Goal: Task Accomplishment & Management: Complete application form

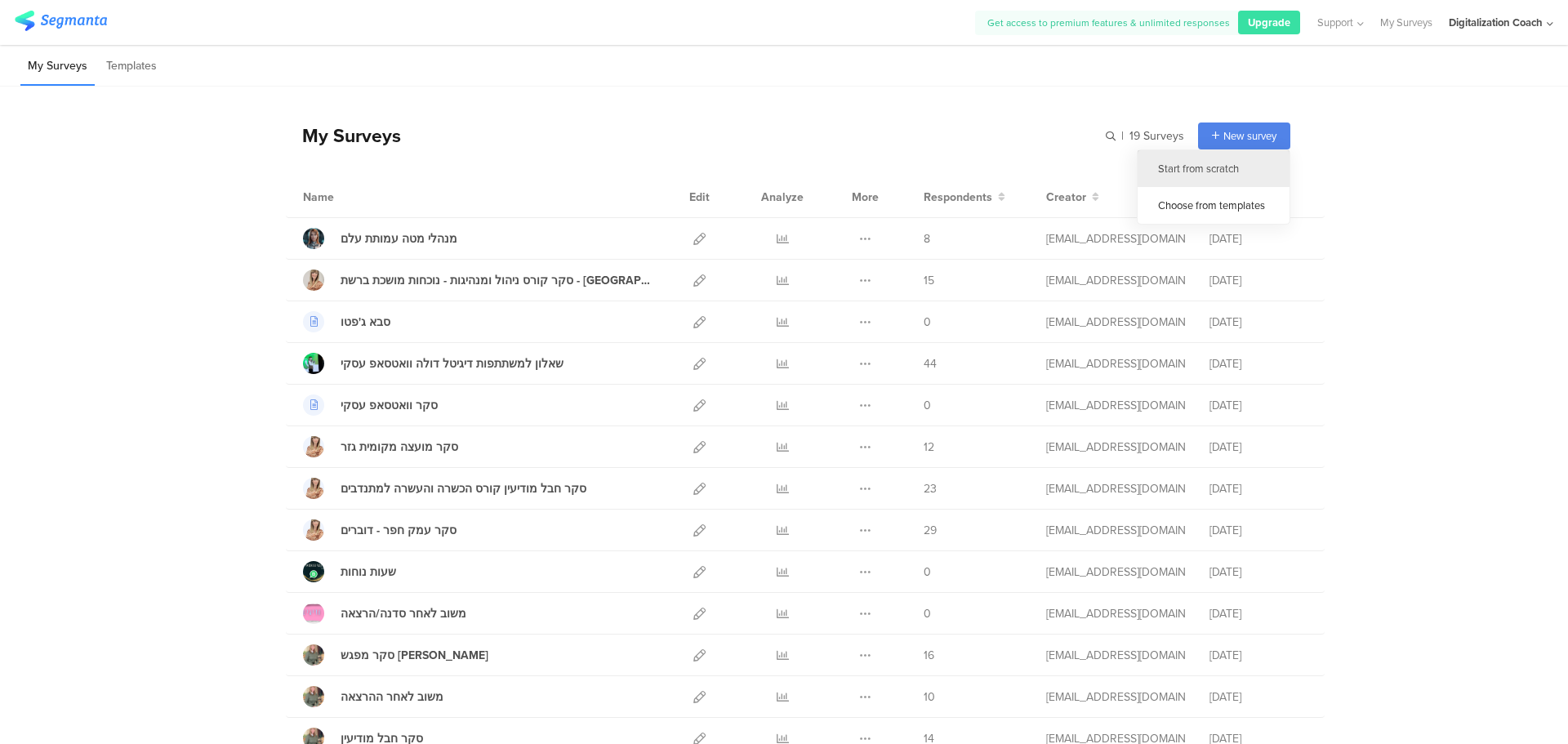
click at [1261, 151] on div "Start from scratch" at bounding box center [1213, 169] width 152 height 36
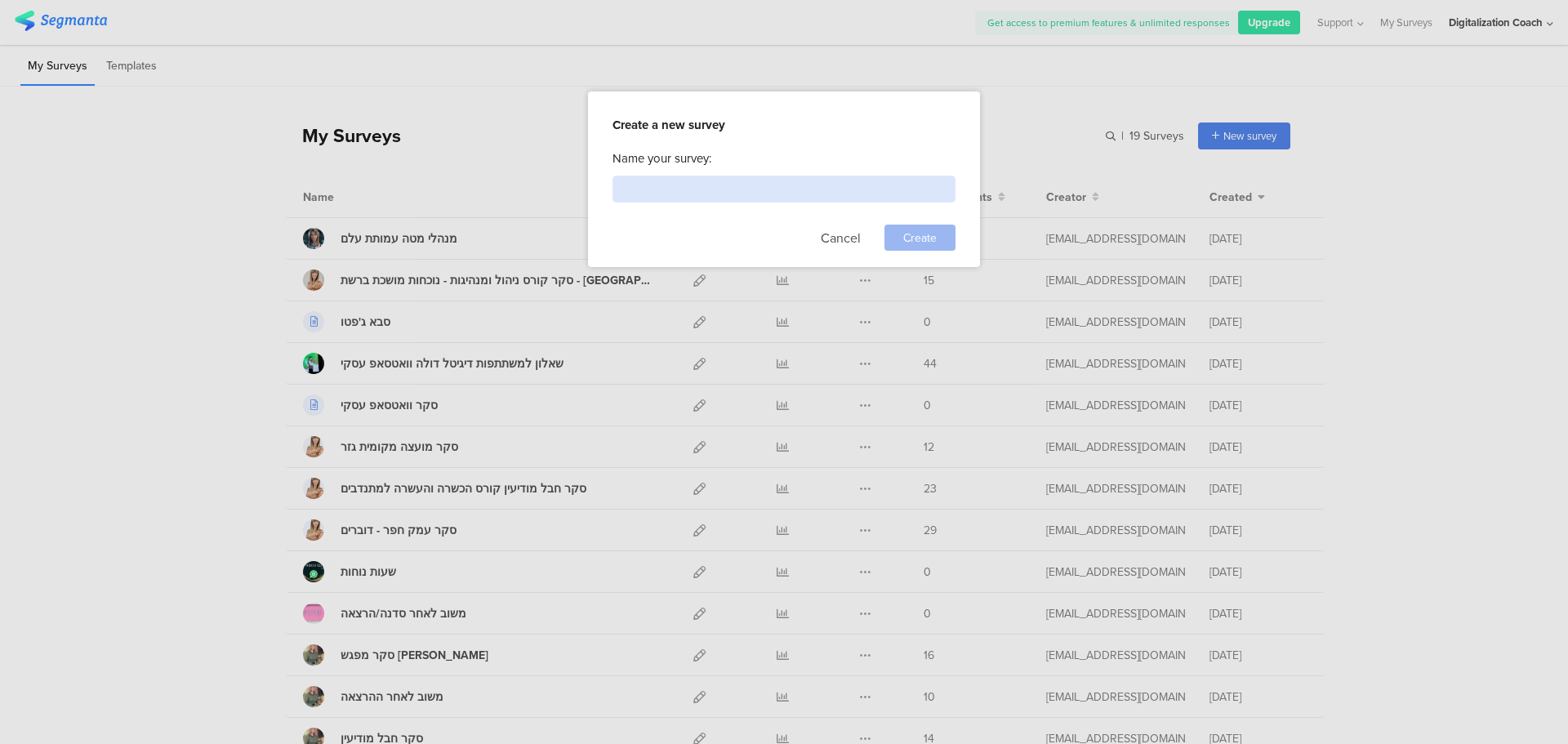
click at [683, 191] on input at bounding box center [784, 189] width 343 height 27
click at [693, 195] on input at bounding box center [784, 189] width 343 height 27
type input "אביב ייעות עסקי בעמ"
click at [907, 230] on span "Create" at bounding box center [920, 238] width 34 height 17
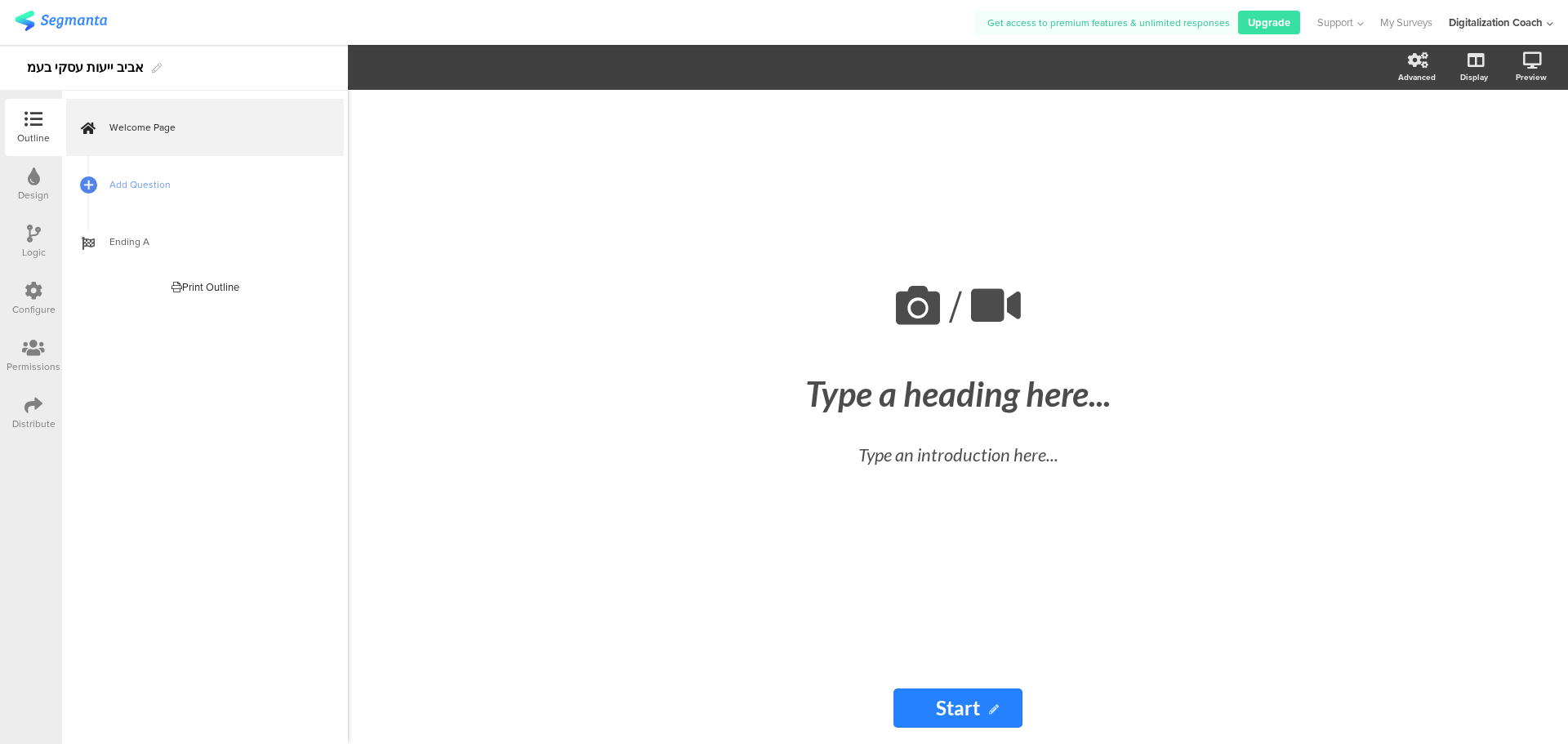
click at [65, 15] on img at bounding box center [61, 21] width 93 height 21
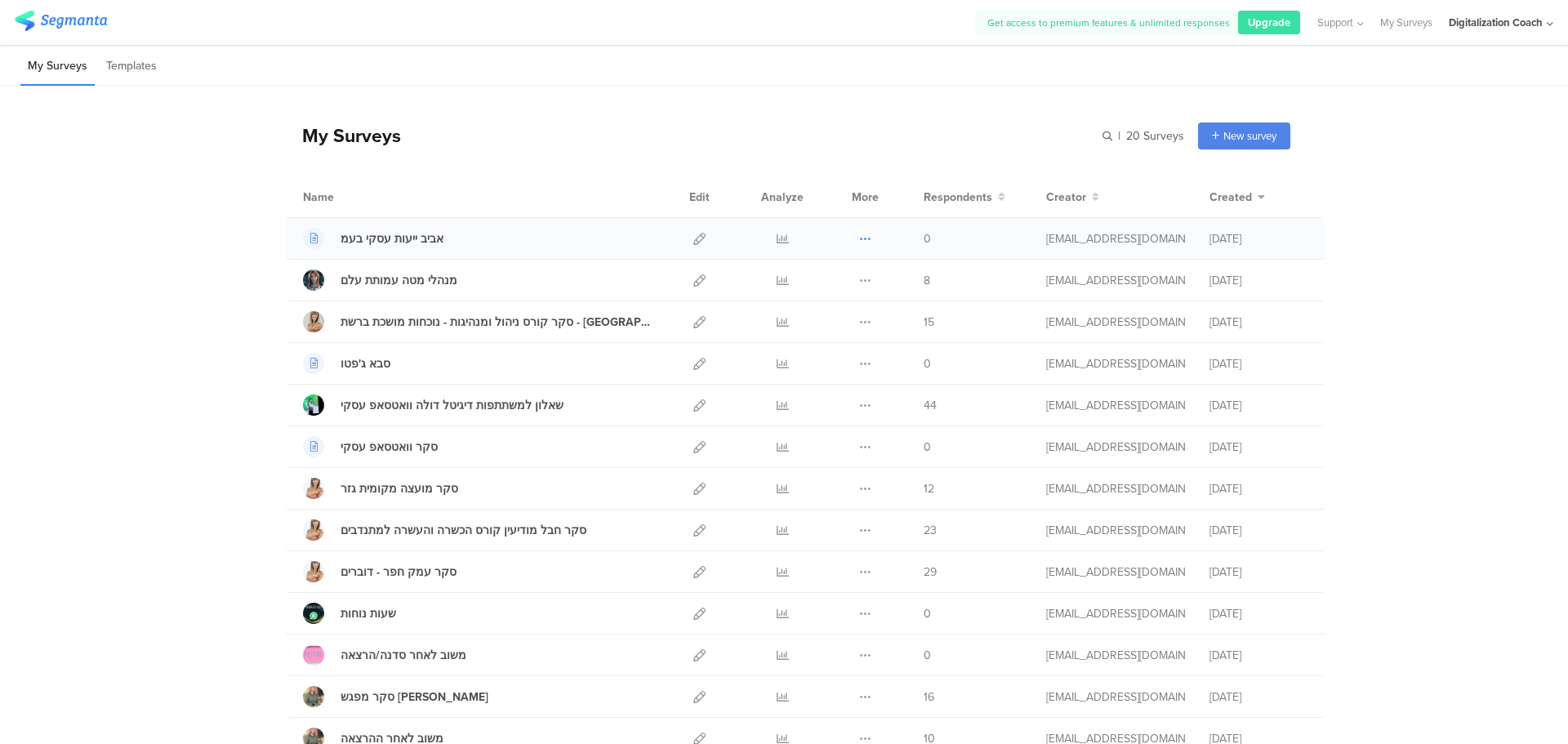
click at [860, 237] on icon at bounding box center [865, 239] width 12 height 12
click at [800, 346] on span at bounding box center [809, 340] width 18 height 17
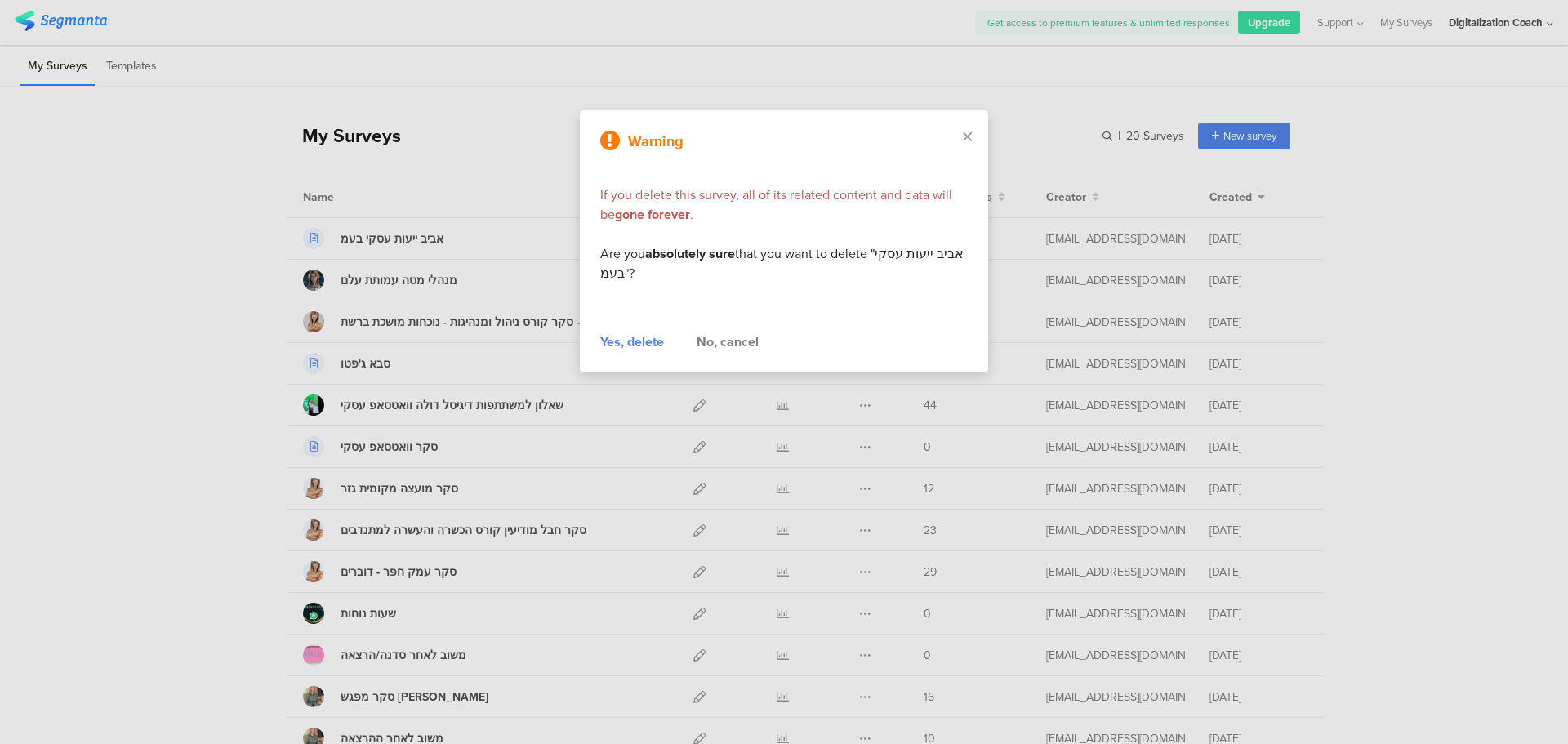
click at [648, 348] on div "Yes, delete" at bounding box center [632, 342] width 64 height 20
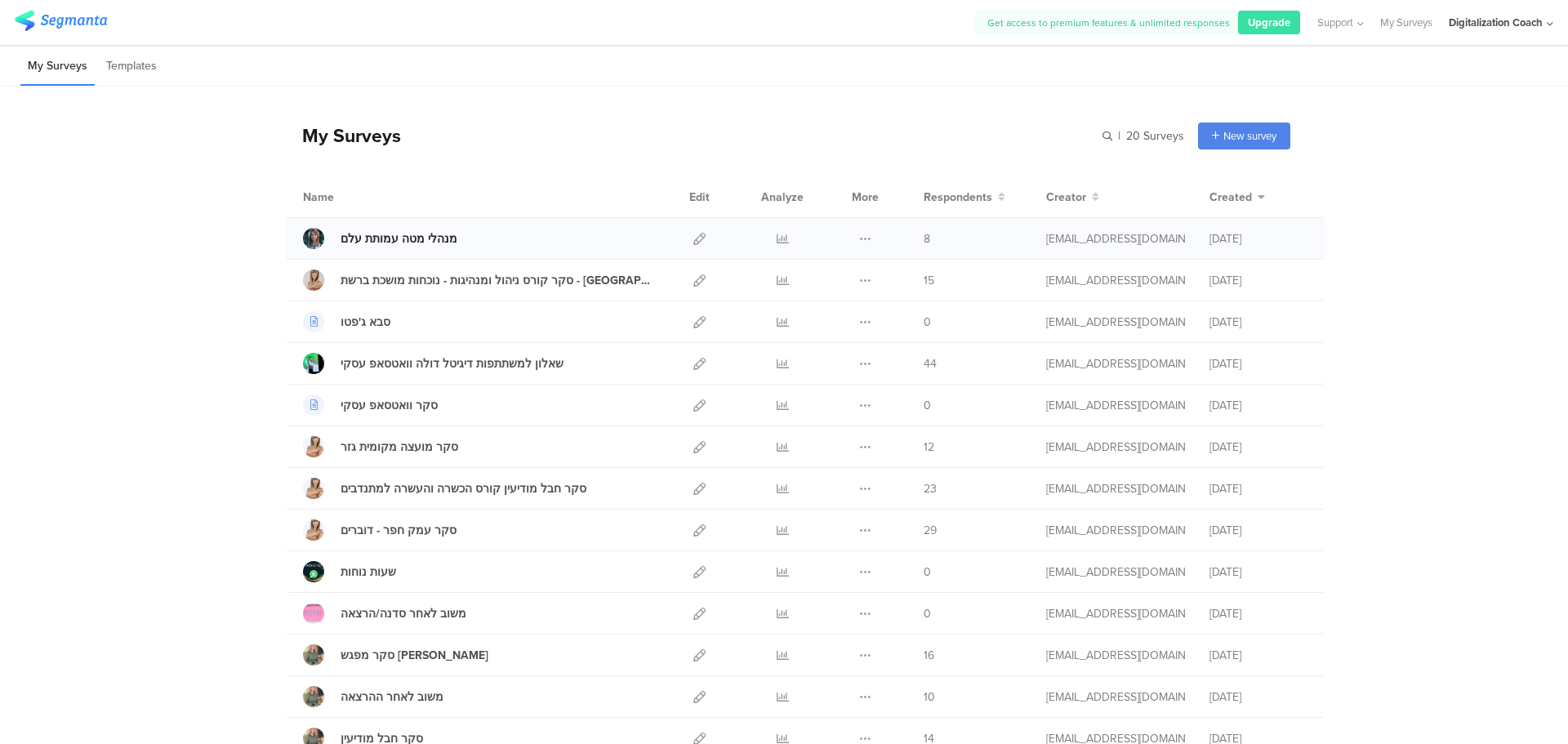
click at [390, 241] on div "מנהלי מטה עמותת עלם" at bounding box center [398, 239] width 117 height 17
click at [864, 235] on icon at bounding box center [865, 239] width 12 height 12
click at [859, 289] on button "Duplicate" at bounding box center [833, 281] width 90 height 29
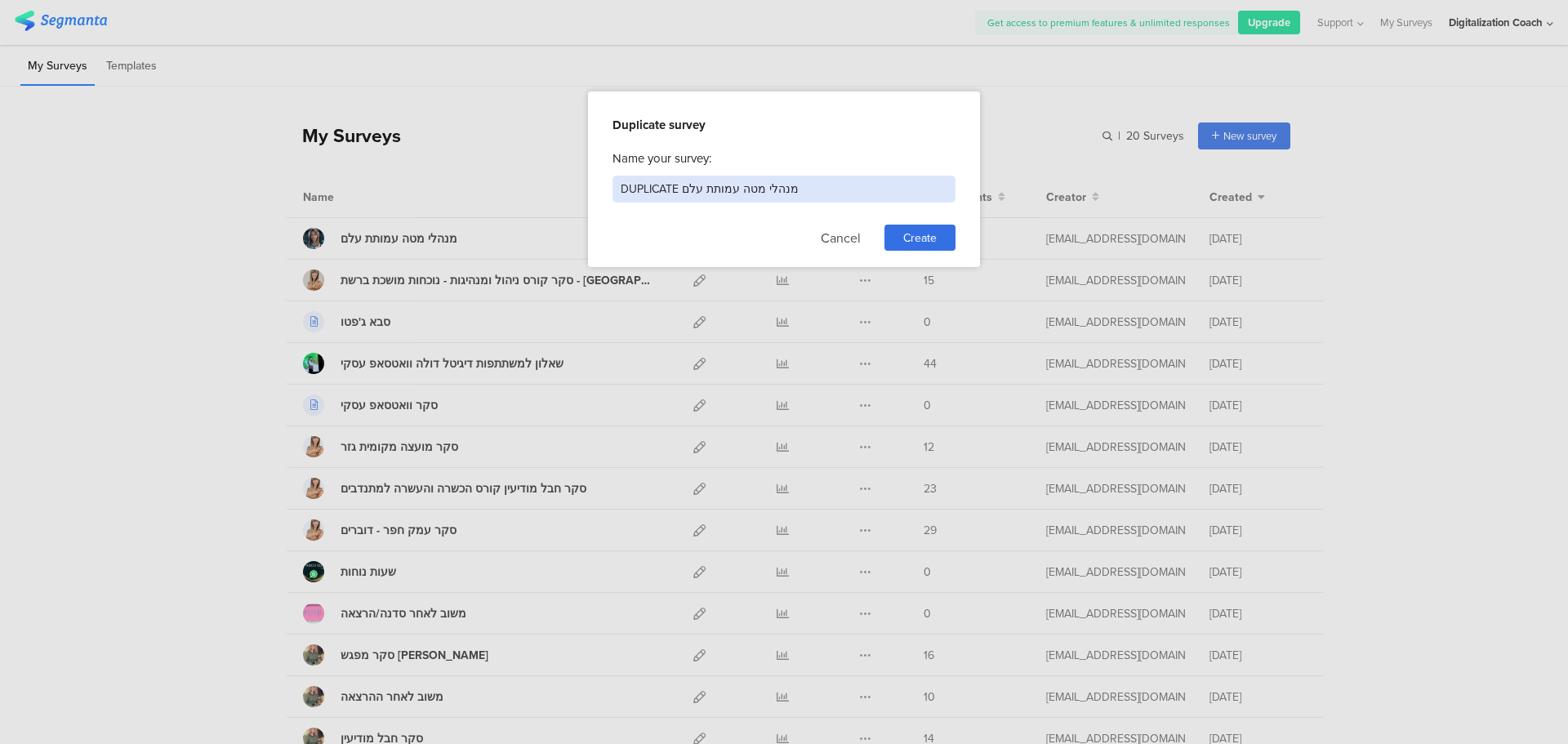
click at [720, 191] on input "DUPLICATE מנהלי מטה עמותת עלם" at bounding box center [784, 189] width 343 height 27
type input "י"
type input "אביב ייעוץ עסקי בעמ"
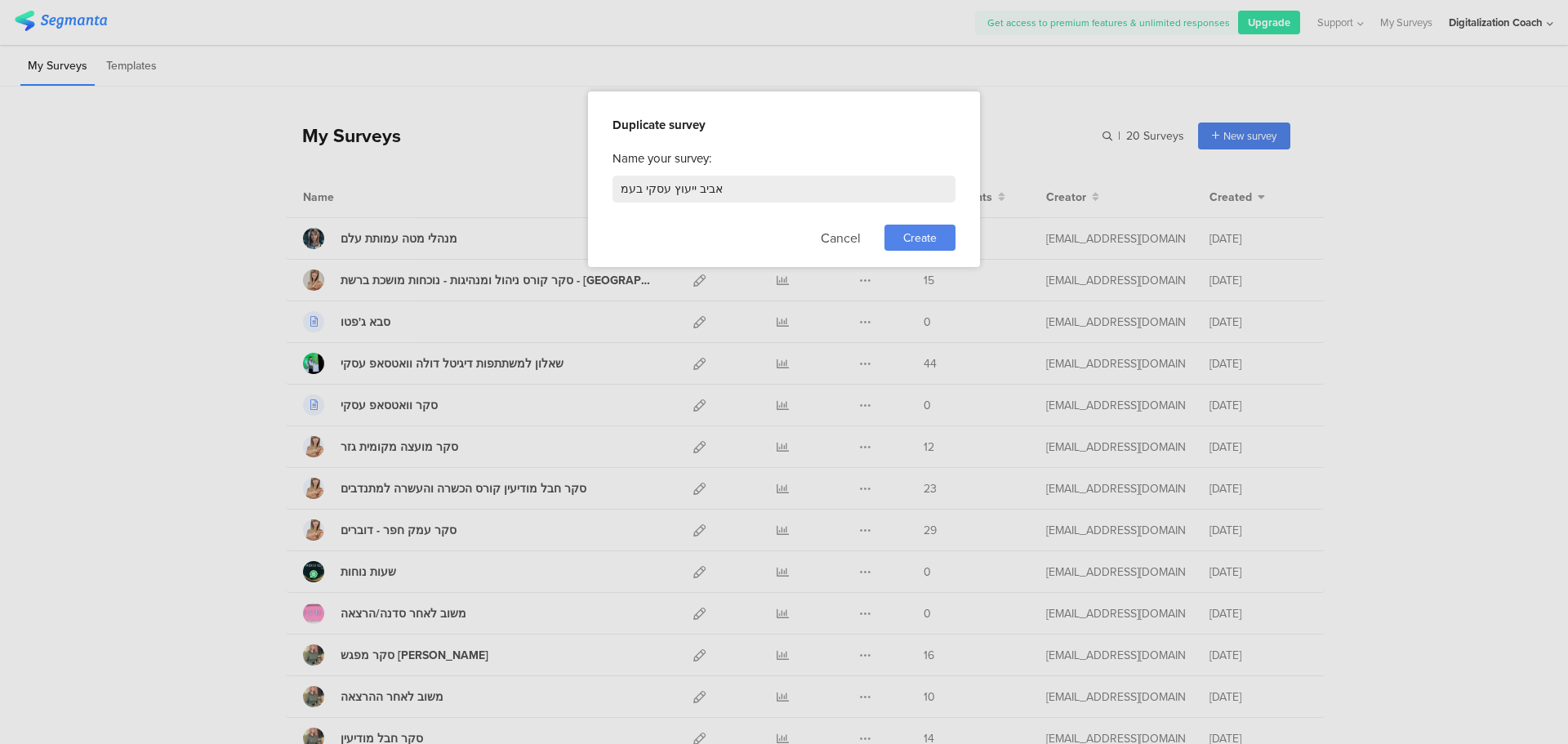
click at [918, 249] on div "Create" at bounding box center [920, 237] width 71 height 26
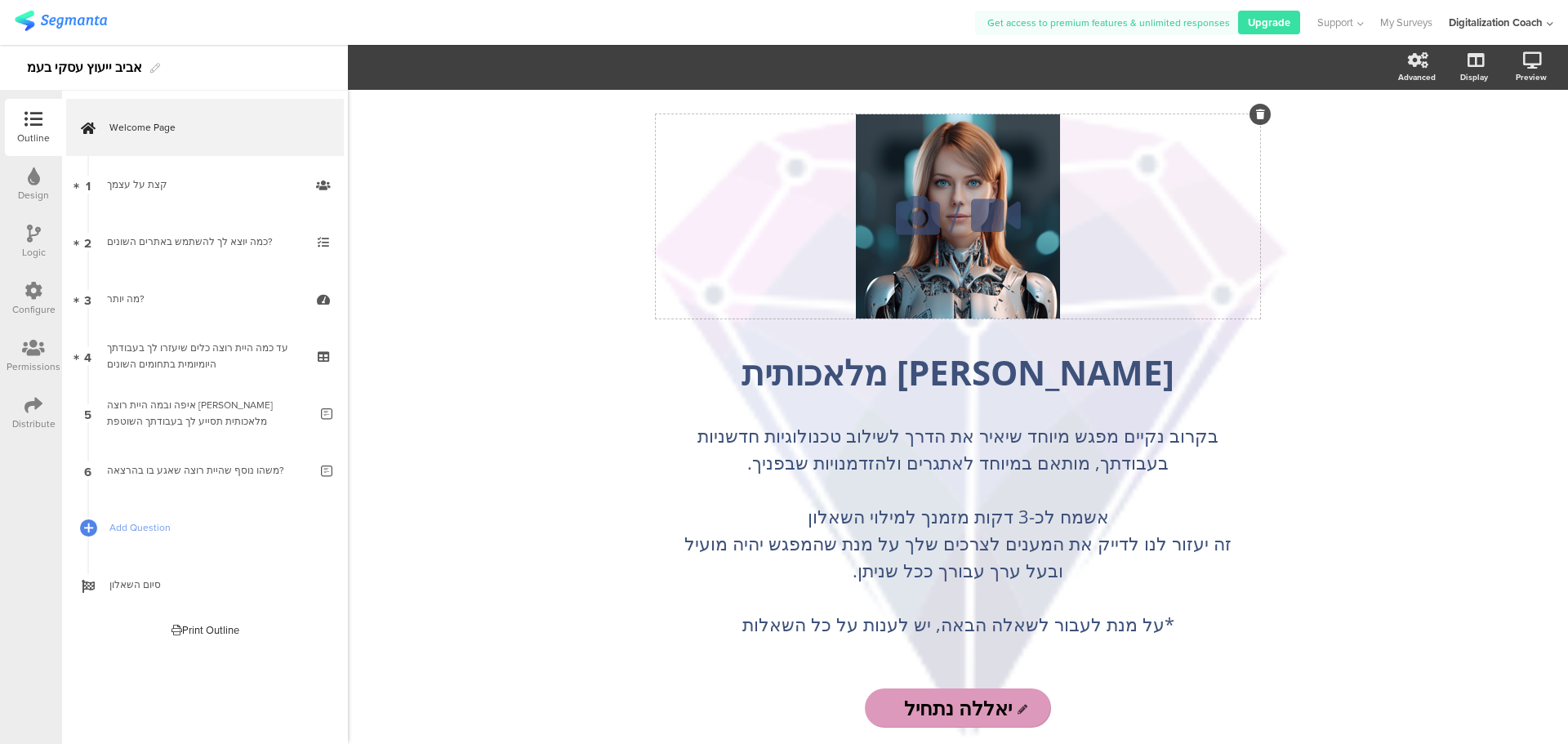
click at [928, 208] on icon at bounding box center [918, 216] width 55 height 55
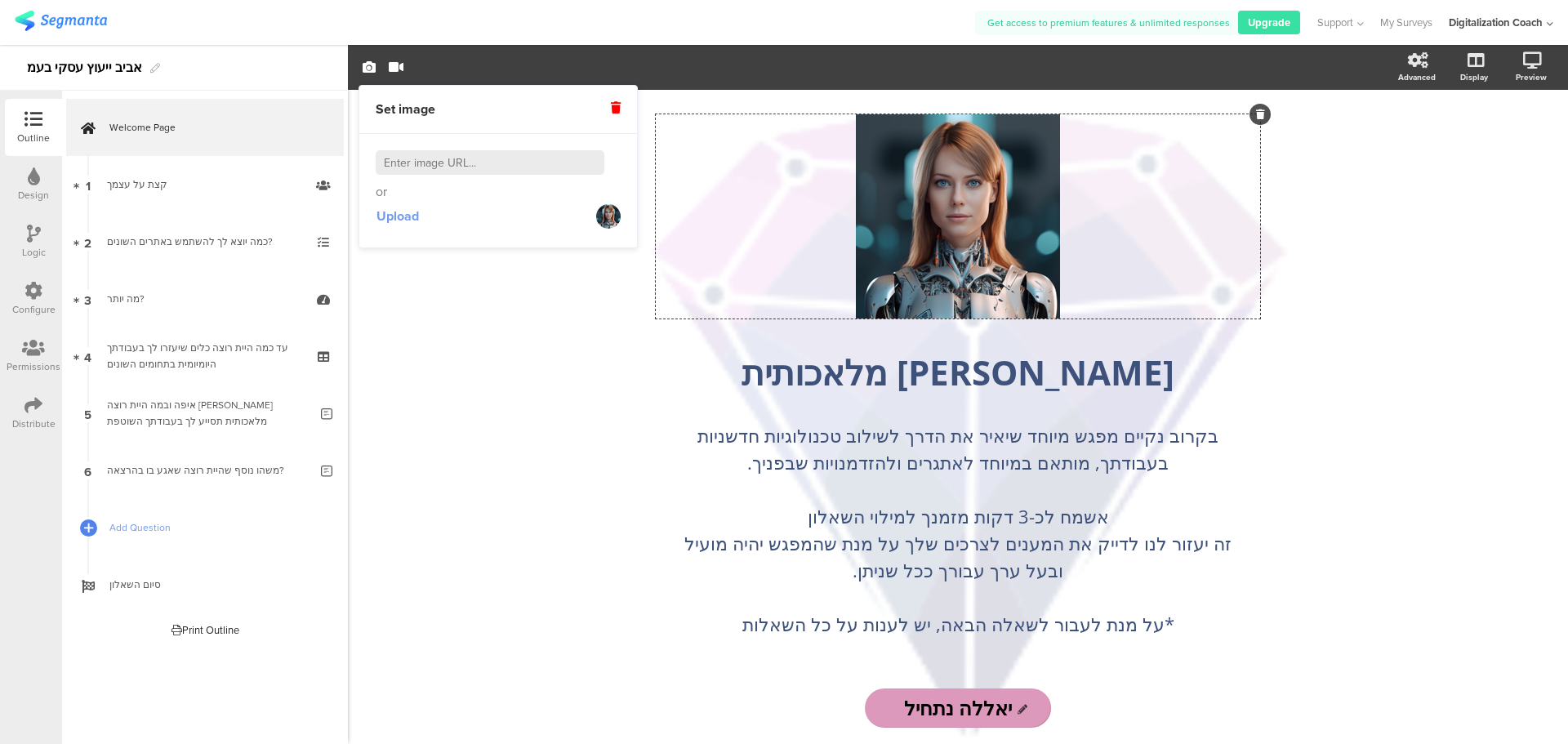
click at [391, 215] on span "Upload" at bounding box center [397, 217] width 42 height 19
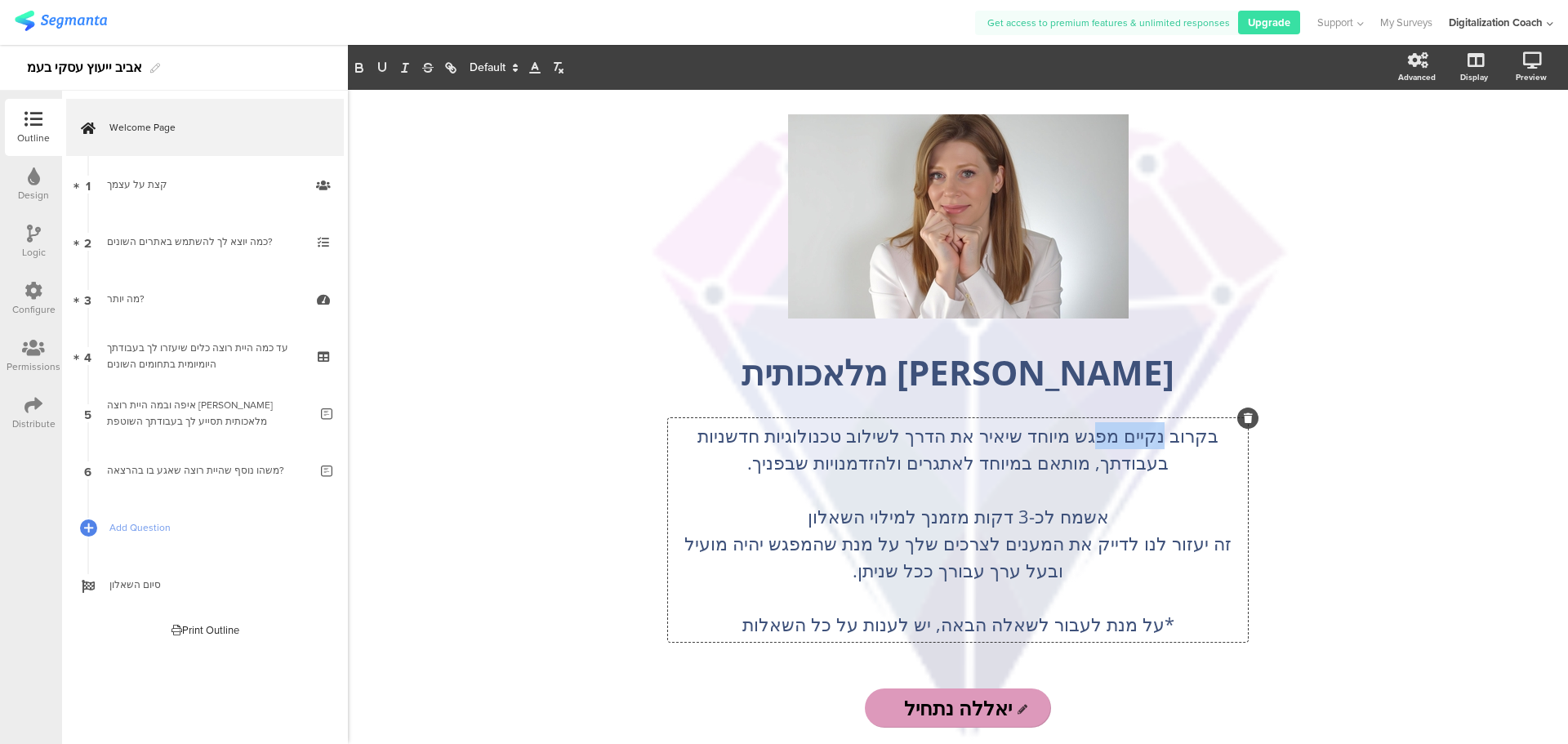
drag, startPoint x: 1162, startPoint y: 438, endPoint x: 1095, endPoint y: 427, distance: 67.9
click at [1095, 427] on div "בקרוב נקיים מפגש מיוחד שיאיר את הדרך לשילוב טכנולוגיות חדשניות בעבודתך, מותאם ב…" at bounding box center [958, 530] width 580 height 223
click at [1007, 518] on p "אשמח לכ-3 דקות מזמנך למילוי השאלון" at bounding box center [958, 516] width 571 height 27
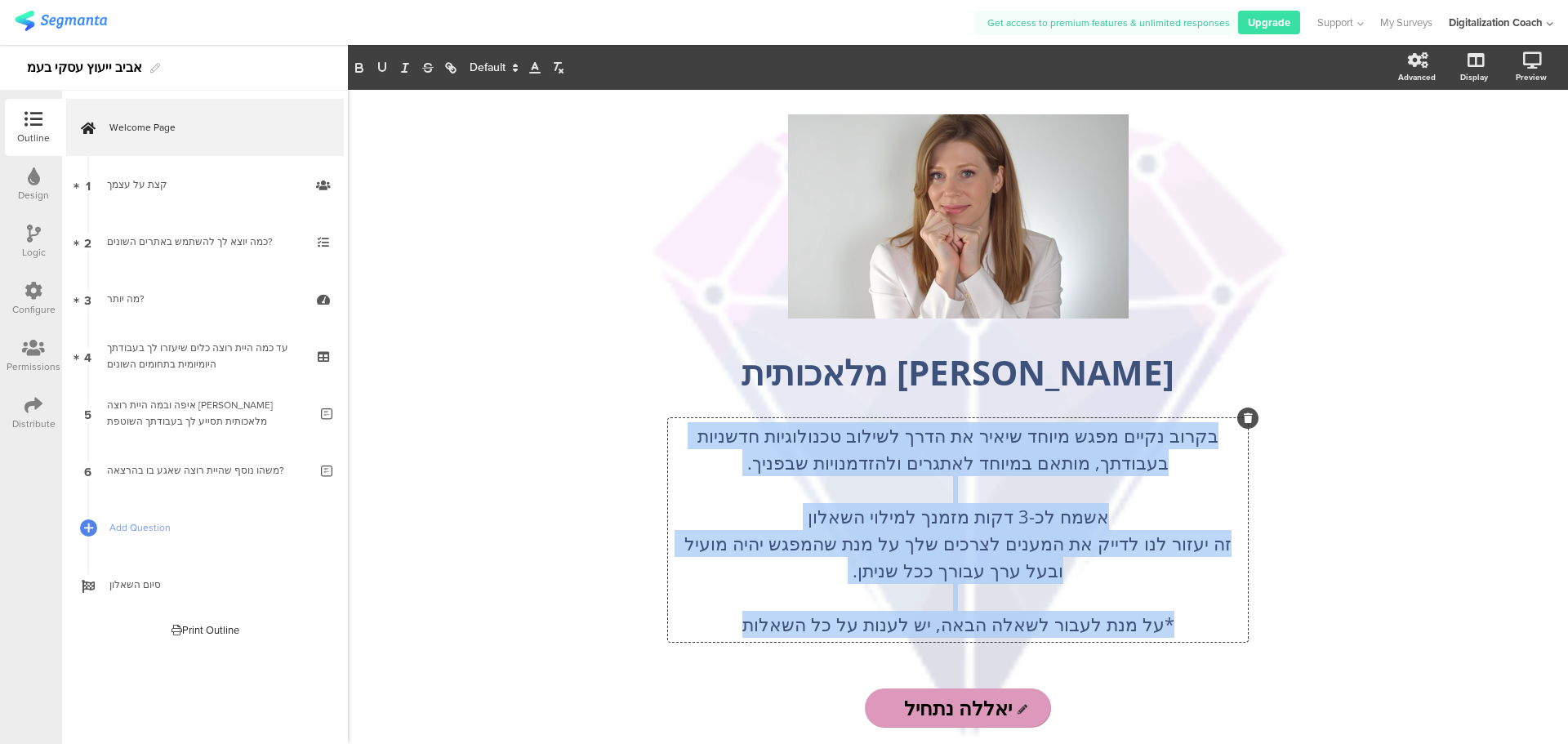
click at [1020, 515] on p "אשמח לכ-3 דקות מזמנך למילוי השאלון" at bounding box center [958, 516] width 571 height 27
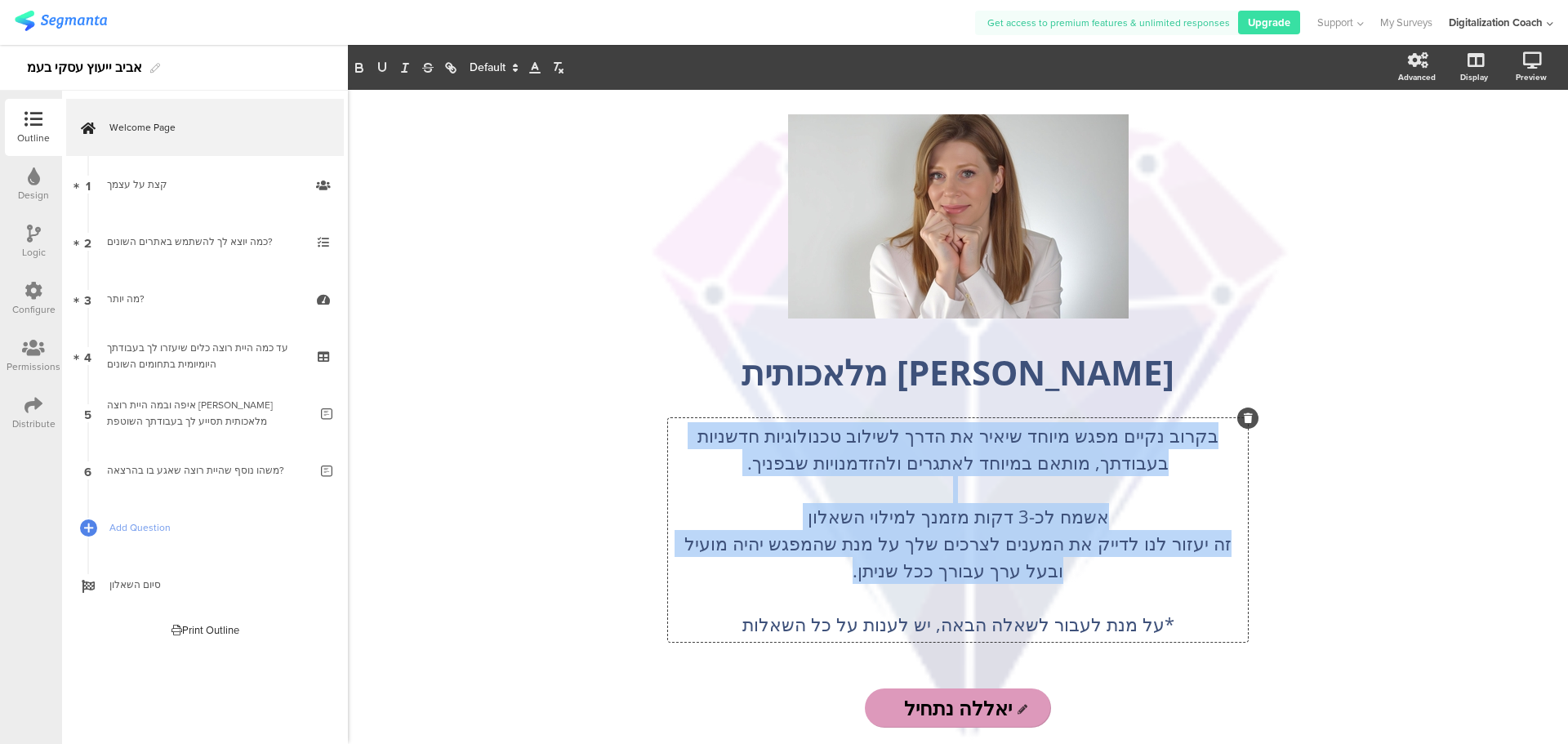
drag, startPoint x: 857, startPoint y: 581, endPoint x: 1223, endPoint y: 434, distance: 394.4
click at [1223, 434] on div "בקרוב נקיים מפגש מיוחד שיאיר את הדרך לשילוב טכנולוגיות חדשניות בעבודתך, מותאם ב…" at bounding box center [958, 530] width 571 height 216
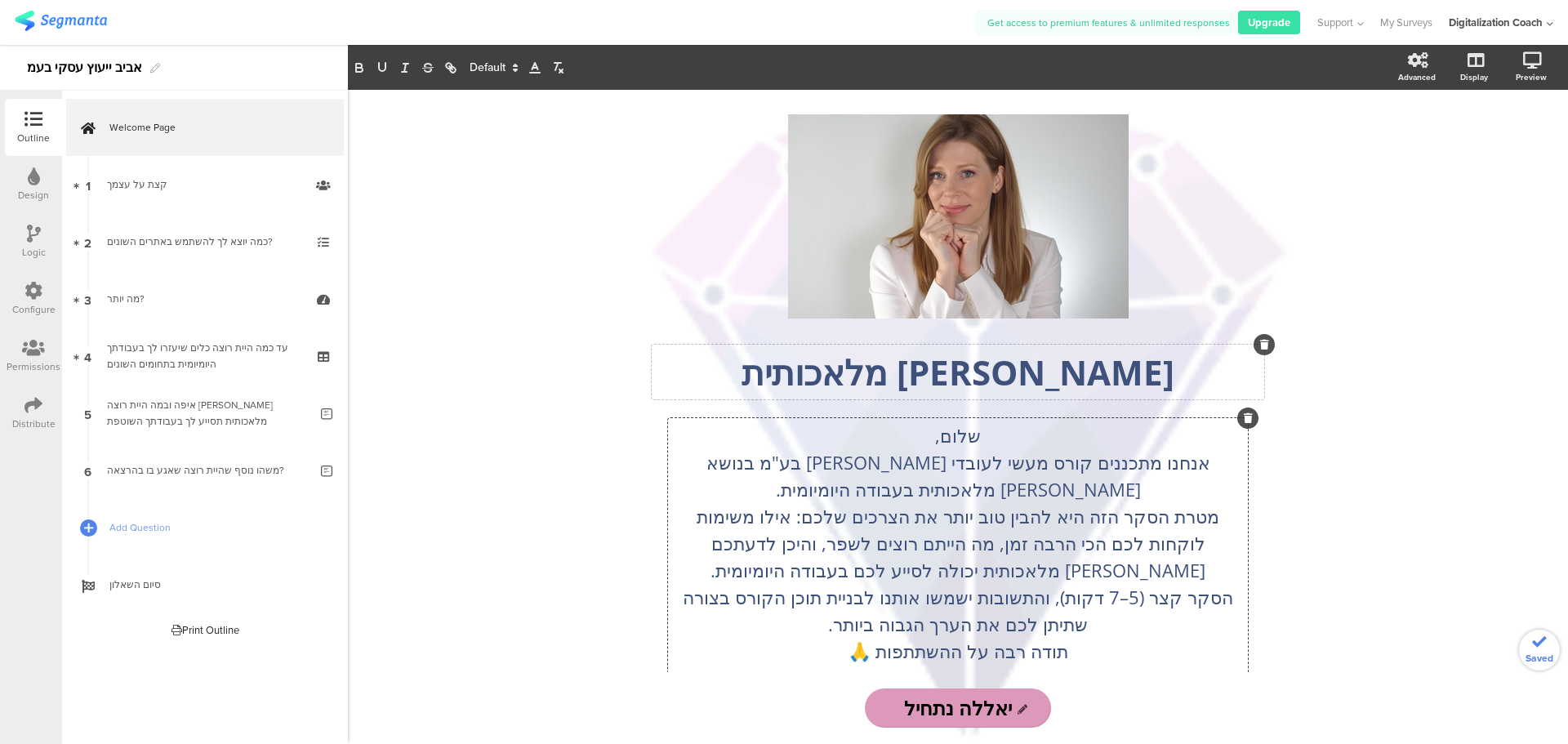
click at [1022, 366] on p "בינה מלאכותית" at bounding box center [958, 372] width 604 height 47
click at [1090, 373] on p "בינה מלאכותית" at bounding box center [958, 372] width 604 height 47
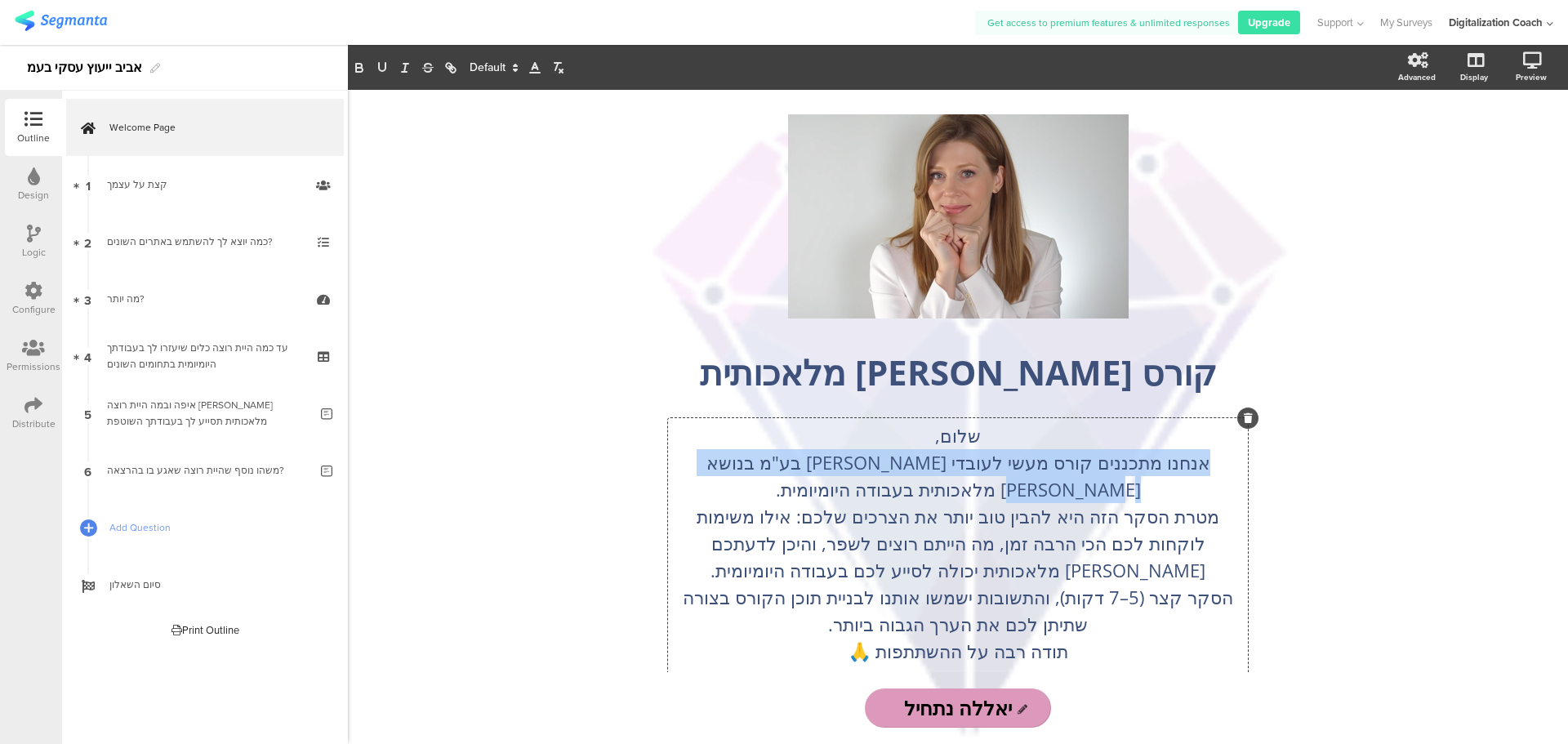
drag, startPoint x: 868, startPoint y: 460, endPoint x: 1230, endPoint y: 464, distance: 362.0
click at [1230, 464] on div "שלום, אנחנו מתכננים קורס מעשי לעובדי אביב אלנתן בע"מ בנושא בינה מלאכותית בעבודה…" at bounding box center [958, 571] width 580 height 305
click at [1216, 467] on p "אנחנו מתכננים קורס מעשי לעובדי אביב אלנתן בע"מ בנושא בינה מלאכותית בעבודה היומי…" at bounding box center [958, 476] width 571 height 54
drag, startPoint x: 1229, startPoint y: 463, endPoint x: 861, endPoint y: 459, distance: 368.0
click at [861, 459] on p "אנחנו מתכננים קורס מעשי לעובדי אביב אלנתן בע"מ בנושא בינה מלאכותית בעבודה היומי…" at bounding box center [958, 476] width 571 height 54
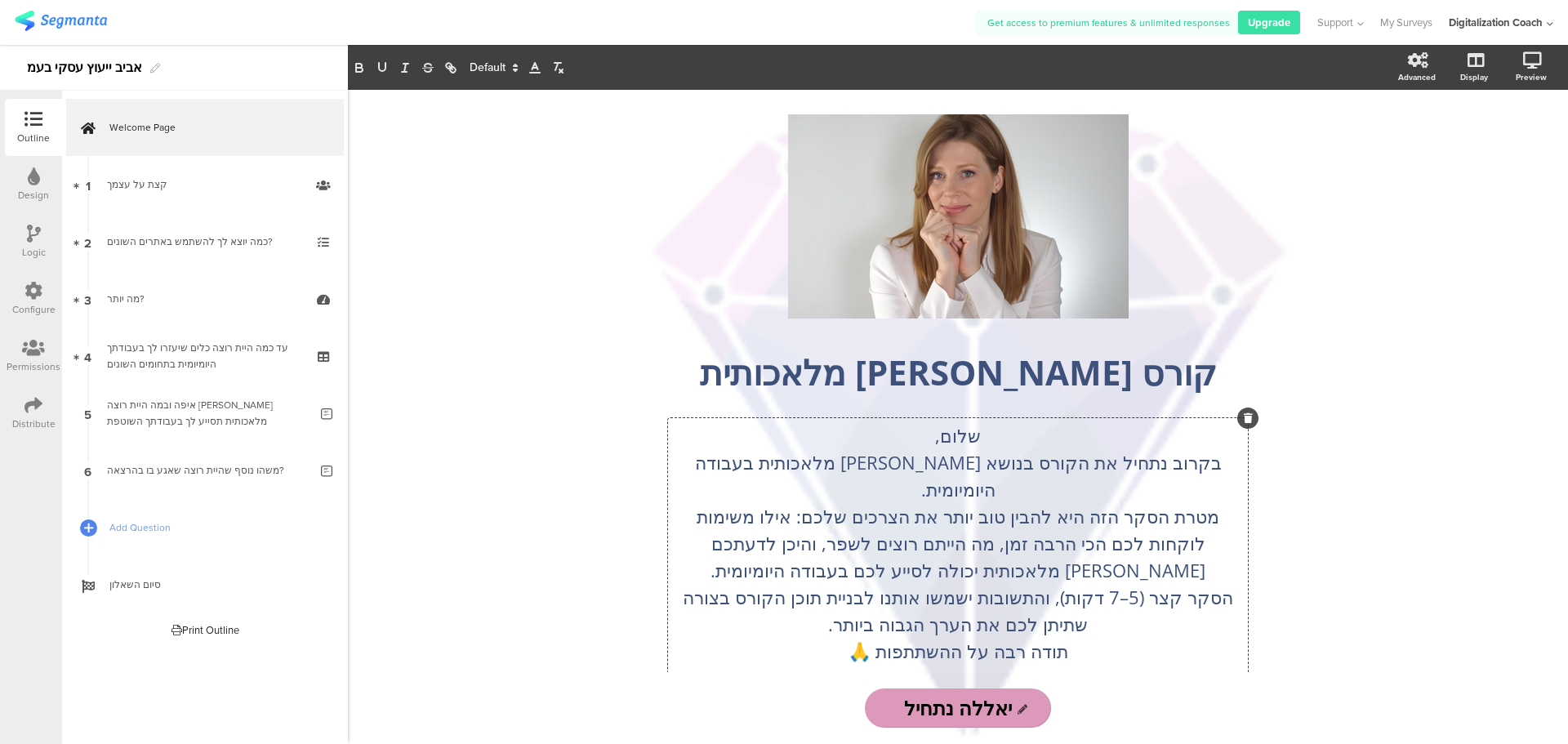
click at [995, 461] on p "בקרוב נתחיל את הקורס בנושא בינה מלאכותית בעבודה היומיומית." at bounding box center [958, 476] width 571 height 54
click at [876, 503] on p "מטרת הסקר הזה היא להבין טוב יותר את הצרכים שלכם: אילו משימות לוקחות לכם הכי הרב…" at bounding box center [958, 543] width 571 height 81
click at [895, 520] on p "מטרת הסקר הזה היא להבין טוב יותר את הצרכים : אילו משימות לוקחות לכם הכי הרבה זמ…" at bounding box center [958, 543] width 571 height 81
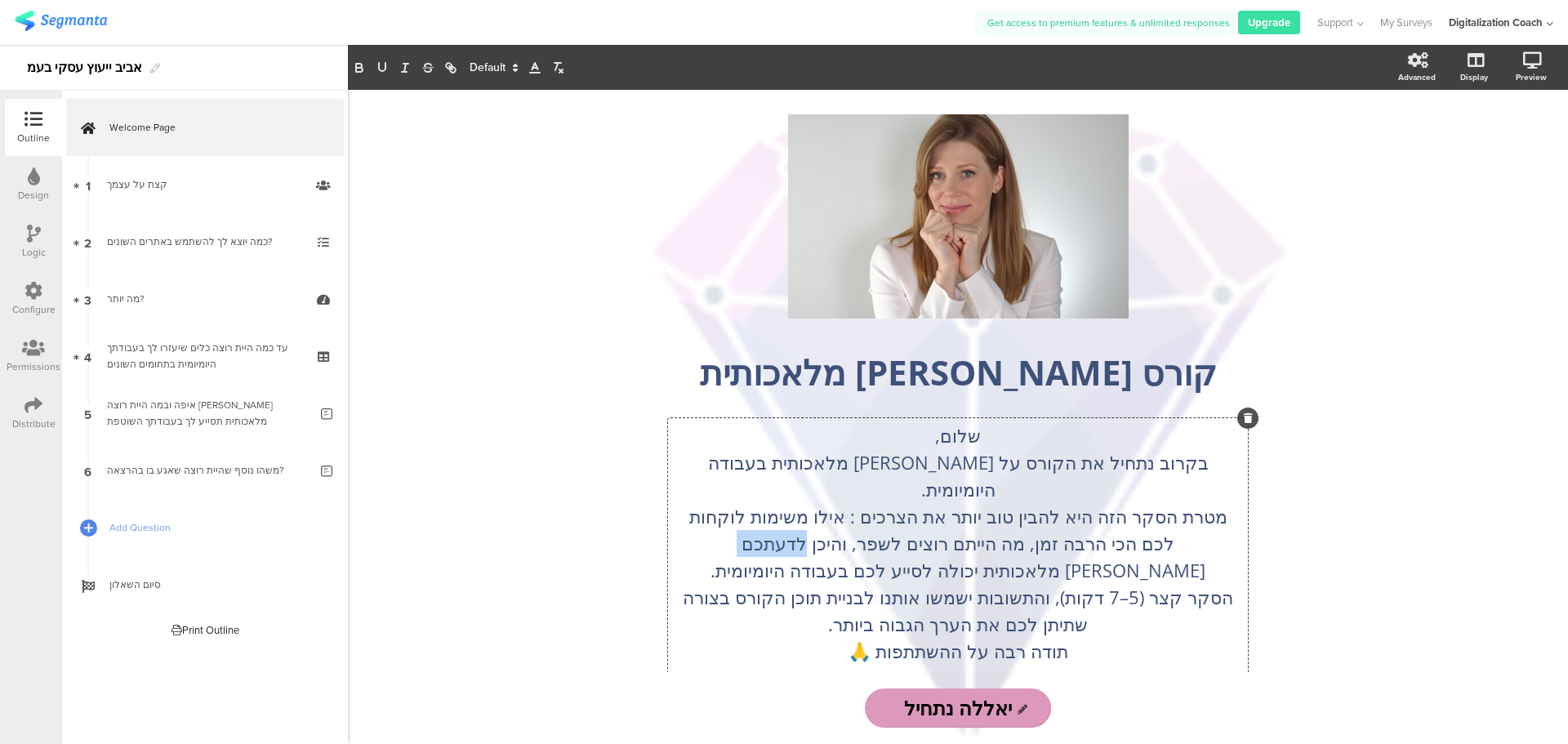
click at [895, 520] on p "מטרת הסקר הזה היא להבין טוב יותר את הצרכים : אילו משימות לוקחות לכם הכי הרבה זמ…" at bounding box center [958, 543] width 571 height 81
click at [708, 521] on p "מטרת הסקר הזה היא להבין טוב יותר את הצרכים : אילו משימות לוקחות לכם הכי הרבה זמ…" at bounding box center [958, 543] width 571 height 81
click at [697, 503] on p "מטרת הסקר הזה היא להבין טוב יותר את הצרכים : אילו משימות לוקחות לכם הכי הרבה זמ…" at bounding box center [958, 543] width 571 height 81
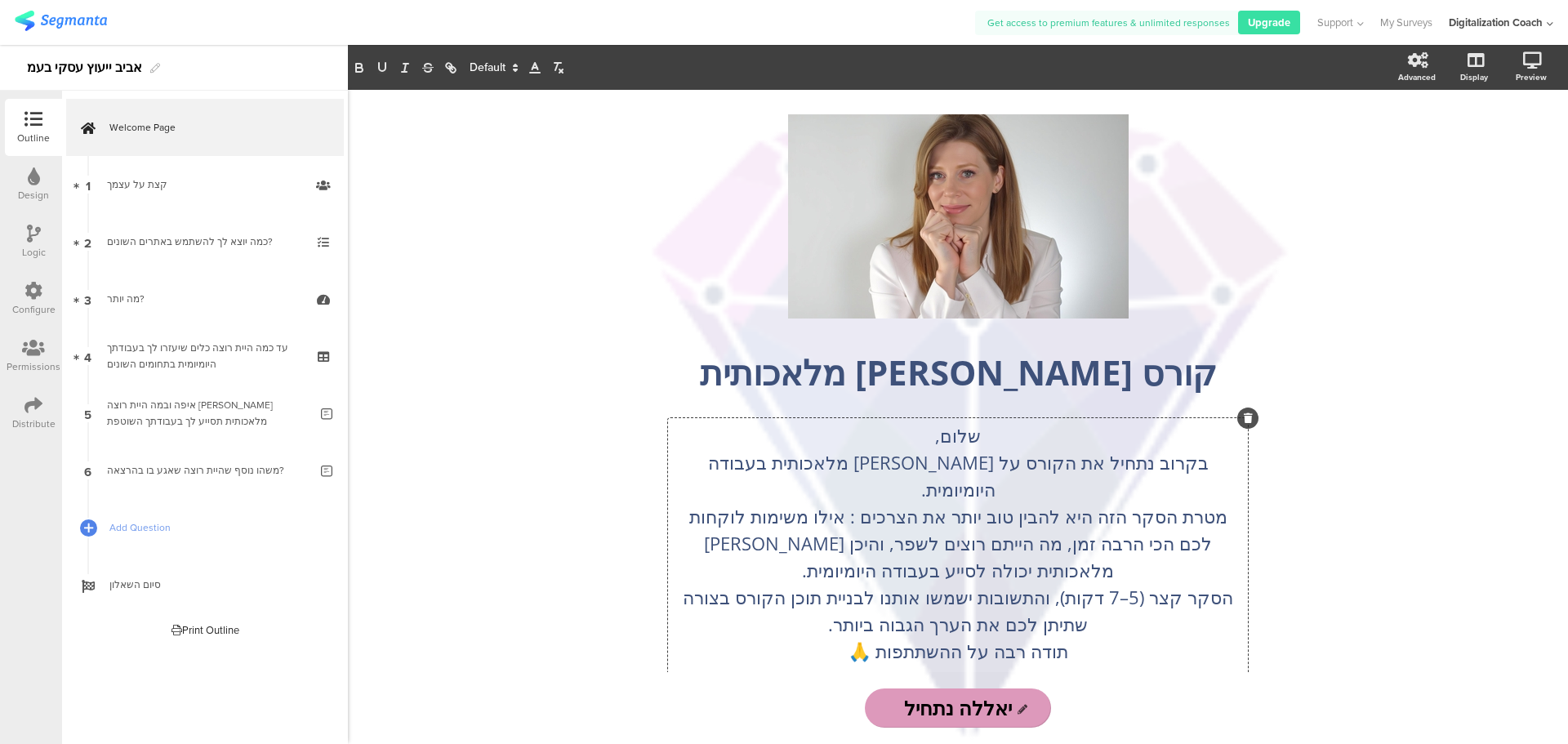
click at [713, 503] on p "מטרת הסקר הזה היא להבין טוב יותר את הצרכים : אילו משימות לוקחות לכם הכי הרבה זמ…" at bounding box center [958, 543] width 571 height 81
click at [1088, 510] on p "מטרת הסקר הזה היא להבין טוב יותר את הצרכים : אילו משימות לוקחות הכי הרבה זמן, מ…" at bounding box center [958, 543] width 571 height 81
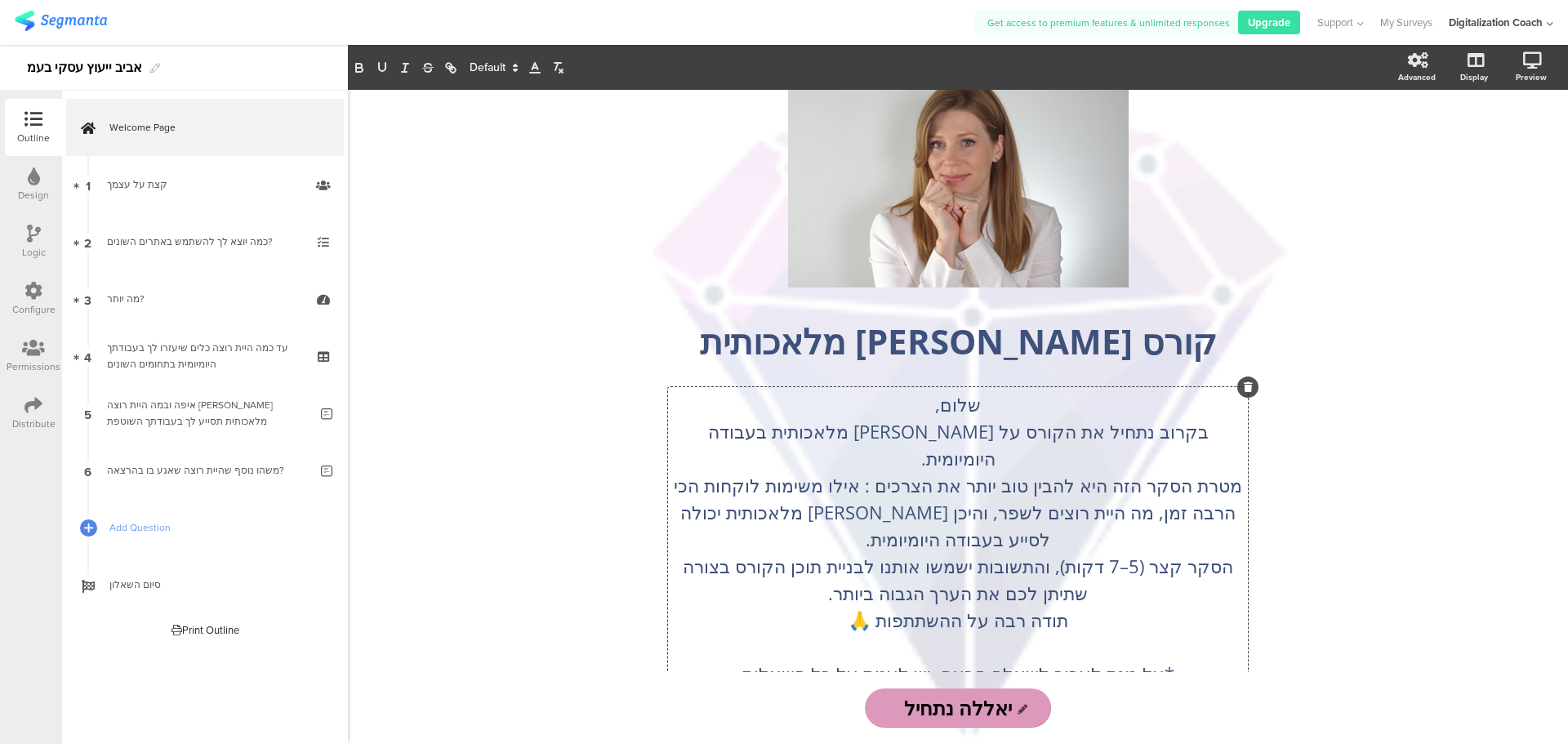
scroll to position [61, 0]
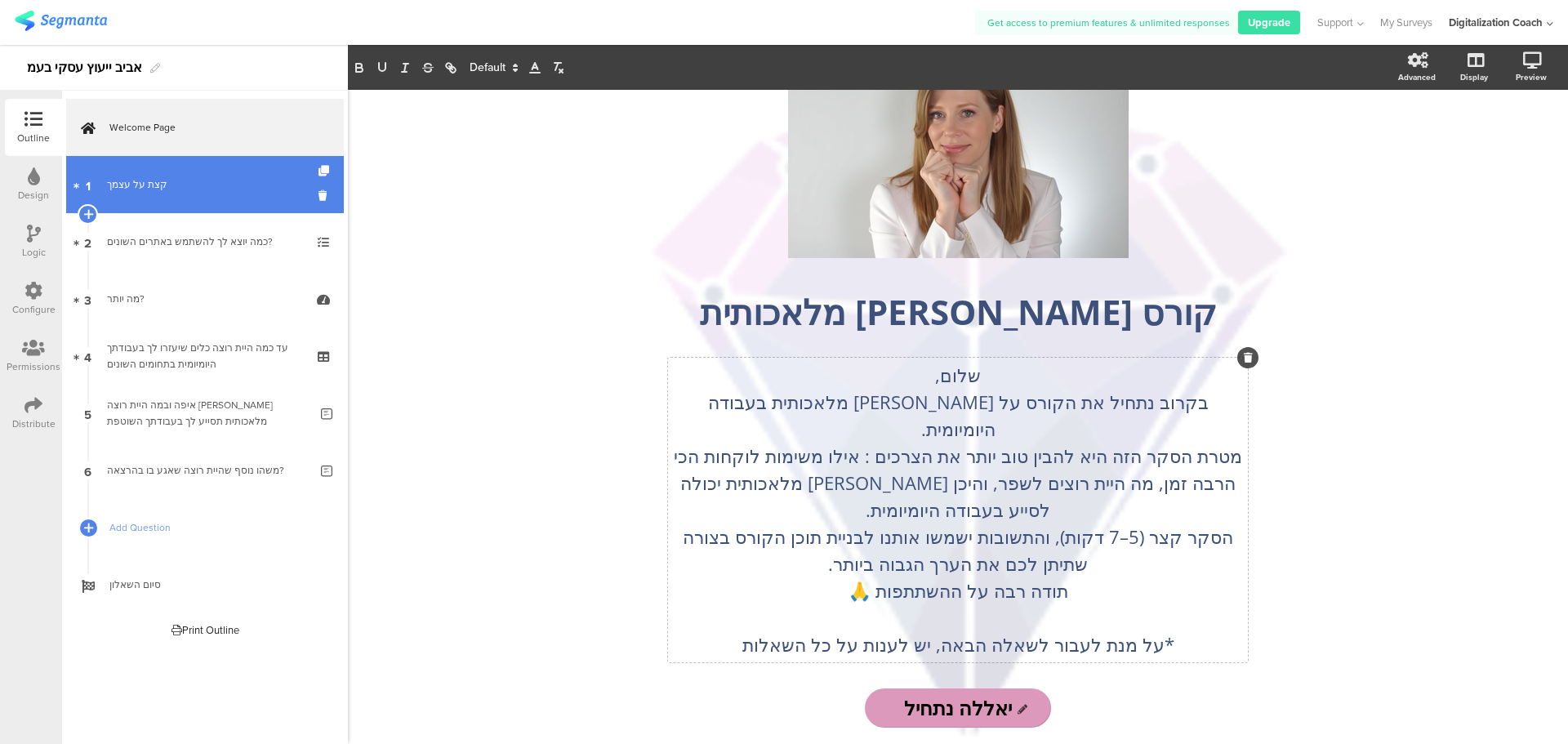
click at [147, 182] on div "קצת על עצמך" at bounding box center [204, 184] width 195 height 16
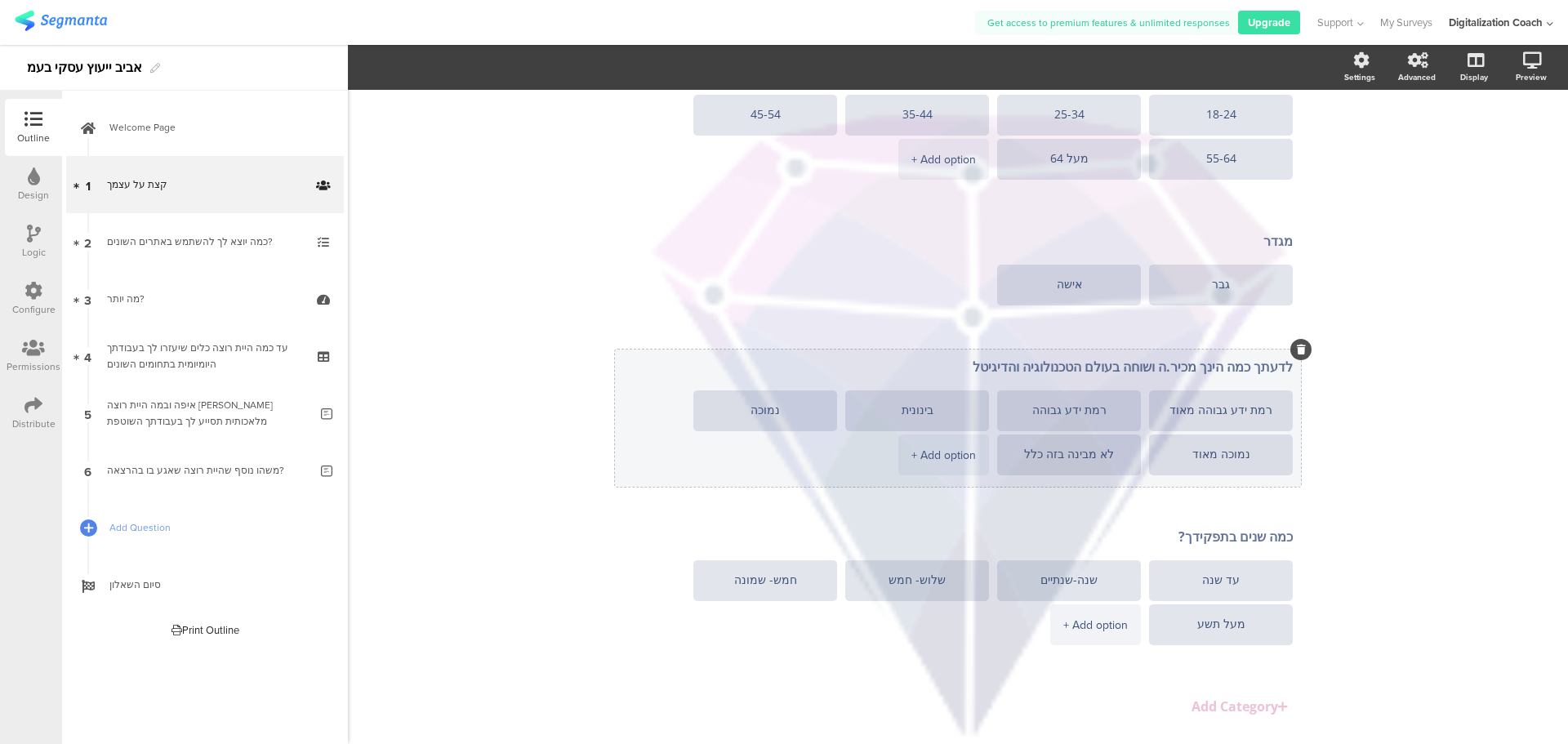
scroll to position [208, 0]
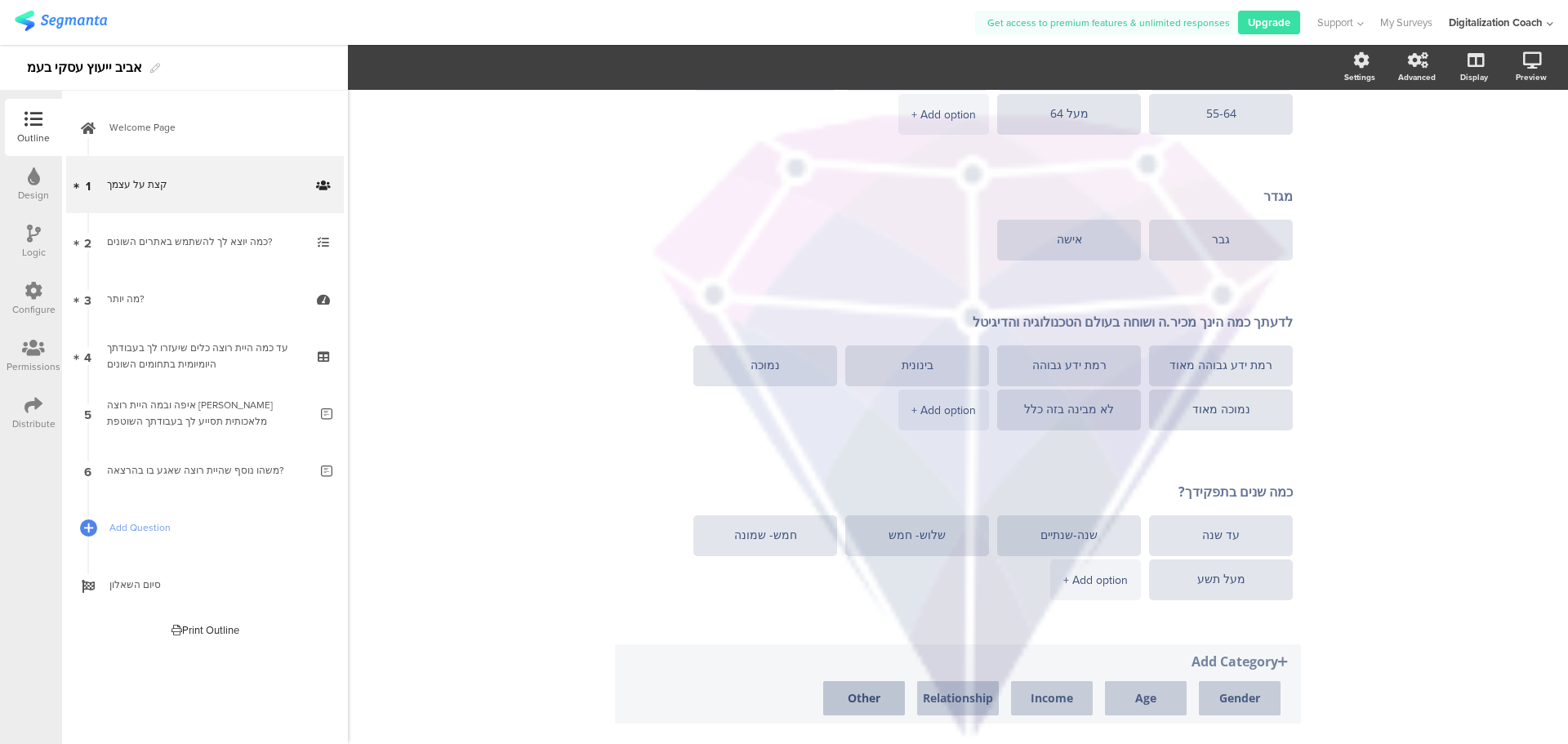
click at [862, 691] on button "Other" at bounding box center [864, 699] width 81 height 35
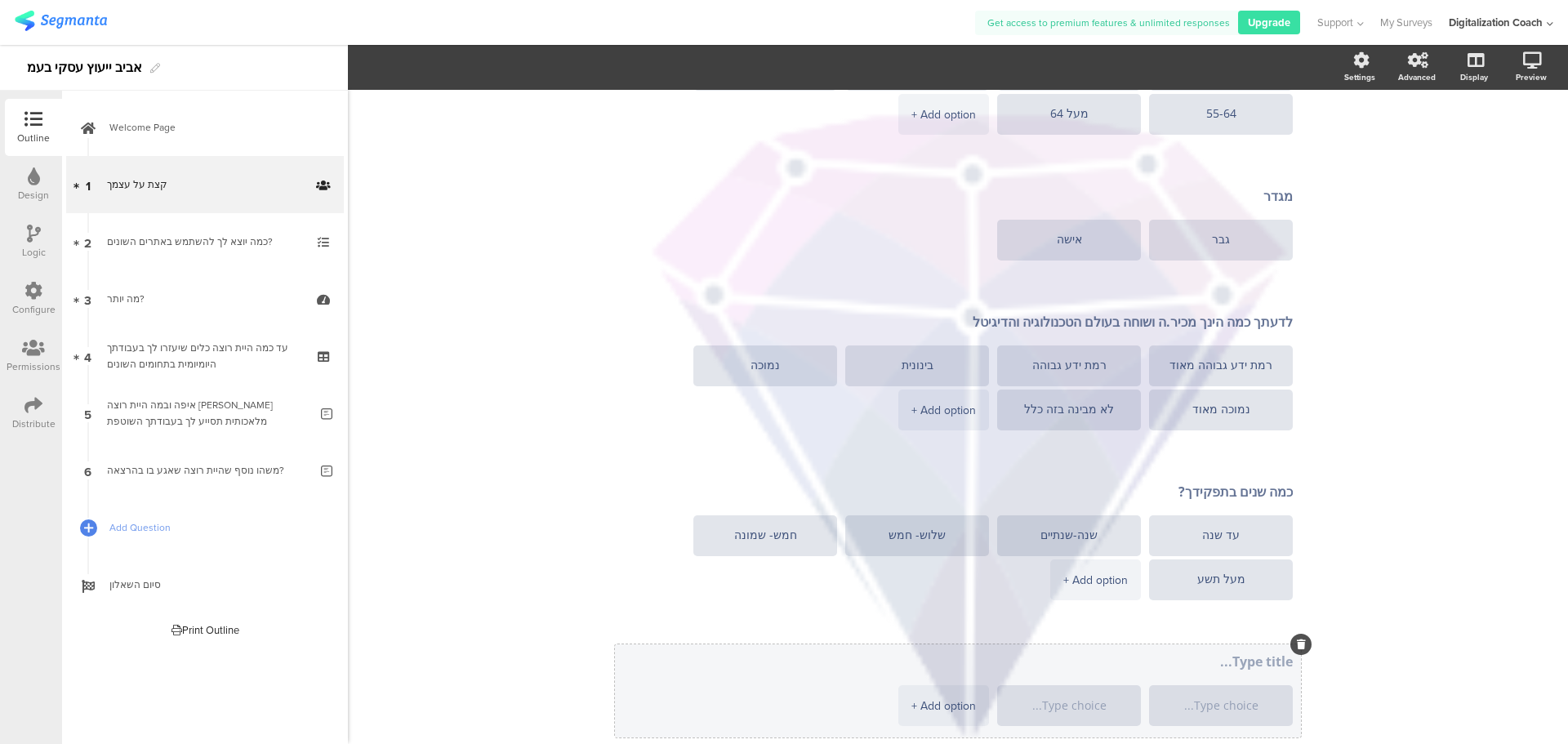
click at [1256, 662] on textarea at bounding box center [958, 662] width 669 height 18
click at [920, 703] on div "+ Add option" at bounding box center [944, 705] width 65 height 41
type textarea "באיזו מחלקה?"
click at [1201, 711] on textarea at bounding box center [1221, 706] width 118 height 12
click at [1216, 708] on textarea at bounding box center [1221, 706] width 118 height 12
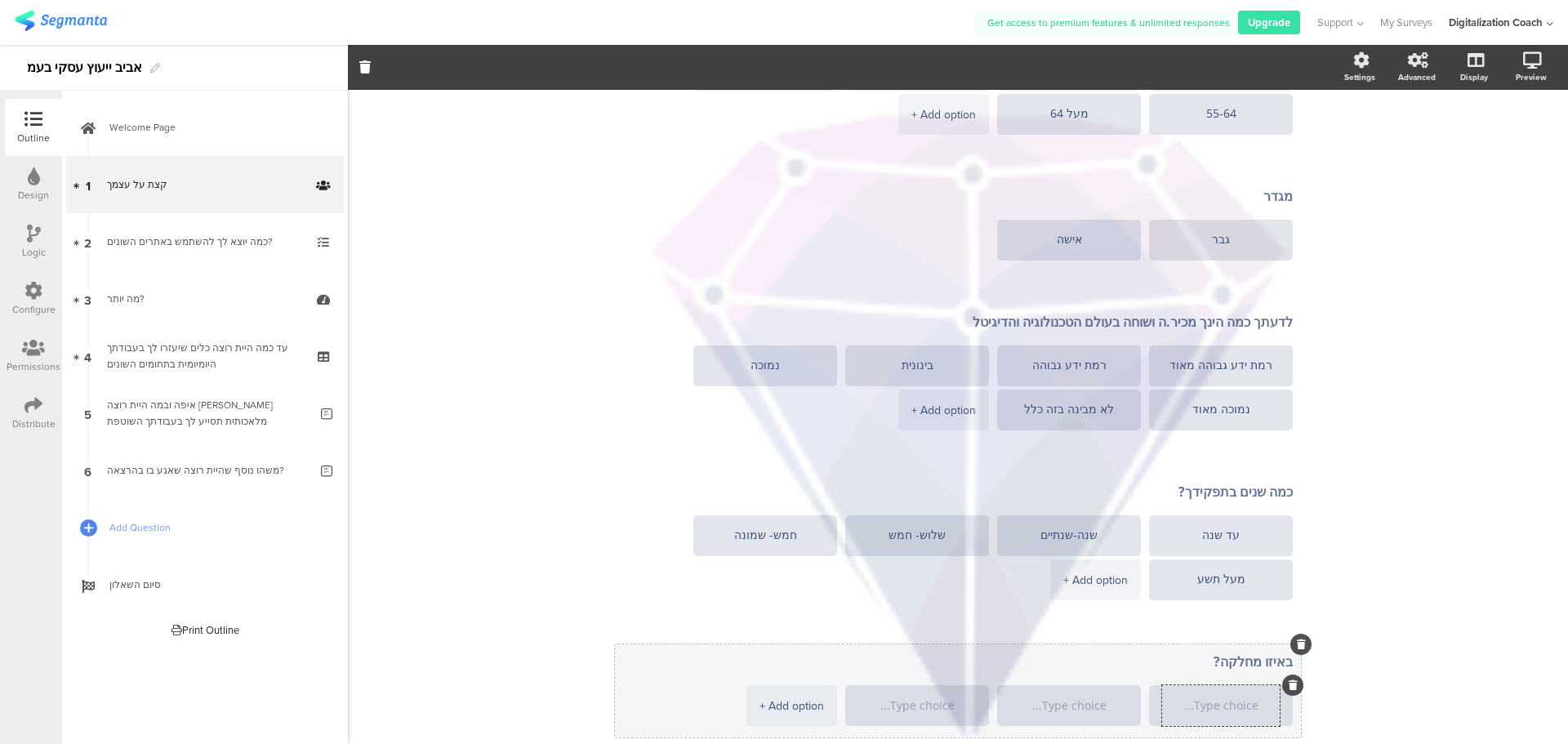
click at [1297, 644] on icon at bounding box center [1301, 644] width 9 height 10
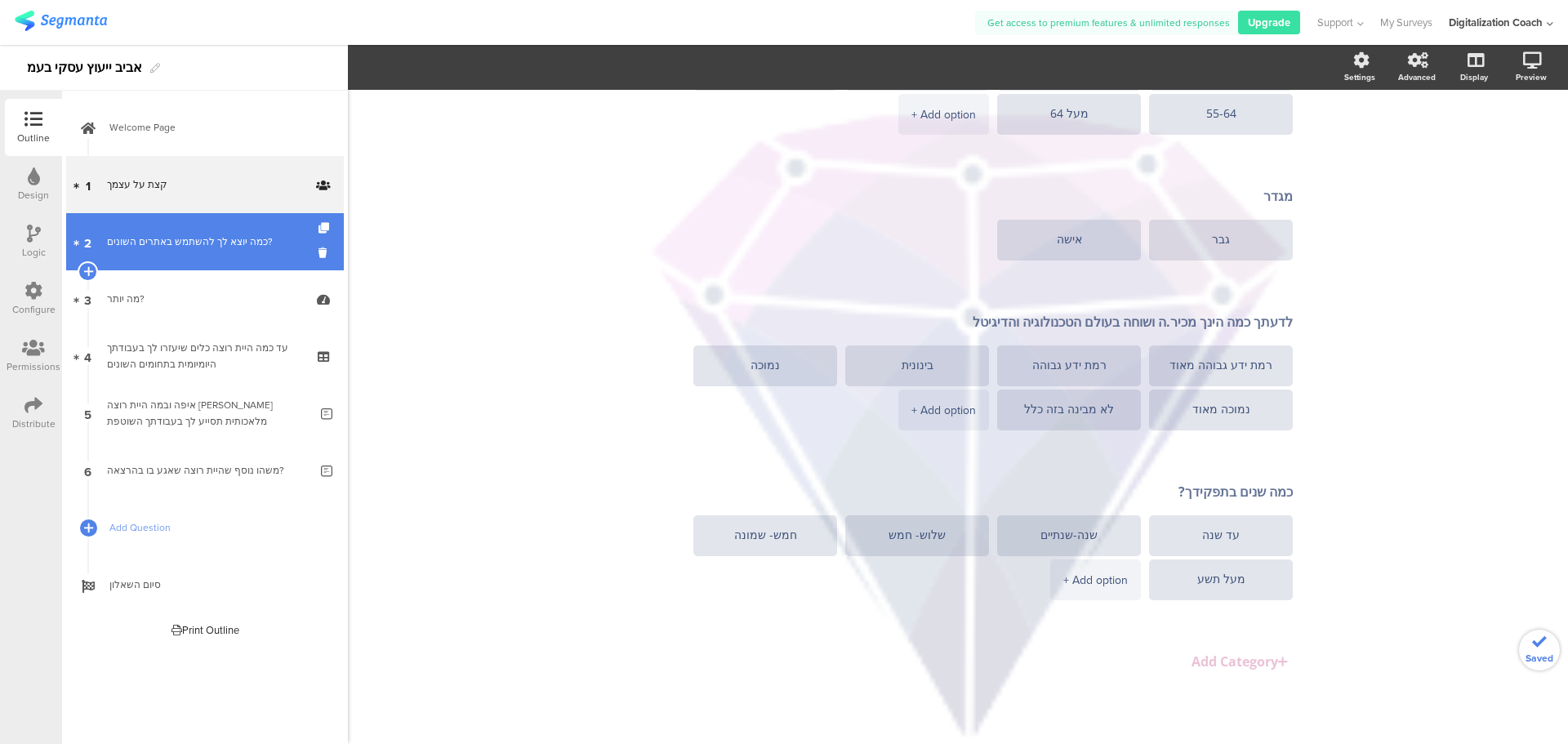
click at [183, 246] on div "כמה יוצא לך להשתמש באתרים השונים?" at bounding box center [204, 242] width 195 height 16
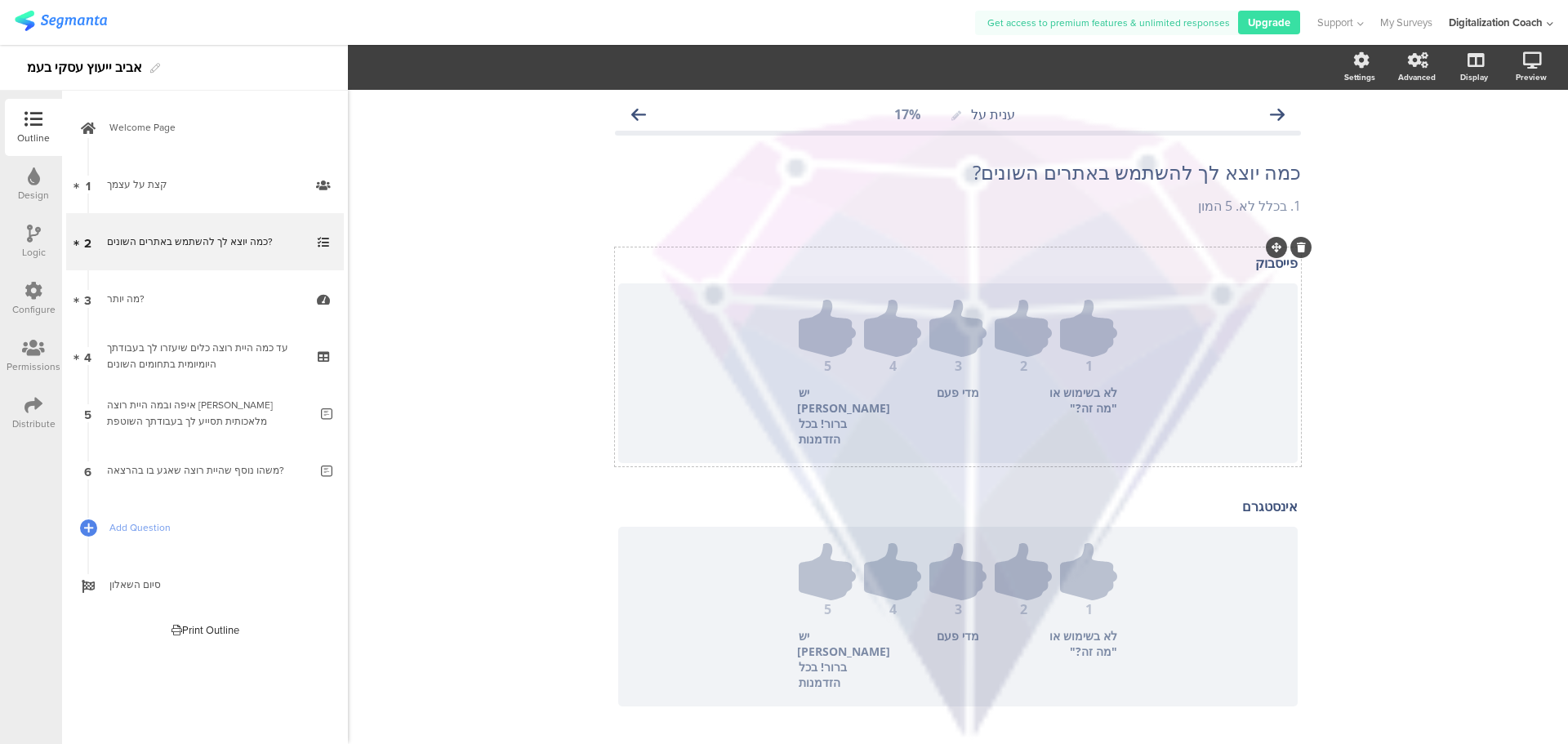
click at [1266, 260] on div "פייסבוק פייסבוק" at bounding box center [958, 263] width 687 height 26
click at [1266, 260] on p "פייסבוק" at bounding box center [958, 262] width 680 height 18
click at [1226, 497] on p "אינסטגרם" at bounding box center [958, 506] width 680 height 18
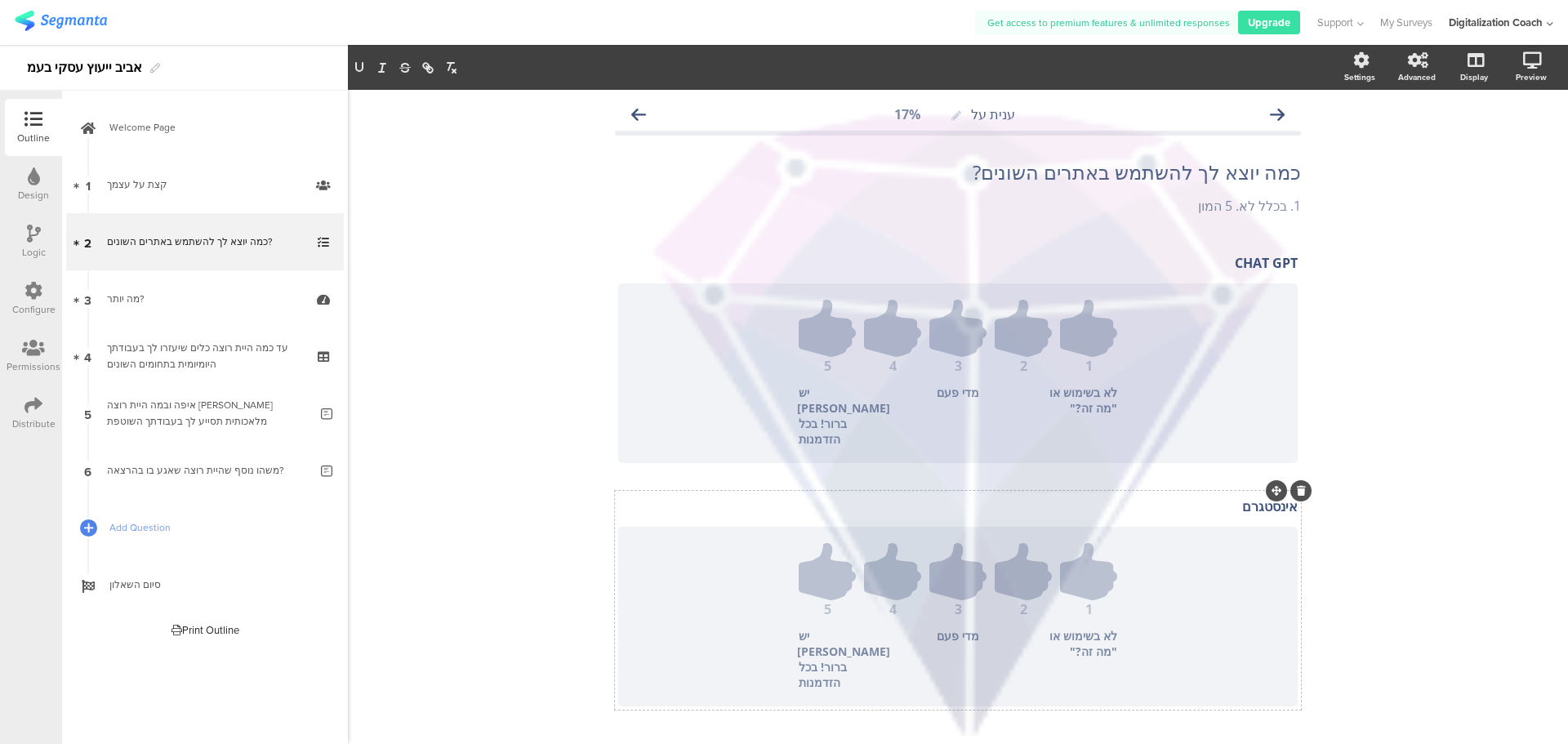
click at [1226, 497] on p "אינסטגרם" at bounding box center [958, 506] width 680 height 18
click at [1265, 497] on p "אינסטגרם" at bounding box center [958, 506] width 680 height 18
click at [1260, 497] on p "GEMINI" at bounding box center [958, 506] width 680 height 18
click at [1259, 497] on p "GEMINI" at bounding box center [958, 506] width 680 height 18
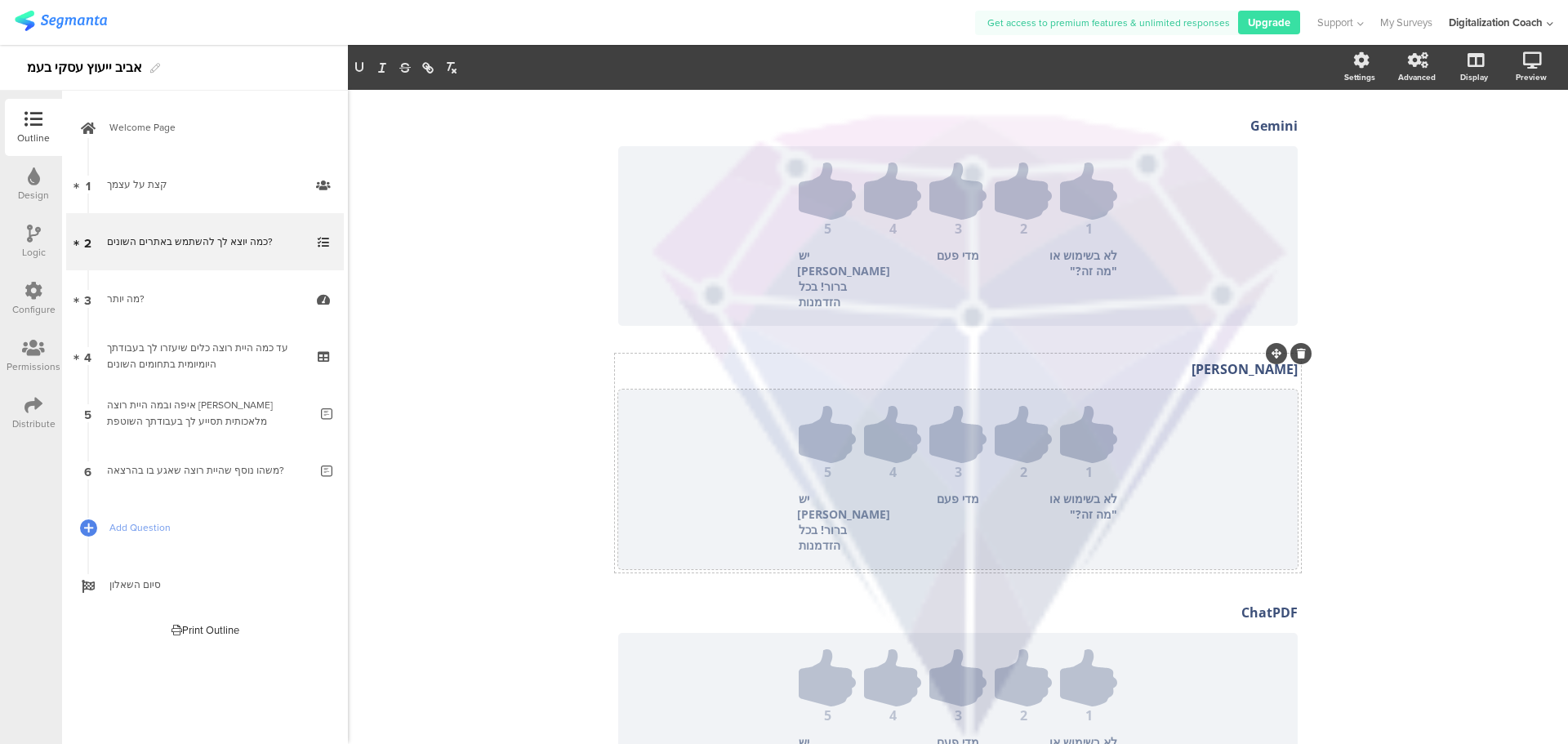
scroll to position [409, 0]
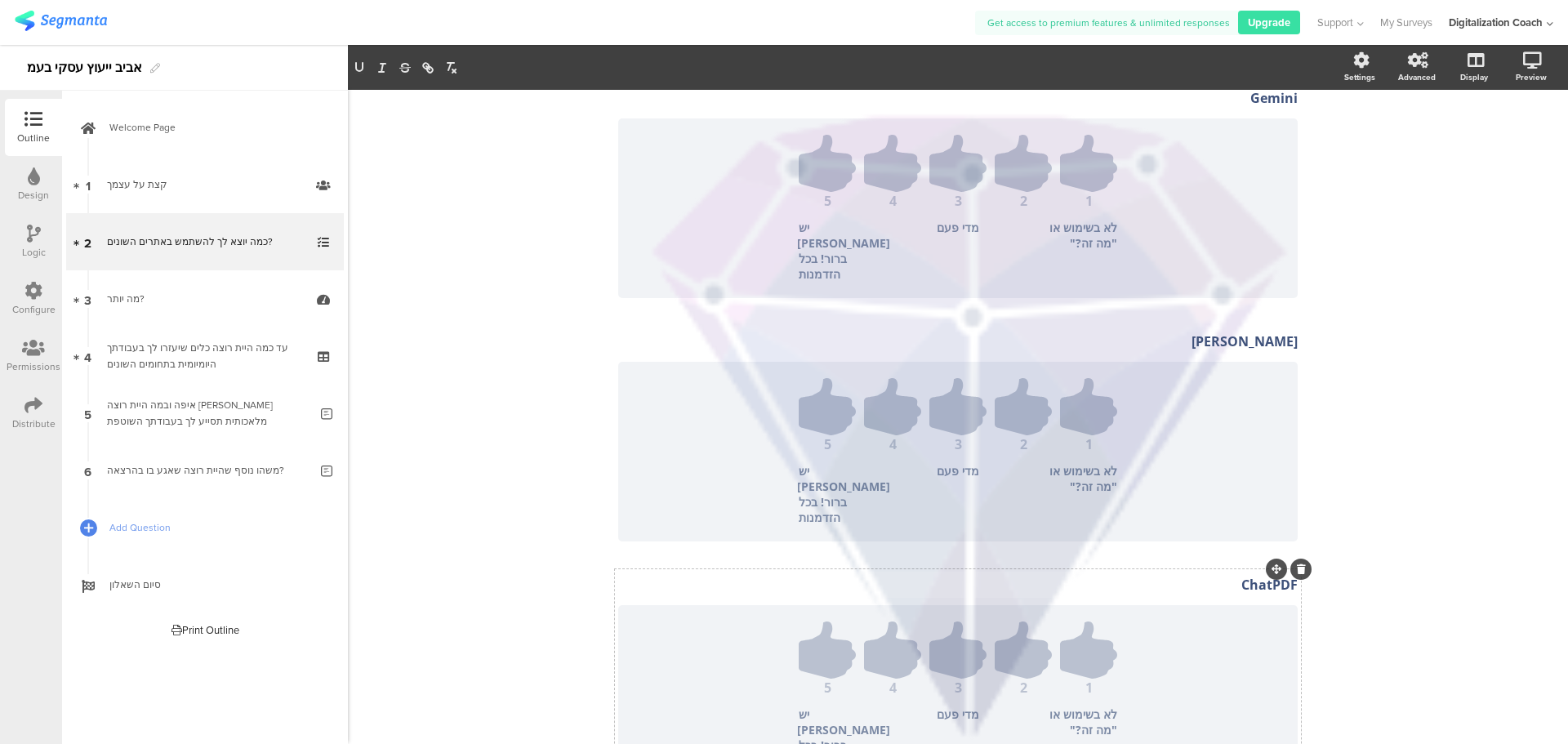
click at [1240, 576] on p "ChatPDF" at bounding box center [958, 585] width 680 height 18
click at [1240, 579] on p "ChatPDF" at bounding box center [958, 588] width 680 height 18
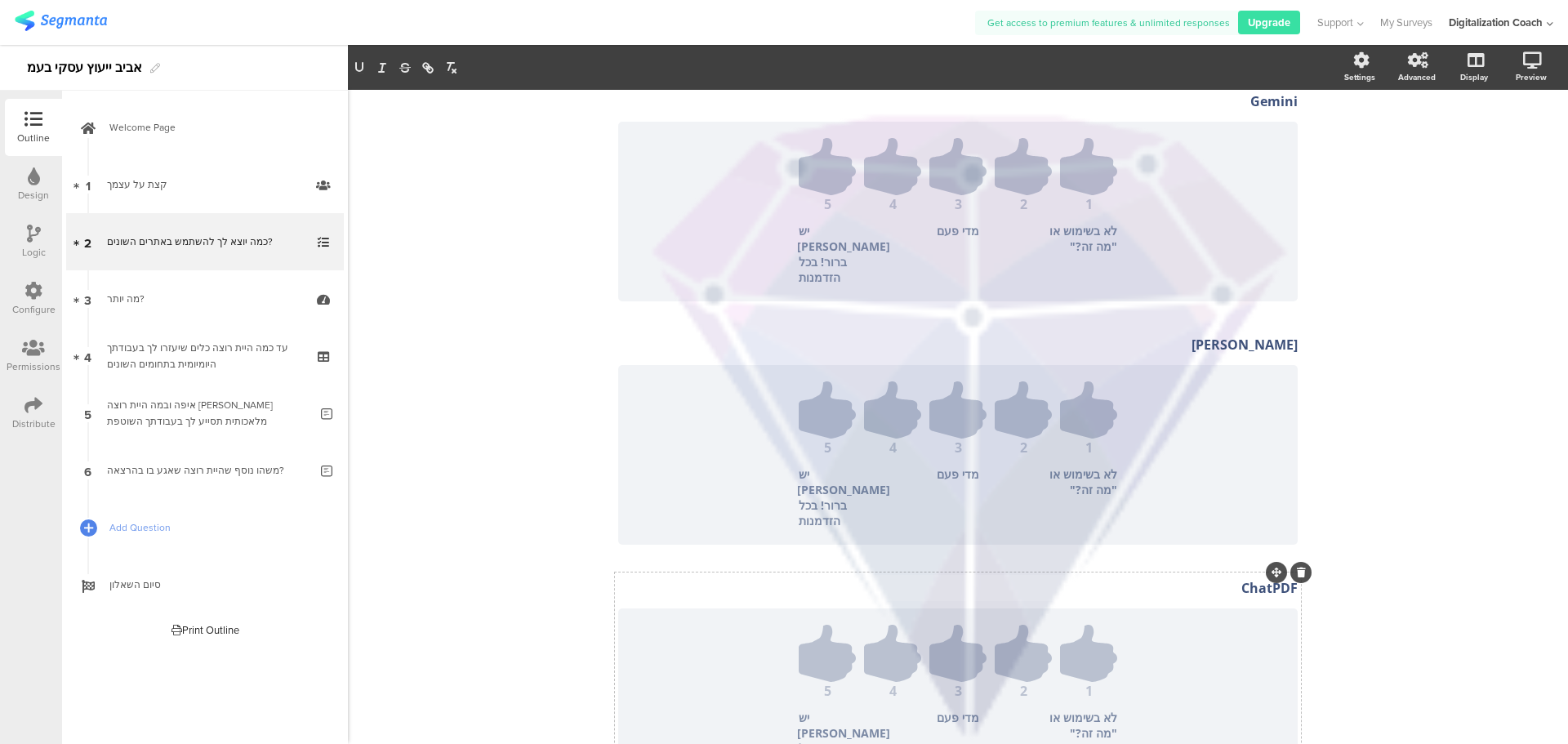
click at [1242, 579] on p "ChatPDF" at bounding box center [958, 588] width 680 height 18
click at [1246, 578] on p "Gemini" at bounding box center [958, 586] width 680 height 18
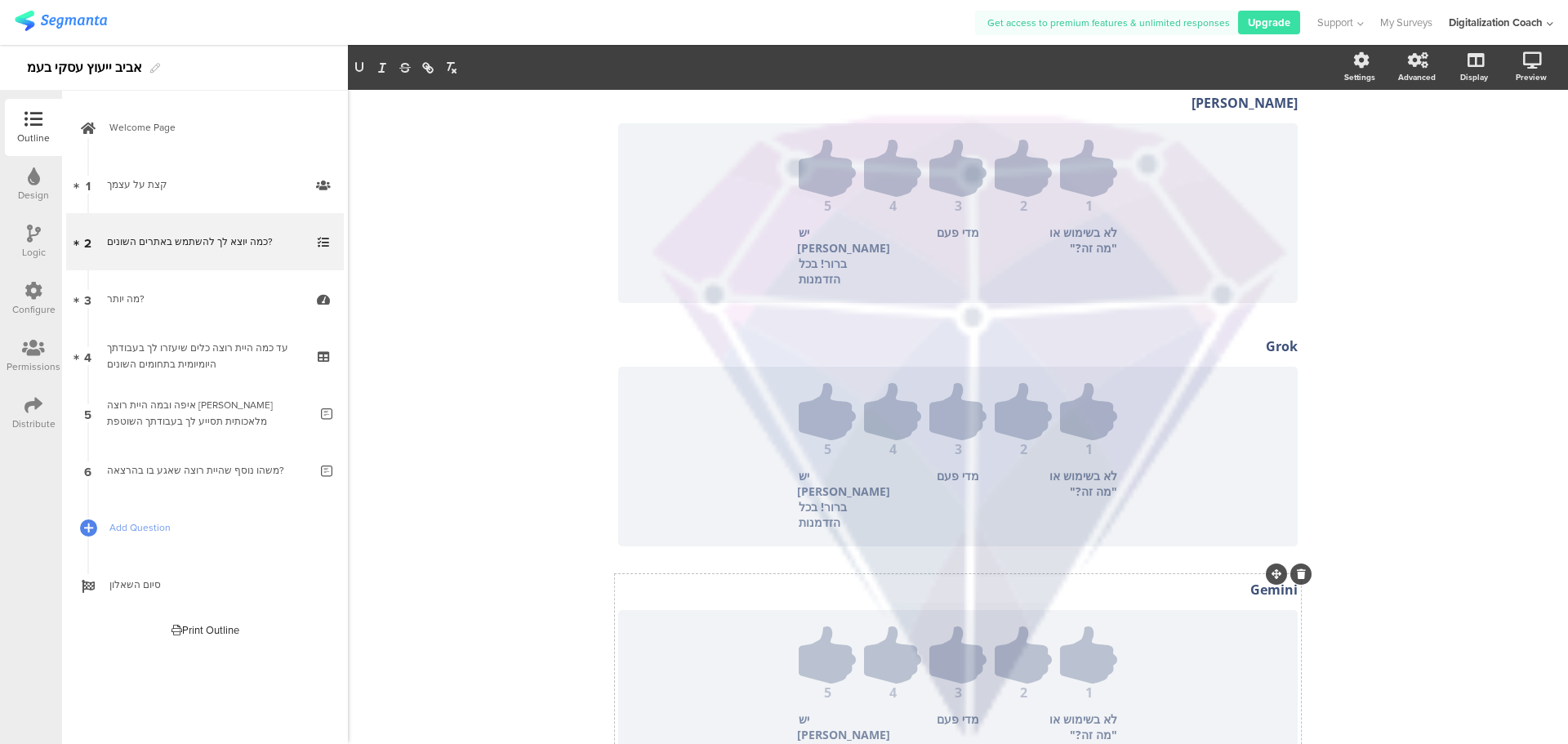
click at [1246, 581] on p "Gemini" at bounding box center [958, 590] width 680 height 18
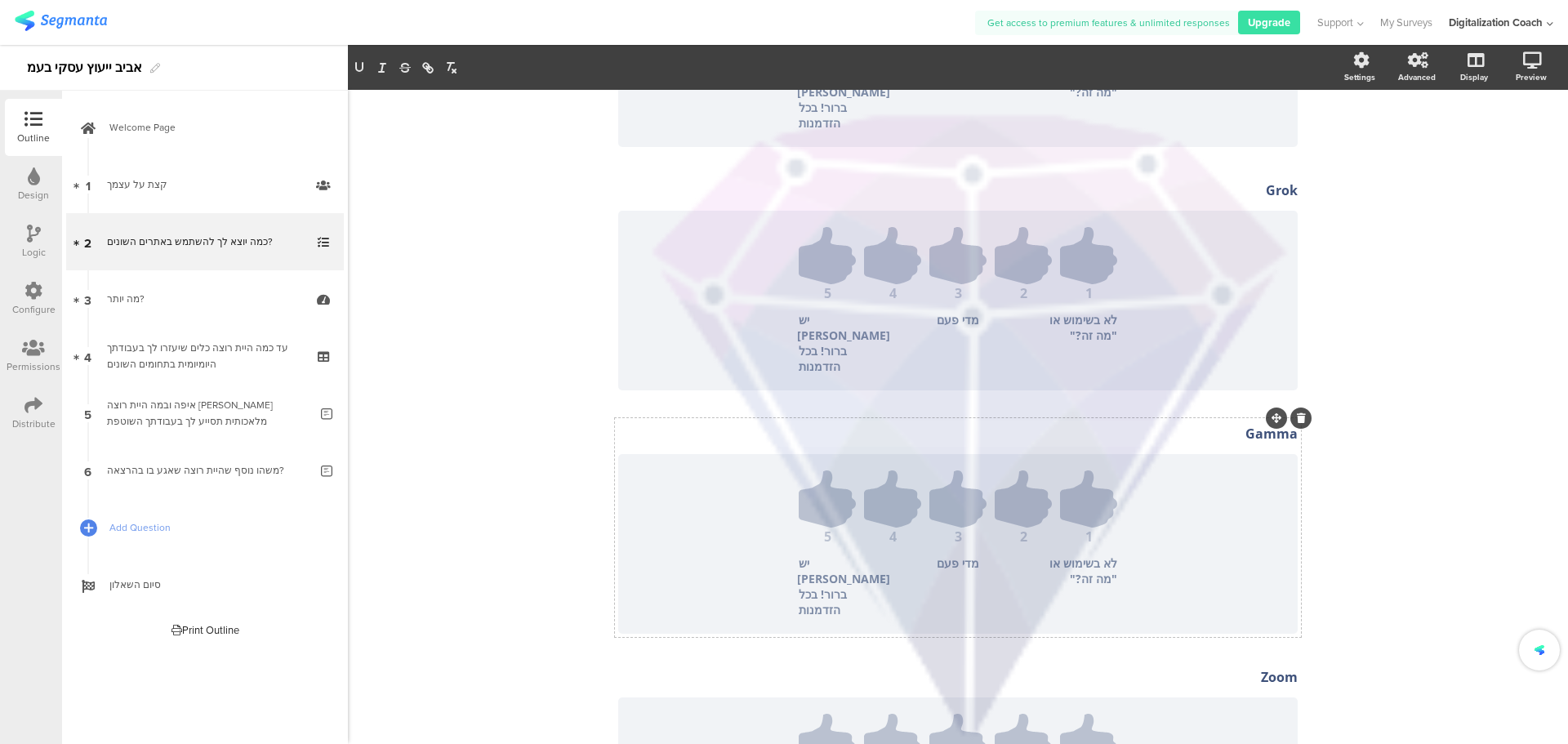
scroll to position [811, 0]
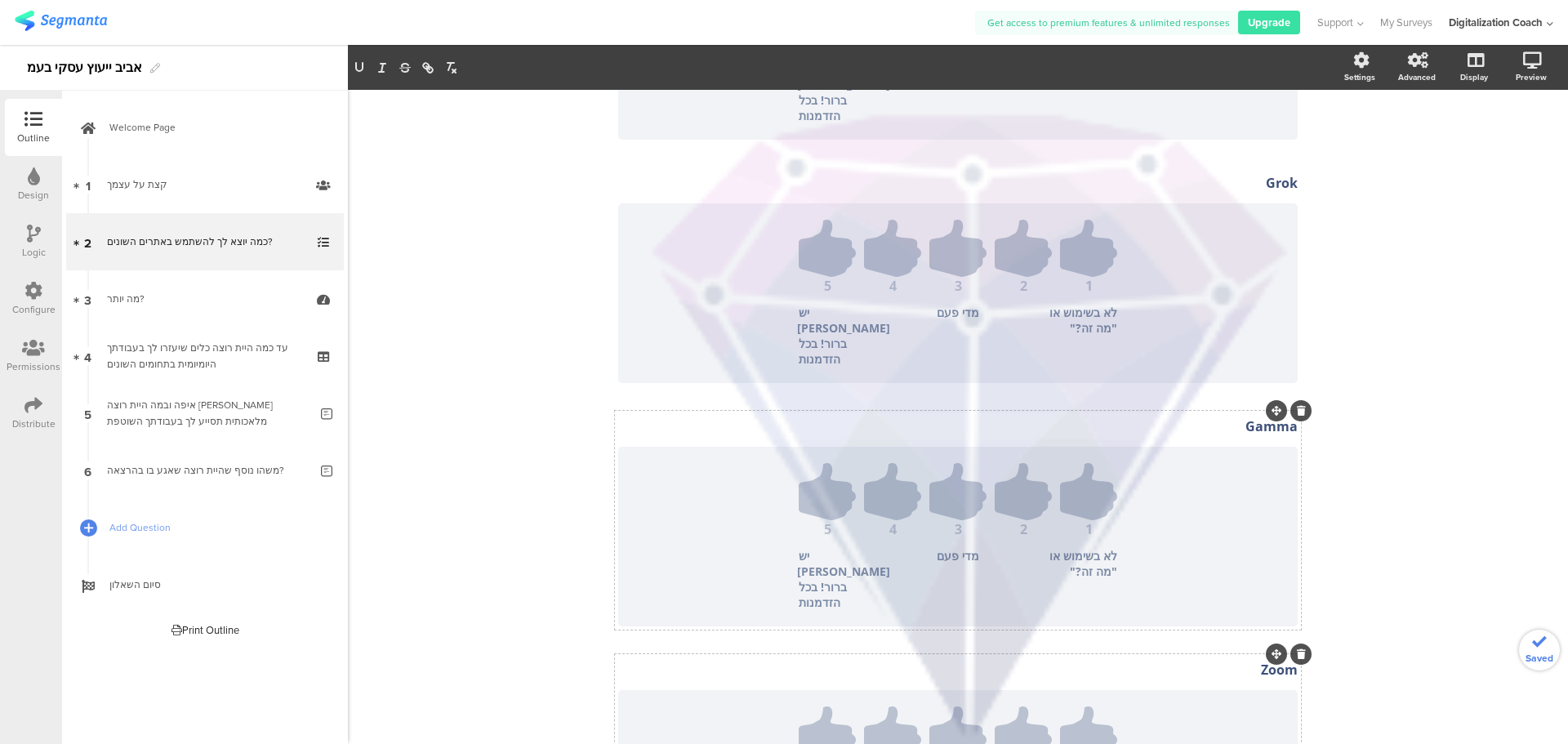
click at [1273, 644] on div at bounding box center [1276, 654] width 22 height 22
click at [1260, 661] on p "Zoom" at bounding box center [958, 670] width 680 height 18
click at [1260, 664] on p "Zoom" at bounding box center [958, 673] width 680 height 18
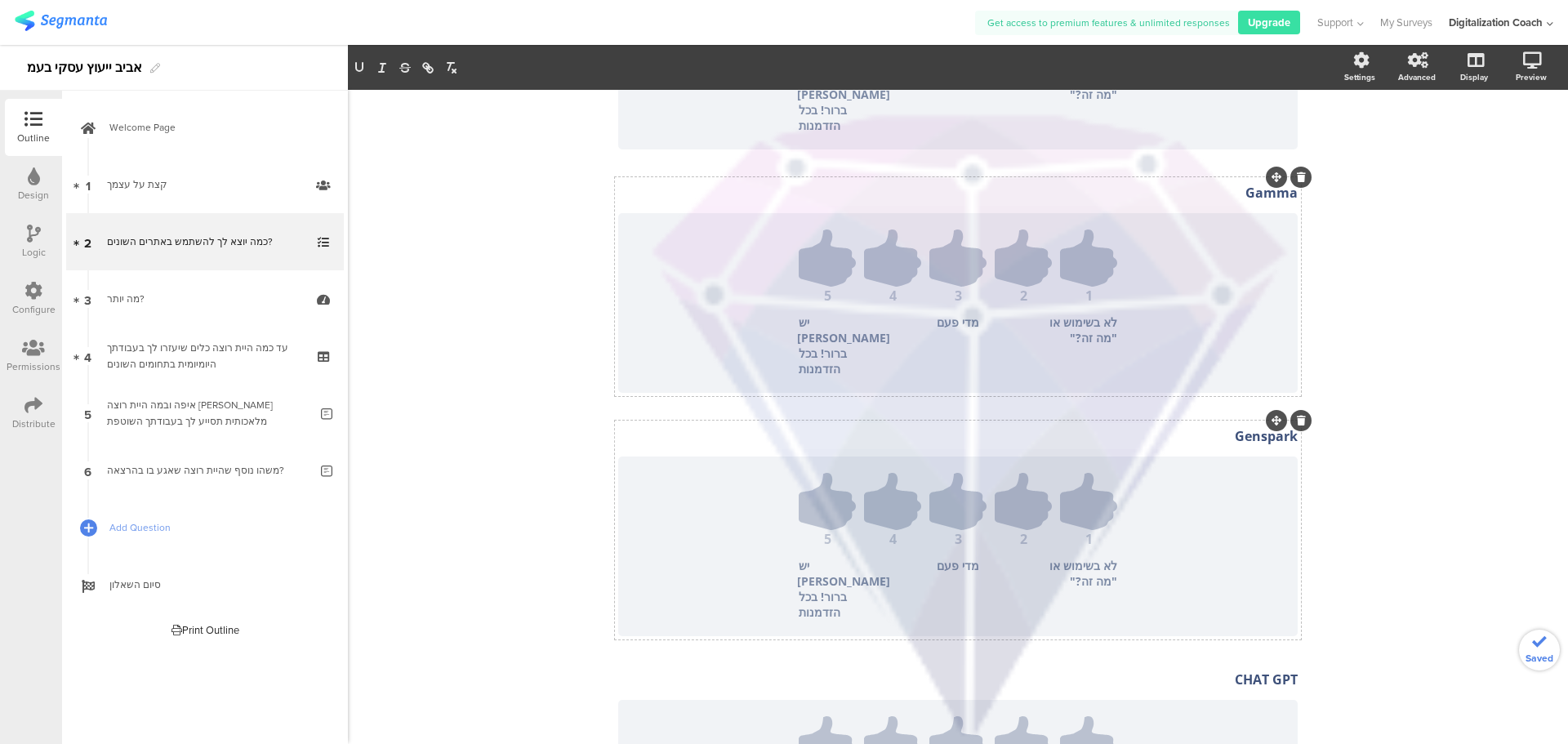
scroll to position [1052, 0]
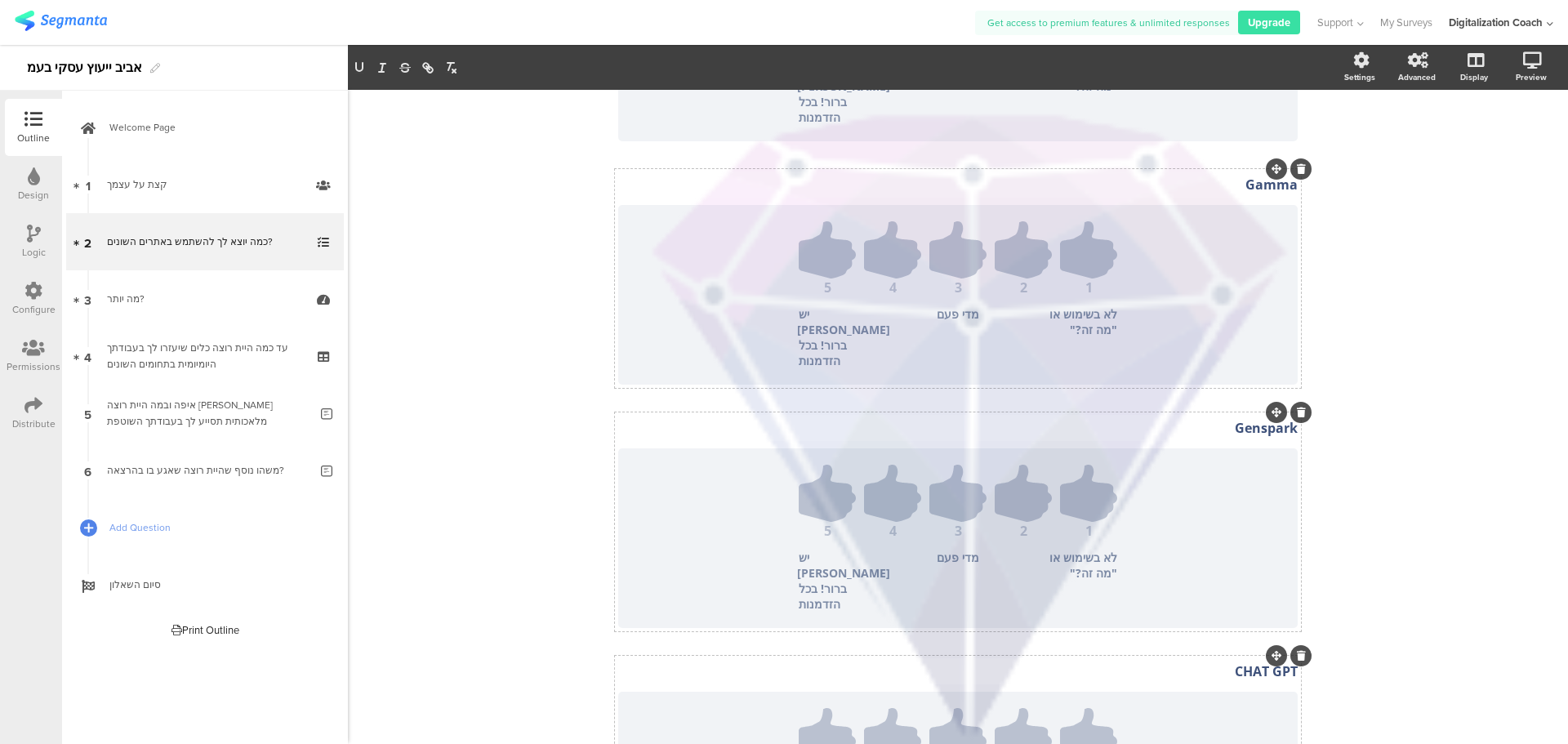
click at [1230, 663] on p "CHAT GPT" at bounding box center [958, 671] width 680 height 18
click at [1230, 666] on p "CHAT GPT" at bounding box center [958, 675] width 680 height 18
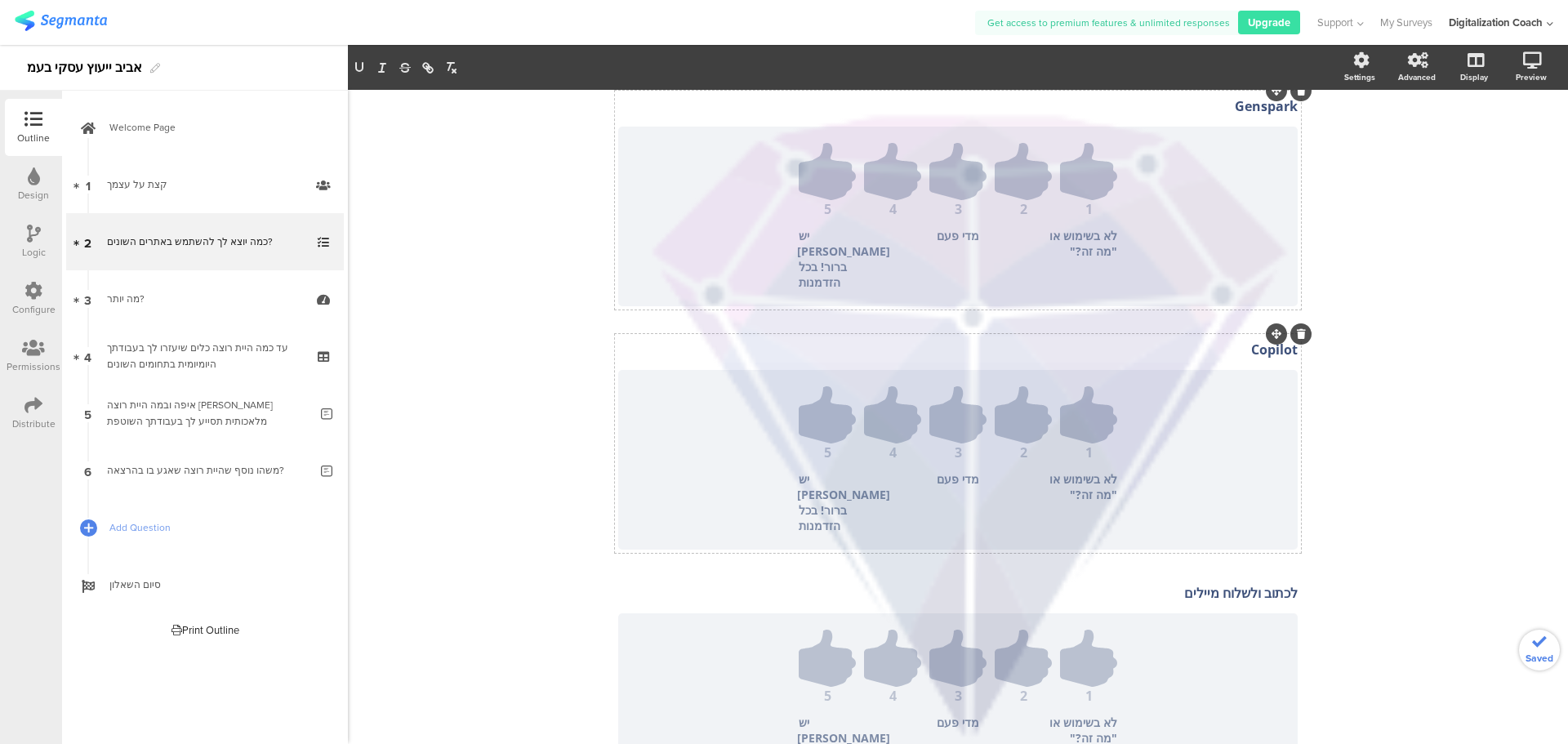
scroll to position [1375, 0]
click at [1176, 582] on p "לכתוב ולשלוח מיילים" at bounding box center [958, 591] width 680 height 18
click at [1176, 585] on p "לכתוב ולשלוח מיילים" at bounding box center [958, 594] width 680 height 18
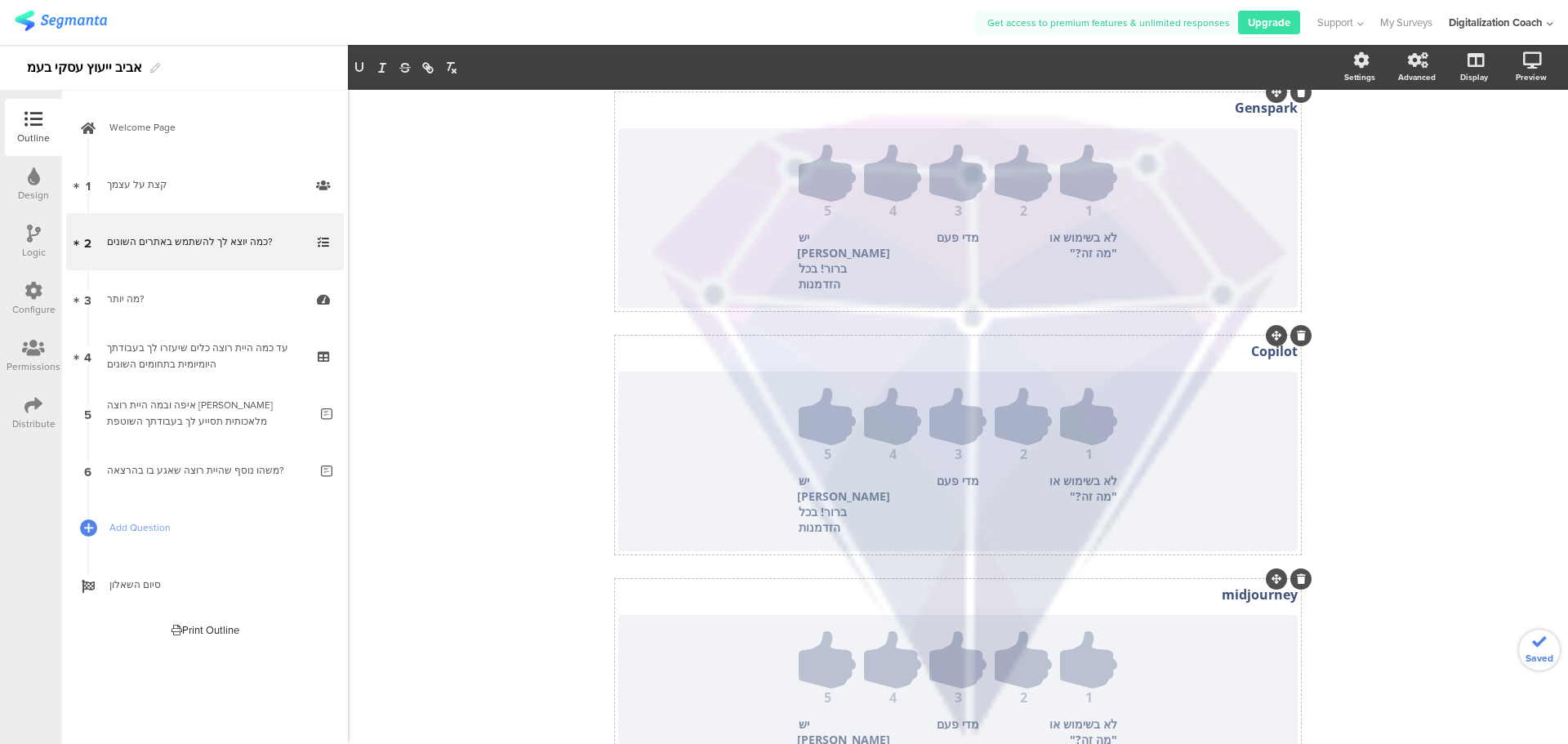
click at [1361, 443] on div "ענית על 17% כמה יוצא לך להשתמש באתרים השונים? כמה יוצא לך להשתמש באתרים השונים?…" at bounding box center [958, 299] width 1220 height 3163
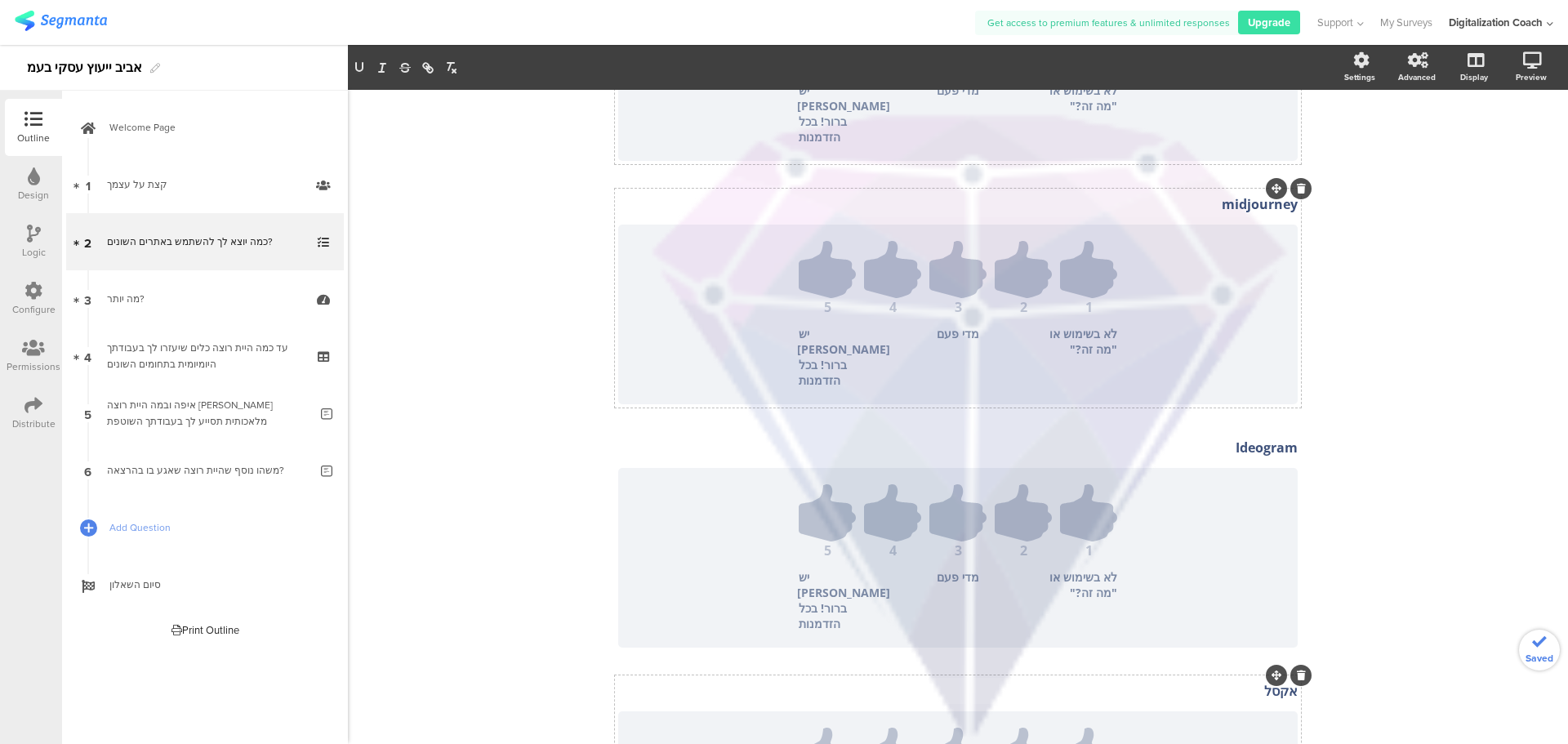
click at [1235, 683] on p "אקסל" at bounding box center [958, 691] width 680 height 18
click at [1271, 685] on p "אקסל" at bounding box center [958, 694] width 680 height 18
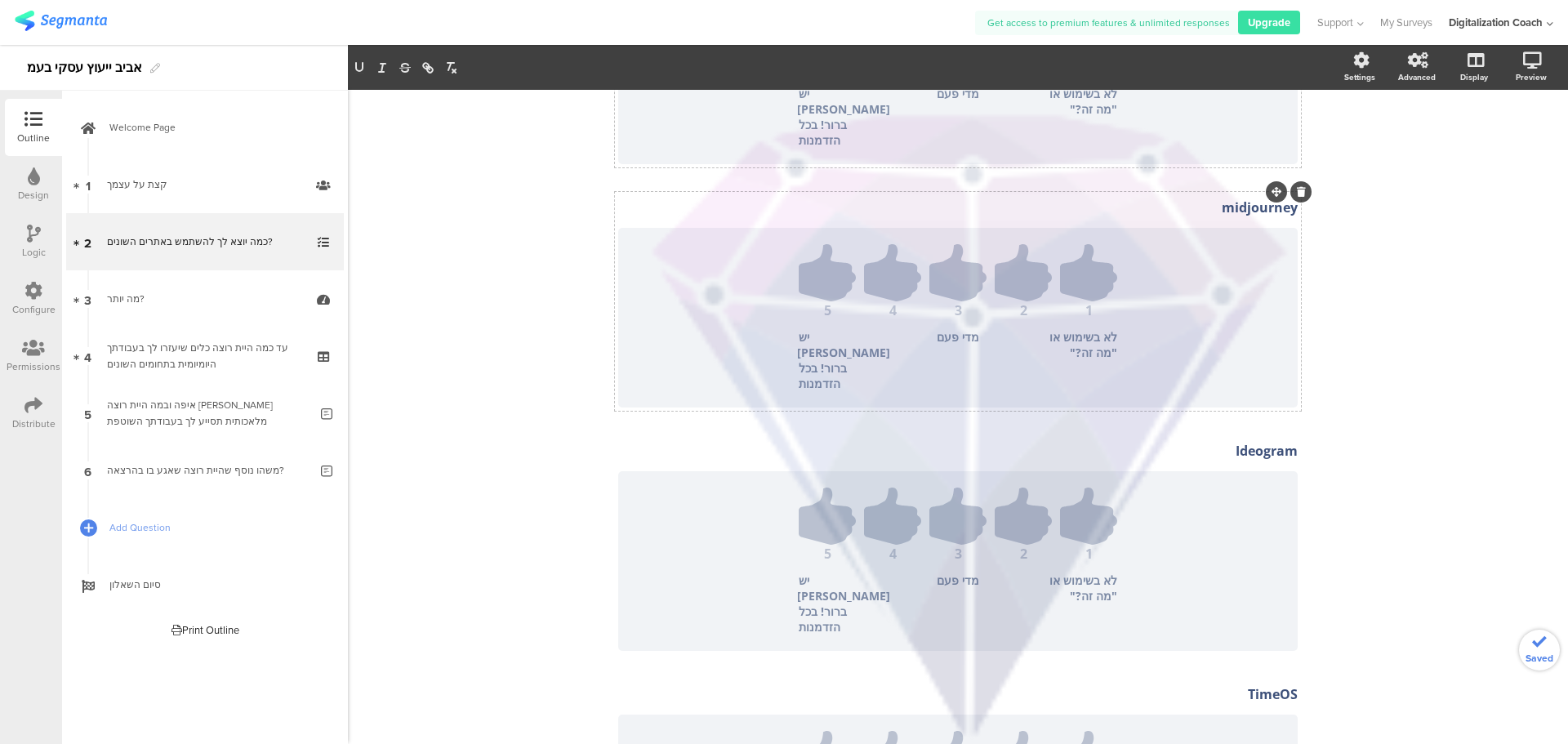
scroll to position [1756, 0]
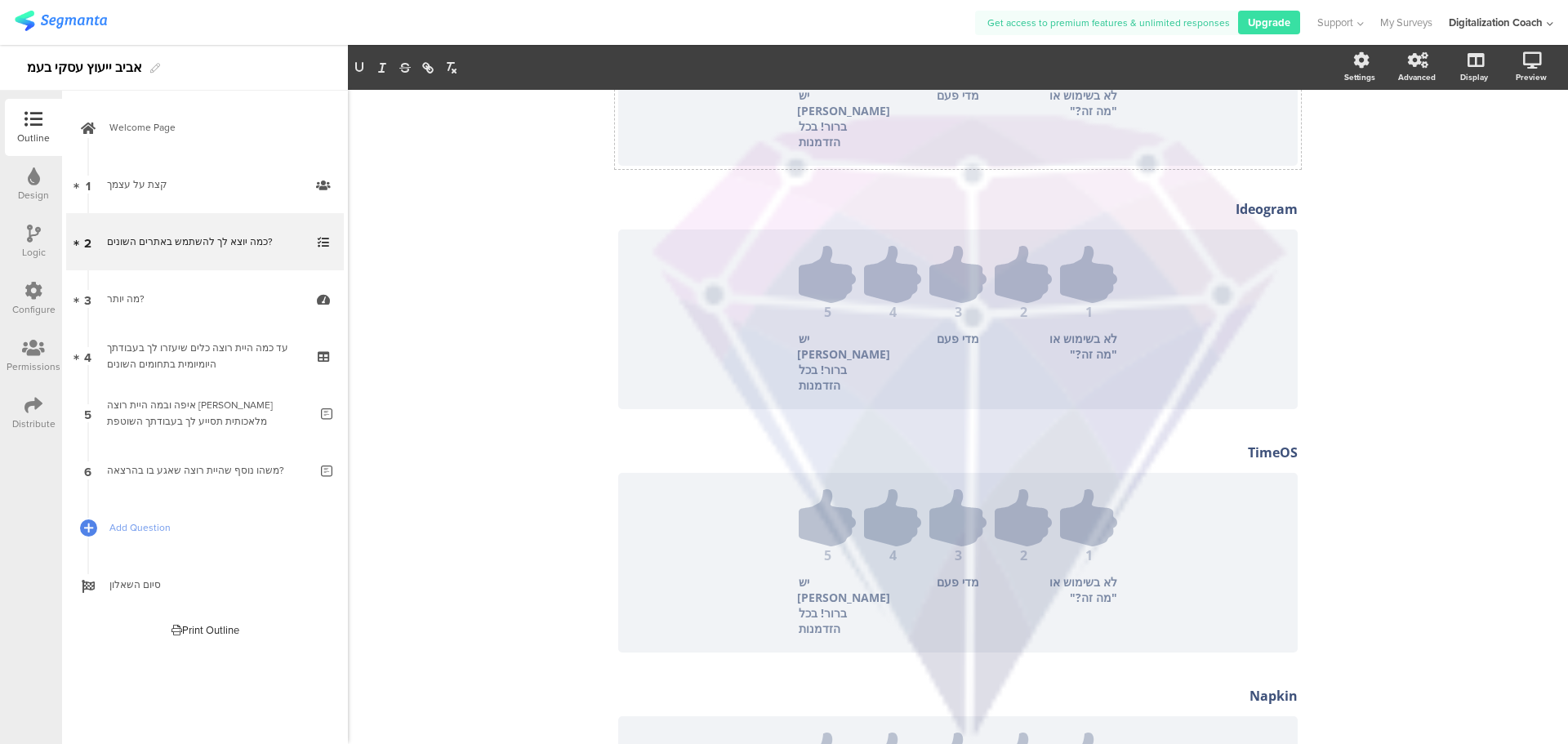
scroll to position [1998, 0]
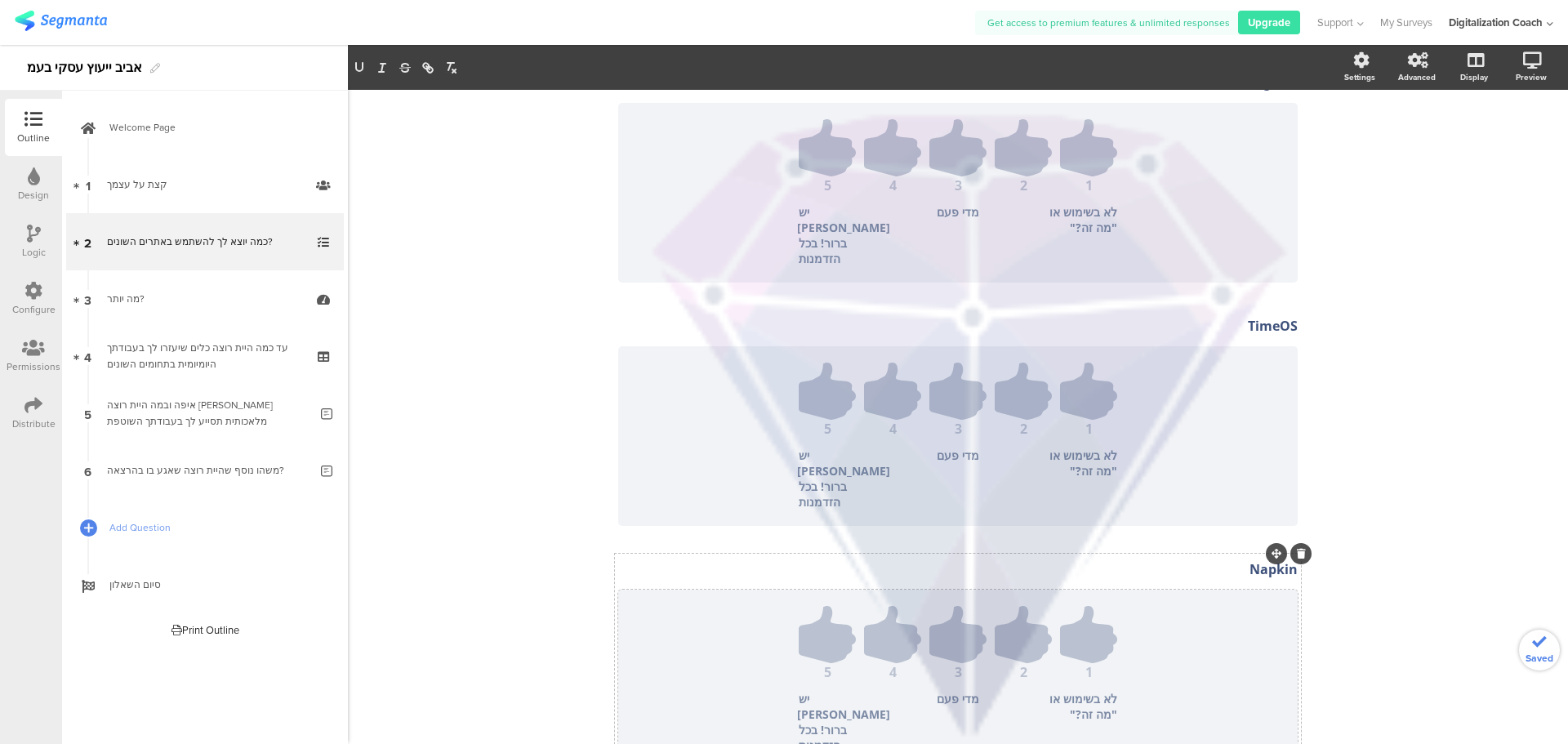
scroll to position [2136, 0]
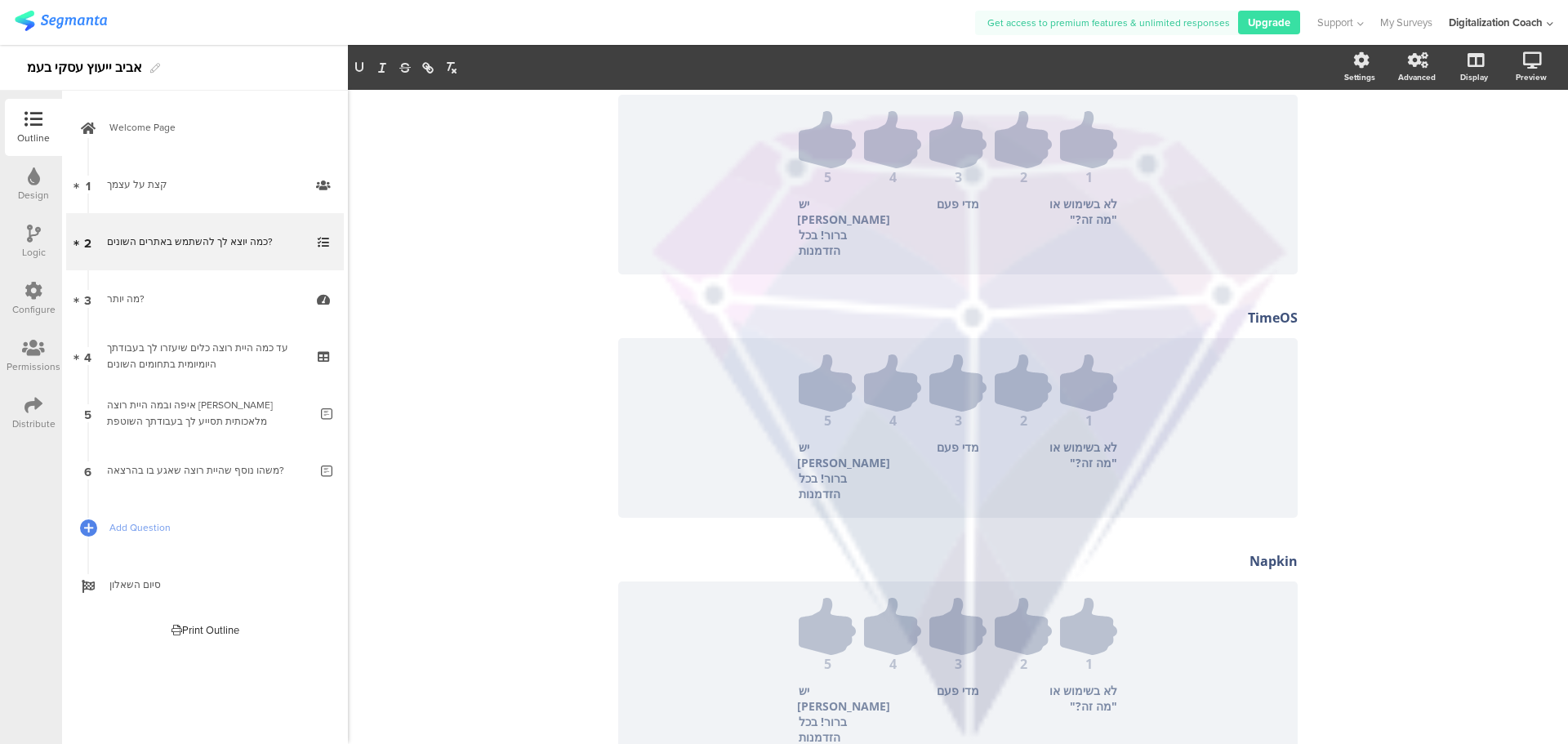
drag, startPoint x: 1215, startPoint y: 462, endPoint x: 1206, endPoint y: 462, distance: 9.0
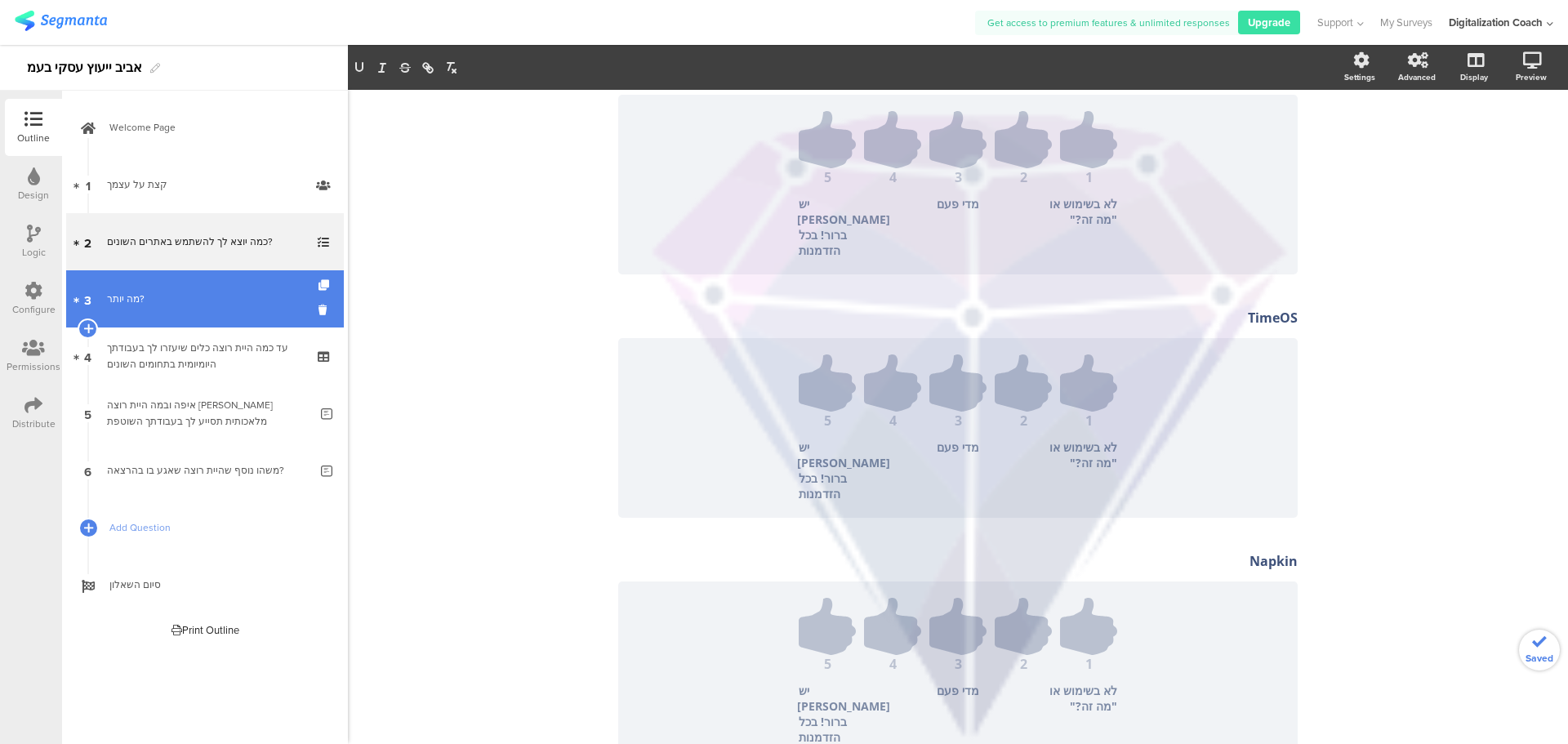
click at [199, 297] on div "מה יותר?" at bounding box center [204, 299] width 195 height 16
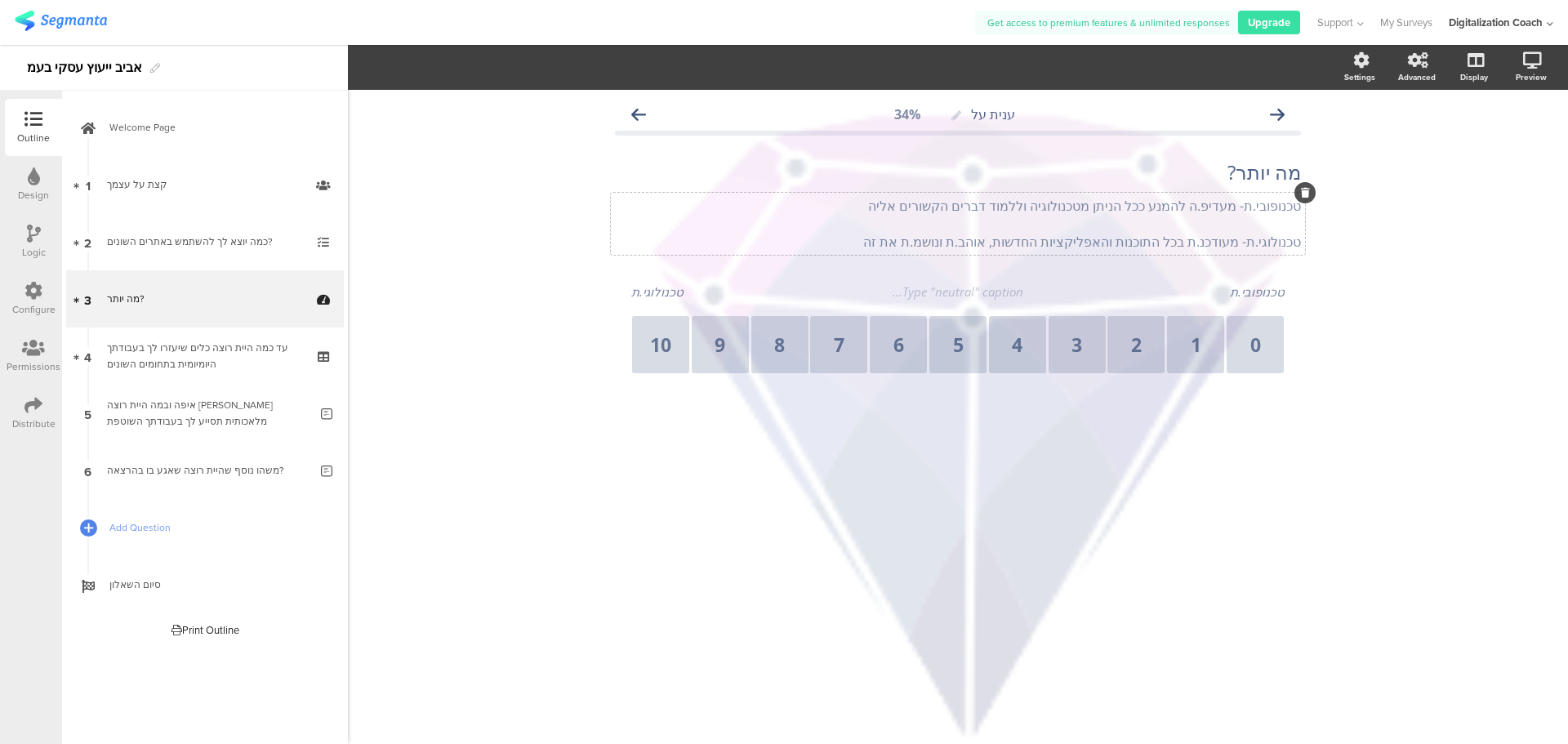
click at [1171, 213] on p "טכנופובי.ת- מעדיפ.ה להמנע ככל הניתן מטכנולוגיה וללמוד דברים הקשורים אליה" at bounding box center [958, 205] width 686 height 18
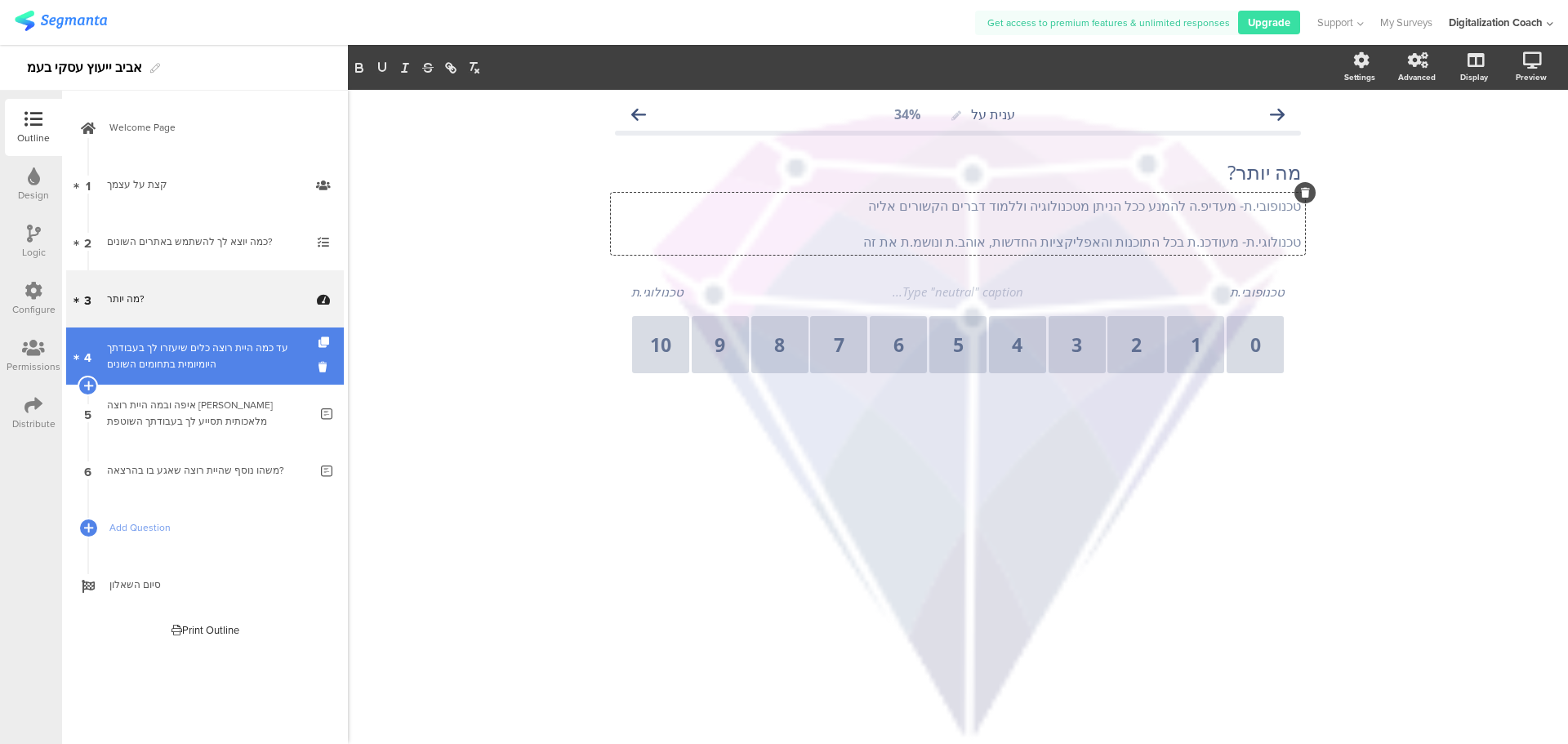
click at [199, 359] on div "עד כמה היית רוצה כלים שיעזרו לך בעבודתך היומיומית בתחומים השונים" at bounding box center [204, 356] width 195 height 33
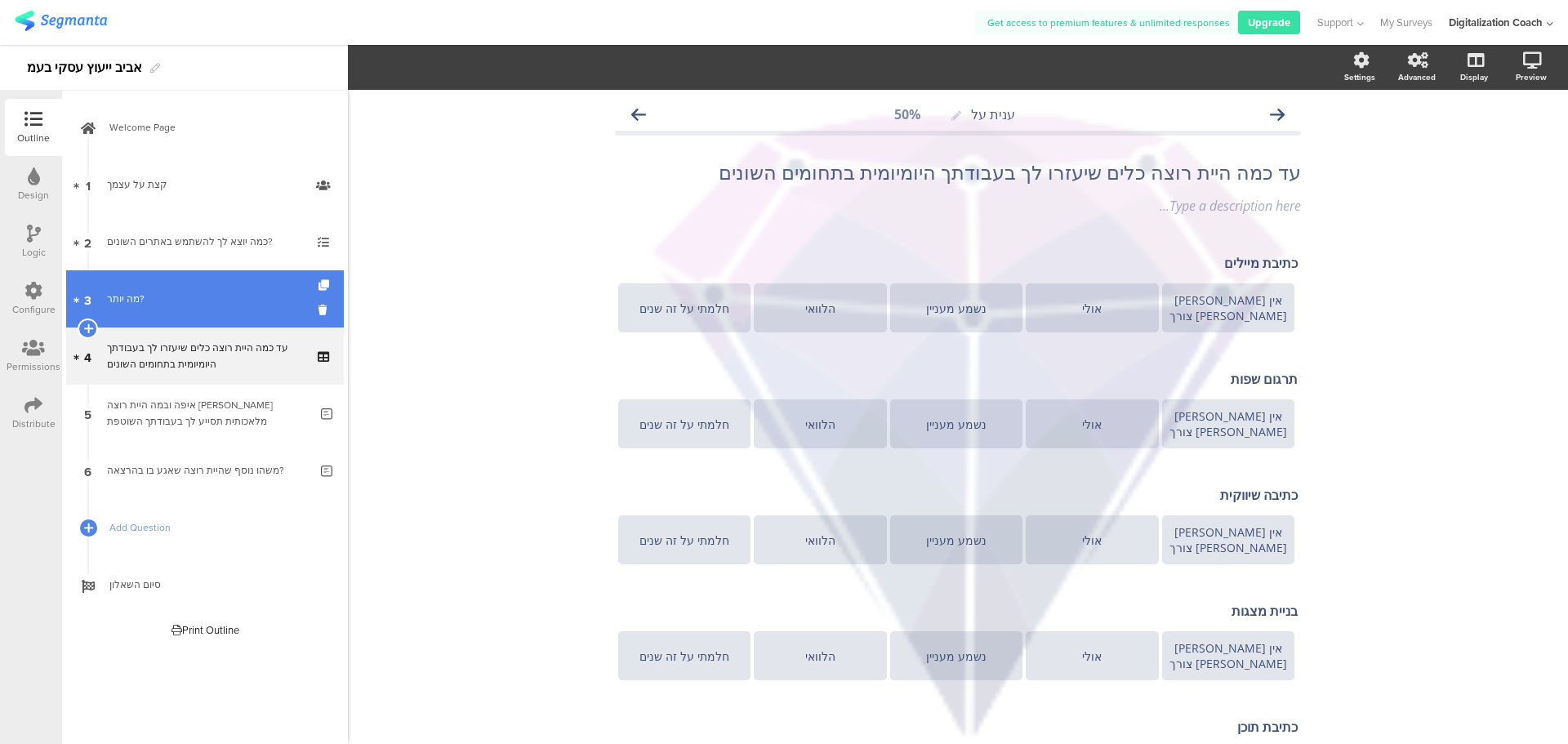
click at [188, 313] on link "3 מה יותר?" at bounding box center [204, 299] width 278 height 57
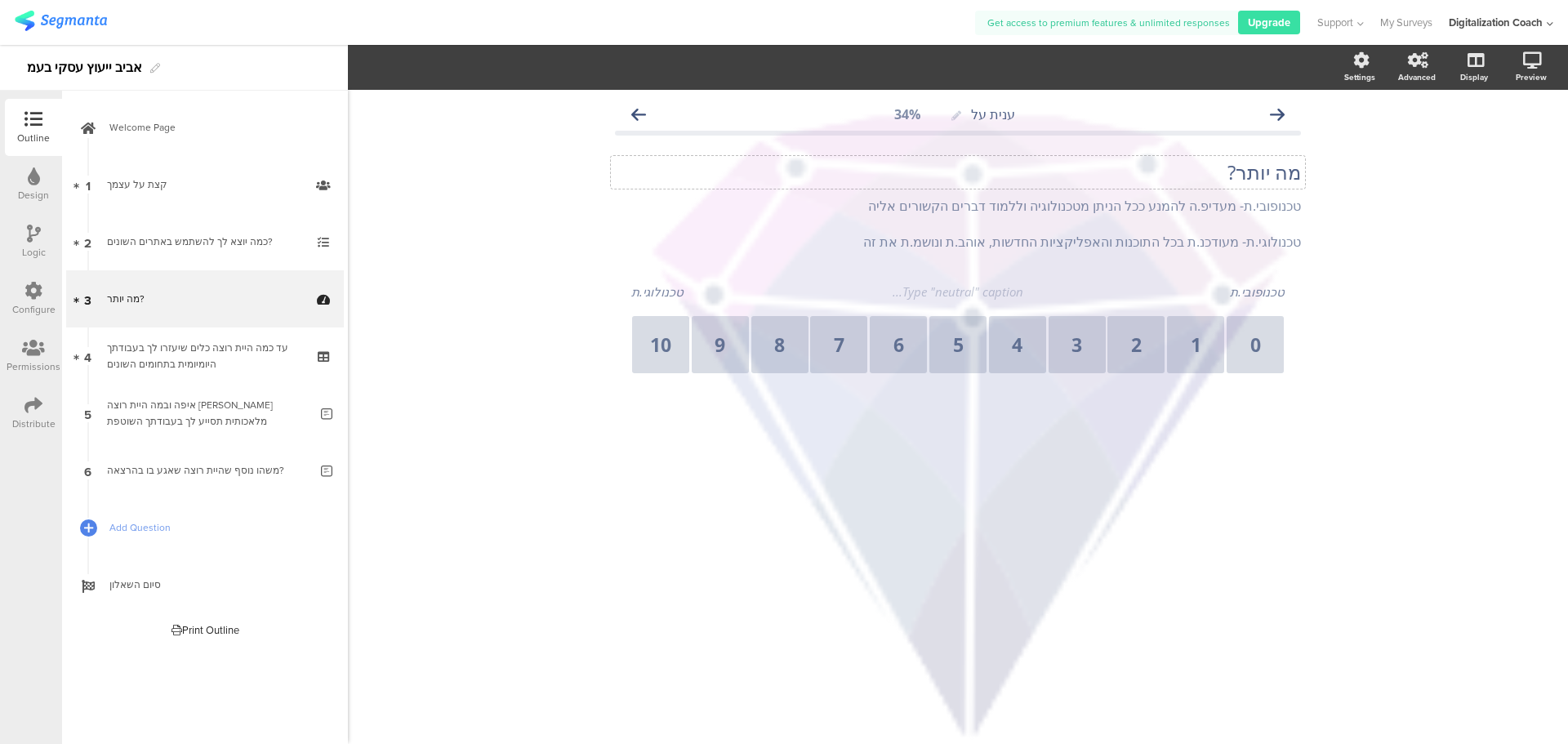
click at [1249, 178] on p "מה יותר?" at bounding box center [958, 172] width 686 height 24
click at [1250, 213] on div "טכנופובי.ת- מעדיפ.ה להמנע ככל הניתן מטכנולוגיה וללמוד דברים הקשורים אליה טכנולו…" at bounding box center [958, 224] width 694 height 62
click at [1250, 213] on p "טכנופובי.ת- מעדיפ.ה להמנע ככל הניתן מטכנולוגיה וללמוד דברים הקשורים אליה" at bounding box center [958, 205] width 686 height 18
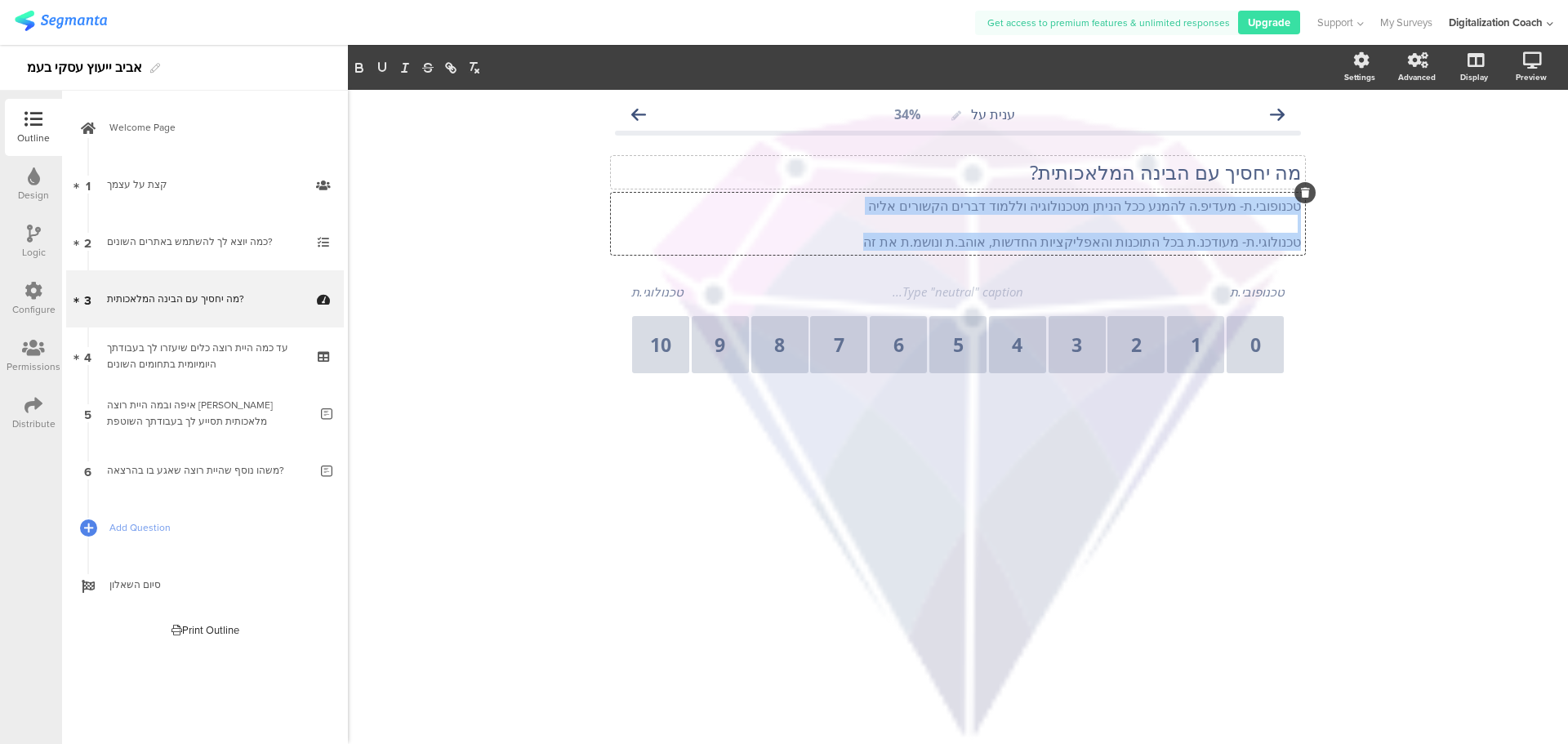
click at [1222, 217] on p at bounding box center [958, 223] width 686 height 18
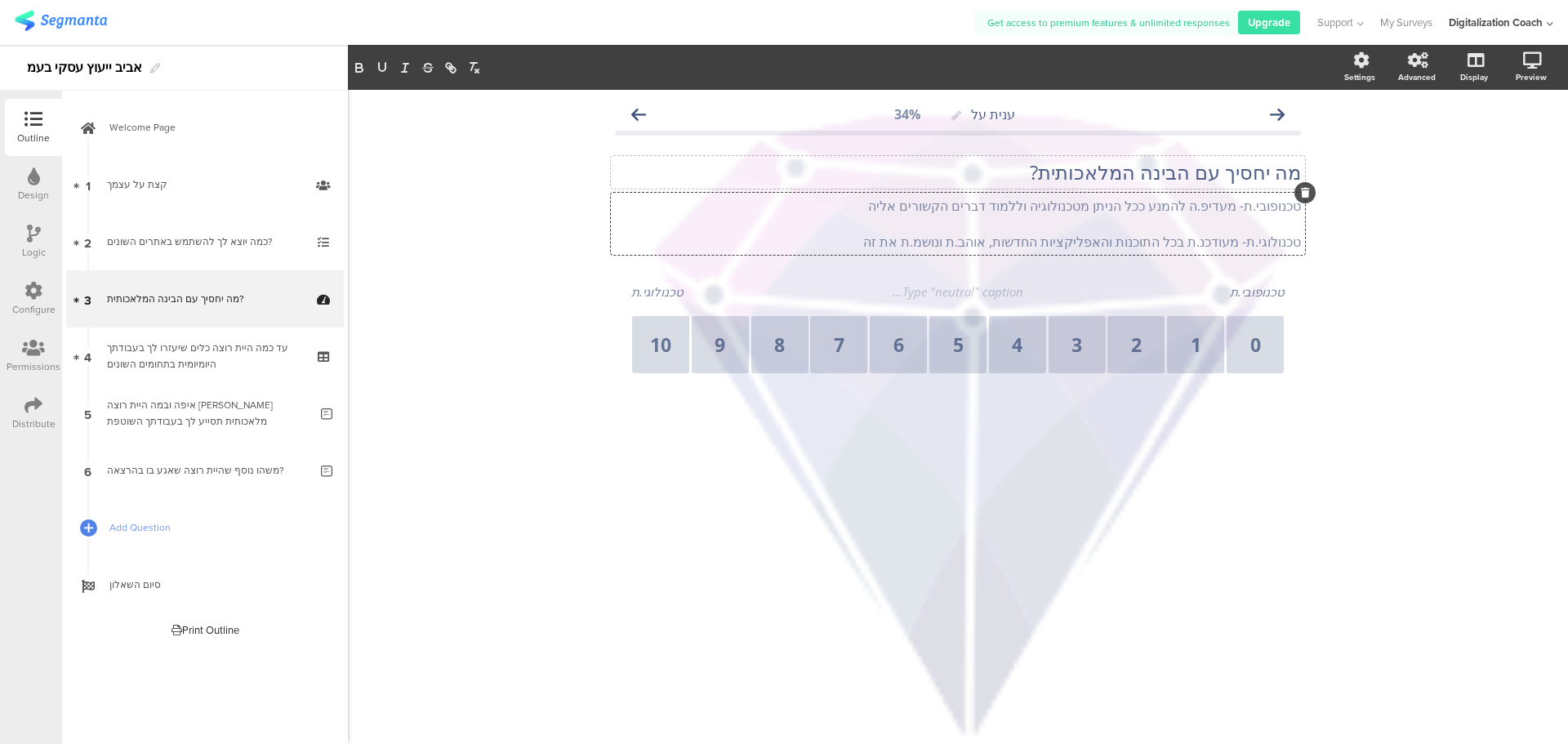
click at [1253, 295] on textarea "טכנופובי.ת" at bounding box center [1203, 291] width 164 height 16
type textarea "V"
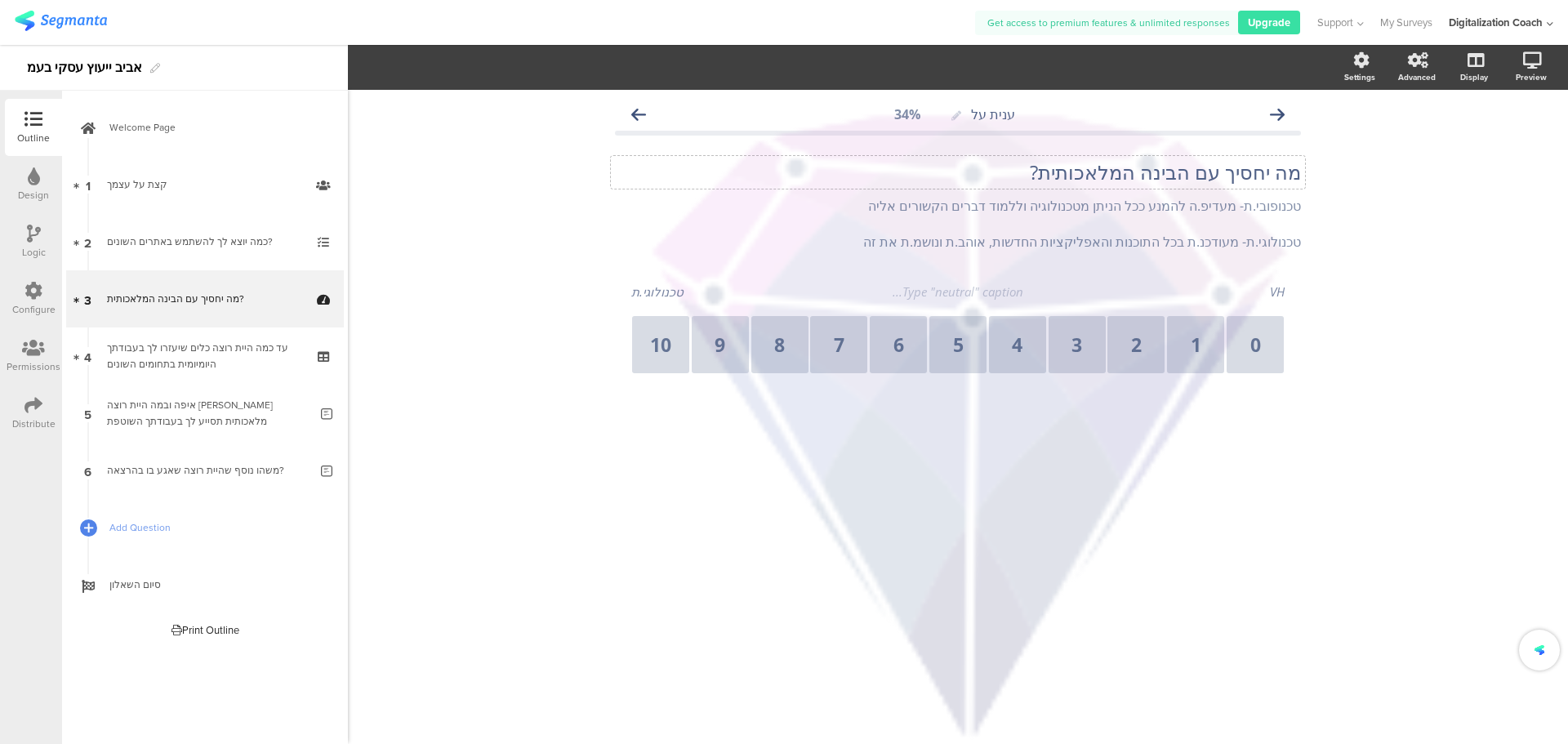
type textarea "V"
type textarea "c"
click at [648, 294] on textarea "טכנולוגי.ת" at bounding box center [713, 291] width 164 height 16
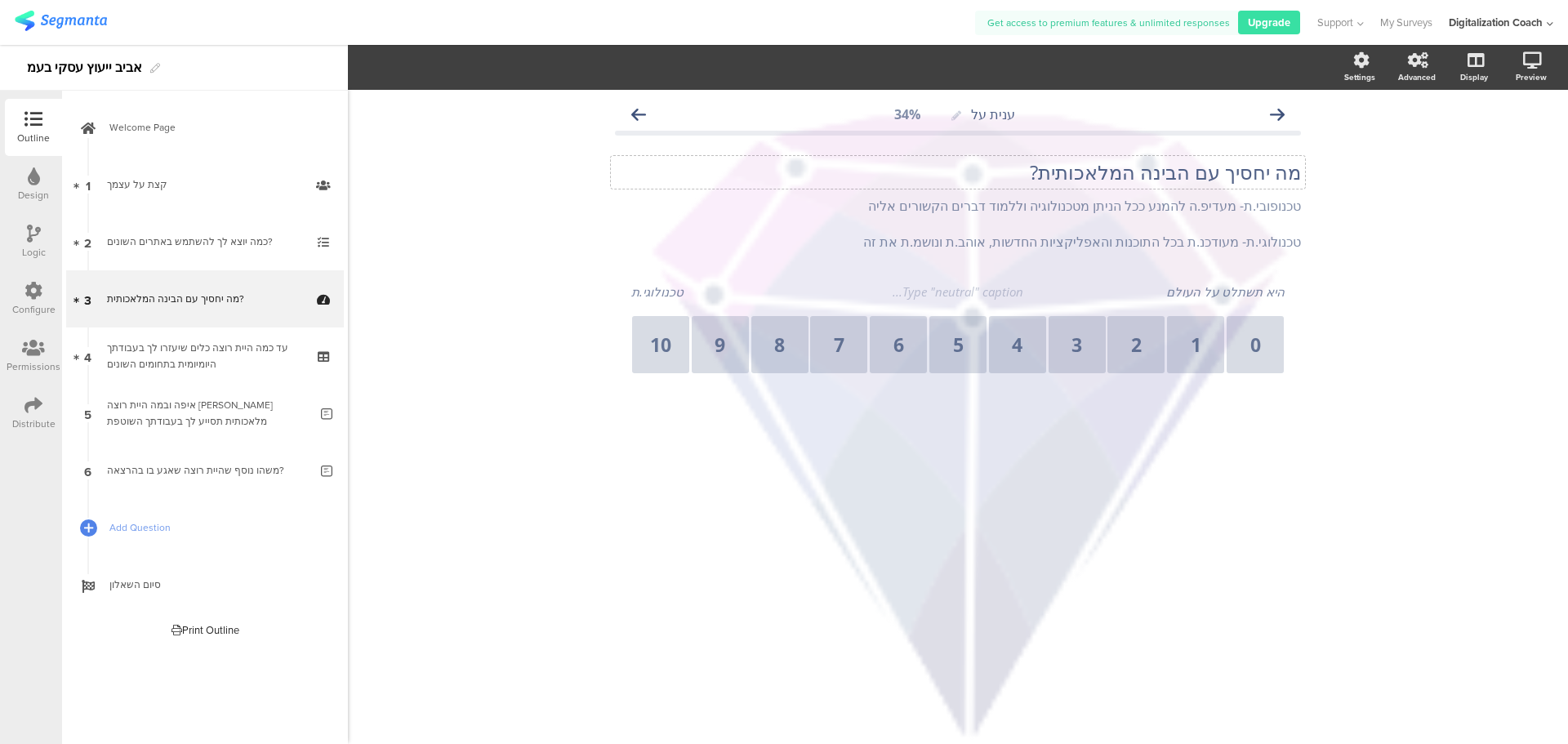
click at [648, 294] on textarea "טכנולוגי.ת" at bounding box center [713, 291] width 164 height 16
click at [1187, 289] on textarea "היא תשתלט על העולם" at bounding box center [1203, 291] width 164 height 16
type textarea "יש לי הימנעות מהבינה"
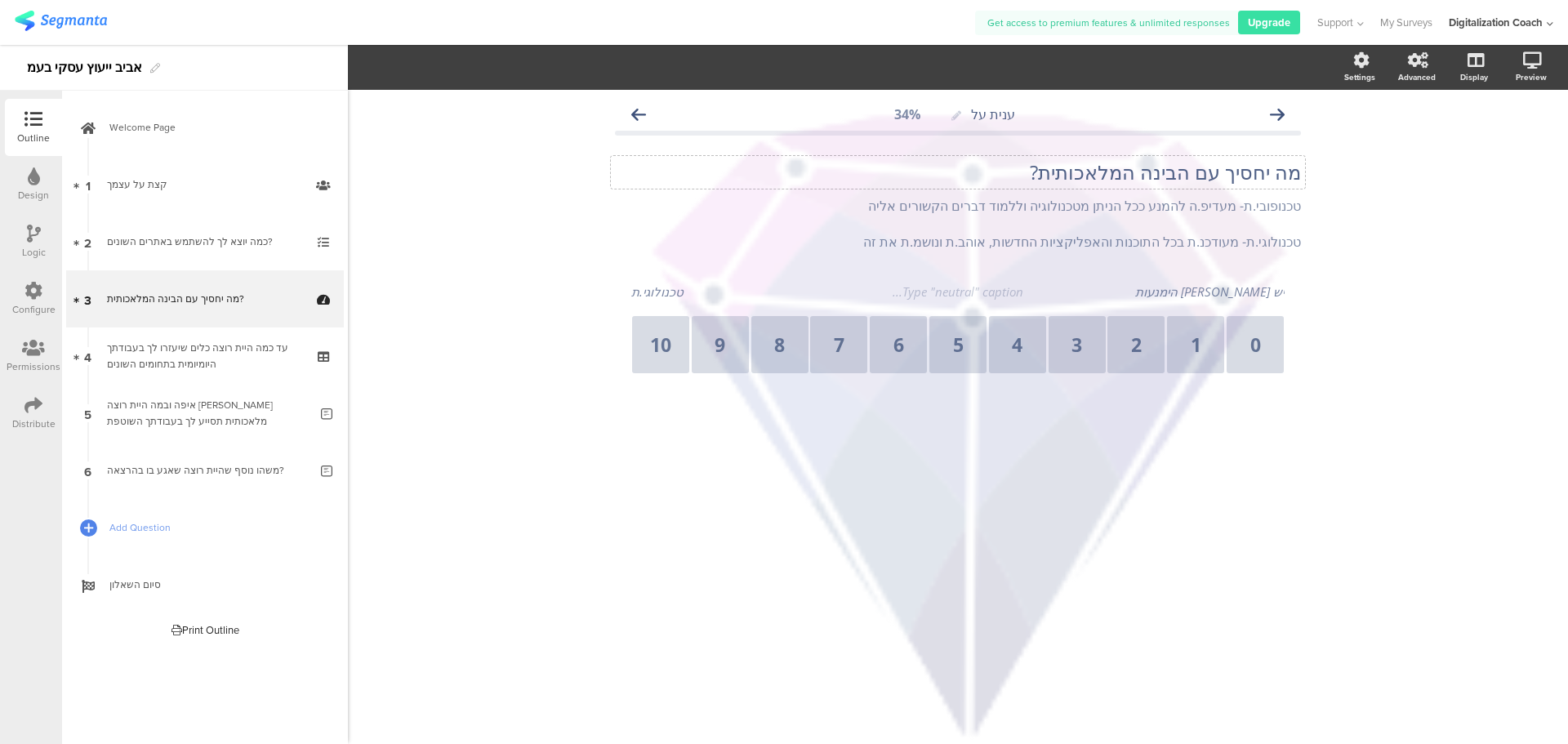
click at [645, 288] on textarea "טכנולוגי.ת" at bounding box center [713, 291] width 164 height 16
type textarea "זה דבר מדהים, אני בחקירה מתמדת"
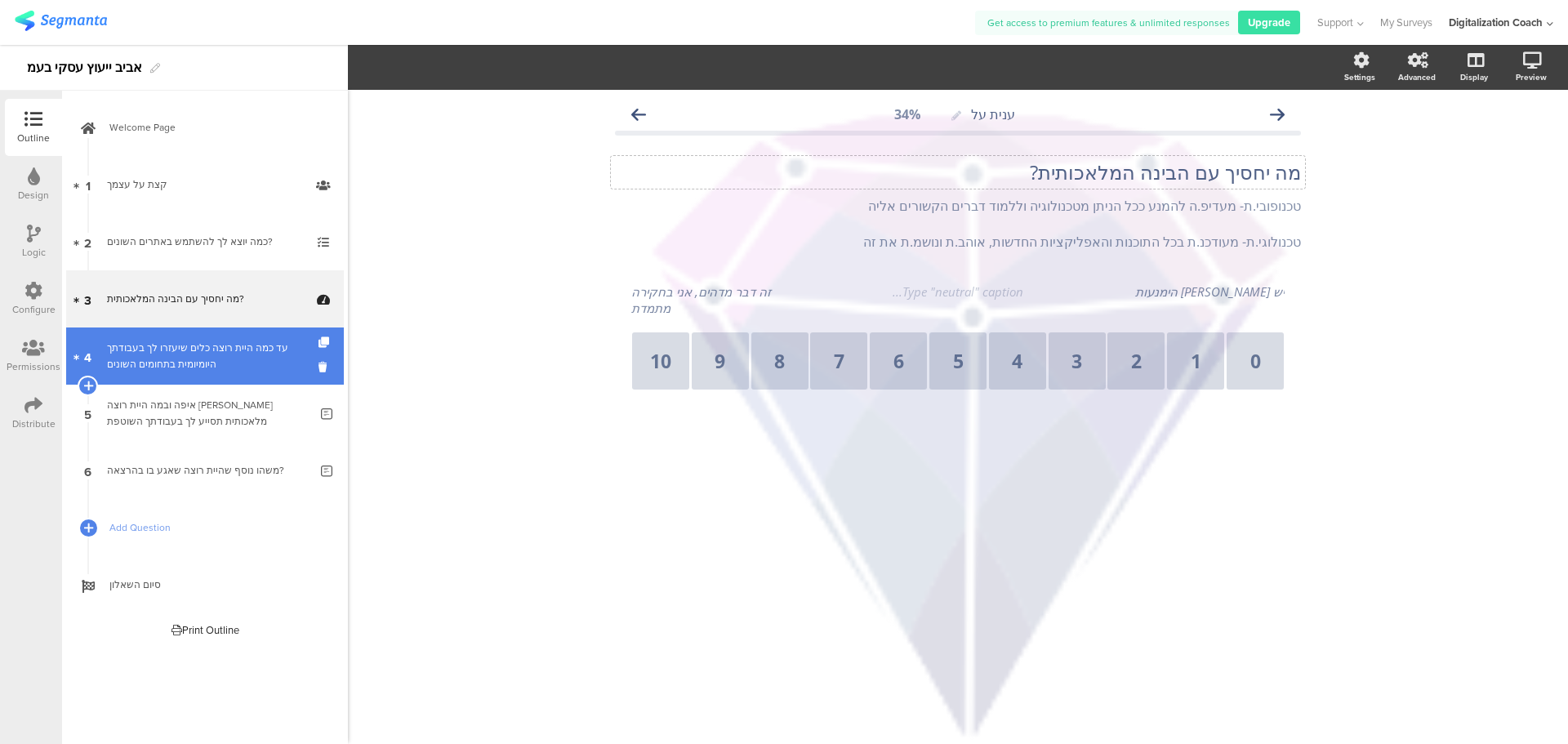
click at [165, 357] on div "עד כמה היית רוצה כלים שיעזרו לך בעבודתך היומיומית בתחומים השונים" at bounding box center [204, 356] width 195 height 33
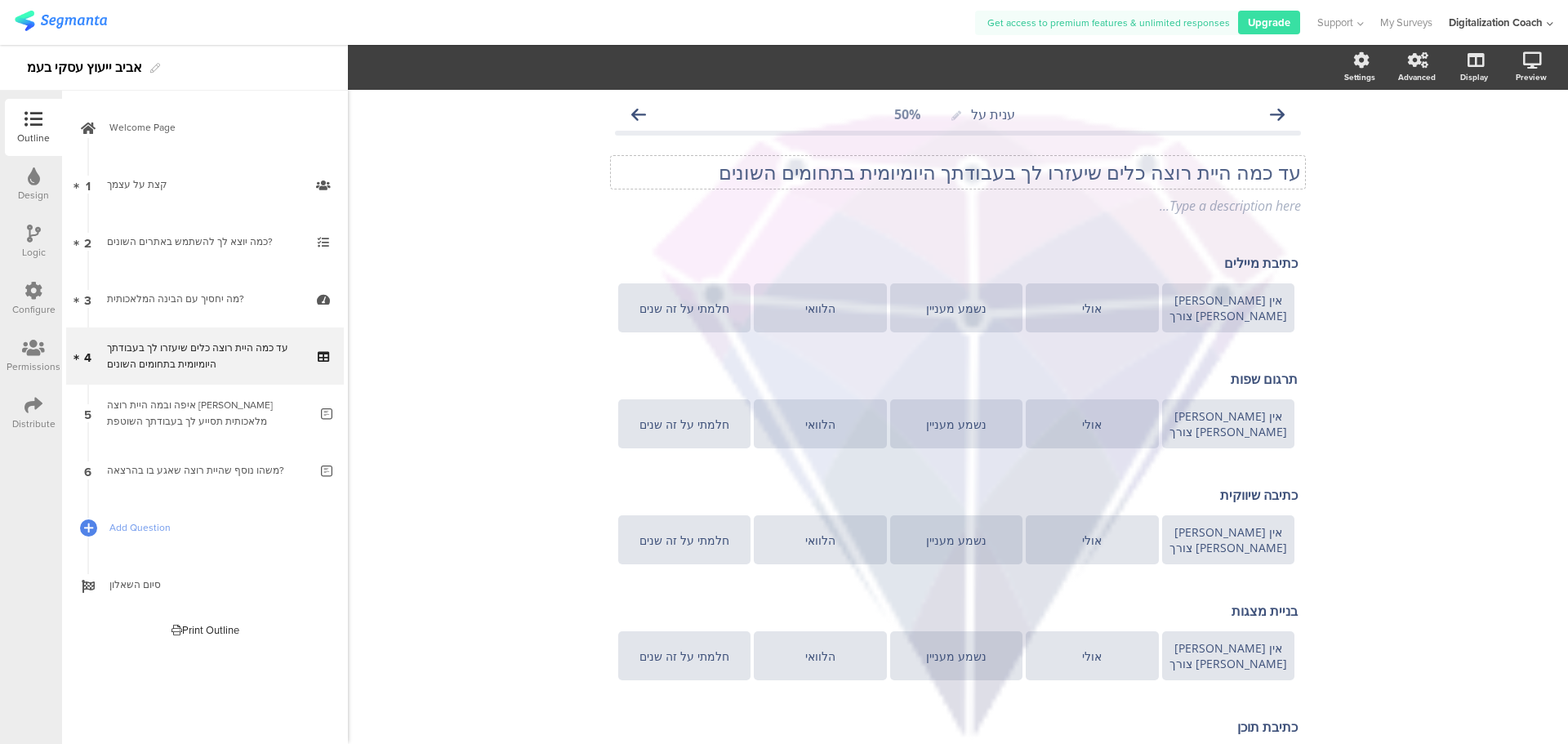
click at [1122, 182] on p "עד כמה היית רוצה כלים שיעזרו לך בעבודתך היומיומית בתחומים השונים" at bounding box center [958, 172] width 686 height 24
click at [1119, 168] on p "עד כמה היית רוצה כלים שיעזרו לך בעבודתך היומיומית בתחומים השונים" at bounding box center [958, 172] width 686 height 24
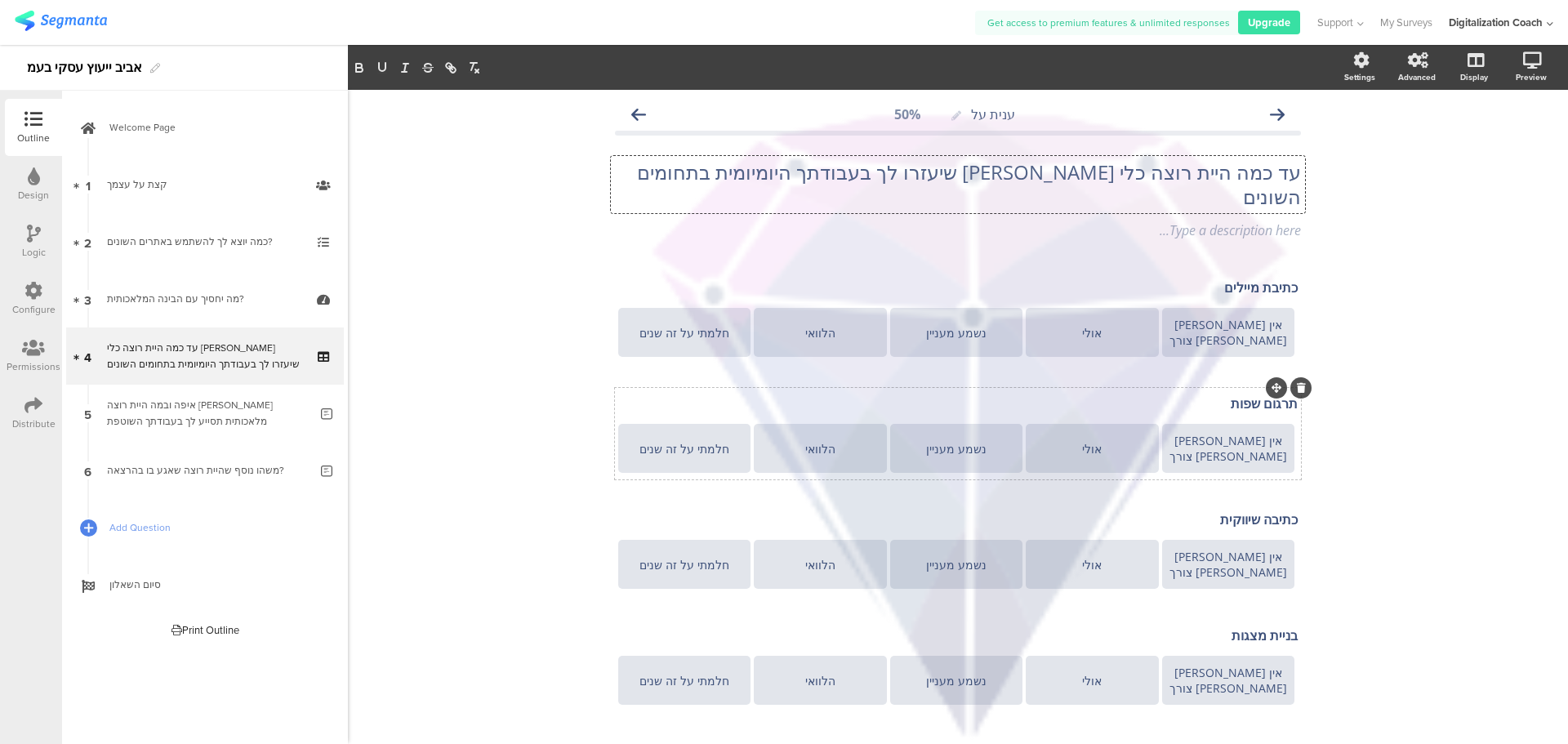
click at [1297, 383] on icon at bounding box center [1301, 387] width 9 height 10
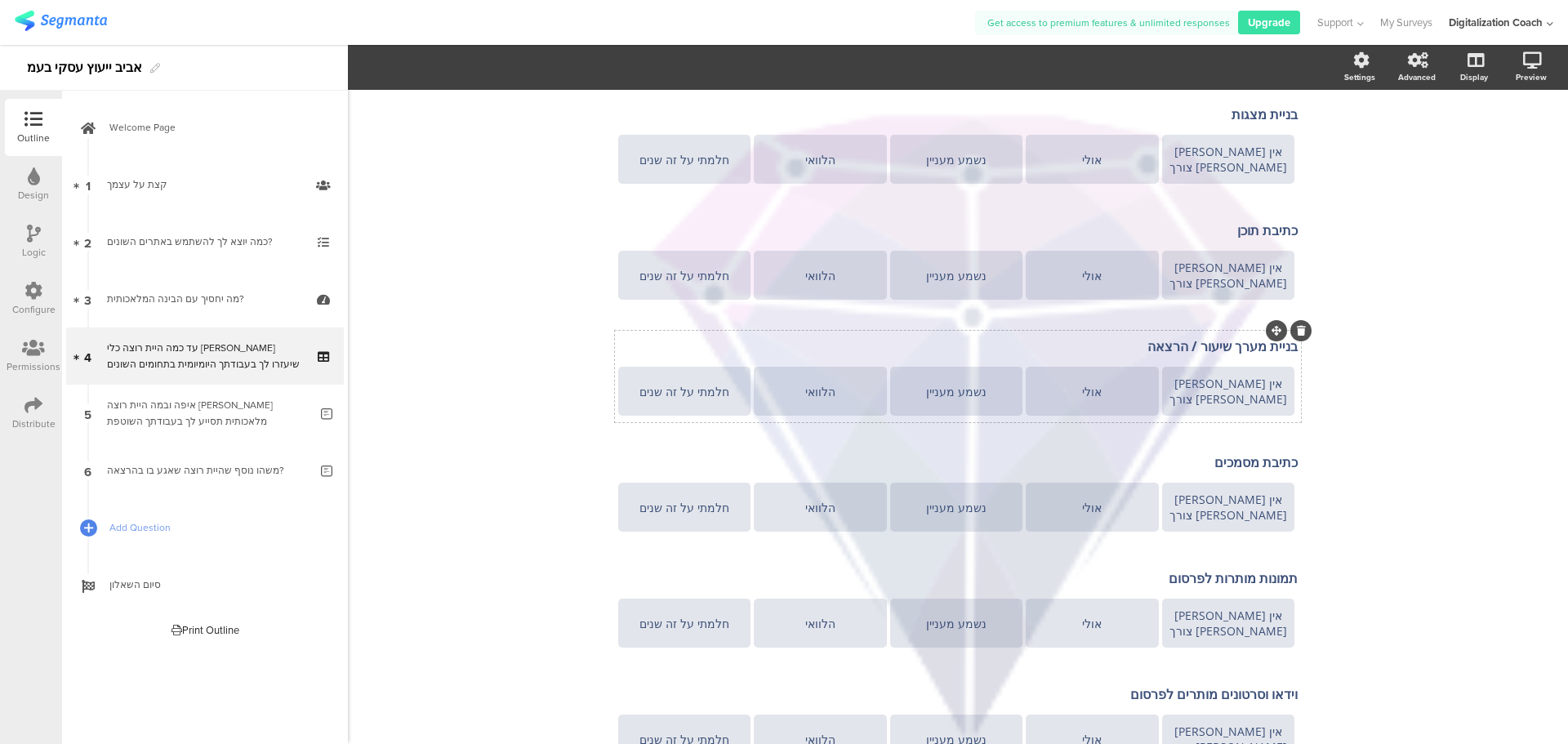
scroll to position [490, 0]
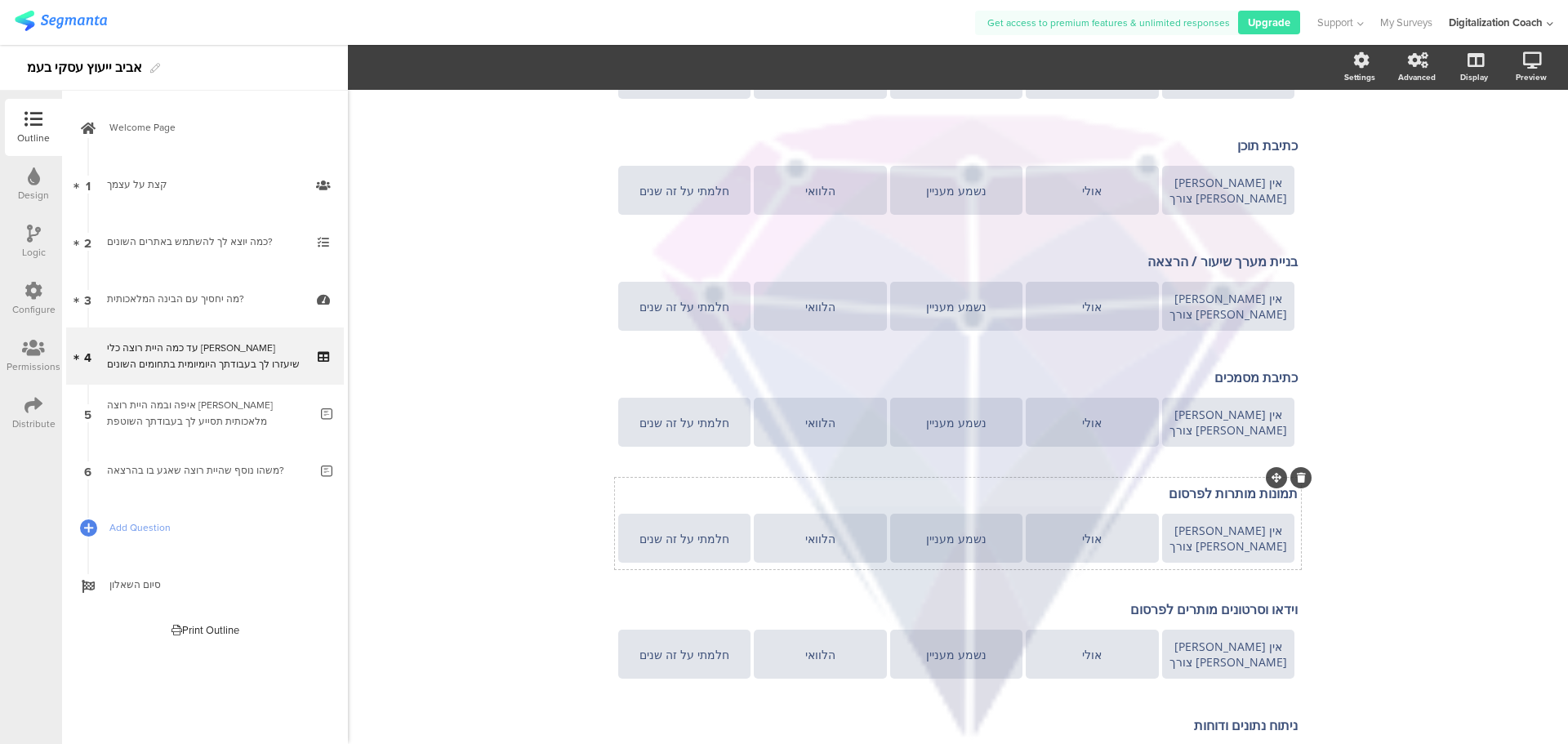
click at [1219, 484] on p "תמונות מותרות לפרסום" at bounding box center [958, 493] width 680 height 18
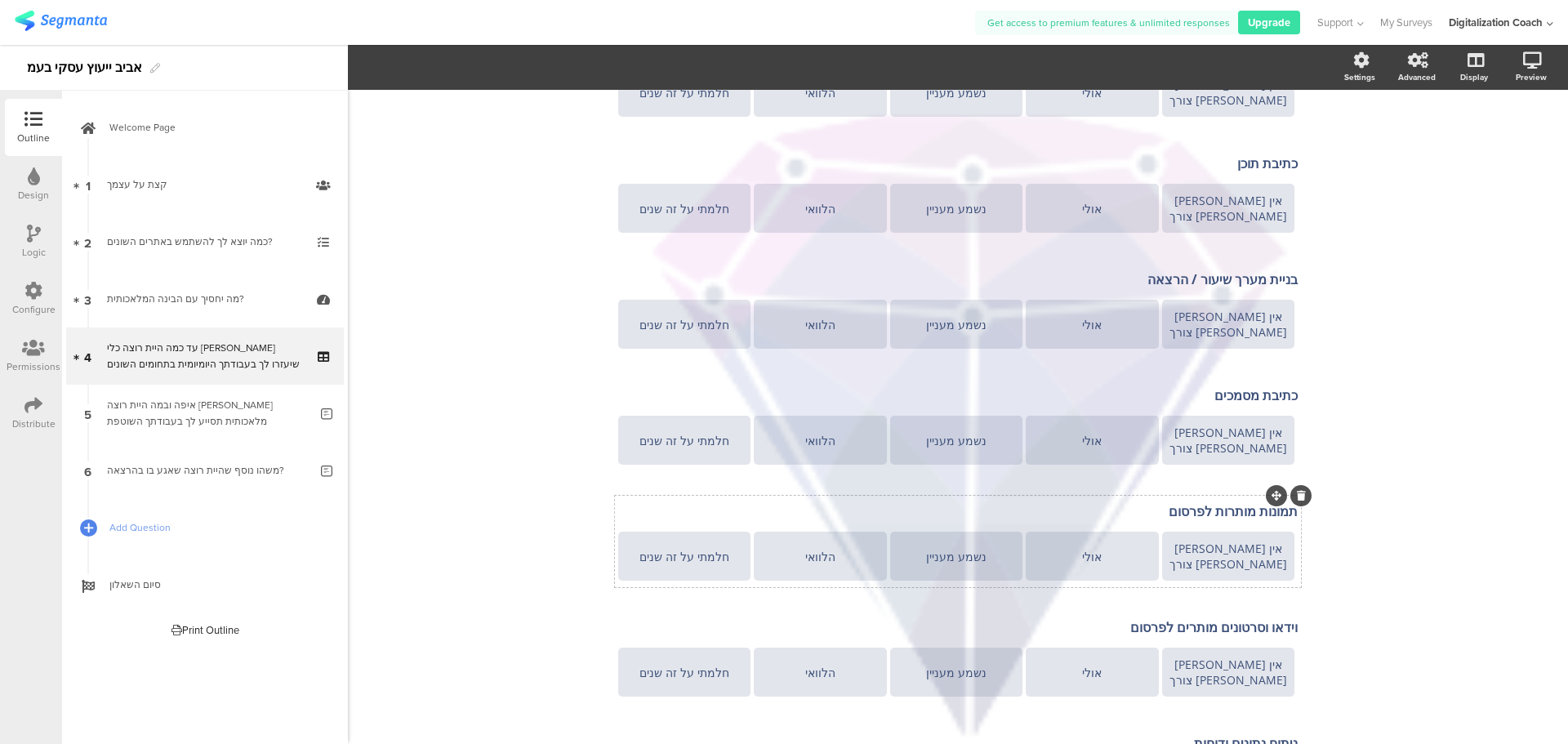
click at [1219, 467] on div "כתיבת מיילים כתיבת מיילים אין לי שום צורך אולי נשמע מעניין הלוואי חלמתי על זה ש…" at bounding box center [958, 541] width 686 height 1484
click at [1213, 484] on div "כתיבת מיילים כתיבת מיילים אין לי שום צורך אולי נשמע מעניין הלוואי חלמתי על זה ש…" at bounding box center [958, 541] width 686 height 1484
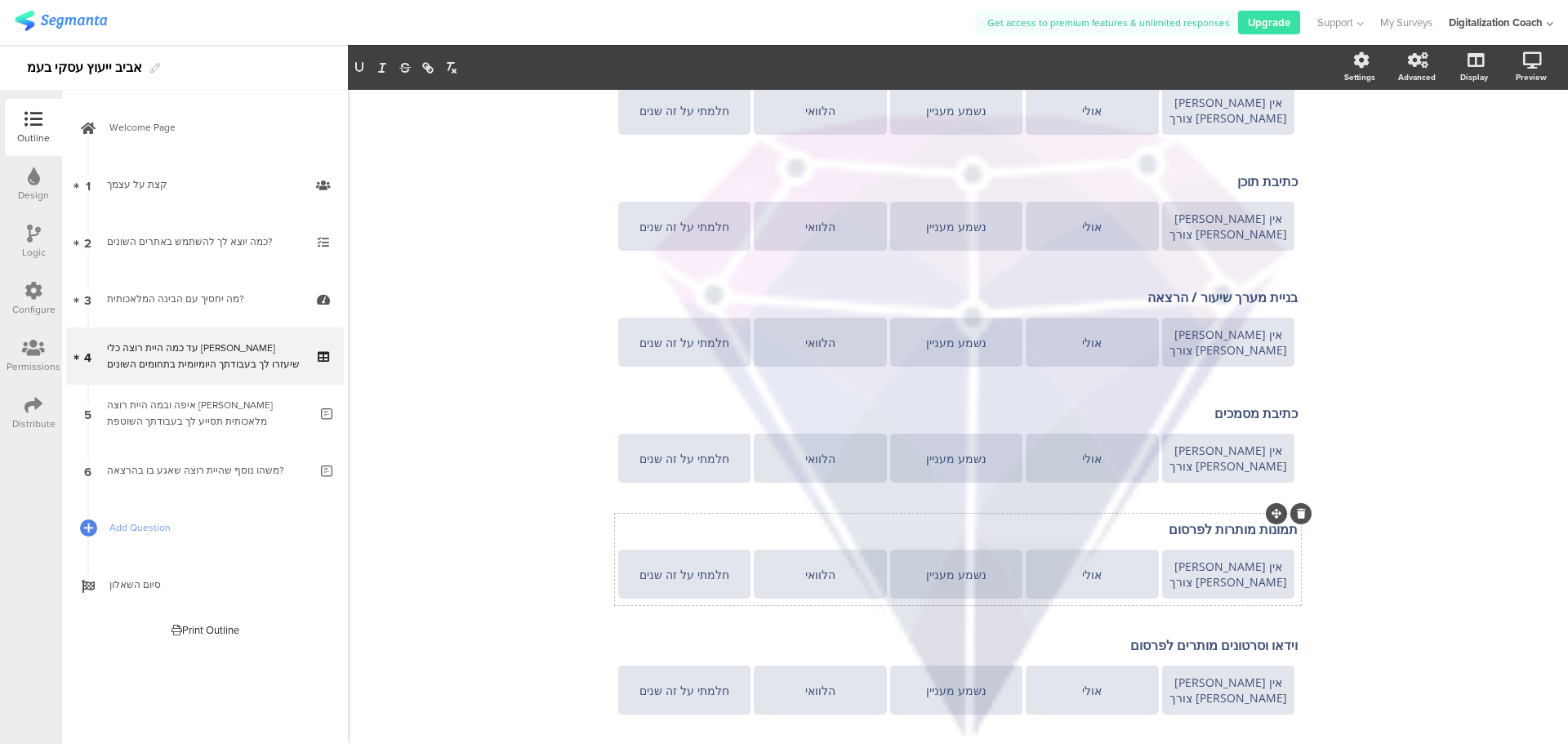
click at [1213, 484] on div "כתיבת מיילים כתיבת מיילים אין לי שום צורך אולי נשמע מעניין הלוואי חלמתי על זה ש…" at bounding box center [958, 560] width 686 height 1484
click at [1209, 521] on p "תמונות מותרות לפרסום" at bounding box center [958, 529] width 680 height 18
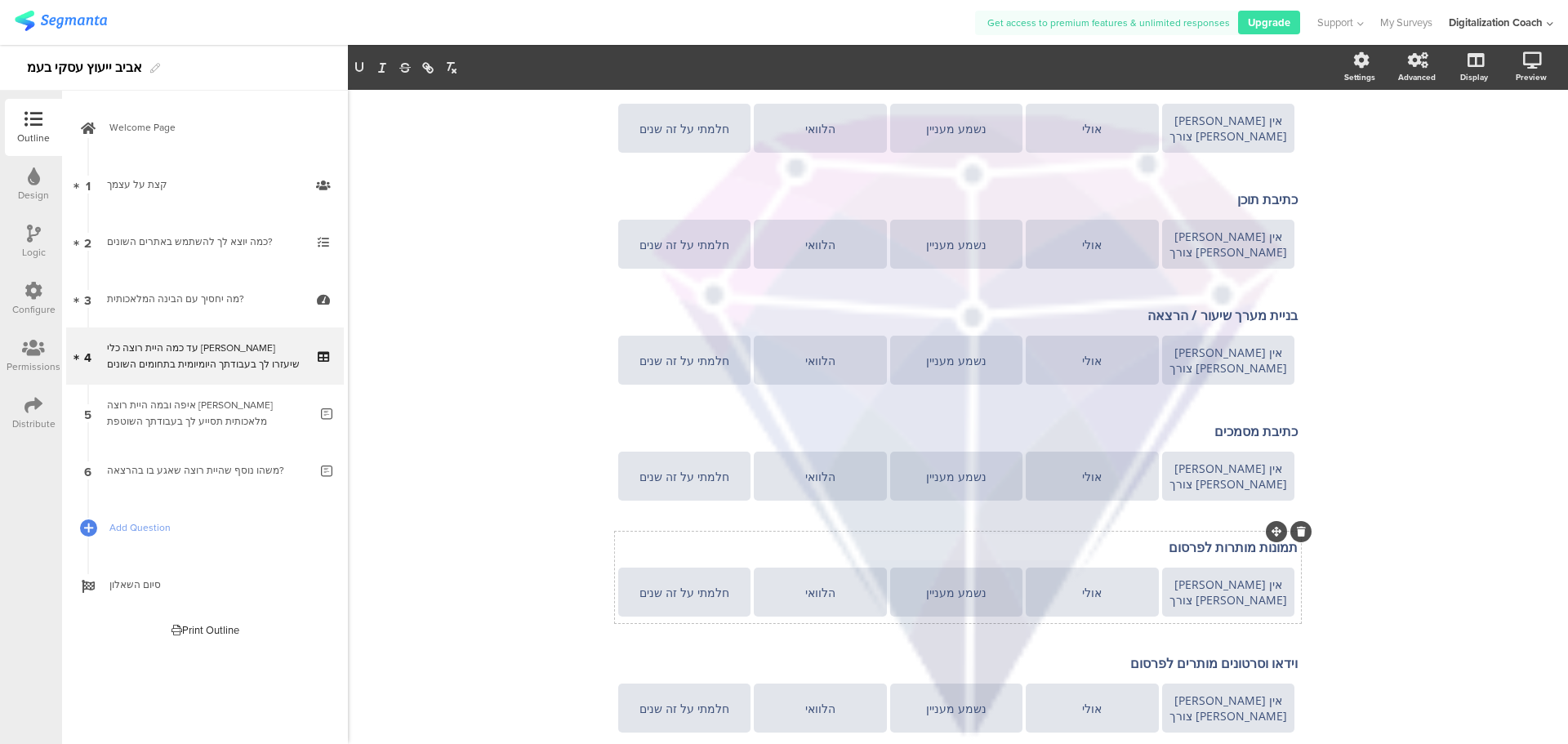
click at [1209, 534] on div "תמונות מותרות לפרסום תמונות מותרות לפרסום תמונות מותרות לפרסום" at bounding box center [958, 547] width 687 height 26
click at [1203, 539] on p "תמונות מותרות לפרסום" at bounding box center [958, 547] width 680 height 18
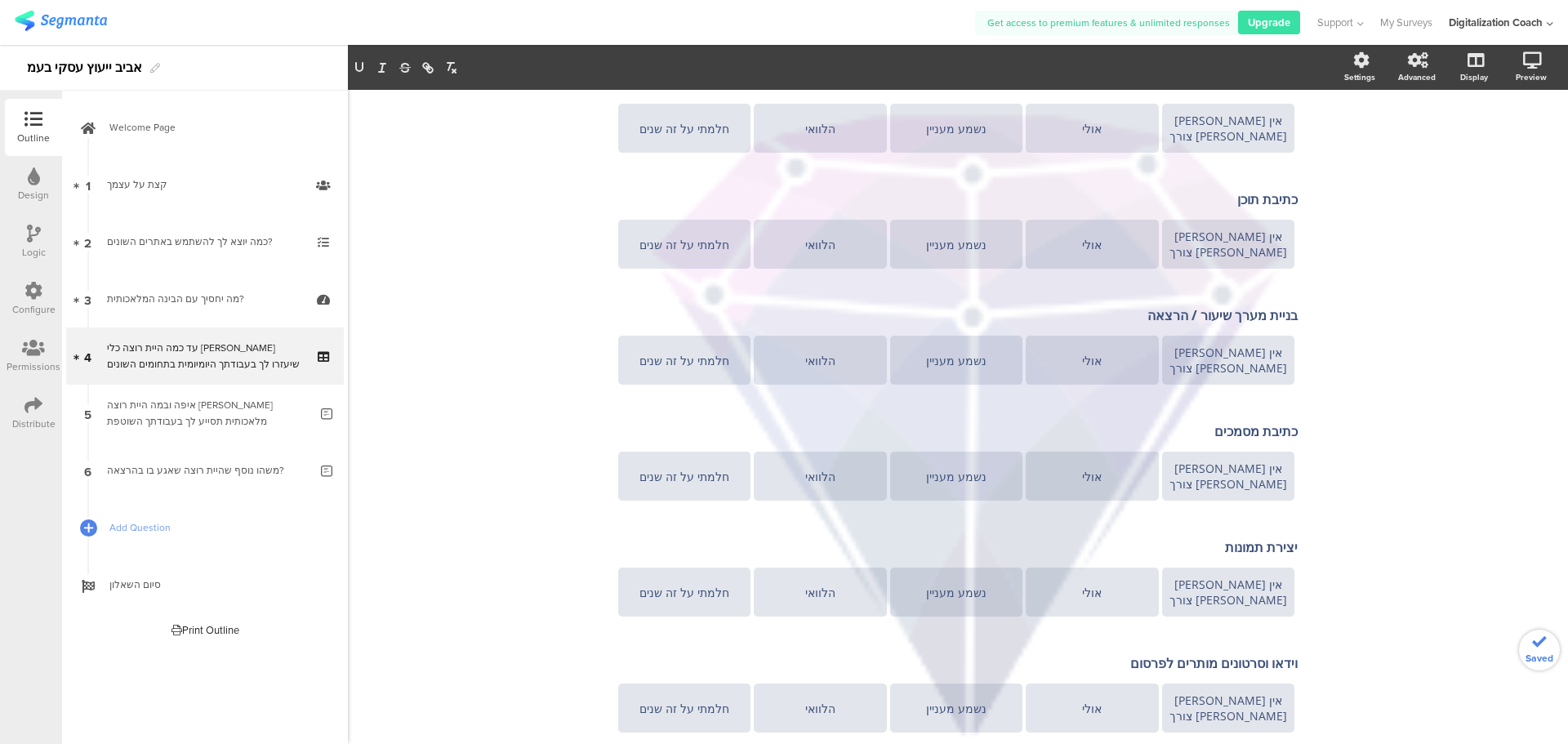
click at [1403, 523] on div "ענית על 50% עד כמה היית רוצה כלי בינה שיעזרו לך בעבודתך היומיומית בתחומים השוני…" at bounding box center [958, 540] width 1220 height 1774
click at [1156, 307] on p "בניית מערך שיעור / הרצאה" at bounding box center [958, 315] width 680 height 18
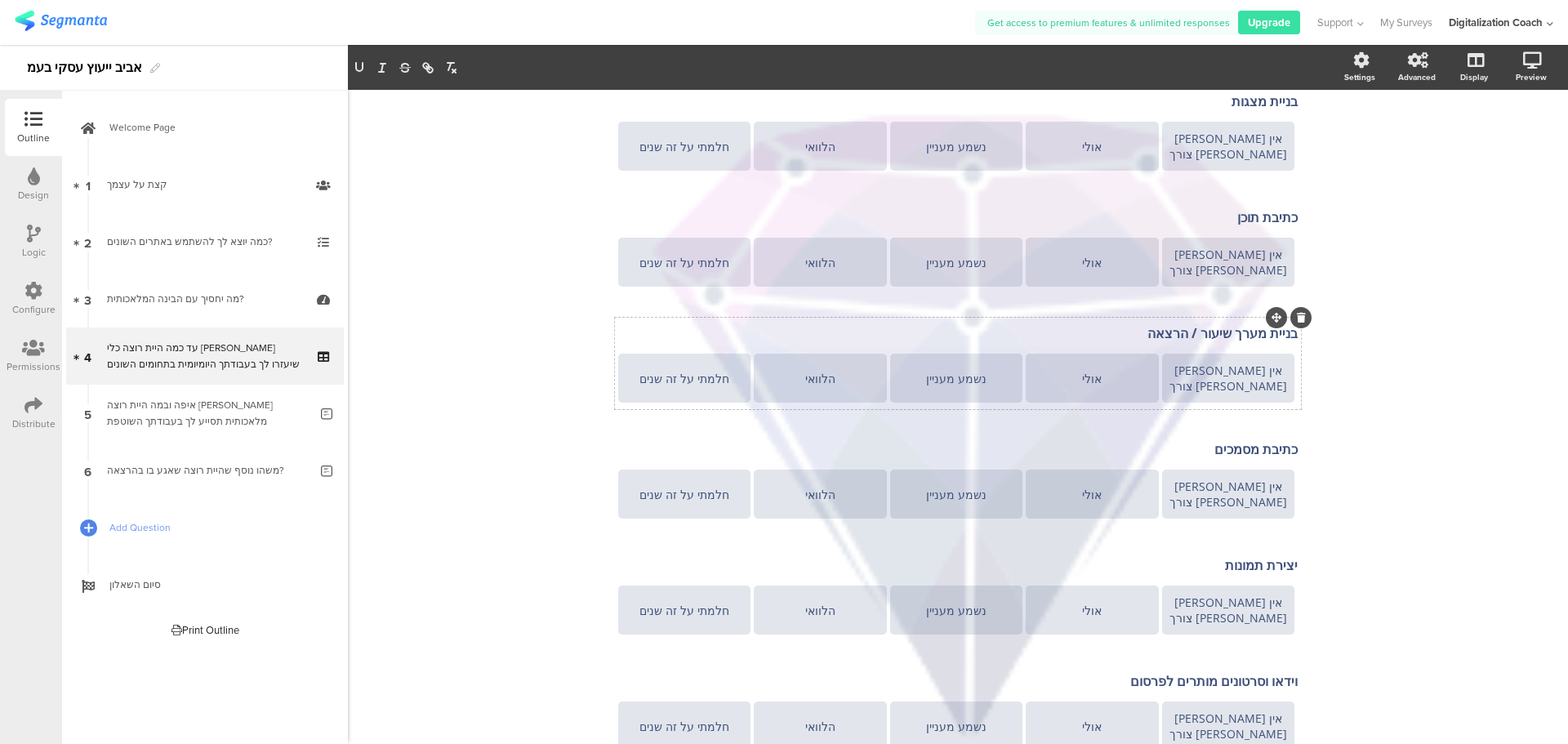
click at [1156, 320] on div "בניית מערך שיעור / הרצאה בניית מערך שיעור / הרצאה בניית מערך שיעור / הרצאה" at bounding box center [958, 333] width 687 height 26
click at [1164, 324] on p "בניית מערך שיעור / הרצאה" at bounding box center [958, 333] width 680 height 18
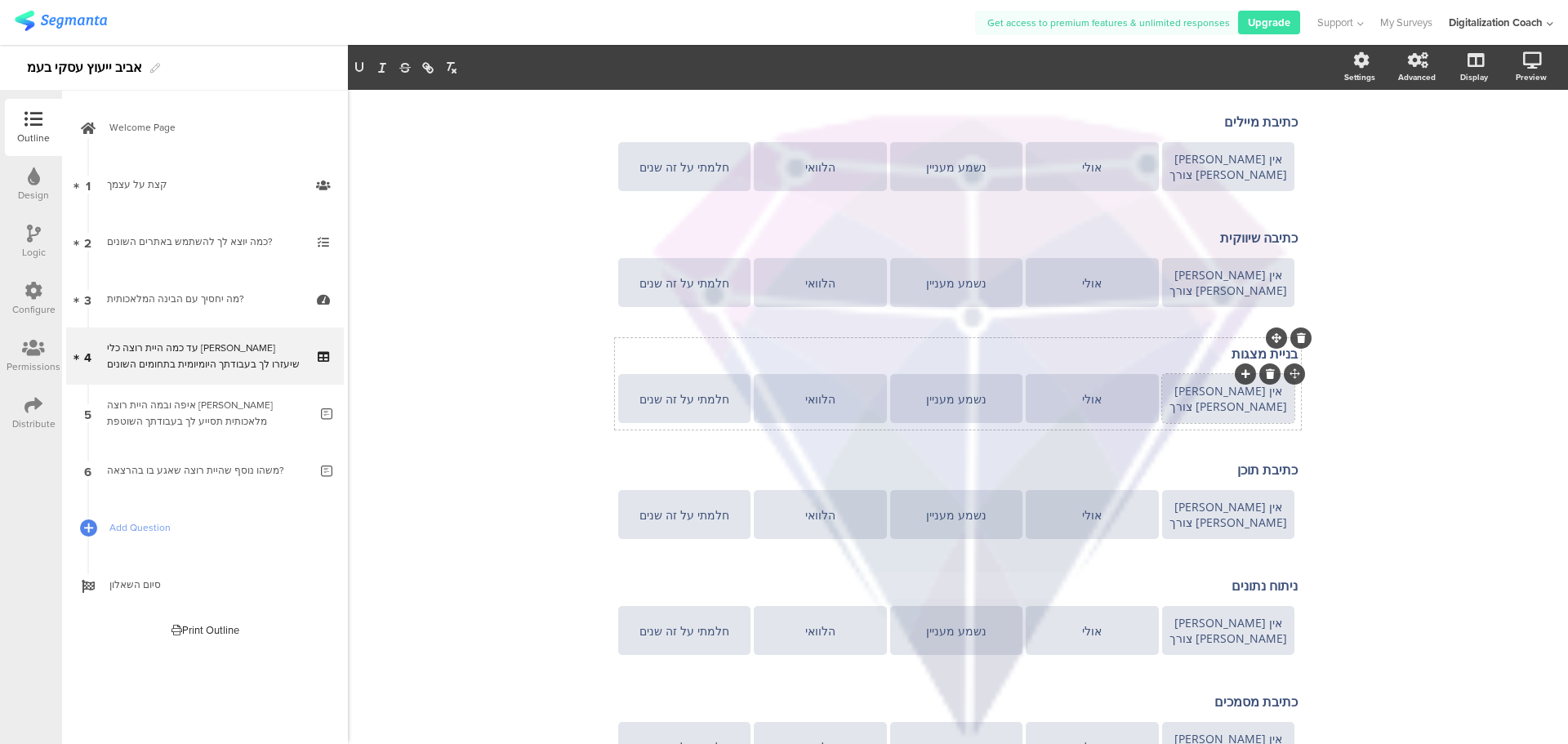
scroll to position [164, 0]
click at [1210, 463] on p "כתיבת תוכן" at bounding box center [958, 472] width 680 height 18
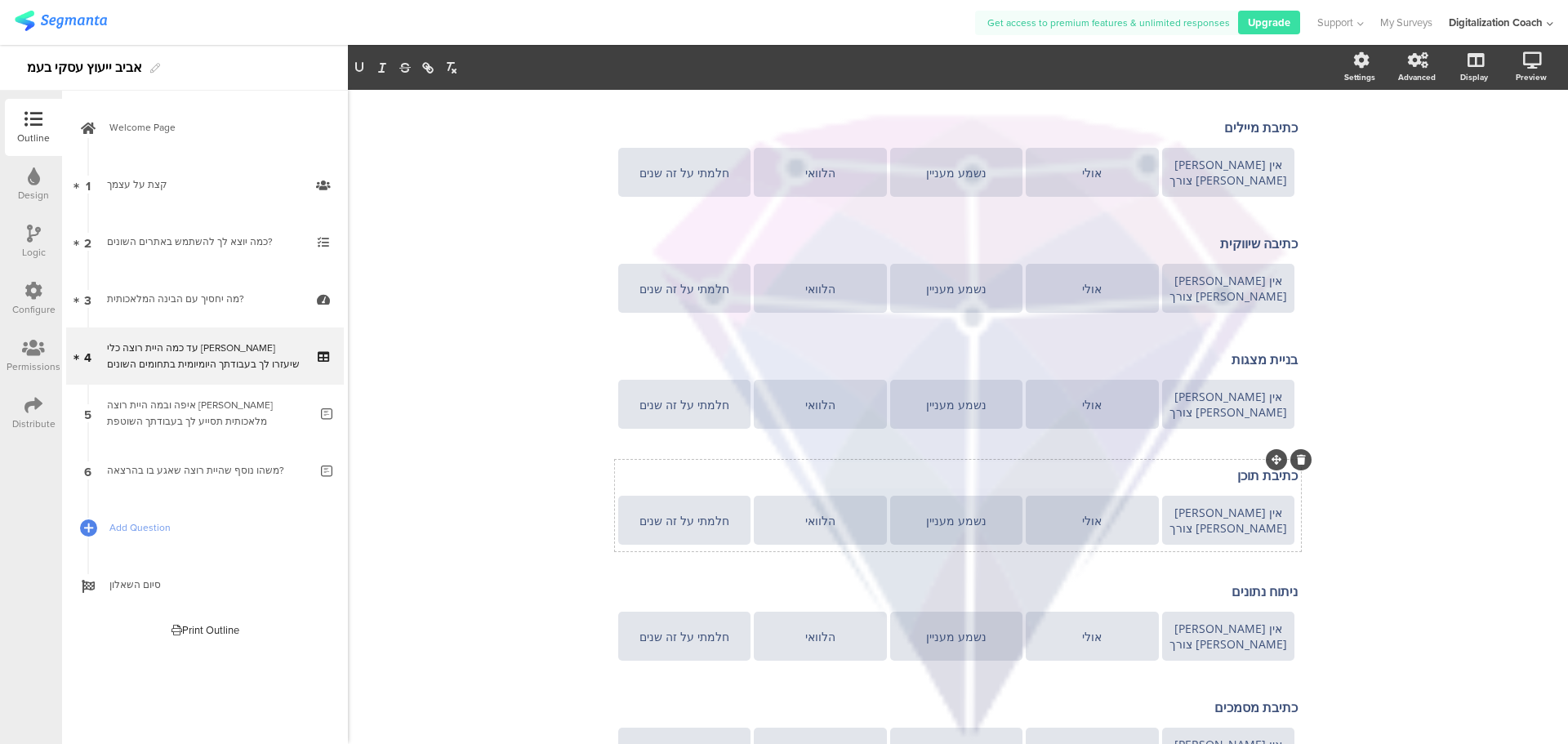
click at [1210, 467] on p "כתיבת תוכן" at bounding box center [958, 476] width 680 height 18
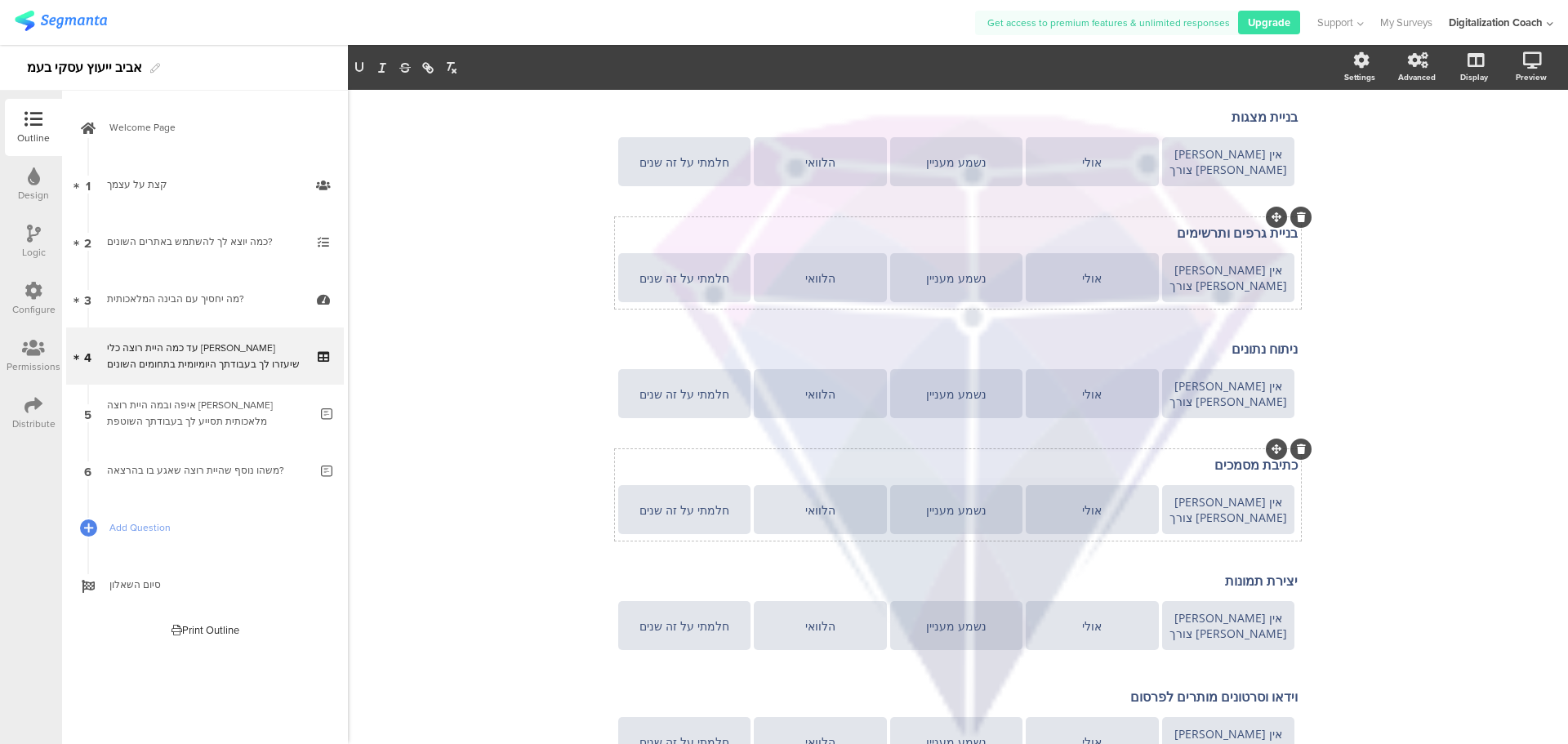
scroll to position [409, 0]
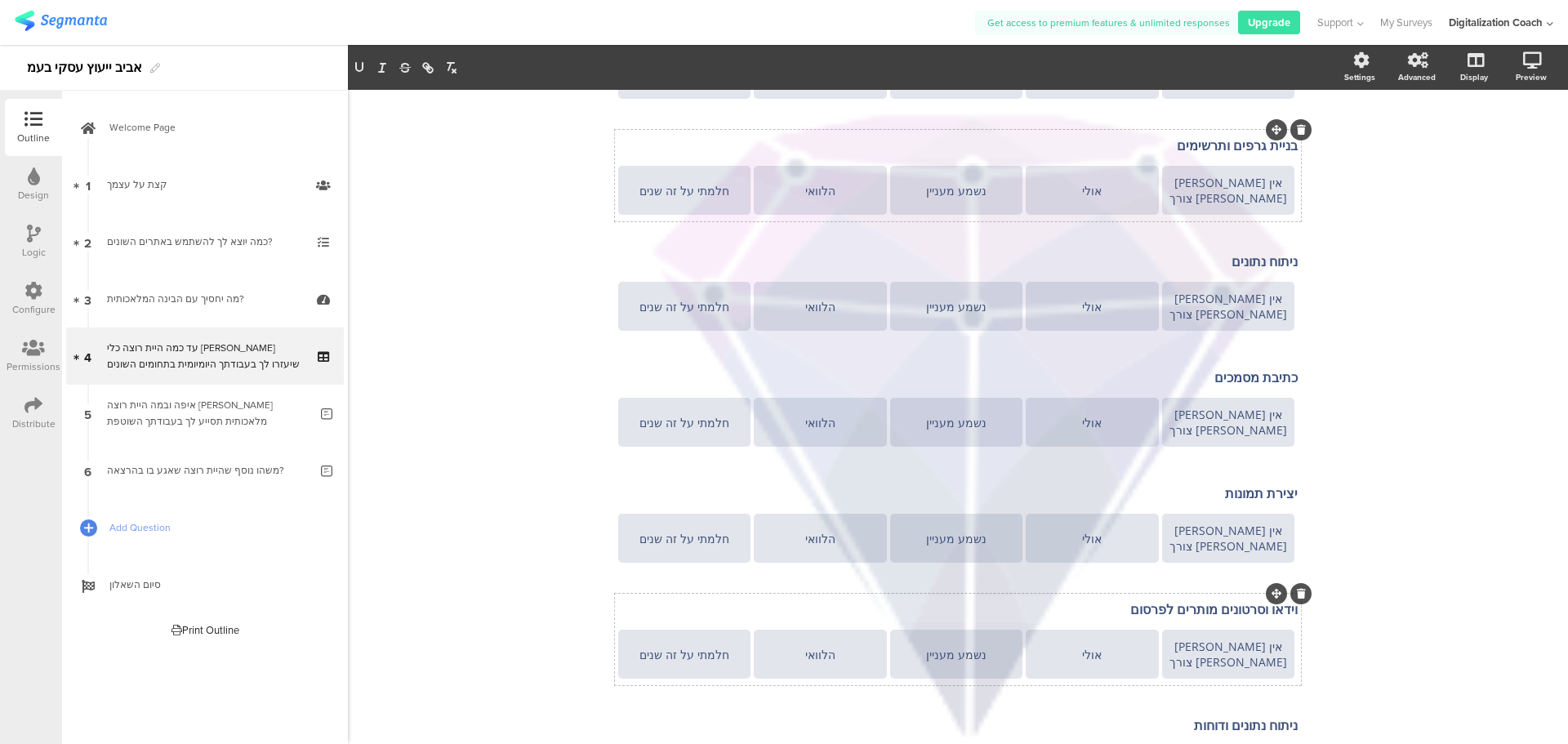
click at [1212, 600] on p "וידאו וסרטונים מותרים לפרסום" at bounding box center [958, 609] width 680 height 18
click at [1212, 604] on p "וידאו וסרטונים מותרים לפרסום" at bounding box center [958, 612] width 680 height 18
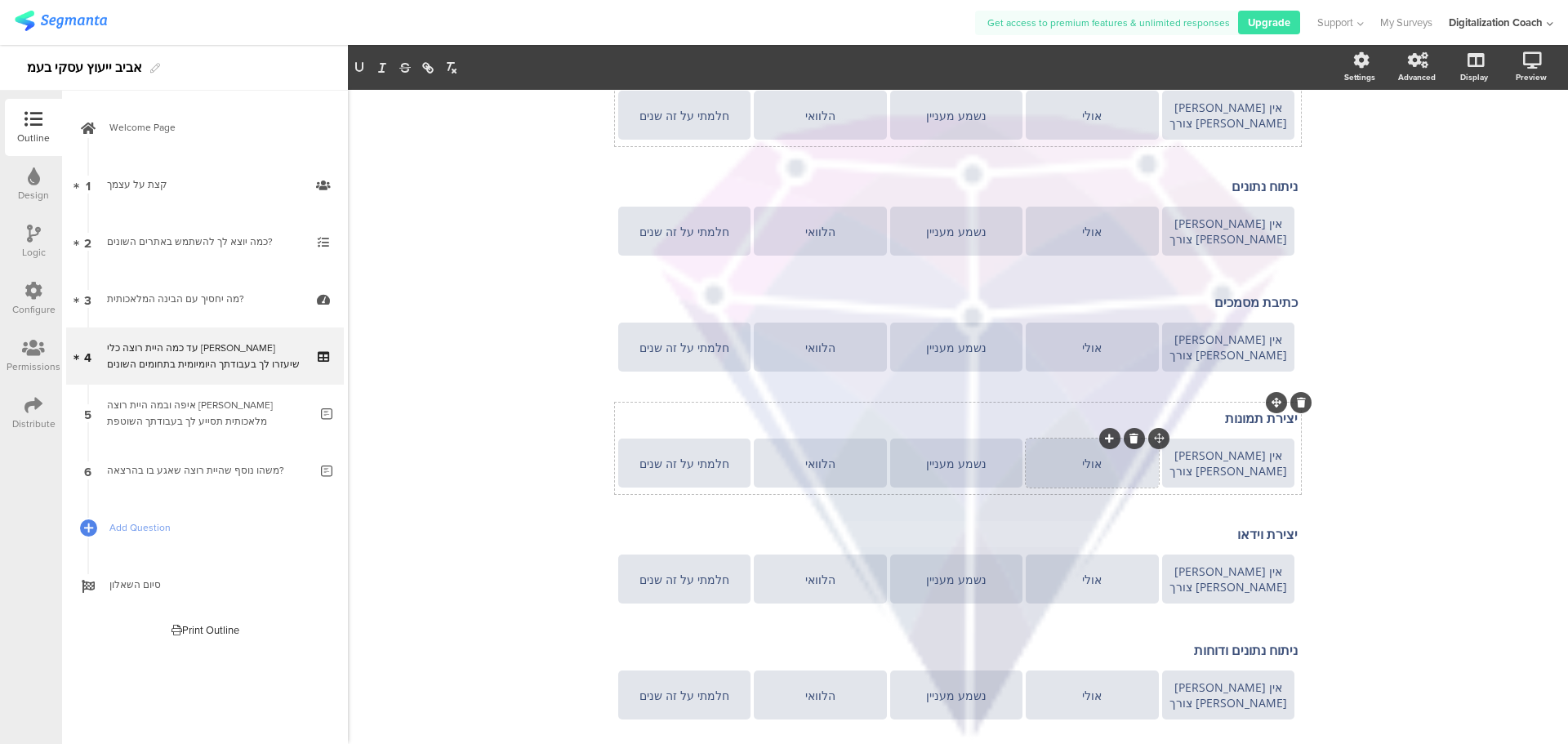
scroll to position [568, 0]
click at [1216, 174] on p "ניתוח נתונים" at bounding box center [958, 183] width 680 height 18
click at [1216, 178] on p "ניתוח נתונים" at bounding box center [958, 186] width 680 height 18
click at [1223, 178] on p "ניתוח נתונים" at bounding box center [958, 186] width 680 height 18
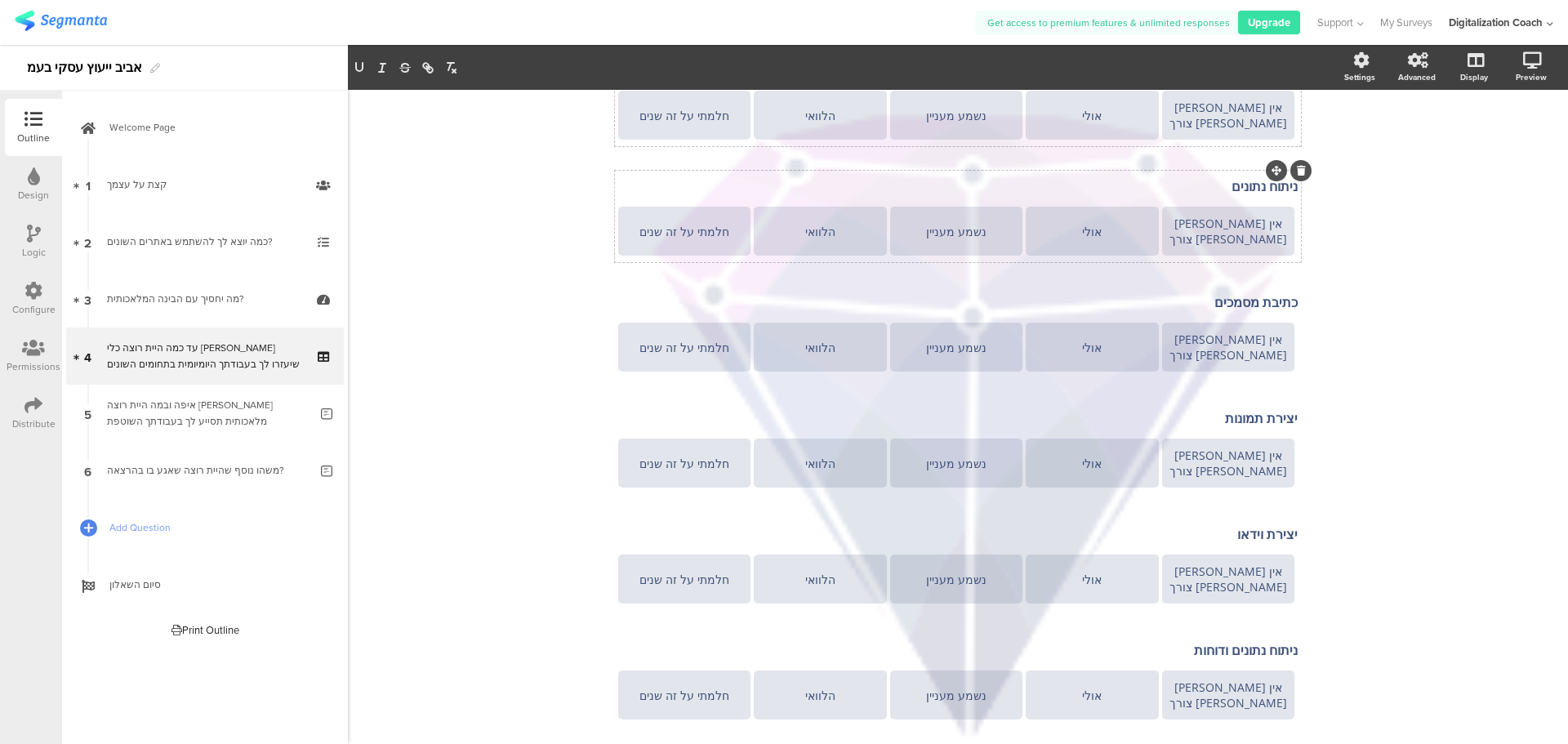
click at [1223, 178] on p "ניתוח נתונים" at bounding box center [958, 186] width 680 height 18
click at [1360, 241] on div "ענית על 50% עד כמה היית רוצה כלי בינה שיעזרו לך בעבודתך היומיומית בתחומים השוני…" at bounding box center [958, 411] width 1220 height 1774
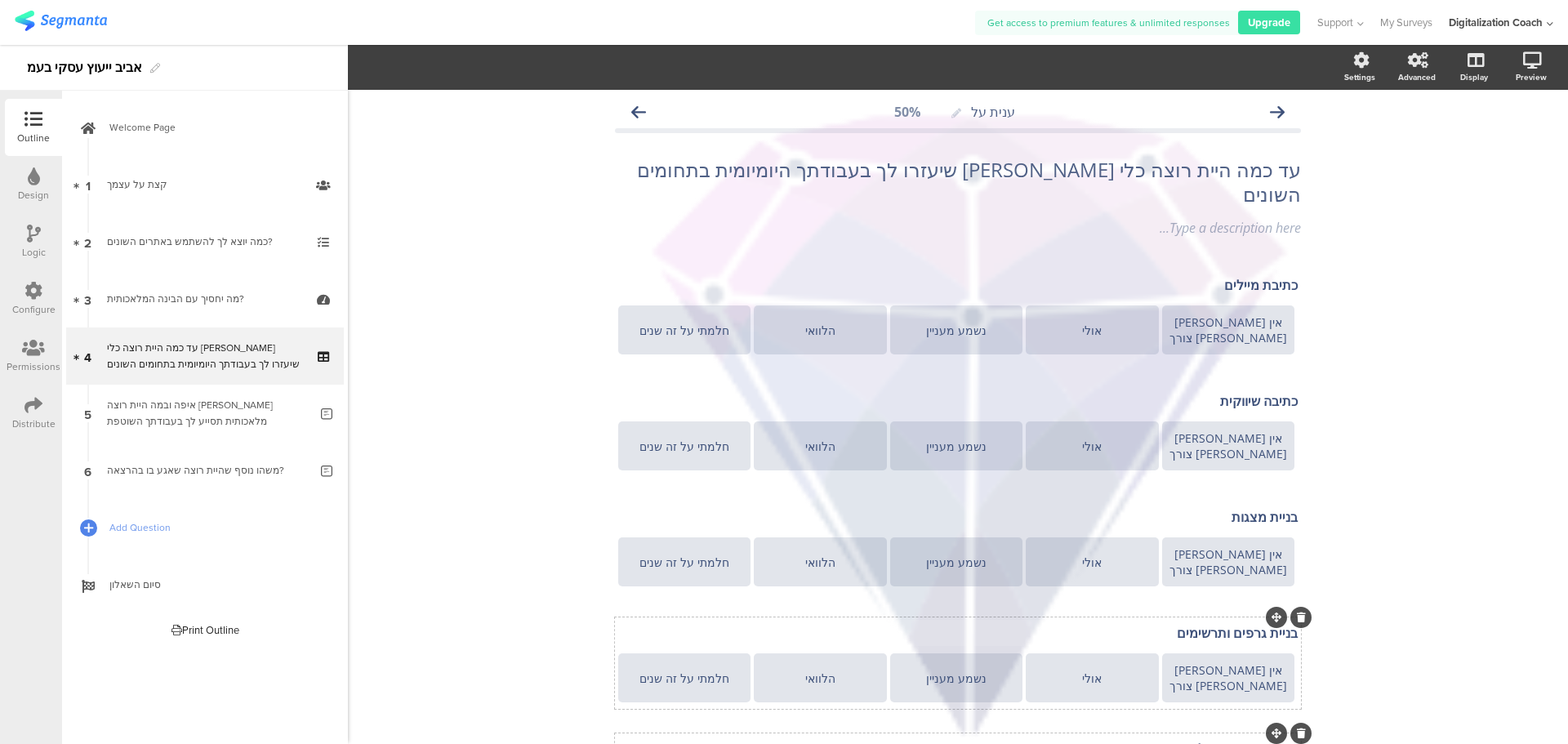
scroll to position [0, 0]
click at [1246, 279] on p "כתיבת מיילים" at bounding box center [958, 288] width 680 height 18
click at [1250, 279] on p "שכתוב מיילים" at bounding box center [958, 288] width 680 height 18
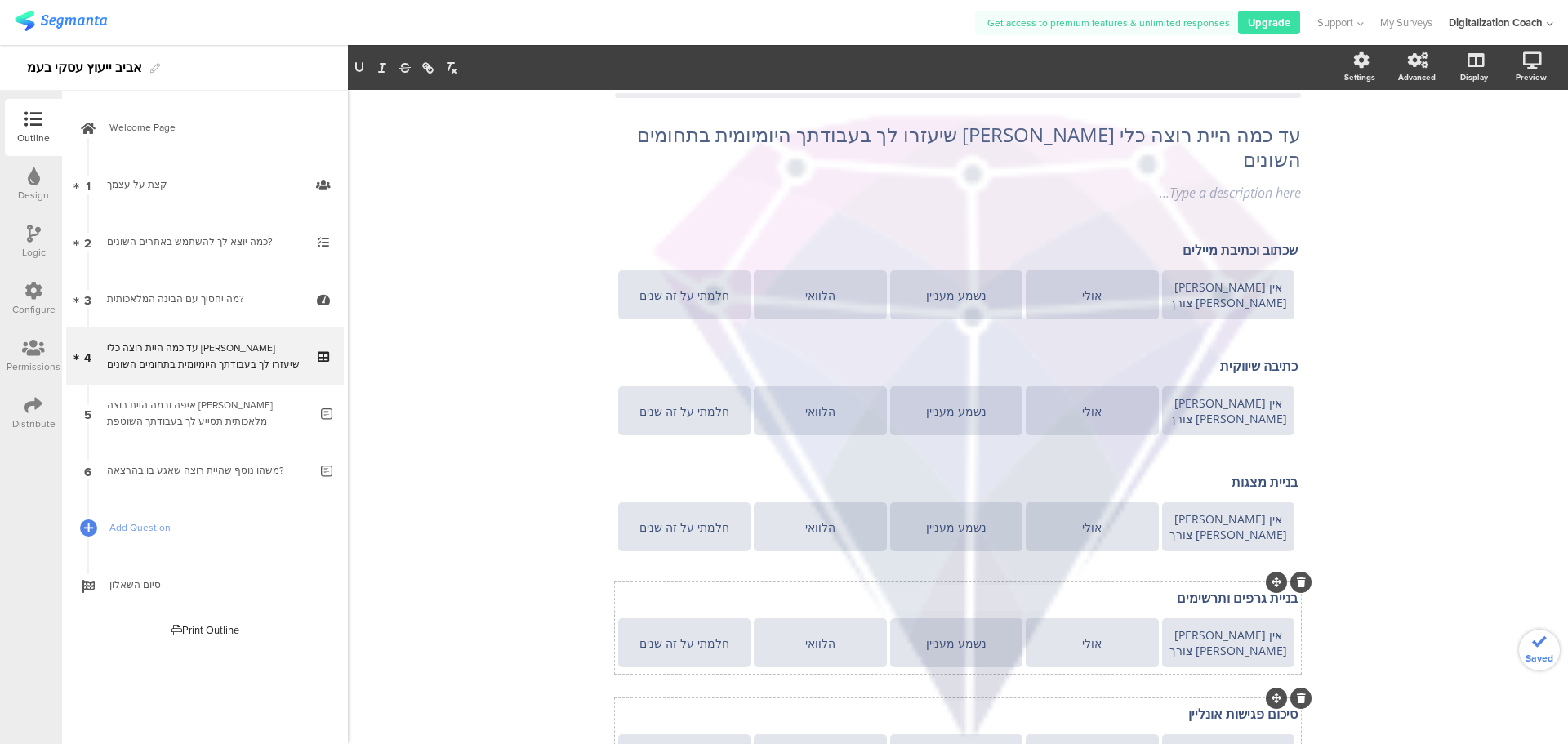
scroll to position [85, 0]
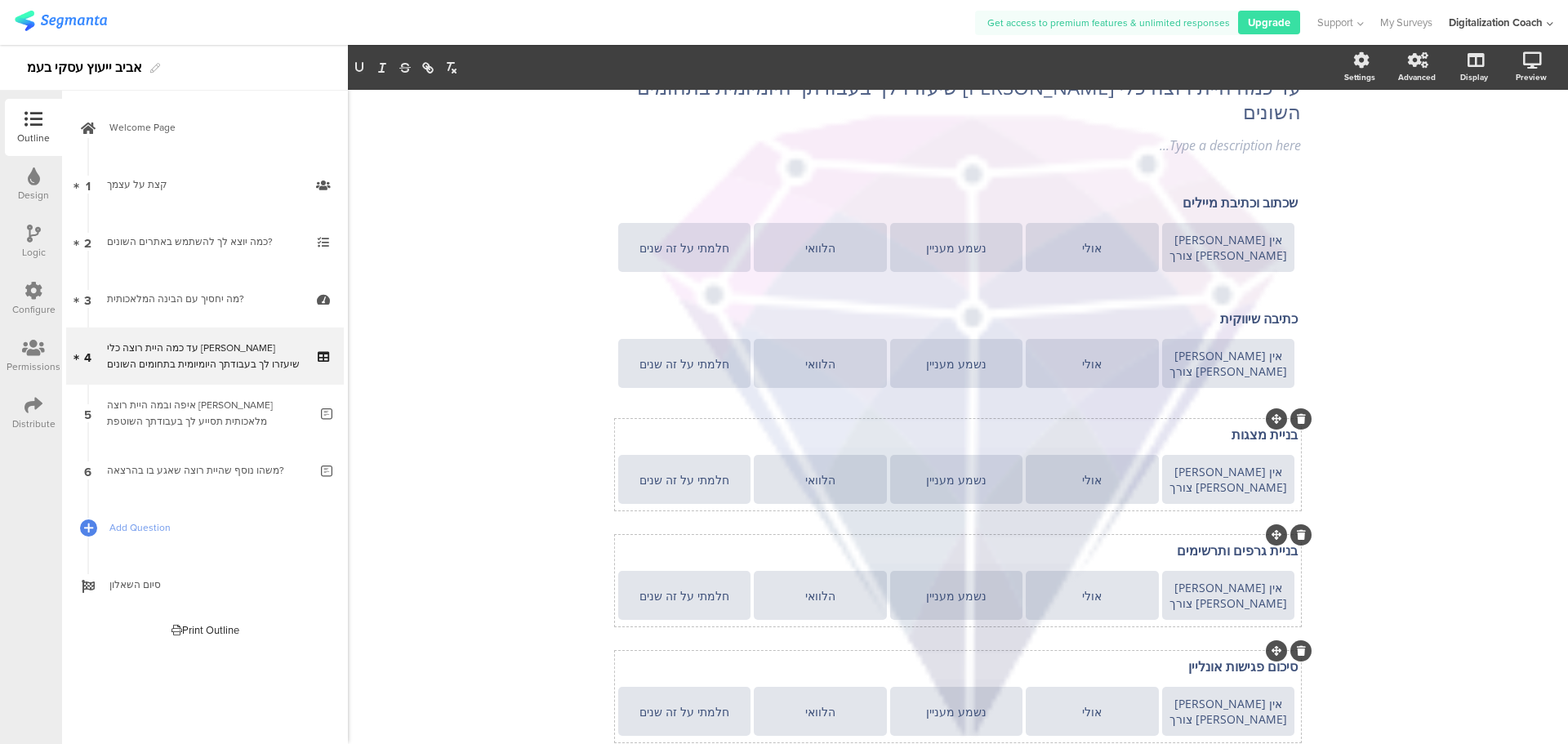
click at [1209, 425] on p "בניית מצגות" at bounding box center [958, 434] width 680 height 18
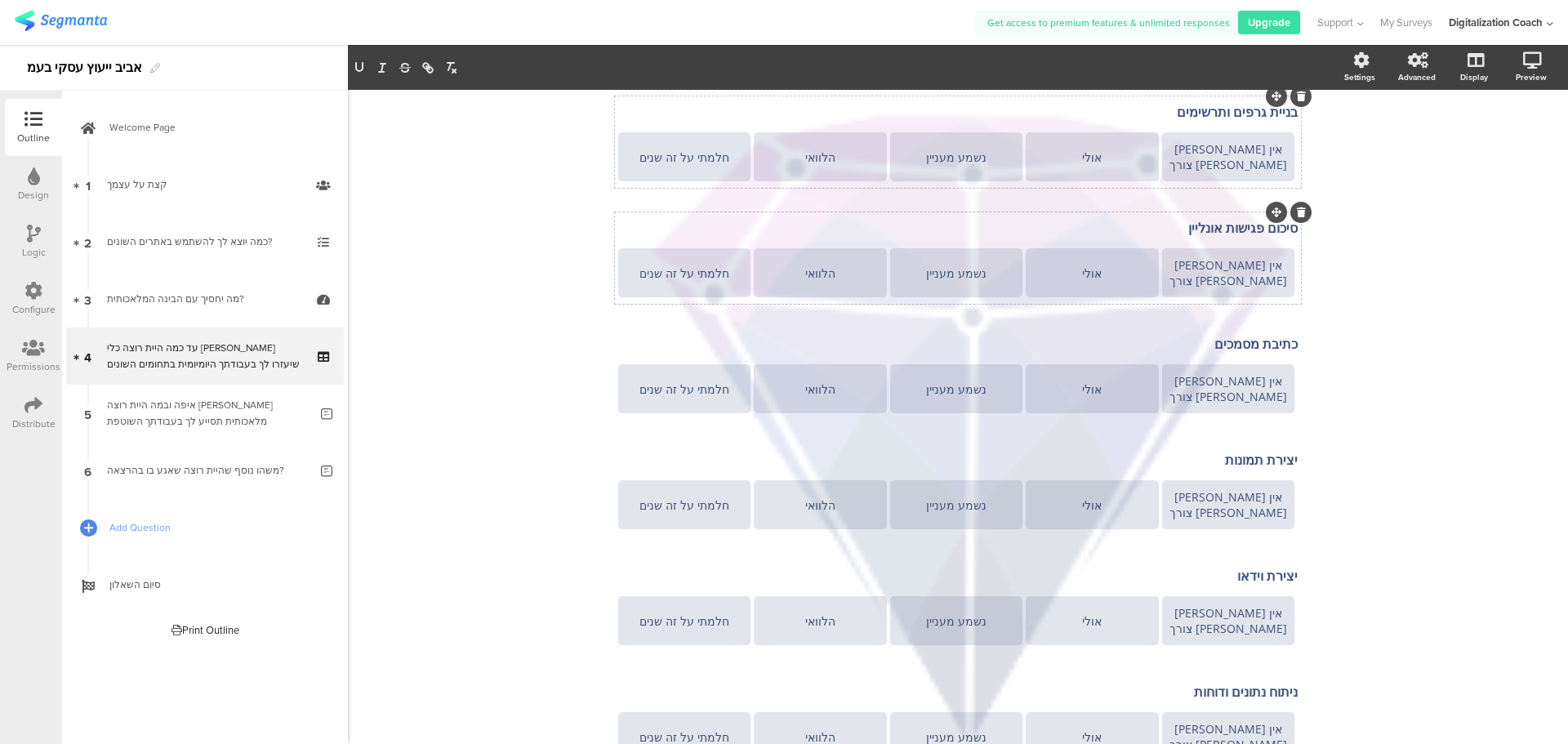
scroll to position [0, 0]
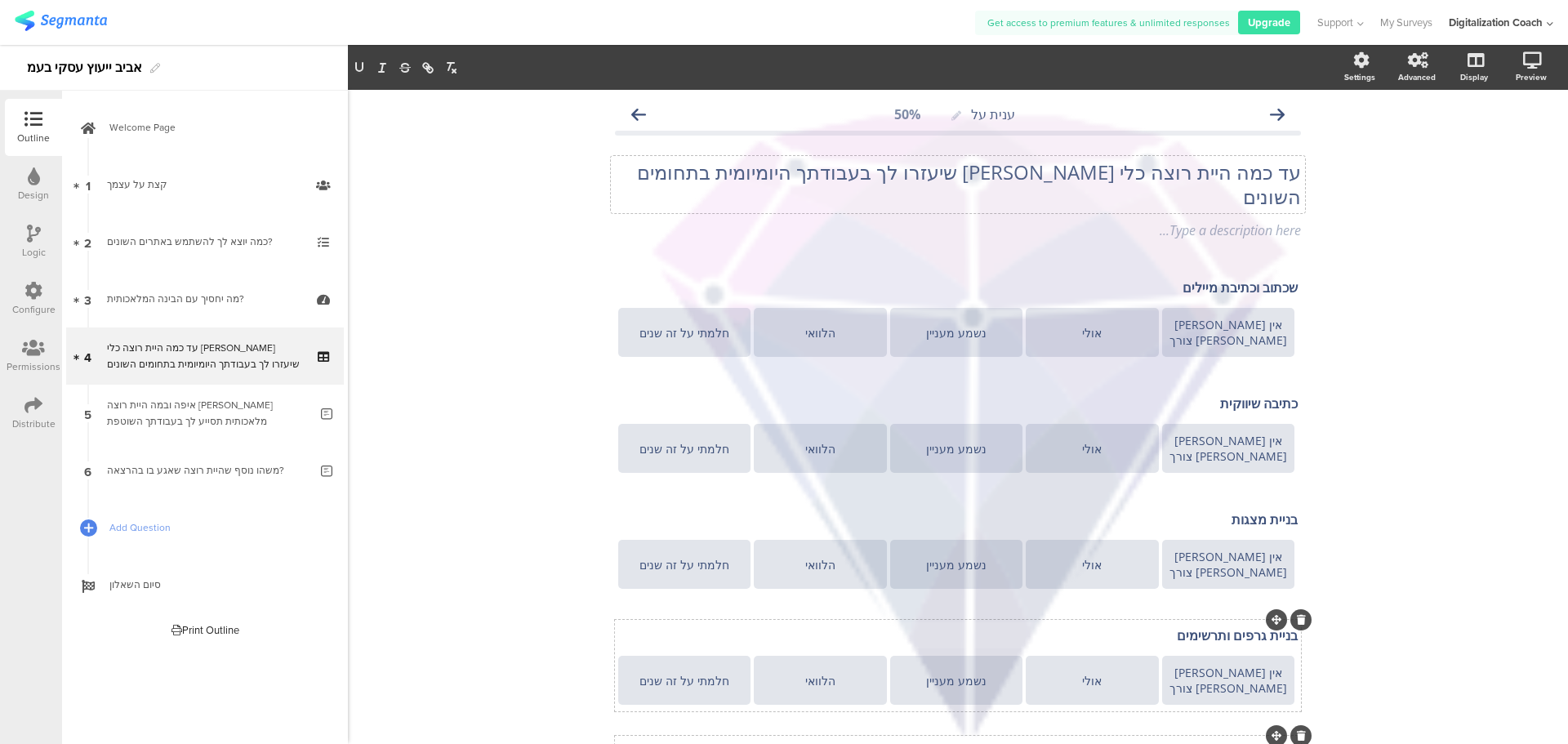
click at [965, 178] on p "עד כמה היית רוצה כלי בינה שיעזרו לך בעבודתך היומיומית בתחומים השונים" at bounding box center [958, 184] width 686 height 49
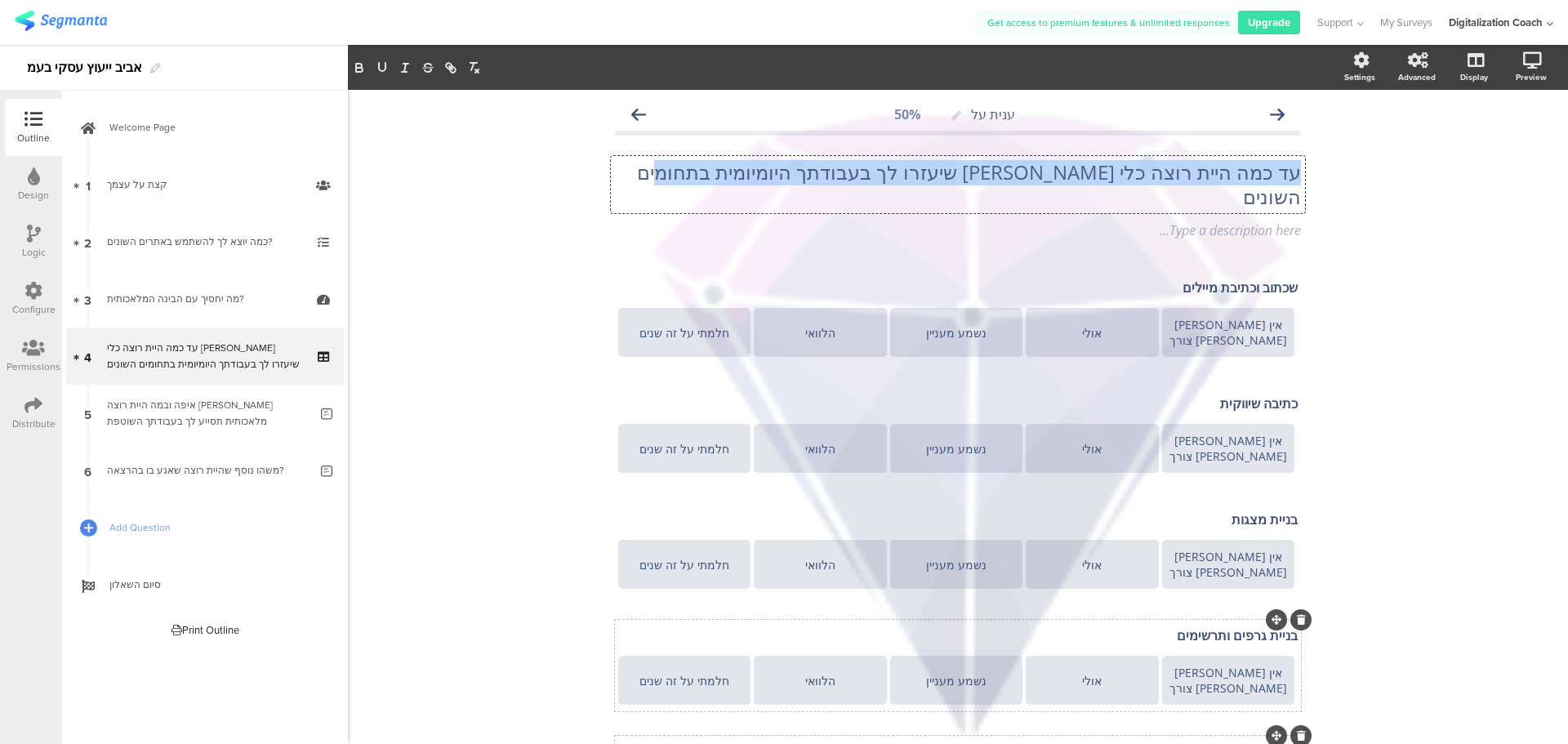
click at [965, 178] on p "עד כמה היית רוצה כלי בינה שיעזרו לך בעבודתך היומיומית בתחומים השונים" at bounding box center [958, 184] width 686 height 49
copy p "עד כמה היית רוצה כלי בינה שיעזרו לך בעבודתך היומיומית בתחומים השונים"
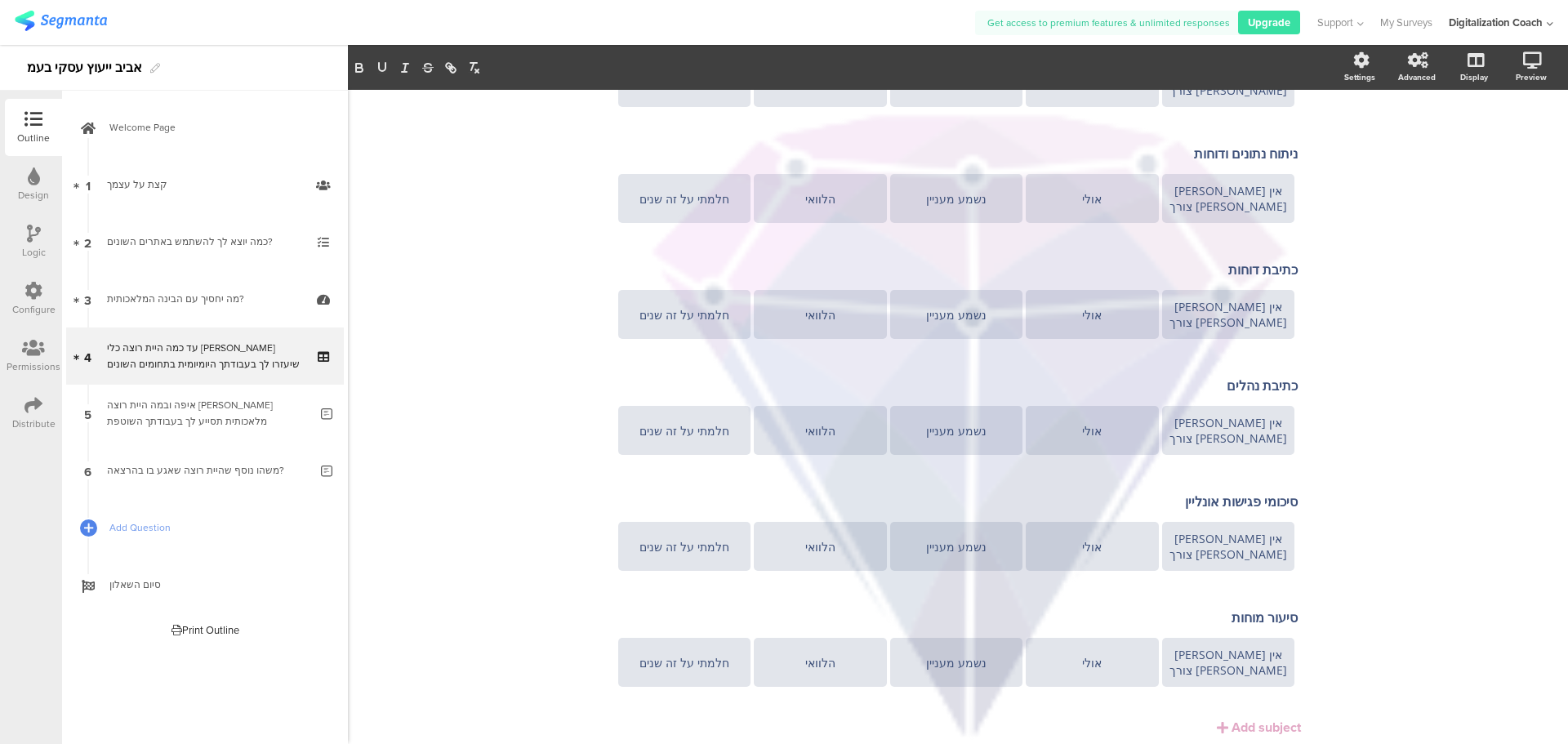
scroll to position [1096, 0]
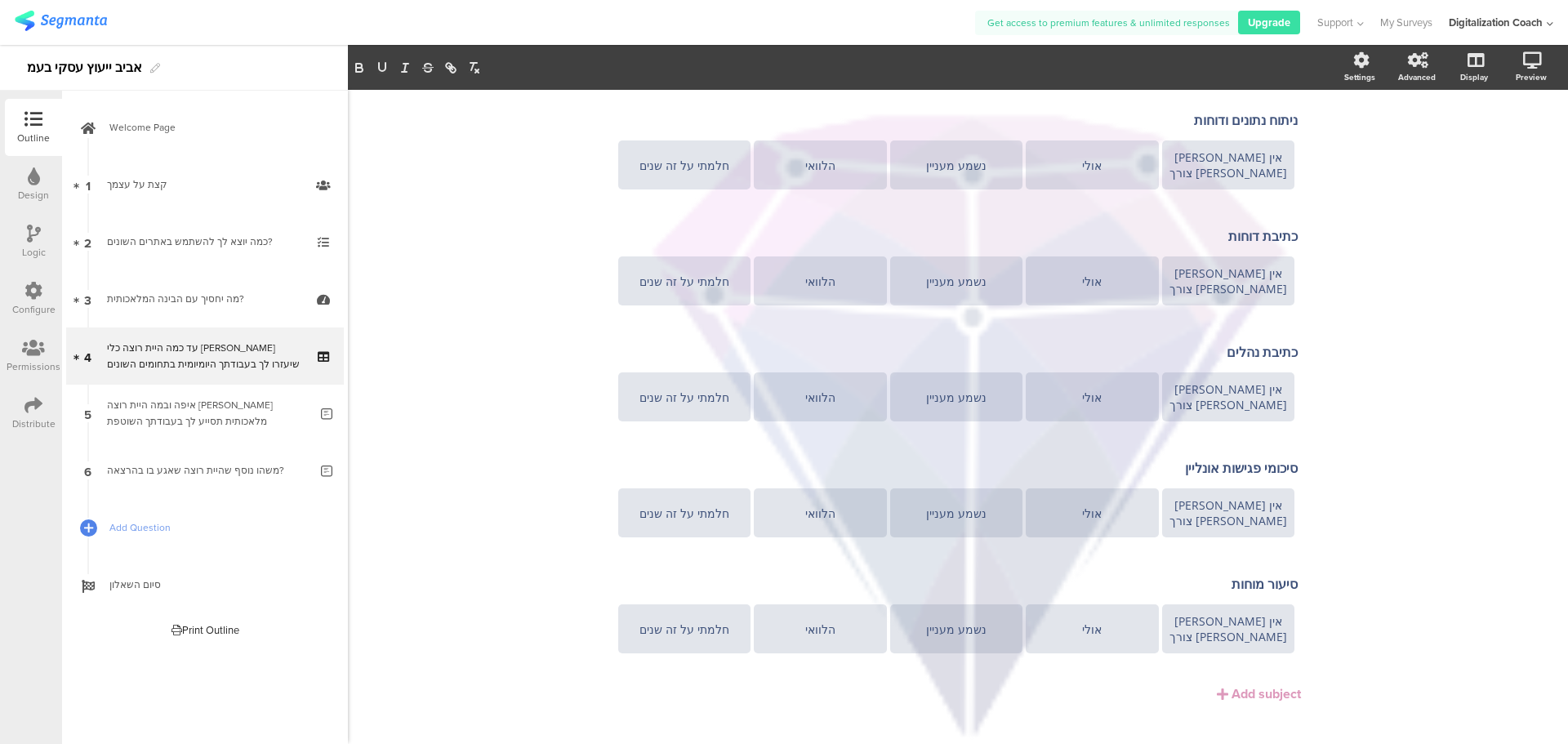
click at [1246, 684] on div "Add subject" at bounding box center [1266, 694] width 69 height 19
click at [1211, 575] on div "Subject text..." at bounding box center [958, 584] width 680 height 18
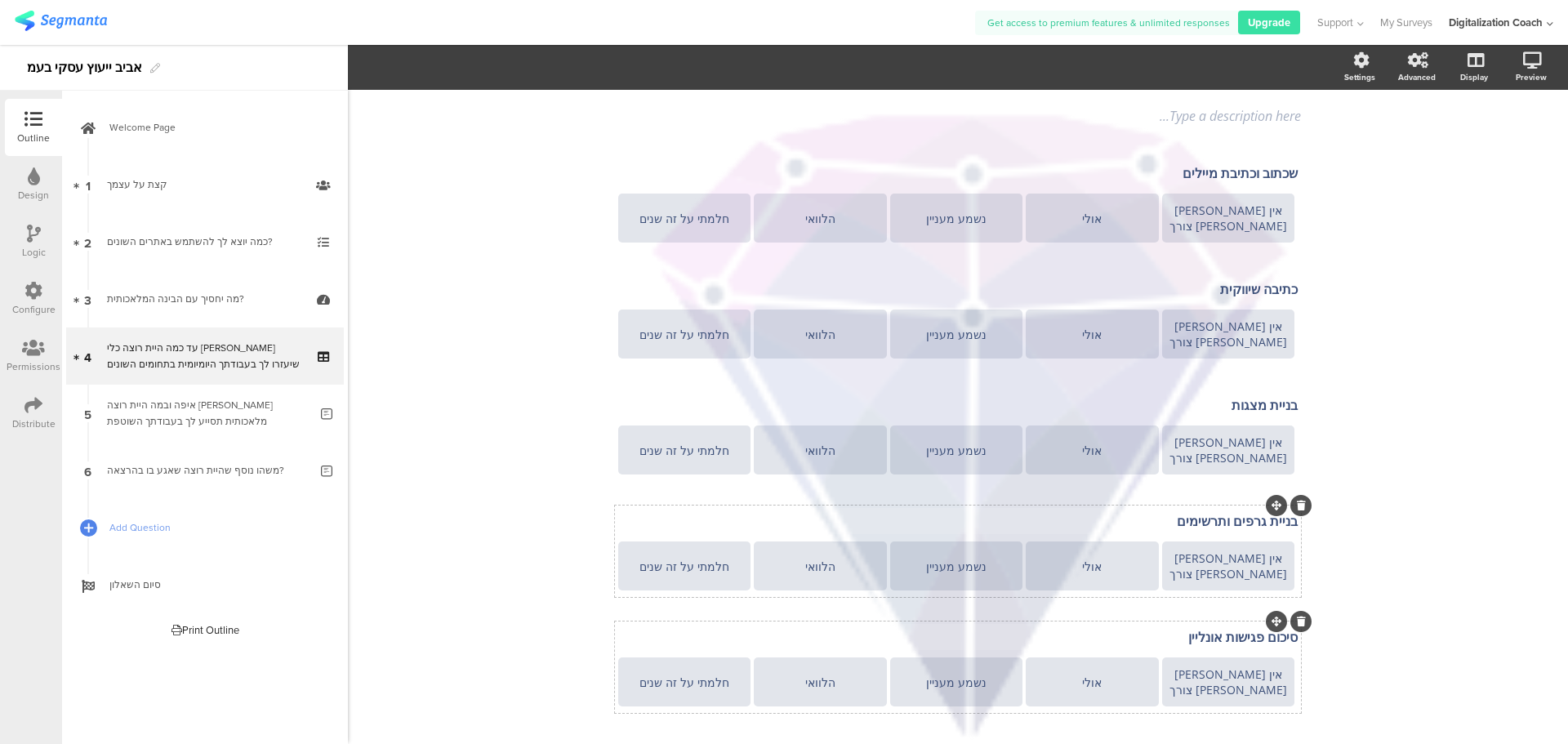
scroll to position [0, 0]
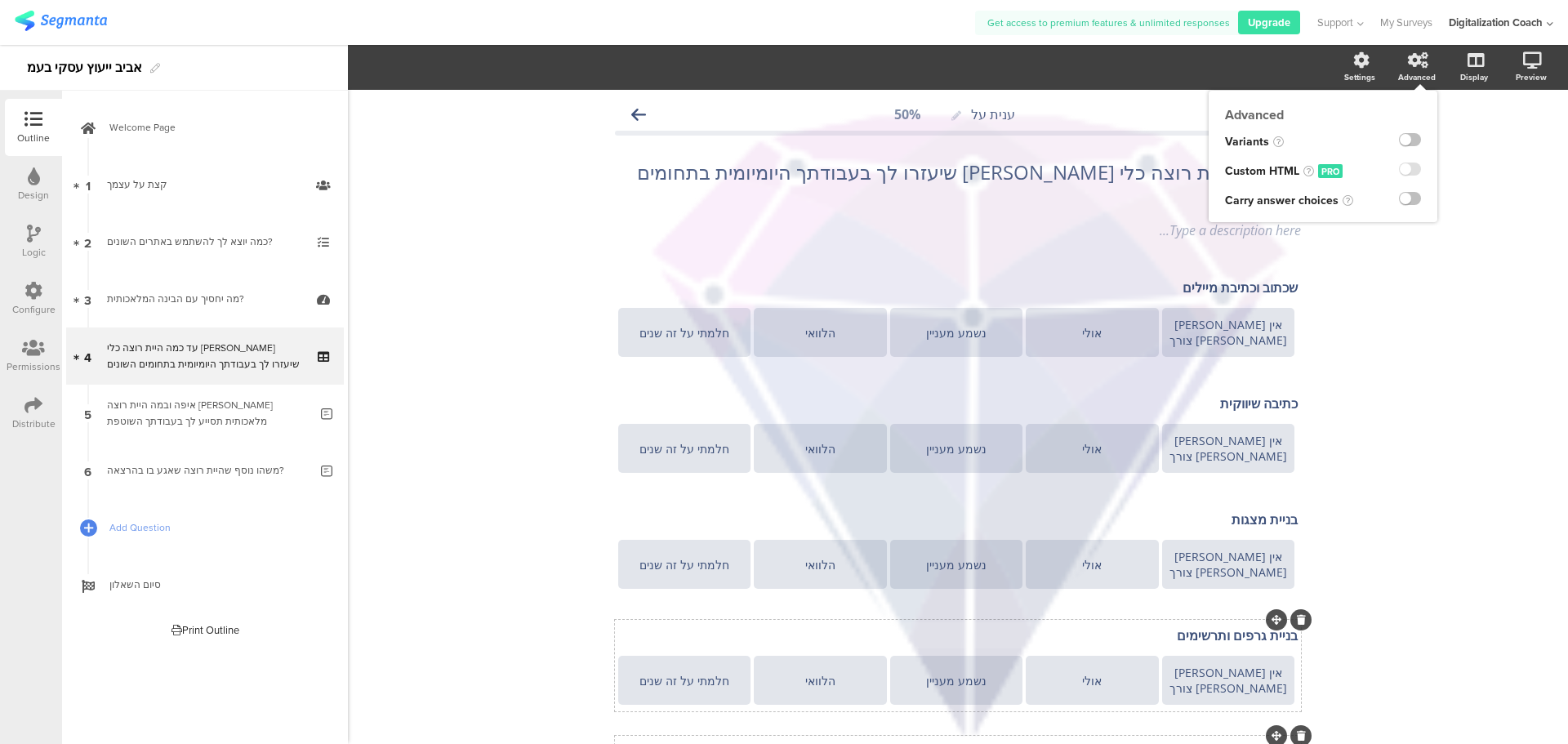
click at [1408, 61] on icon at bounding box center [1418, 60] width 21 height 16
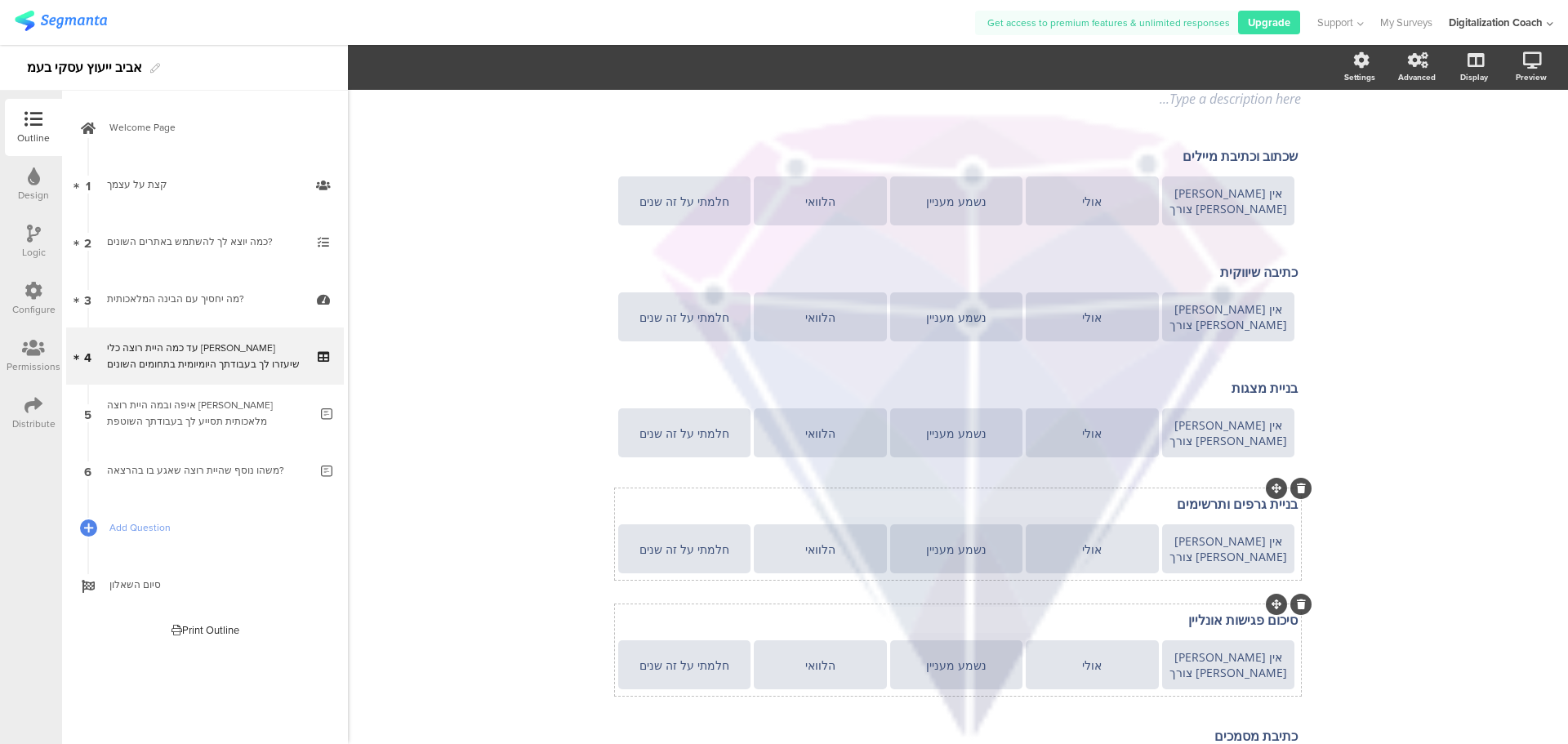
scroll to position [245, 0]
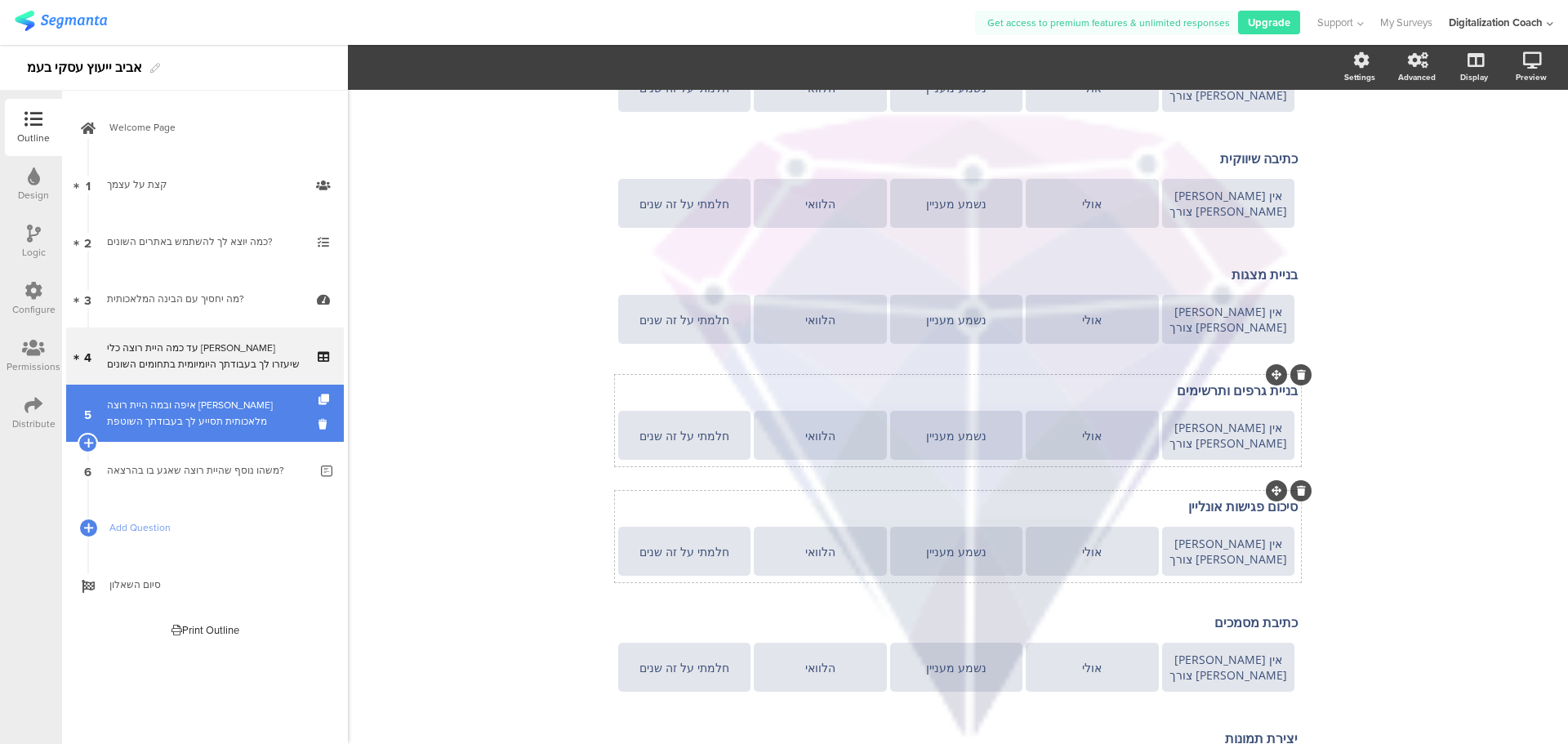
click at [209, 410] on div "איפה ובמה היית רוצה שבינה מלאכותית תסייע לך בעבודתך השוטפת" at bounding box center [208, 413] width 202 height 33
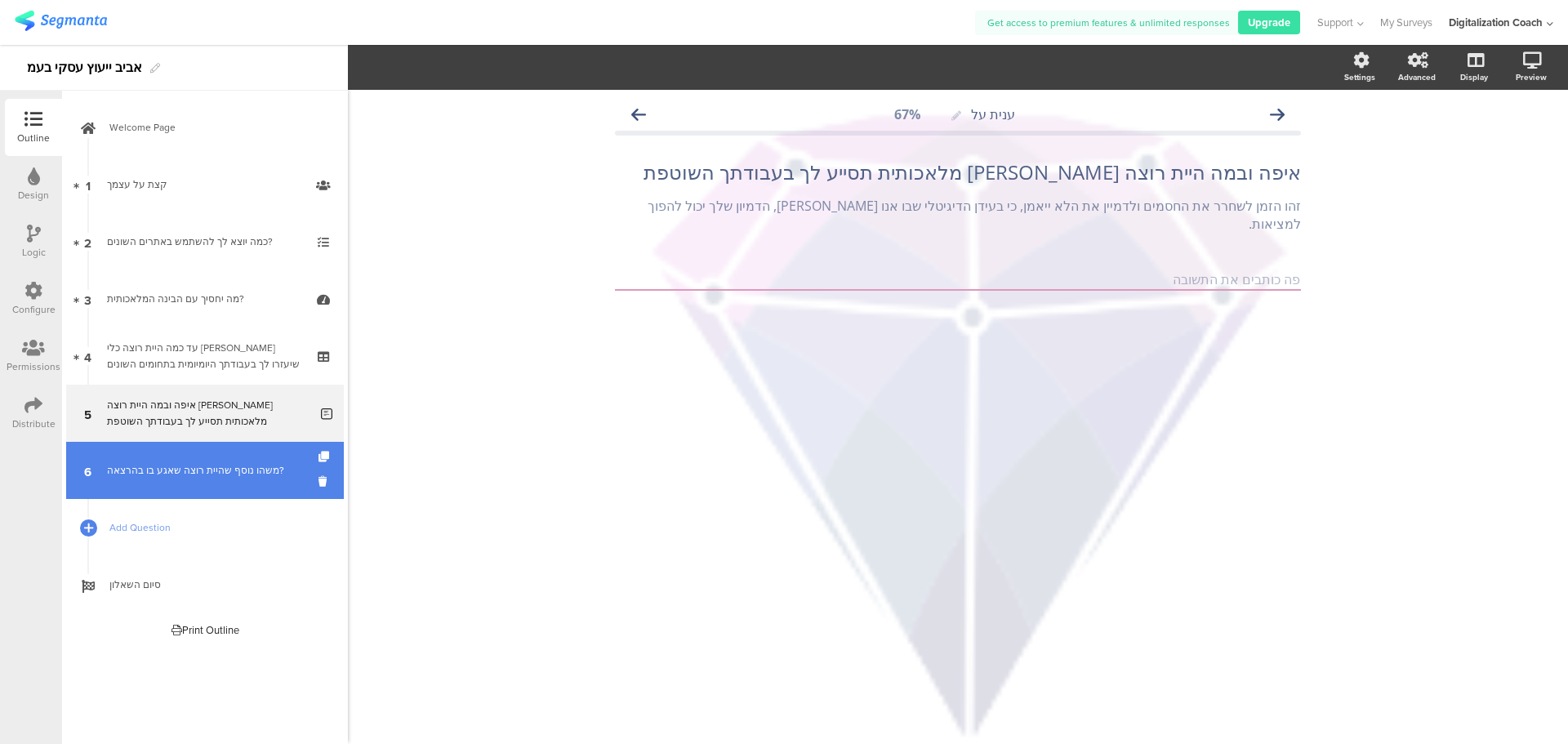
click at [145, 471] on div "משהו נוסף שהיית רוצה שאגע בו בהרצאה?" at bounding box center [208, 470] width 202 height 16
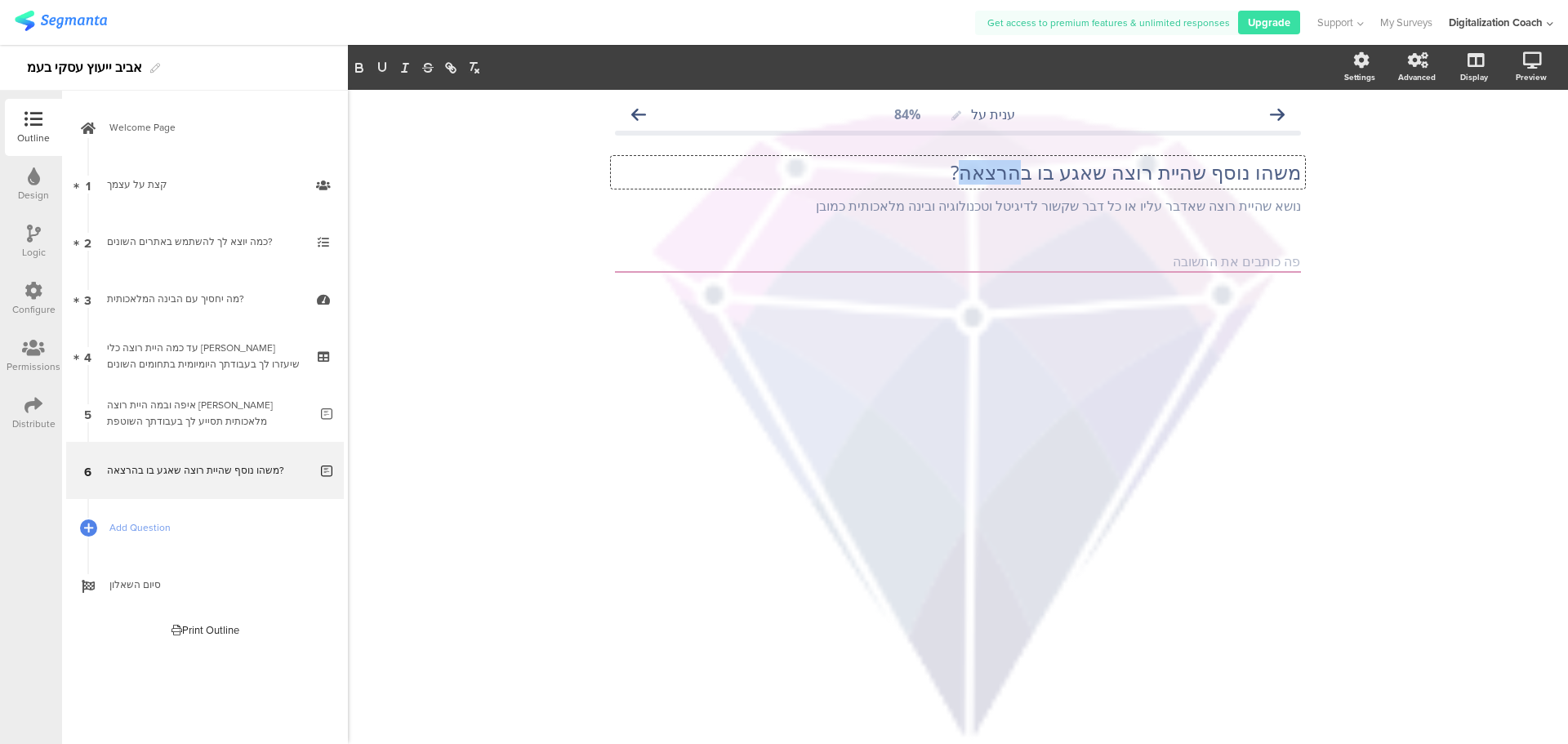
drag, startPoint x: 1030, startPoint y: 171, endPoint x: 978, endPoint y: 166, distance: 52.2
click at [978, 166] on div "משהו נוסף שהיית רוצה שאגע בו בהרצאה? משהו נוסף שהיית רוצה שאגע בו בהרצאה? משהו …" at bounding box center [958, 172] width 694 height 33
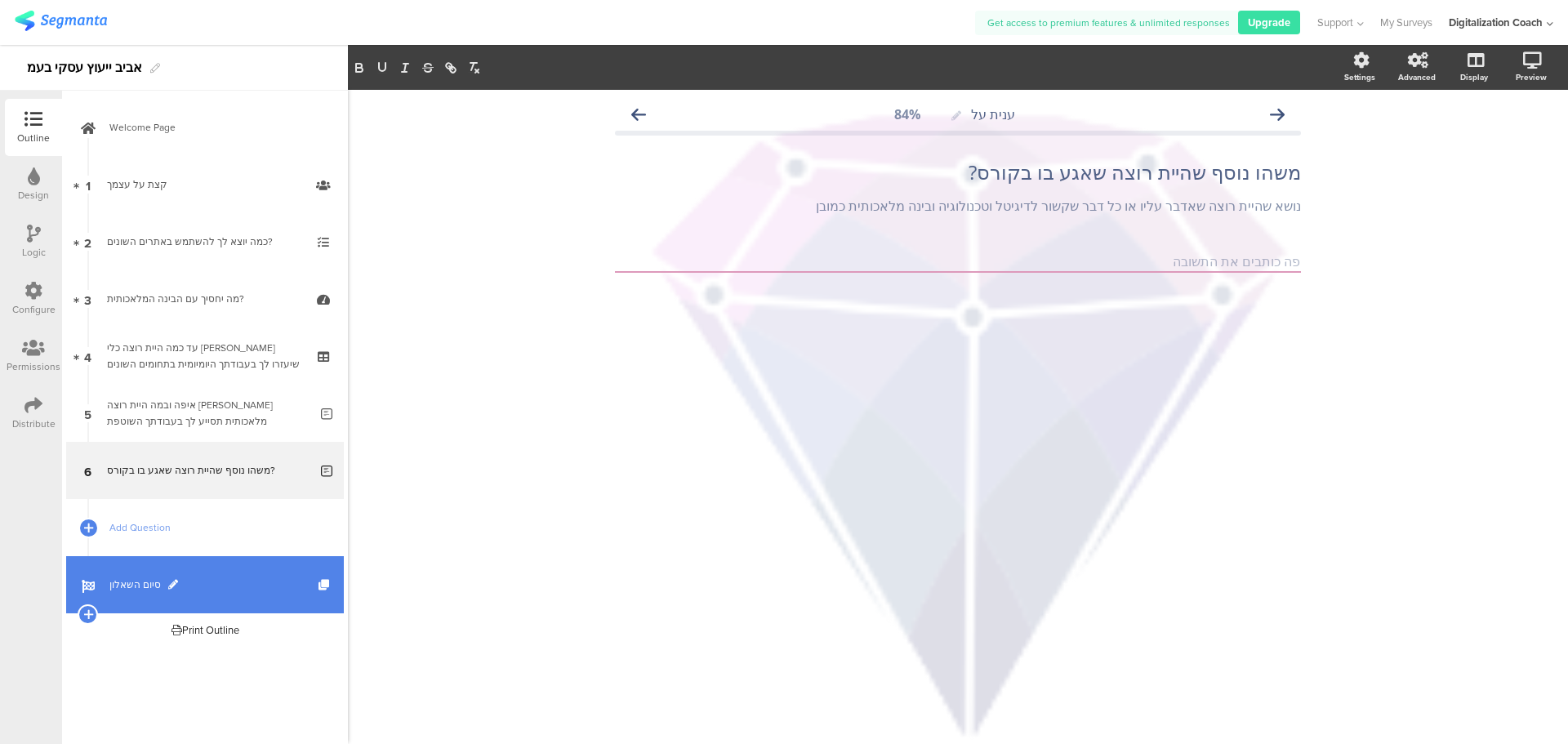
click at [103, 585] on link "סיום השאלון" at bounding box center [204, 585] width 278 height 57
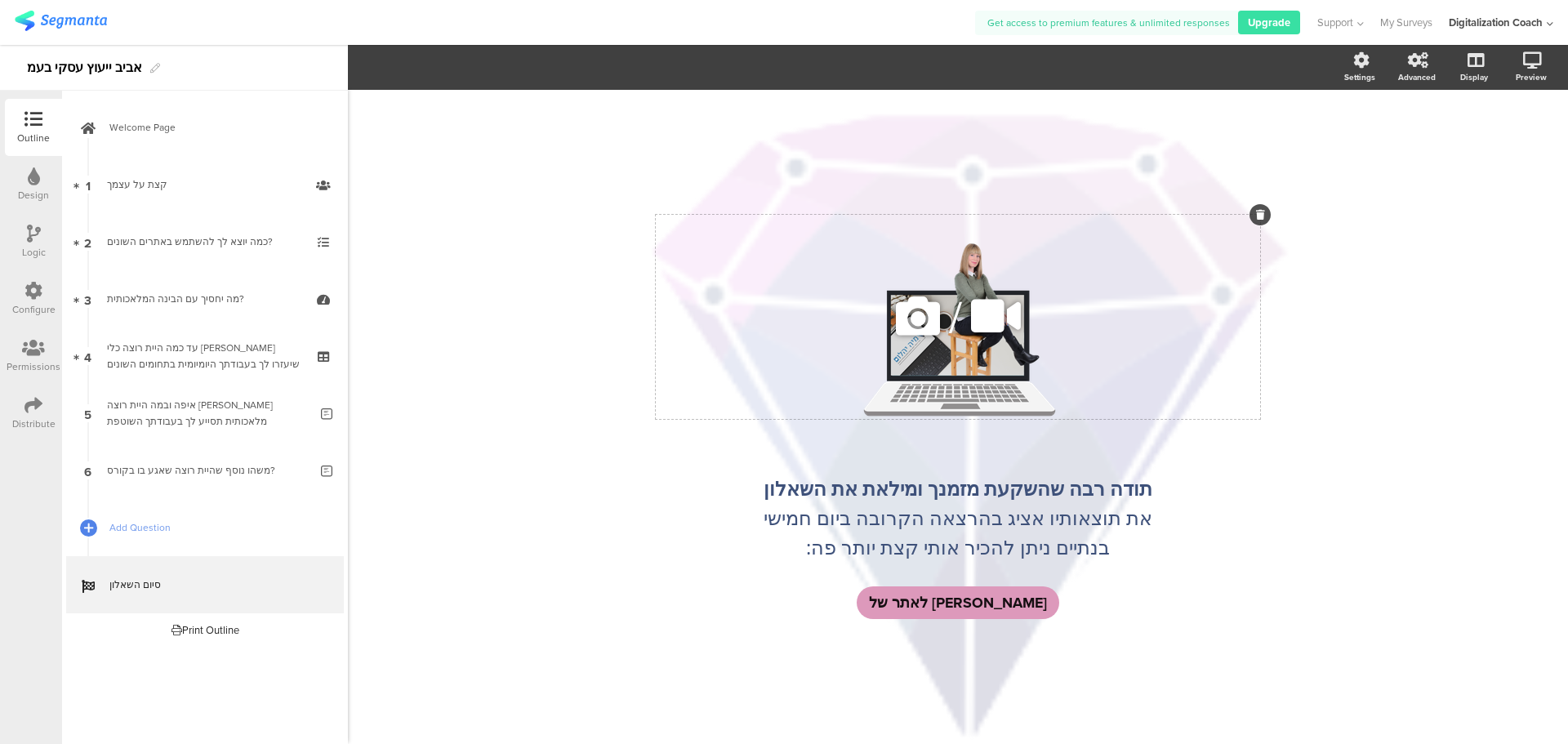
click at [914, 323] on icon at bounding box center [918, 316] width 55 height 55
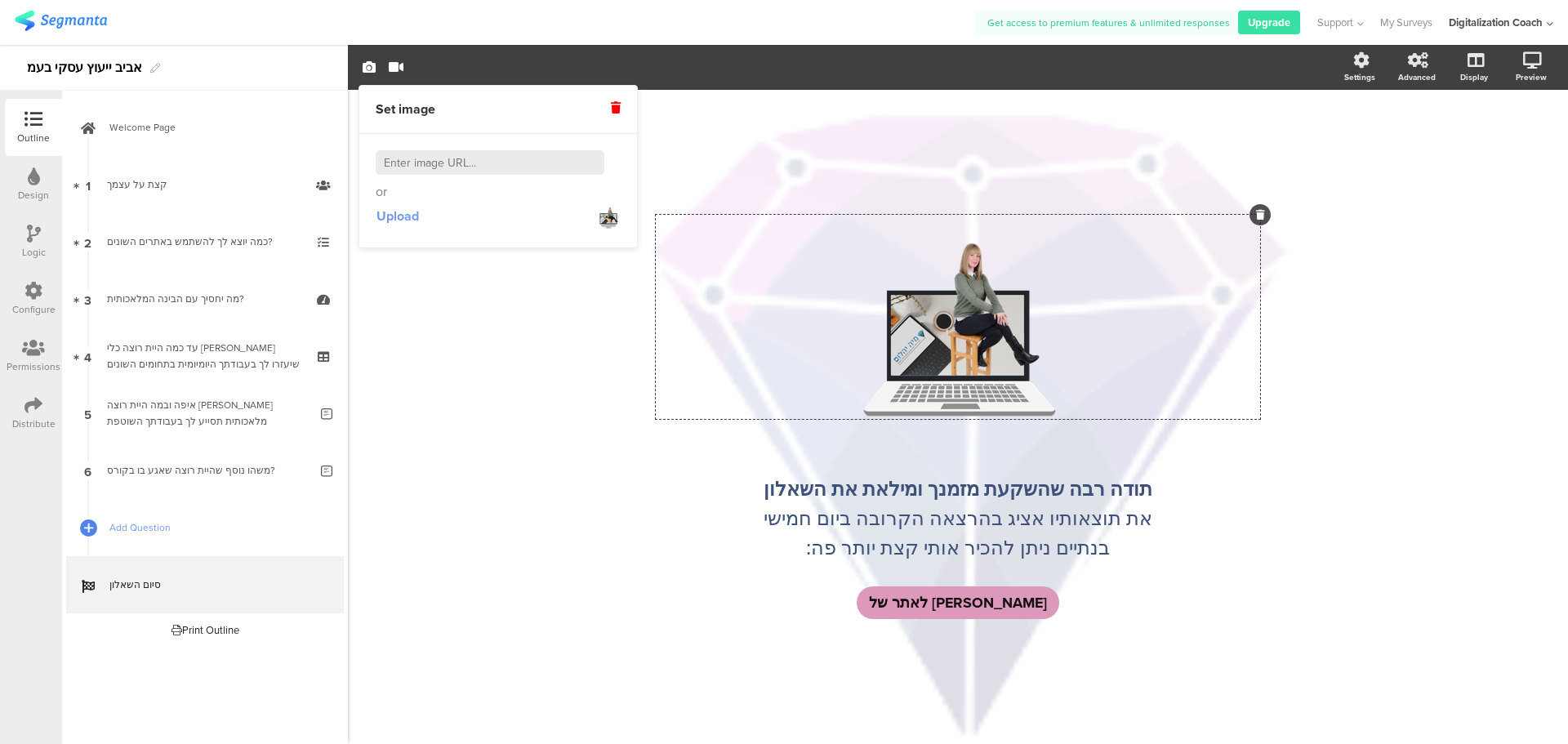
click at [399, 218] on span "Upload" at bounding box center [397, 217] width 42 height 19
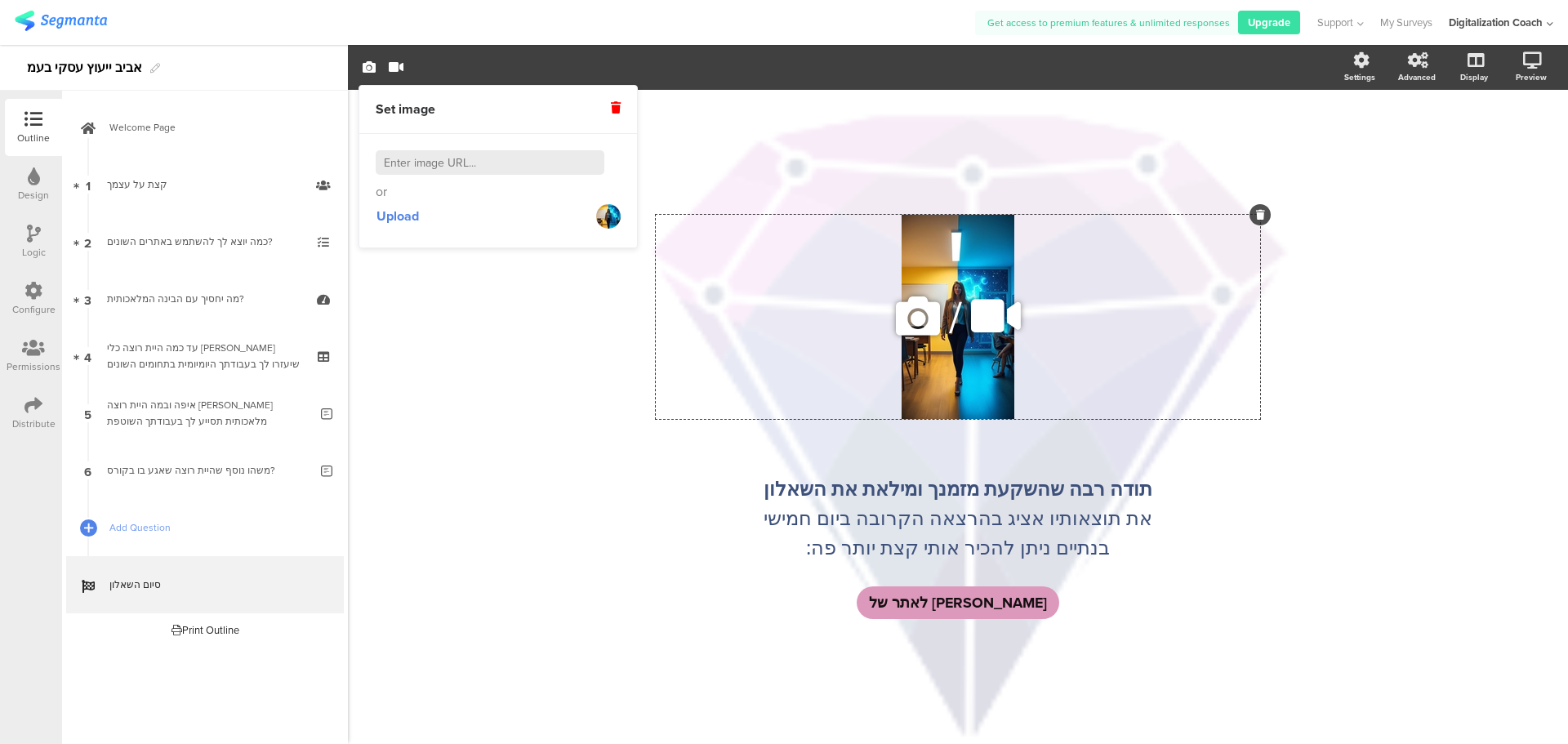
click at [991, 313] on icon at bounding box center [996, 316] width 61 height 55
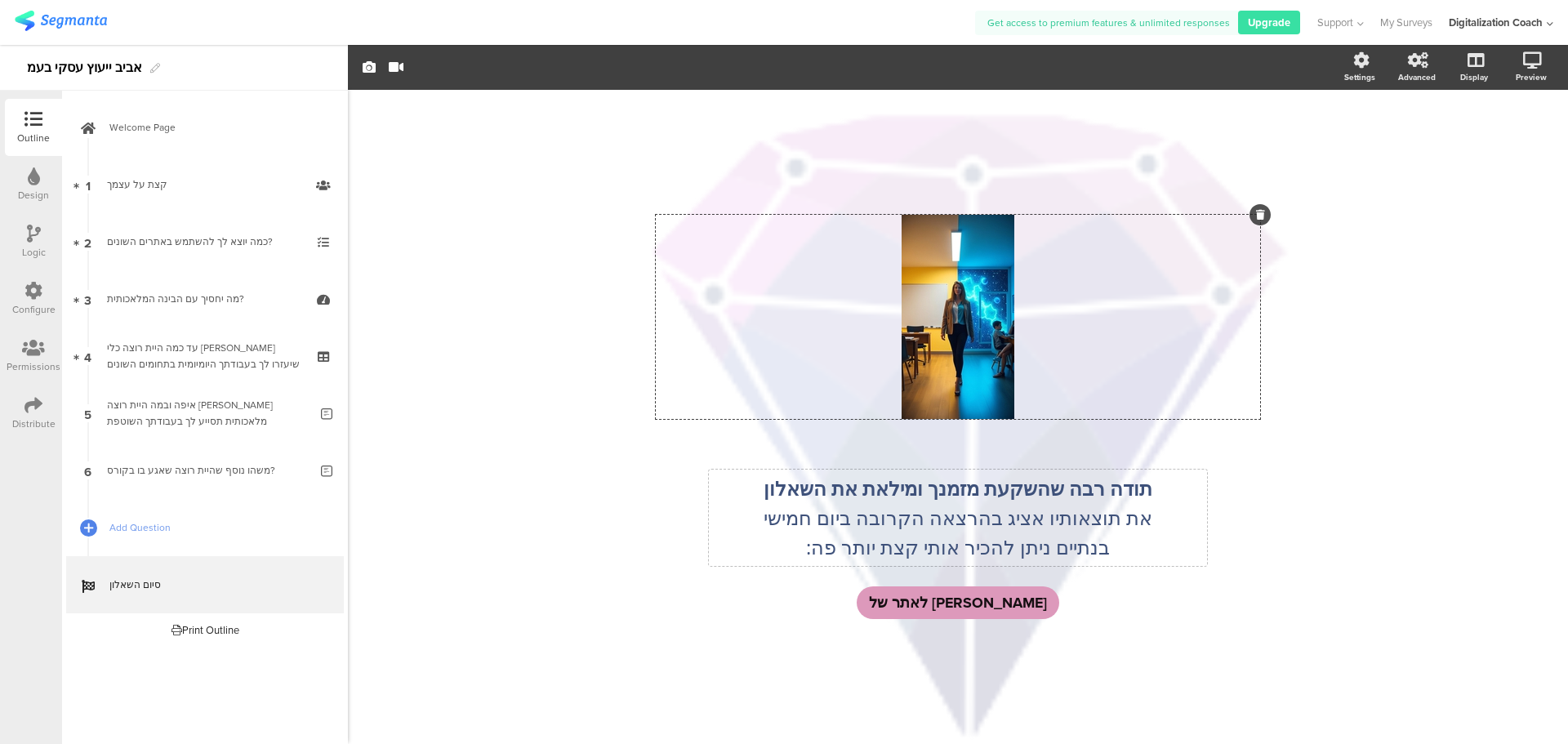
click at [1069, 511] on div "תודה רבה שהשקעת מזמנך ומילאת את השאלון את תוצאותיו אציג בהרצאה הקרובה ביום חמיש…" at bounding box center [958, 517] width 498 height 96
click at [1069, 511] on p "את תוצאותיו אציג בהרצאה הקרובה ביום חמישי" at bounding box center [958, 518] width 490 height 29
click at [1058, 518] on p "את תוצאותיו אציג בהרצאה הקרובה ביום חמישי" at bounding box center [958, 518] width 490 height 29
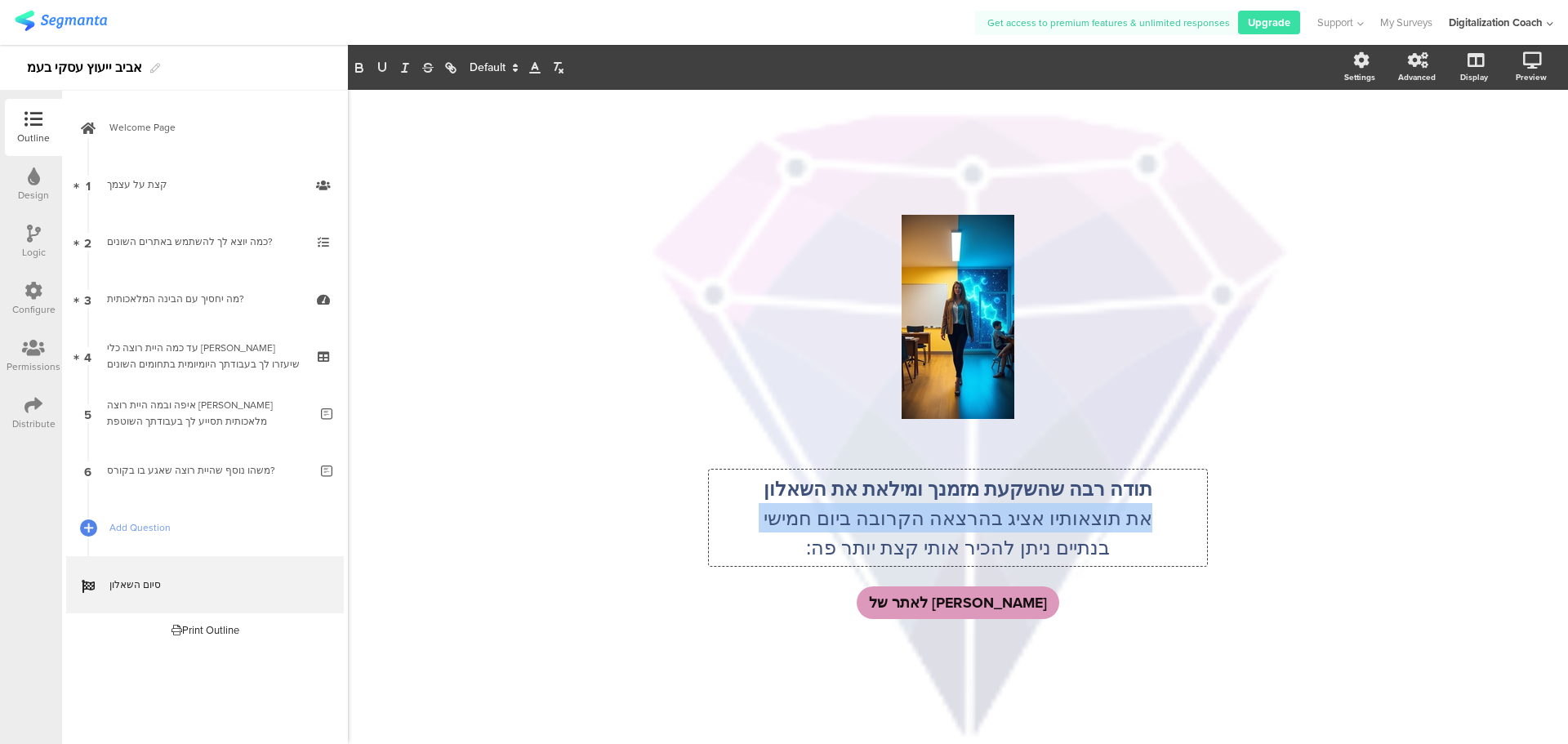
click at [1058, 518] on p "את תוצאותיו אציג בהרצאה הקרובה ביום חמישי" at bounding box center [958, 518] width 490 height 29
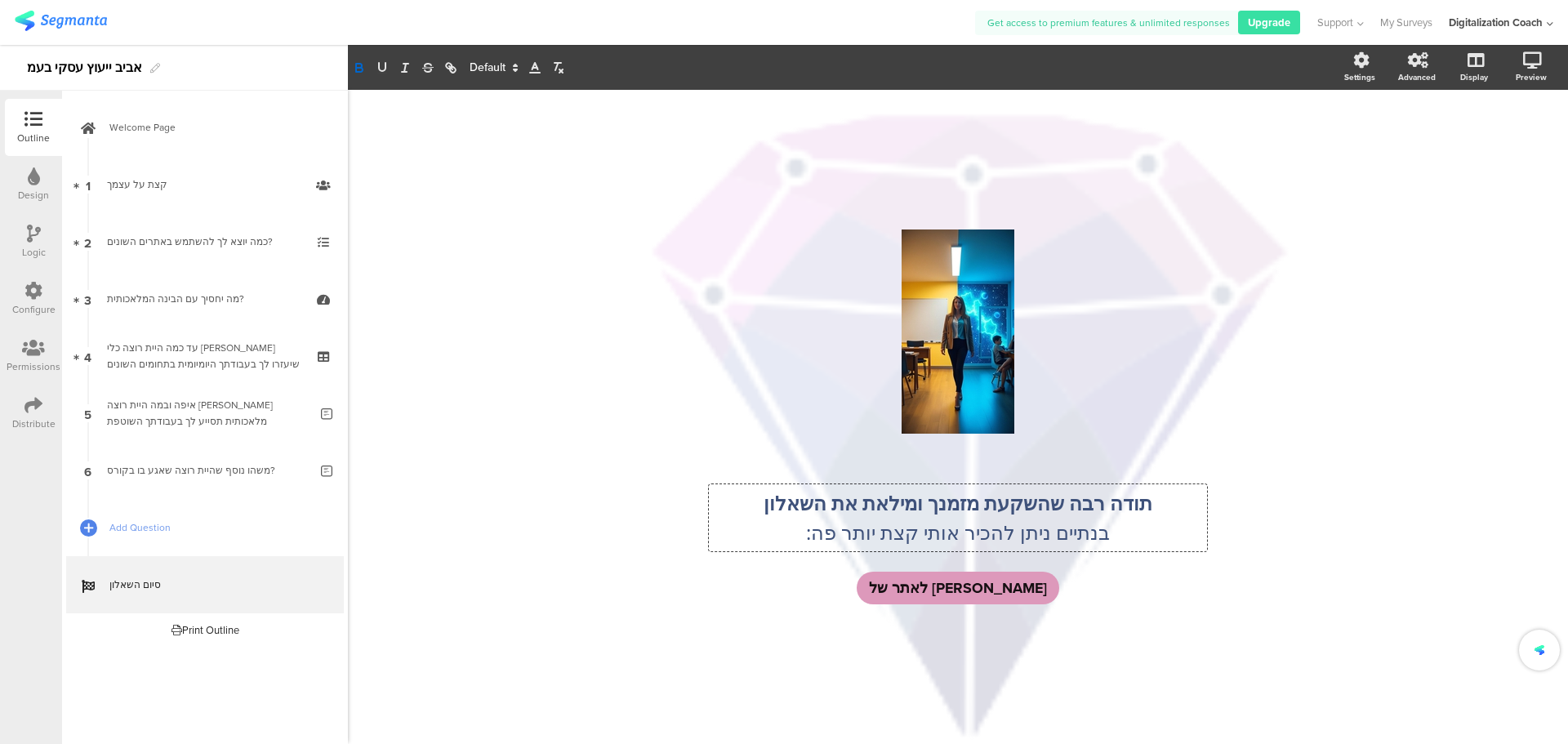
click at [1003, 530] on p "﻿ בנתיים ניתן להכיר אותי קצת יותר פה:" at bounding box center [958, 533] width 490 height 29
click at [1003, 530] on p "בנתיים ניתן להכיר אותי קצת יותר פה:" at bounding box center [958, 533] width 490 height 29
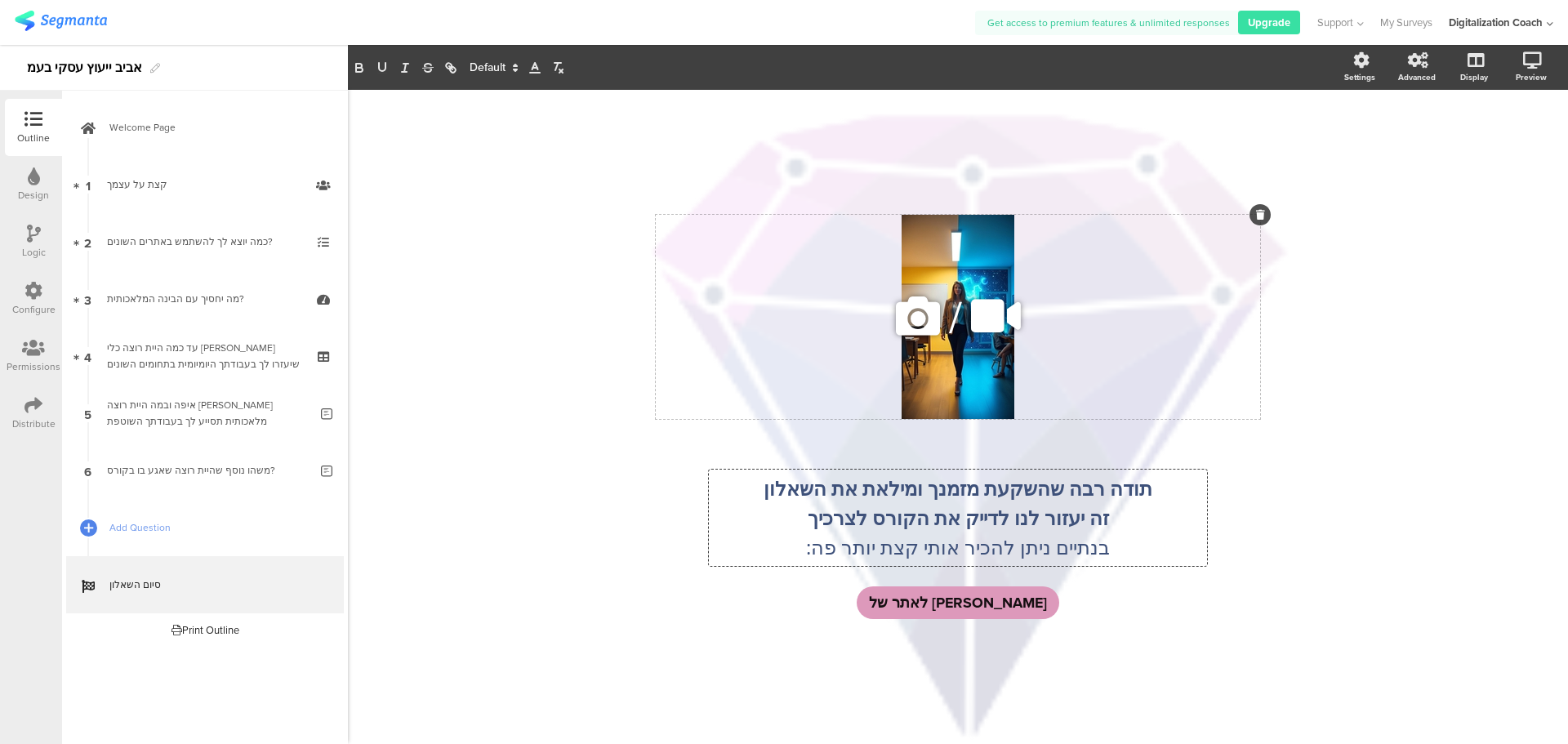
click at [918, 304] on icon at bounding box center [918, 316] width 55 height 55
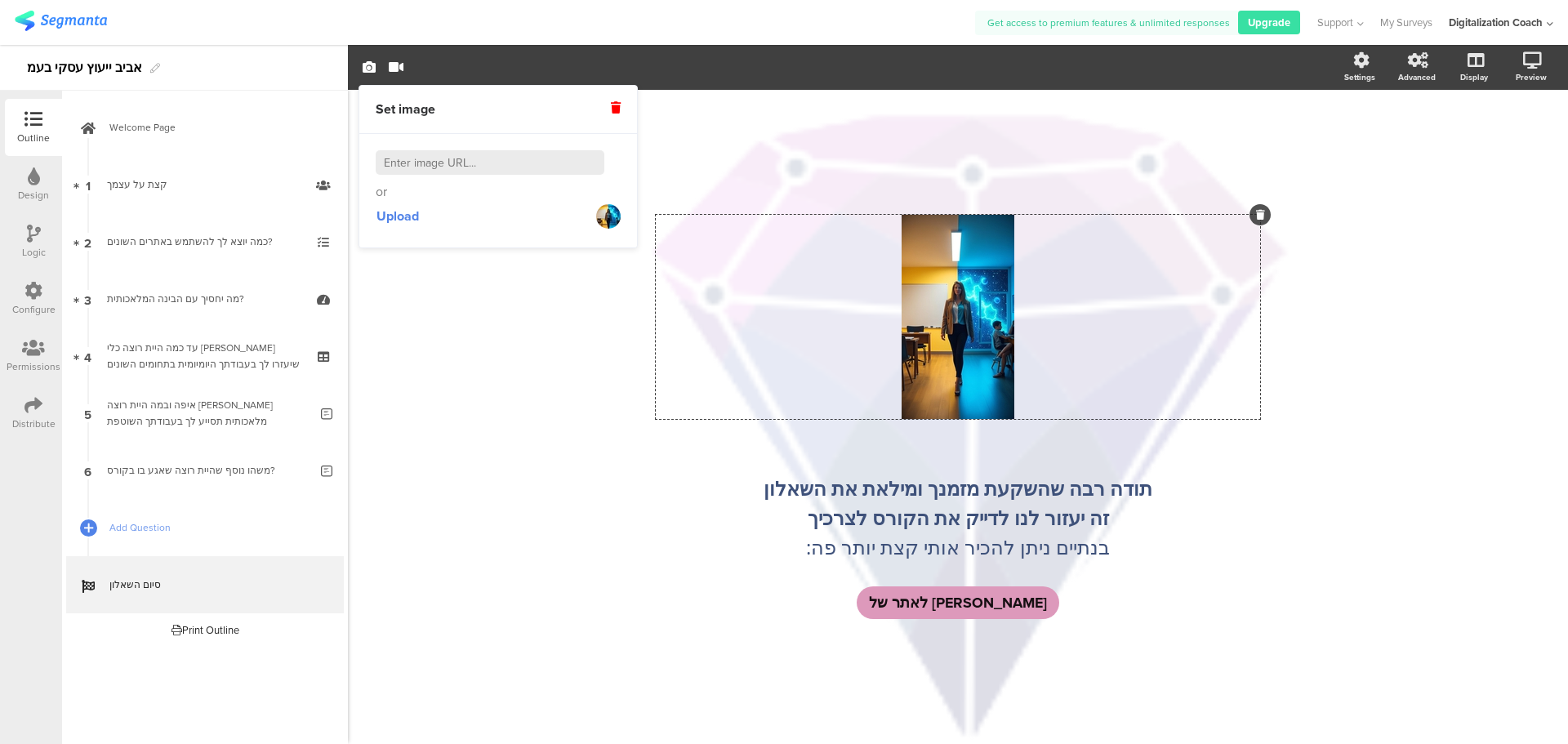
click at [411, 236] on div "or Upload" at bounding box center [498, 191] width 278 height 113
click at [382, 212] on span "Upload" at bounding box center [397, 217] width 42 height 19
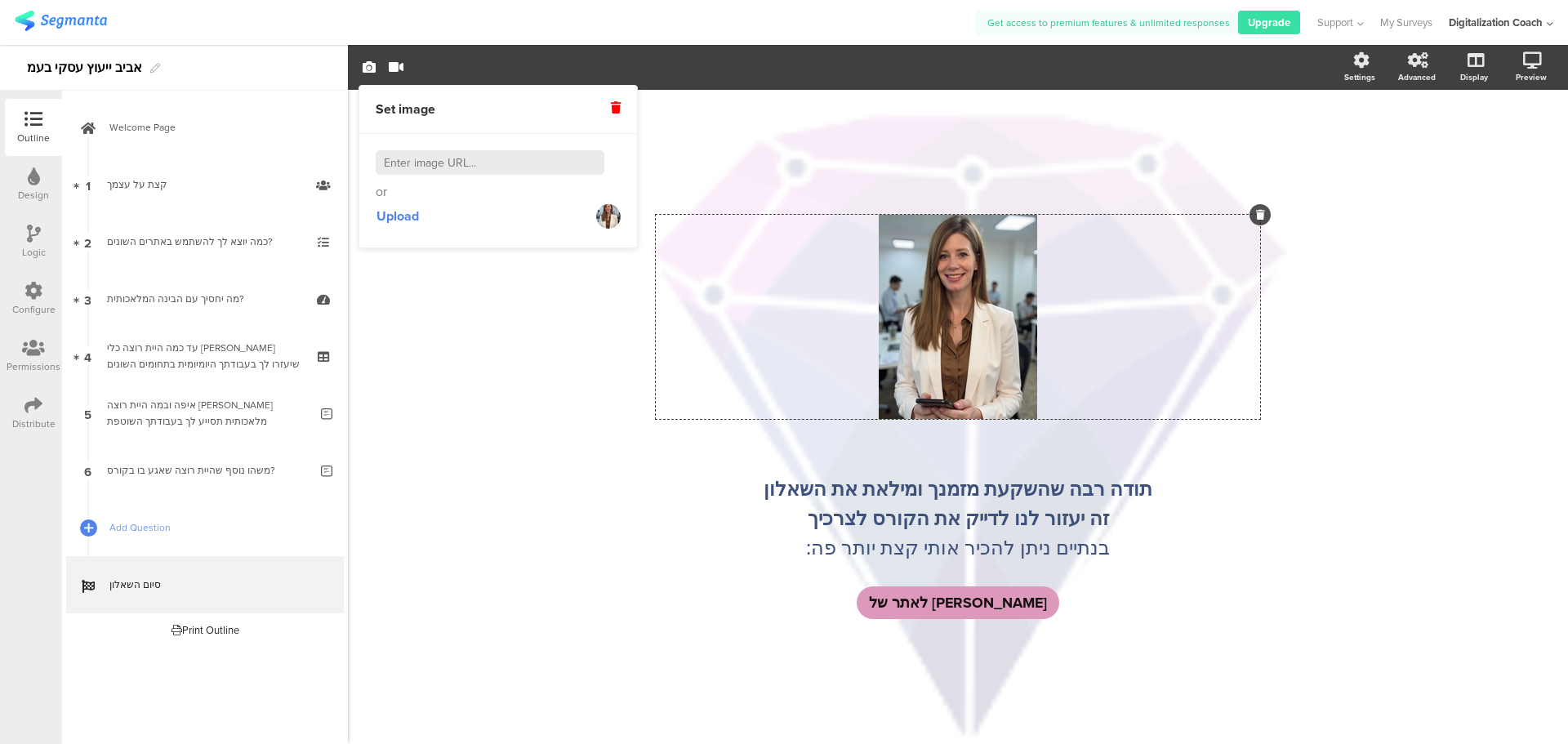
click at [500, 415] on div "/ תודה רבה שהשקעת מזמנך ומילאת את השאלון זה יעזור לנו לדייק את הקורס לצרכיך בנת…" at bounding box center [958, 417] width 1220 height 654
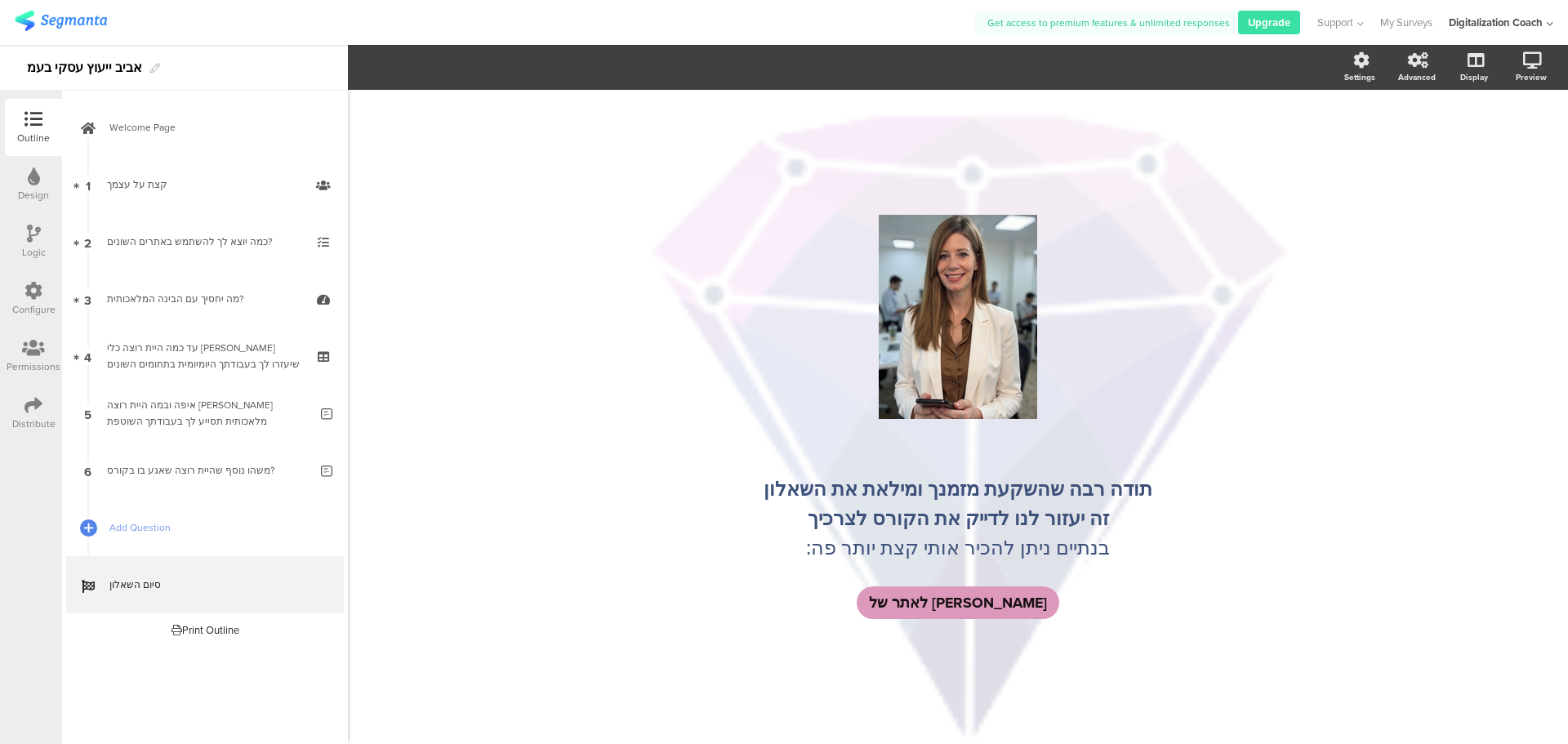
click at [26, 184] on div "Design" at bounding box center [34, 184] width 57 height 57
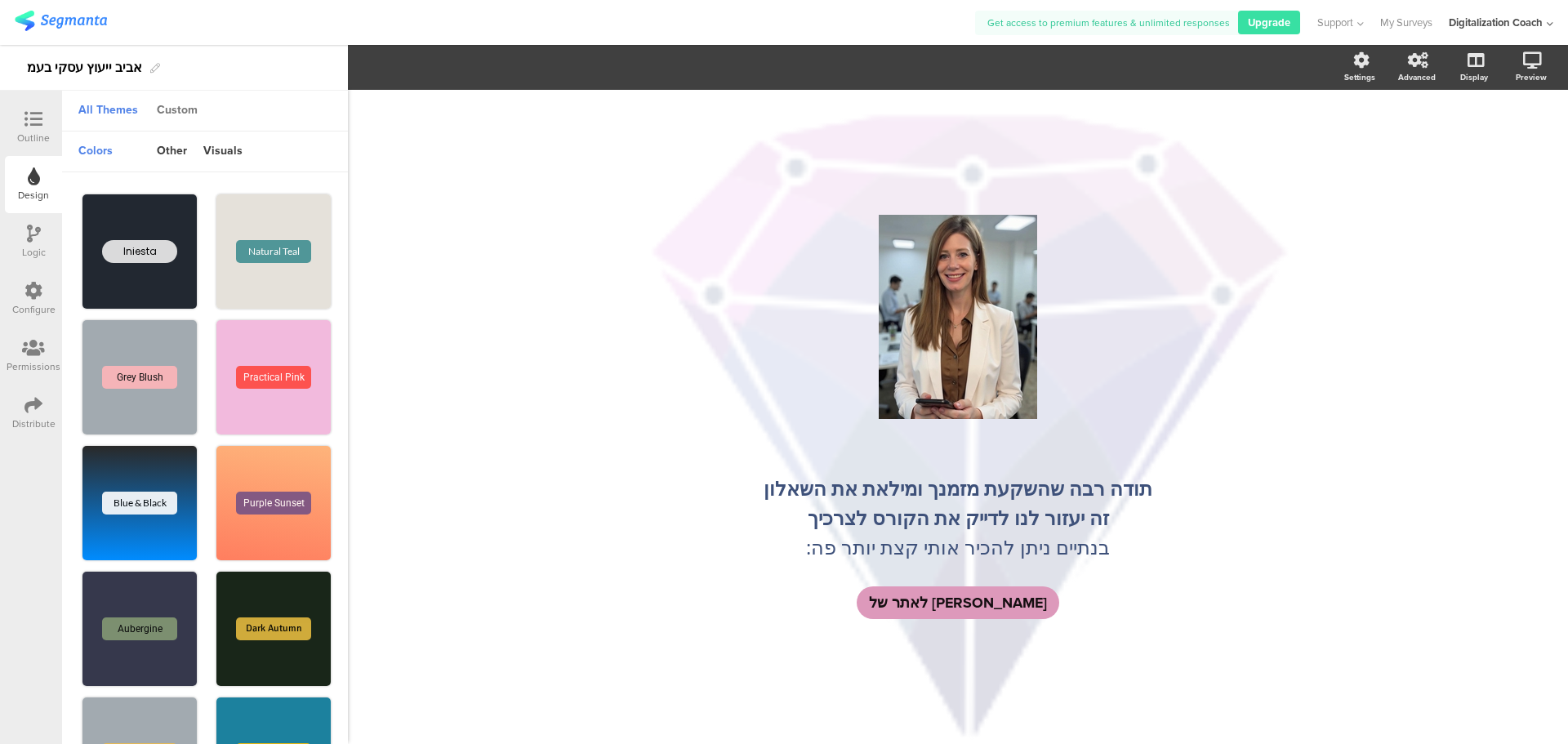
click at [185, 115] on div "Custom" at bounding box center [177, 111] width 57 height 28
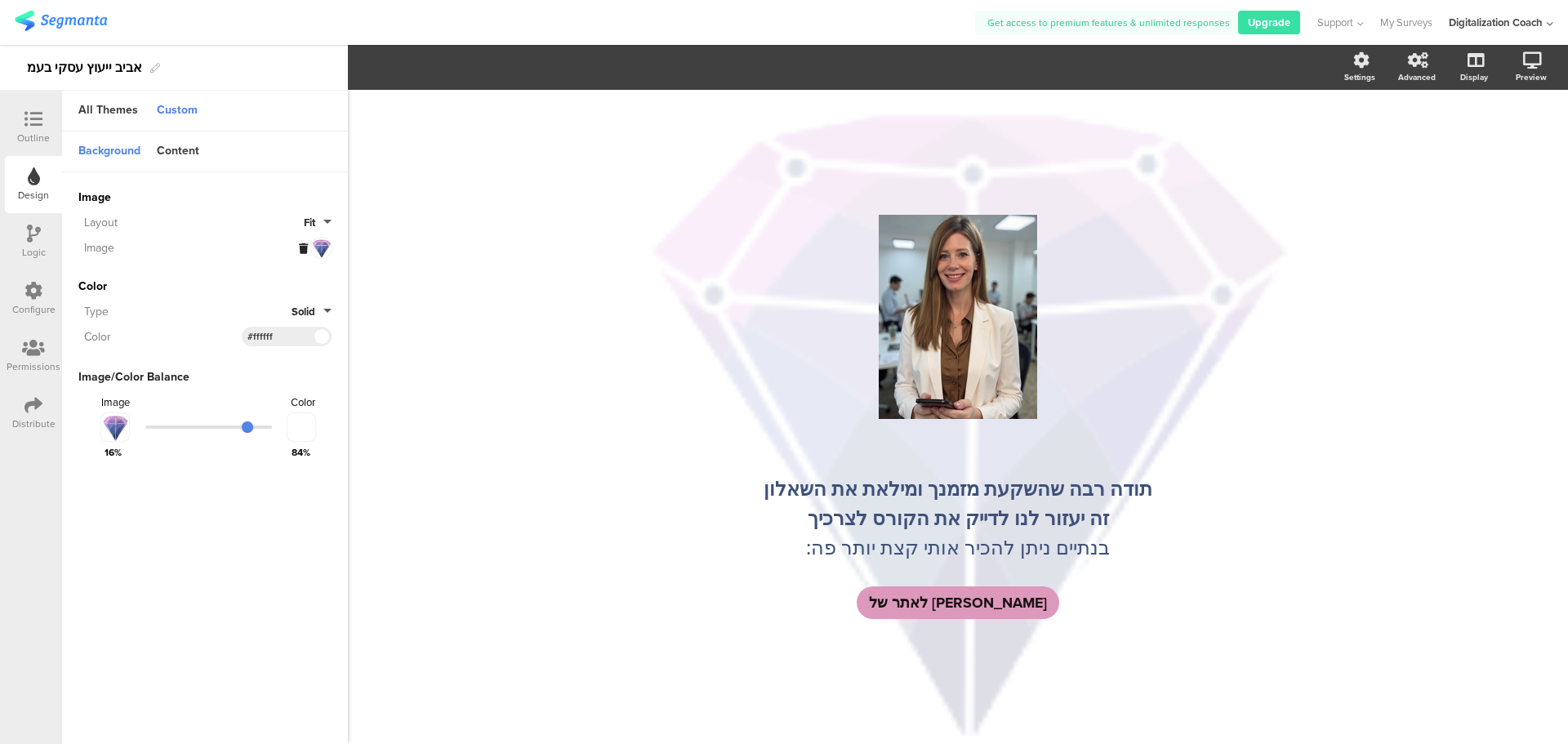
click at [301, 247] on icon at bounding box center [303, 249] width 9 height 10
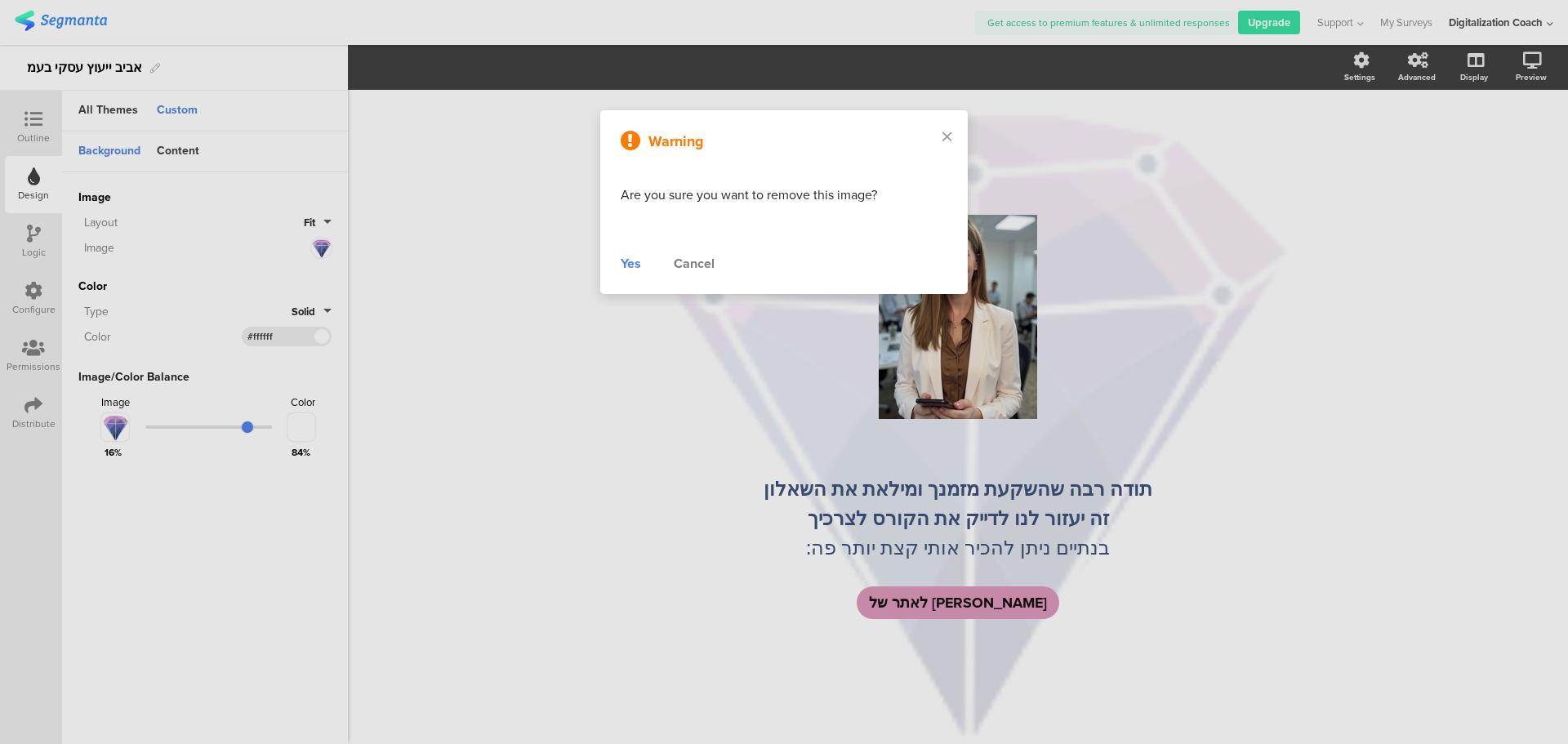
click at [635, 262] on div "Yes" at bounding box center [631, 263] width 21 height 20
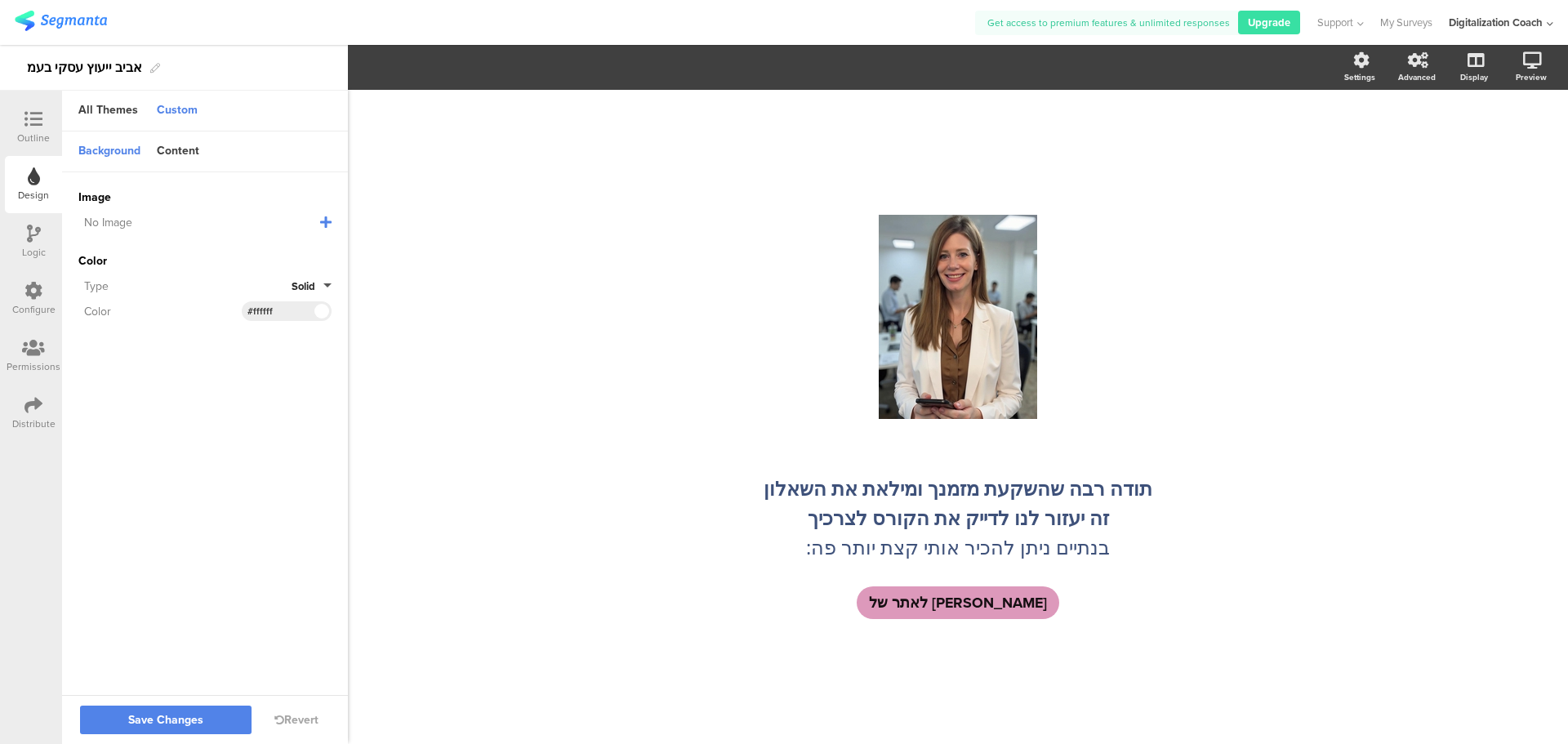
click at [338, 217] on div "Image No Image Invalid URL or Upload File Color Type Solid Color #FFFFFF Clear …" at bounding box center [205, 255] width 286 height 165
click at [323, 222] on icon at bounding box center [326, 222] width 11 height 13
drag, startPoint x: 137, startPoint y: 294, endPoint x: 125, endPoint y: 299, distance: 13.0
click at [130, 296] on div "Invalid URL or Upload File" at bounding box center [205, 279] width 253 height 70
click at [119, 306] on span "Upload File" at bounding box center [109, 306] width 61 height 17
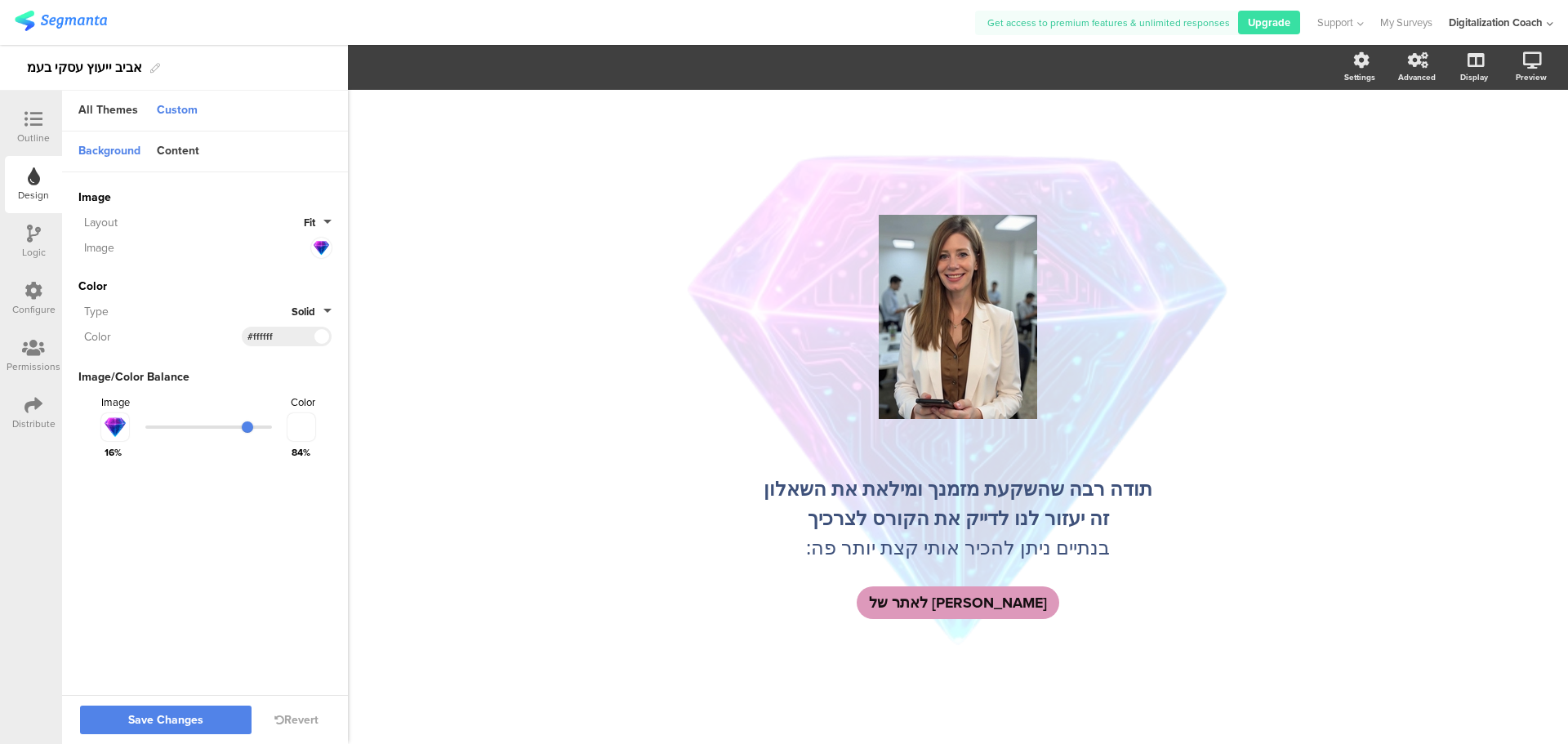
click at [12, 251] on div "Logic" at bounding box center [34, 242] width 57 height 57
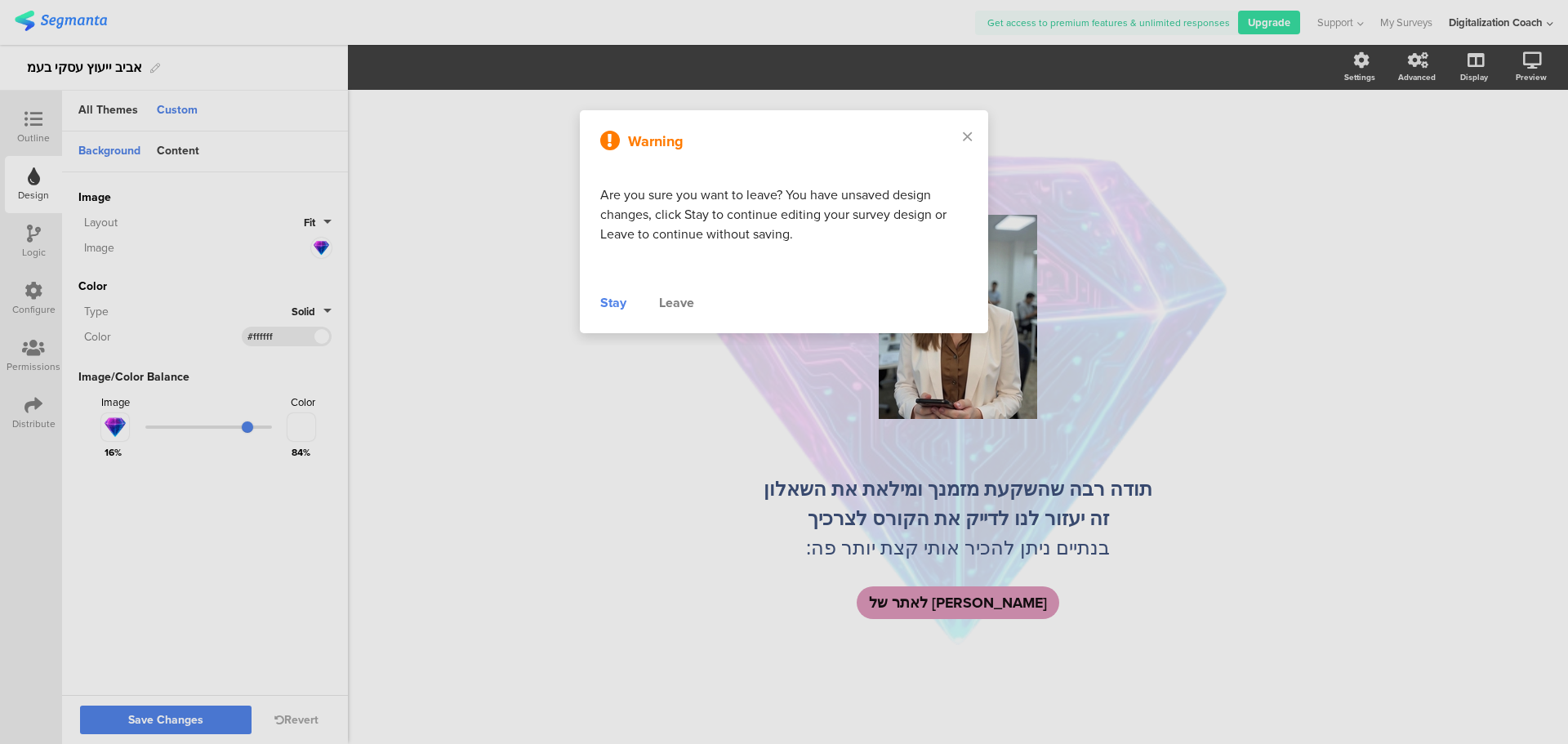
click at [596, 305] on div "Warning Are you sure you want to leave? You have unsaved design changes, click …" at bounding box center [784, 221] width 409 height 223
click at [609, 298] on div "Stay" at bounding box center [613, 303] width 26 height 20
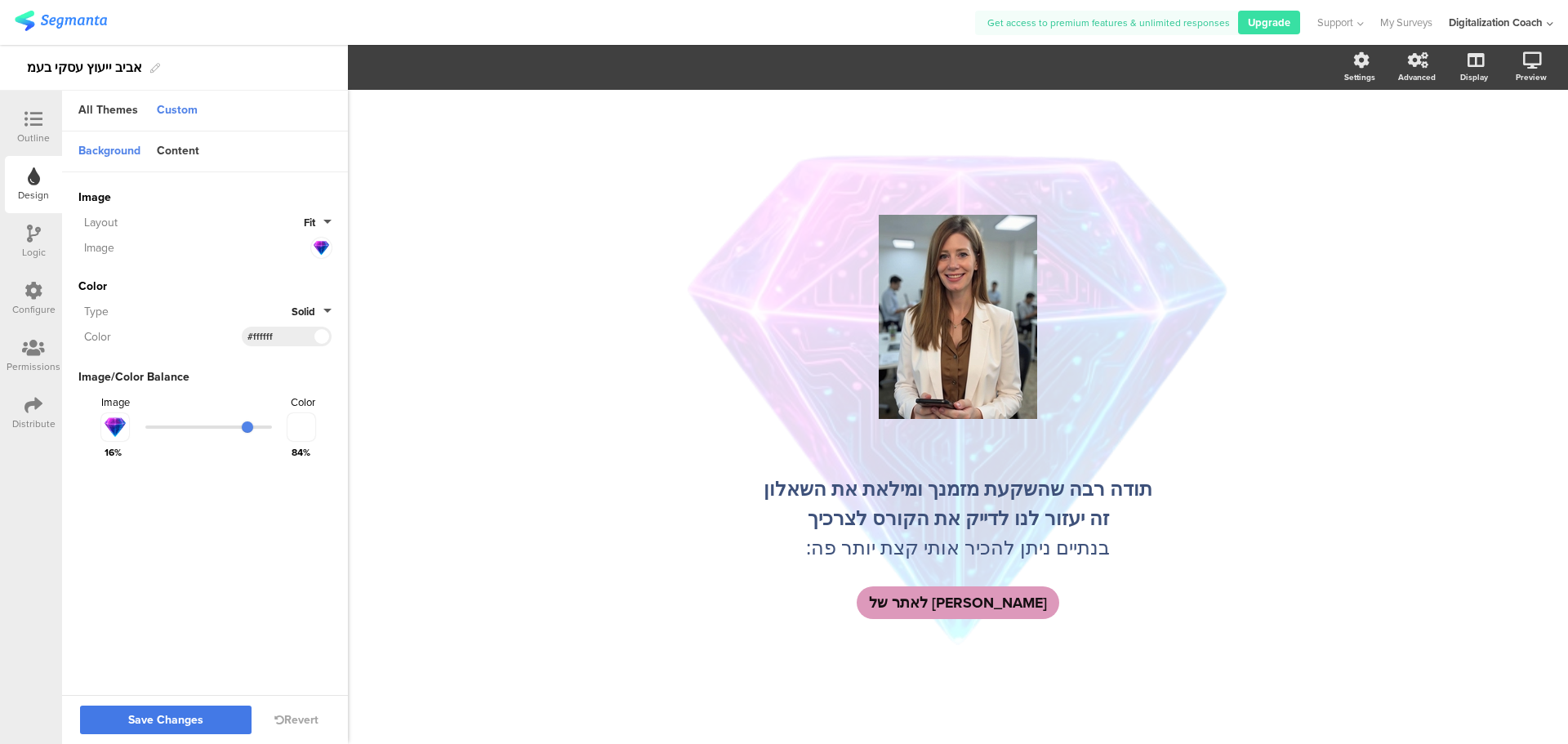
click at [168, 711] on button "Save Changes" at bounding box center [165, 720] width 171 height 29
click at [31, 226] on icon at bounding box center [34, 233] width 14 height 18
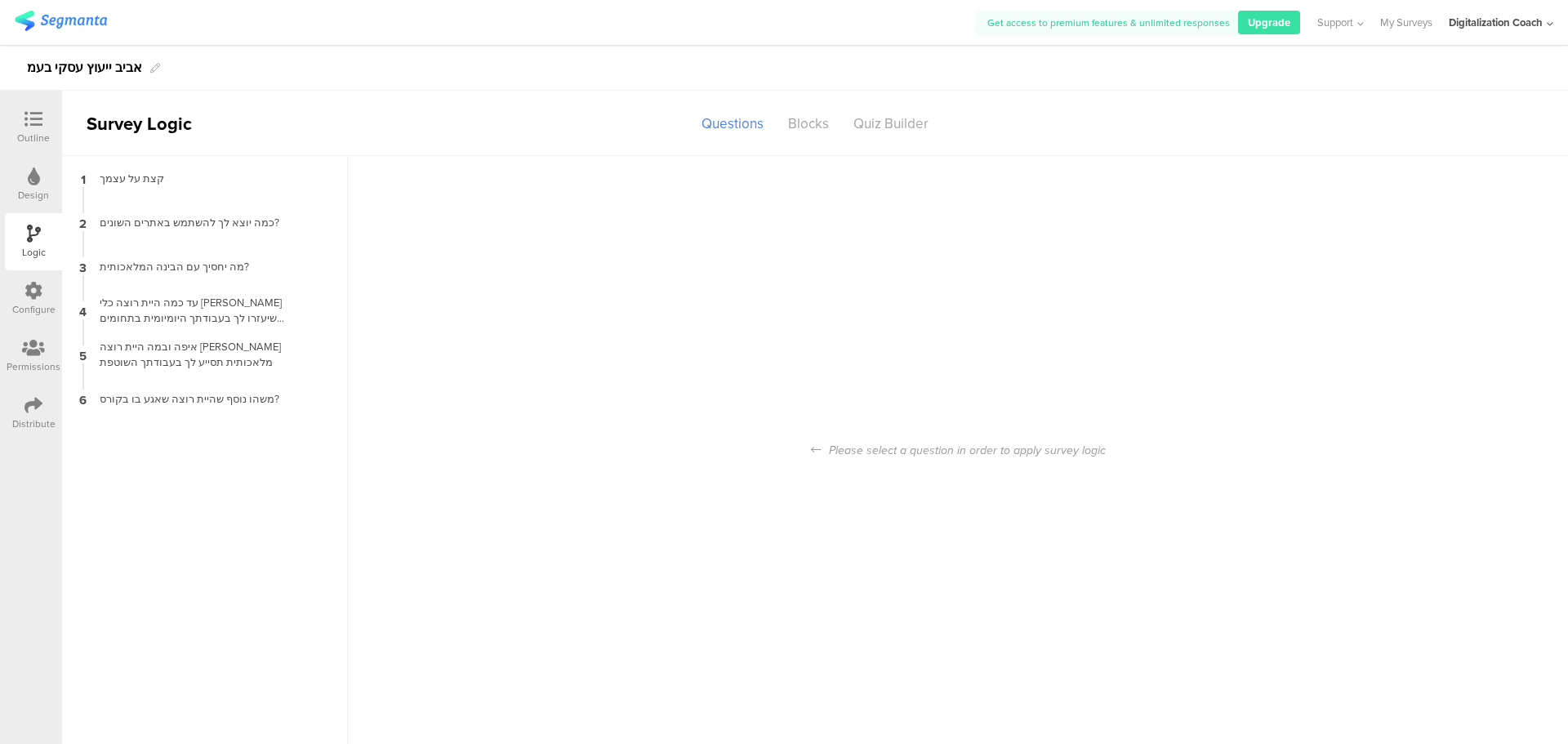
click at [16, 295] on div "Configure" at bounding box center [34, 299] width 57 height 57
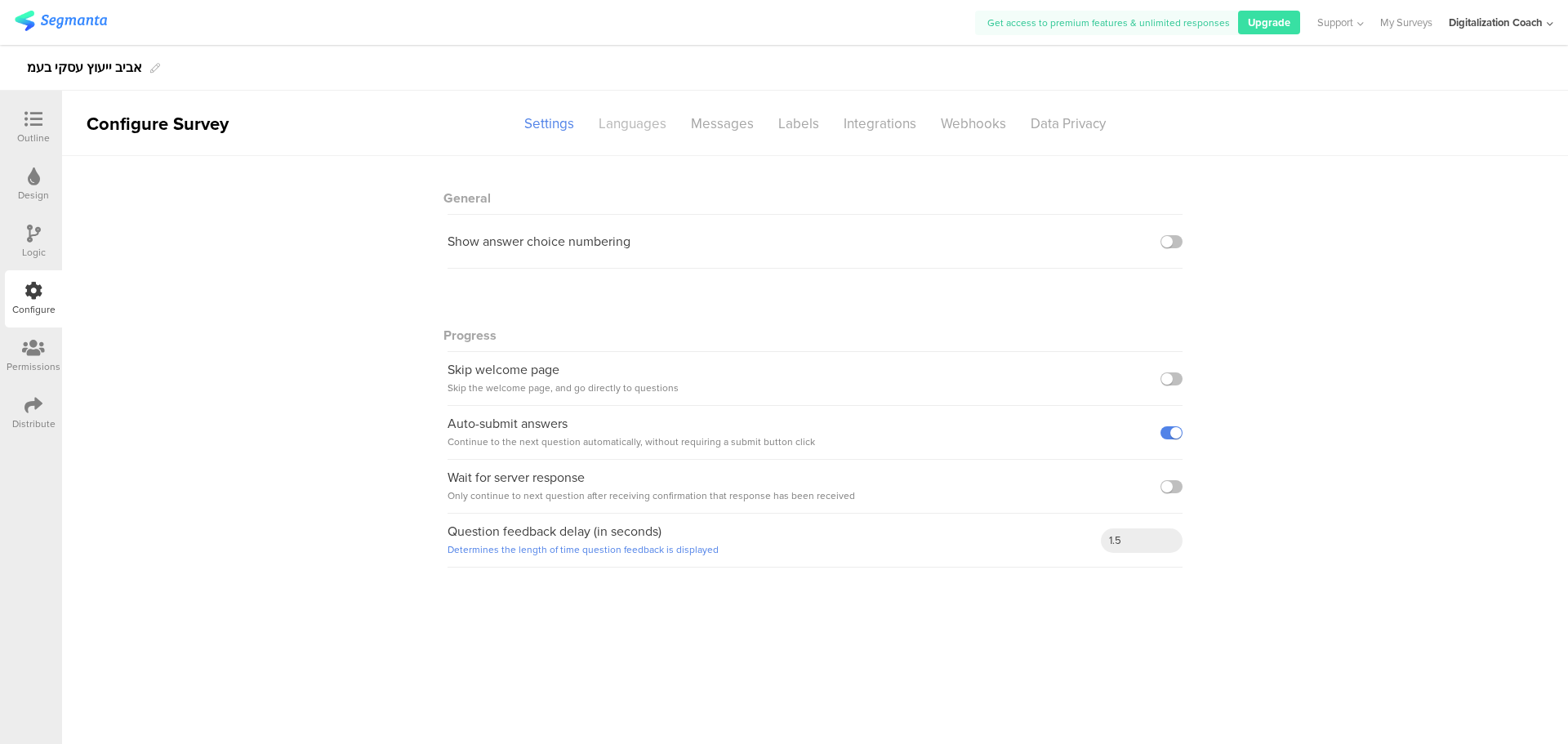
click at [632, 121] on div "Languages" at bounding box center [632, 123] width 93 height 29
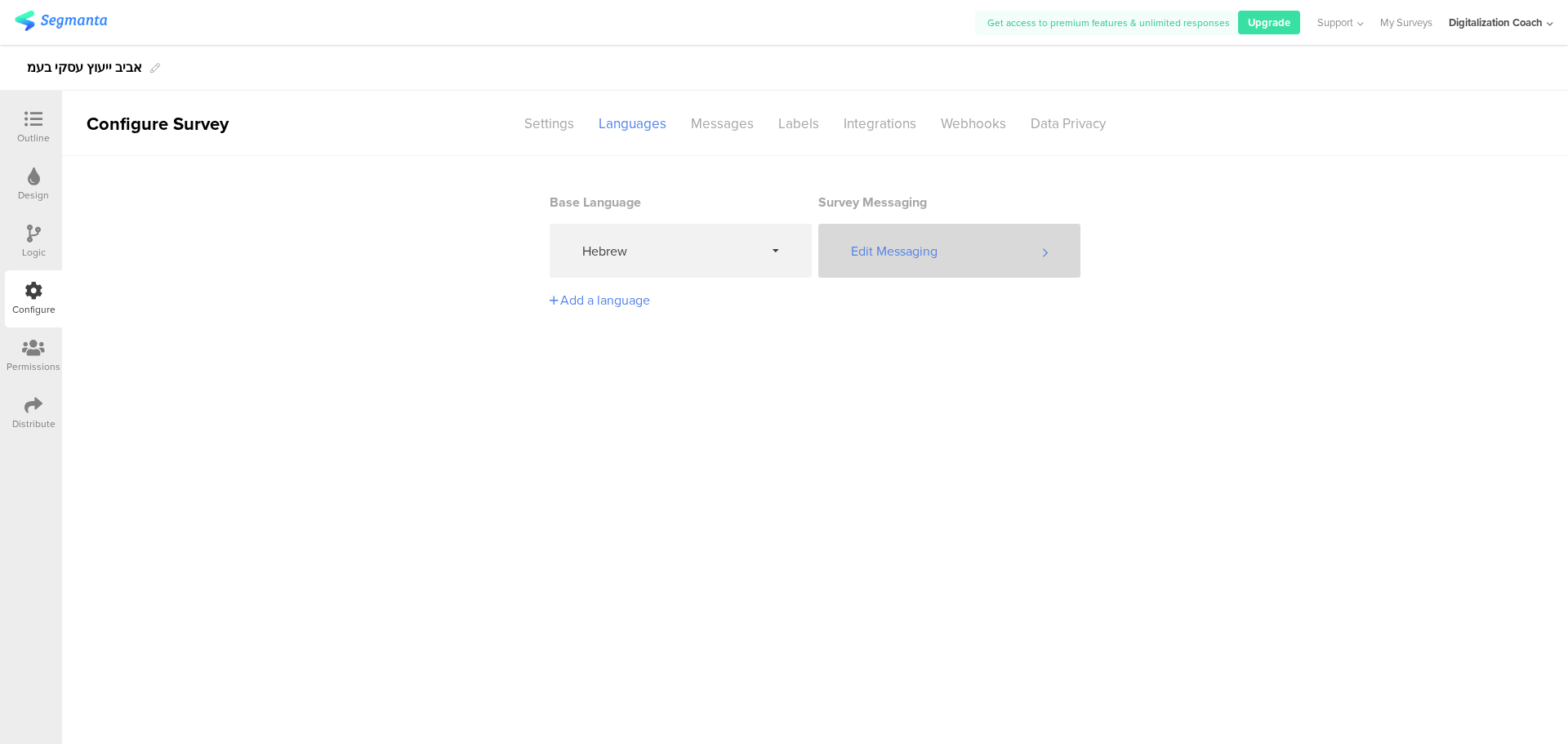
click at [971, 250] on div "Edit Messaging" at bounding box center [949, 250] width 262 height 54
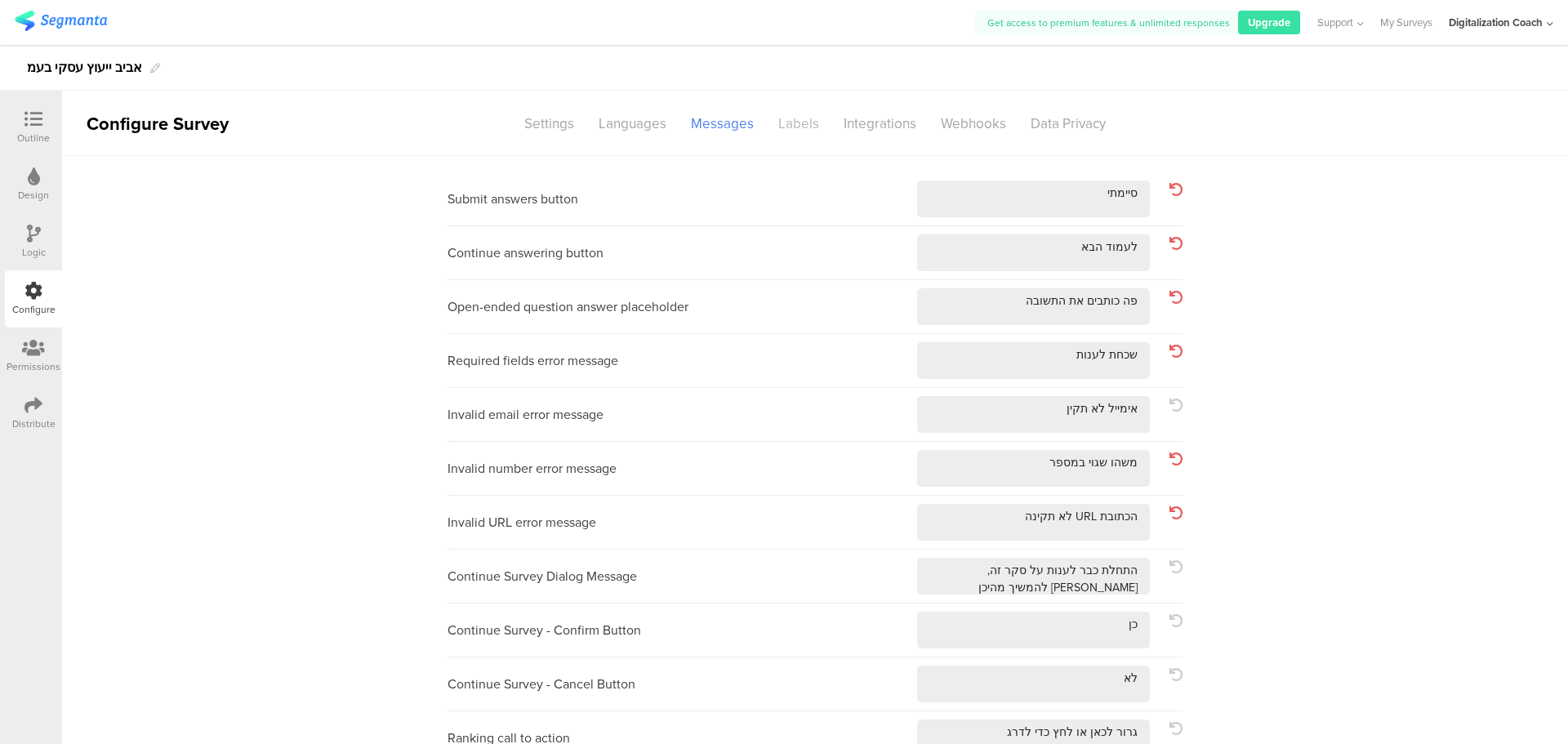
click at [803, 118] on div "Labels" at bounding box center [798, 123] width 65 height 29
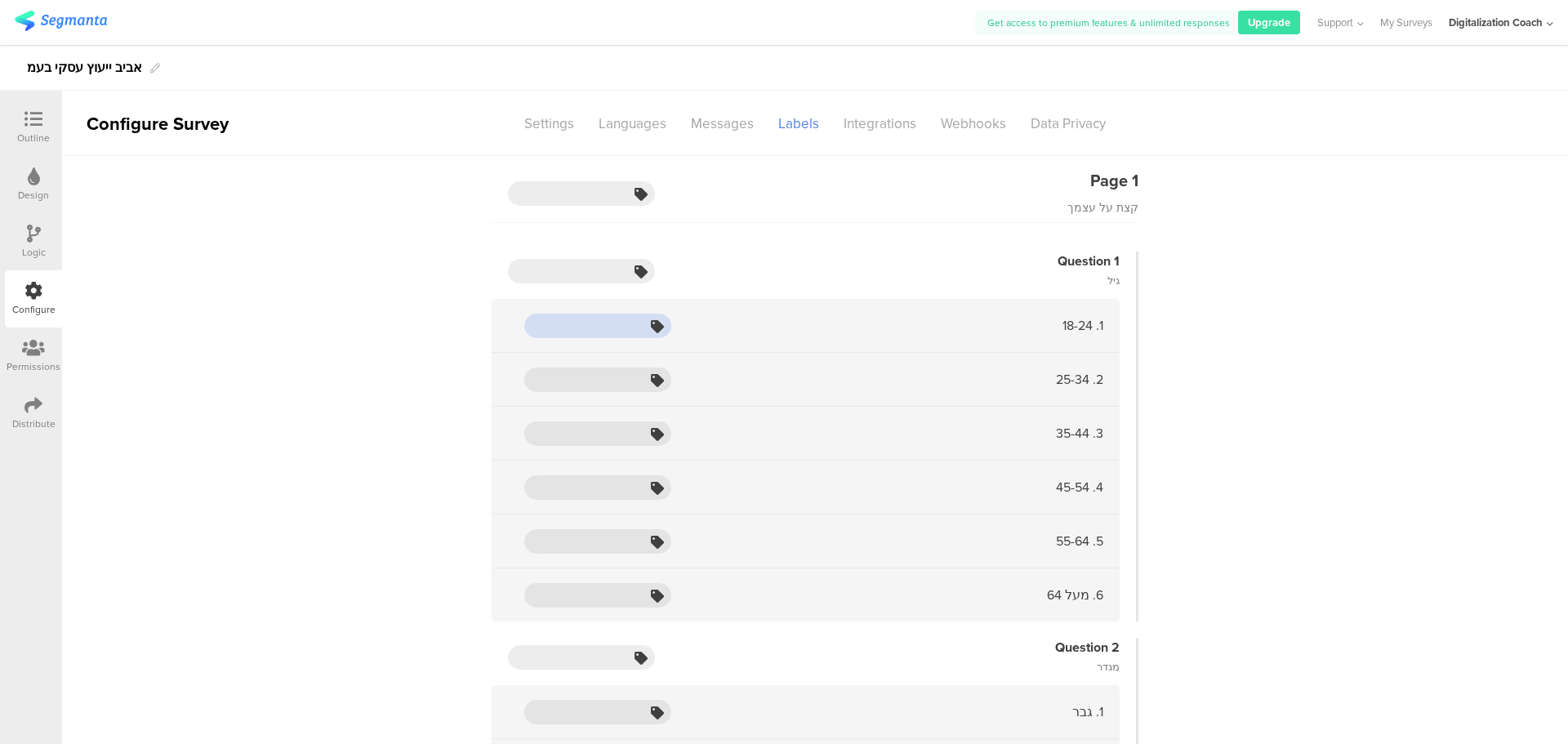
click at [636, 327] on input "text" at bounding box center [597, 326] width 147 height 24
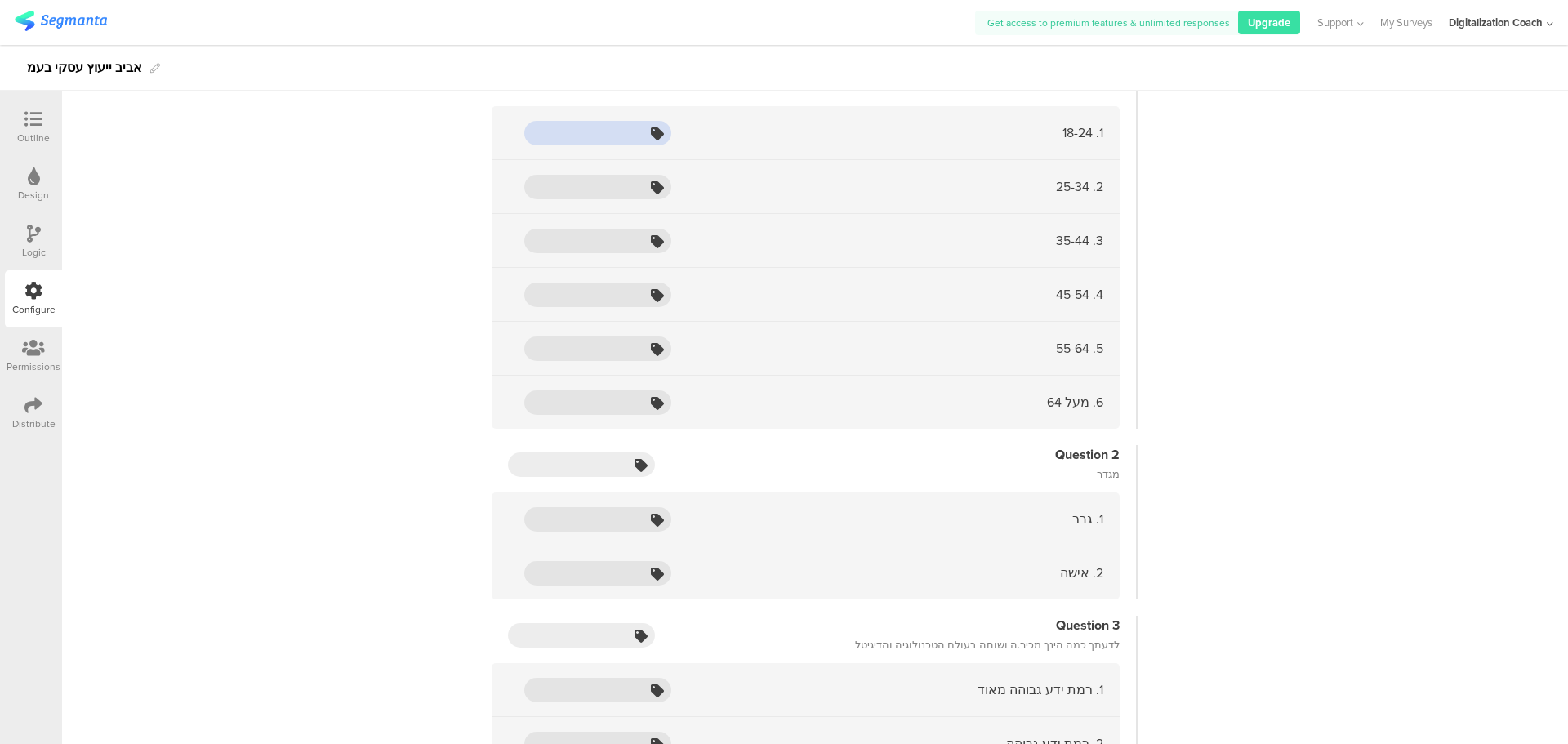
scroll to position [327, 0]
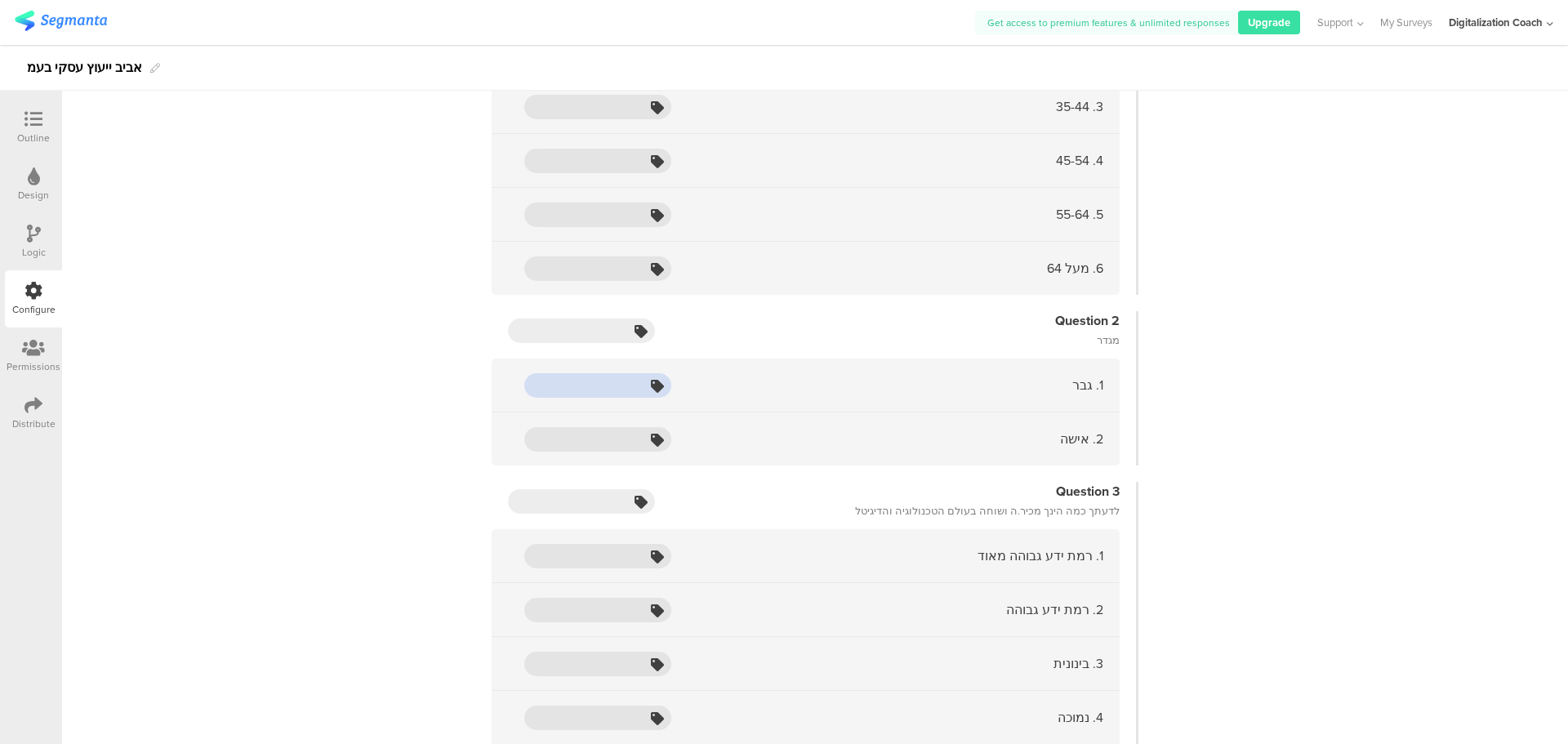
click at [614, 395] on input "text" at bounding box center [597, 385] width 147 height 24
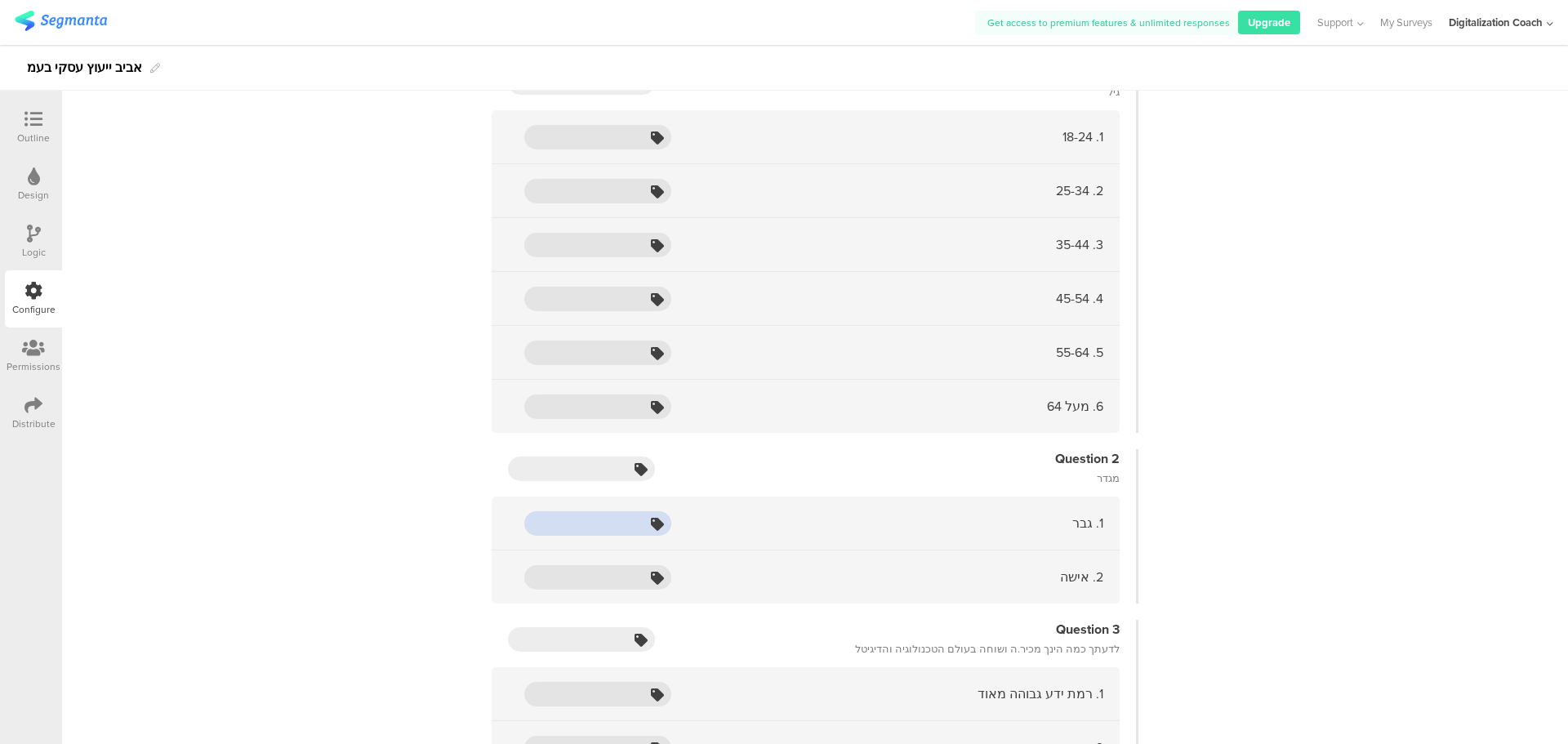
scroll to position [0, 0]
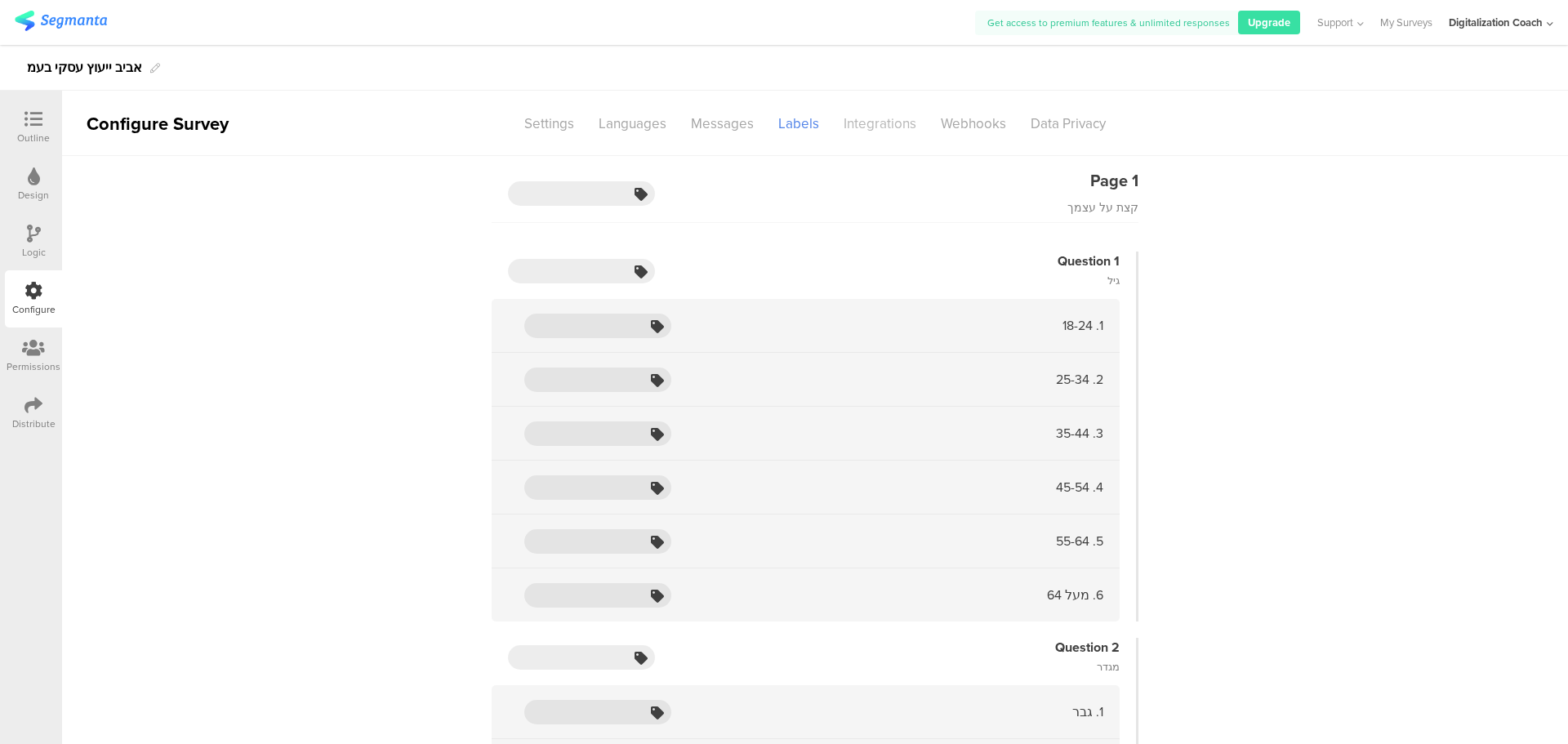
click at [877, 128] on div "Integrations" at bounding box center [880, 123] width 97 height 29
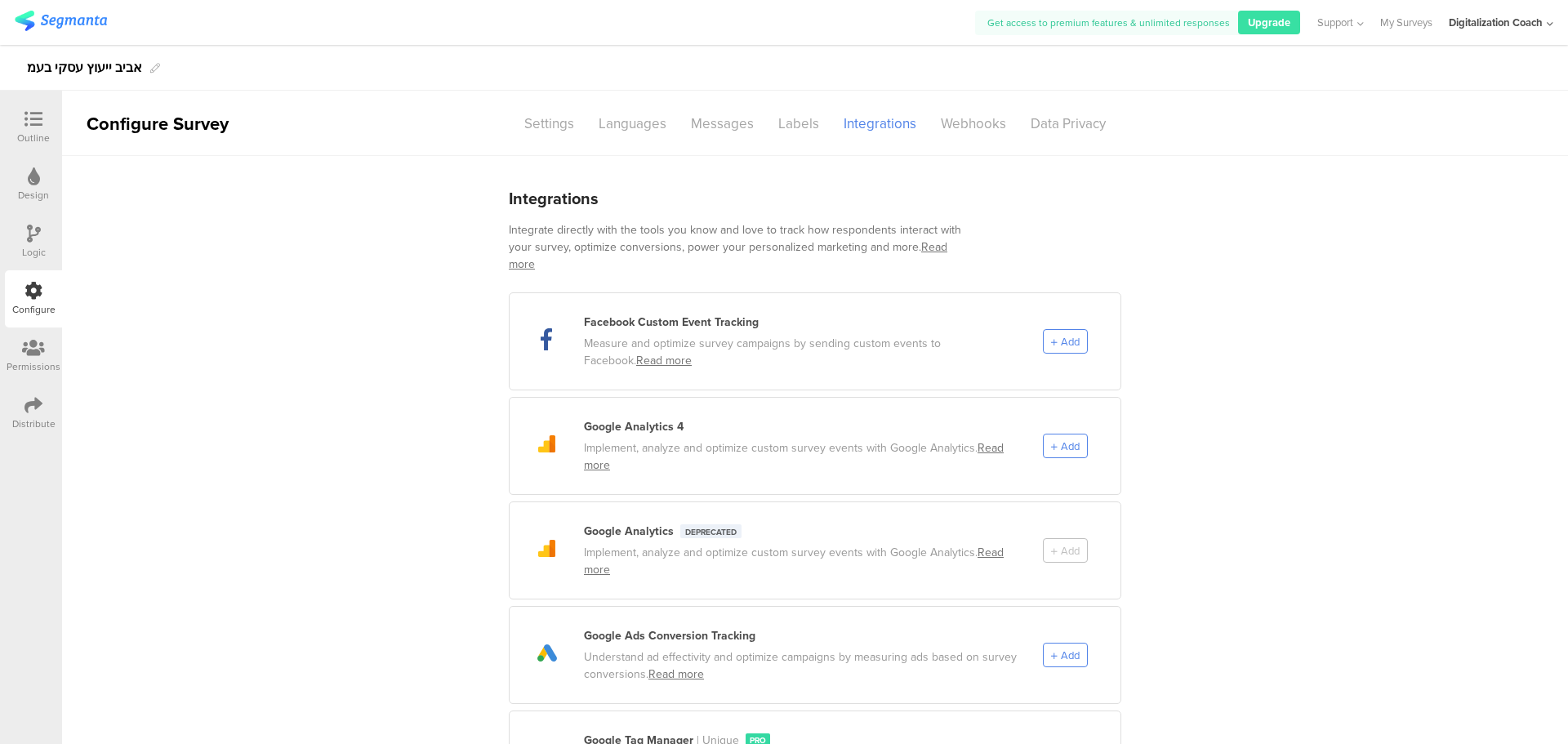
click at [1025, 141] on sg-section-page-header "Configure Survey Settings Languages Messages Labels Integrations Webhooks Data …" at bounding box center [815, 123] width 1506 height 65
click at [546, 117] on div "Settings" at bounding box center [549, 123] width 74 height 29
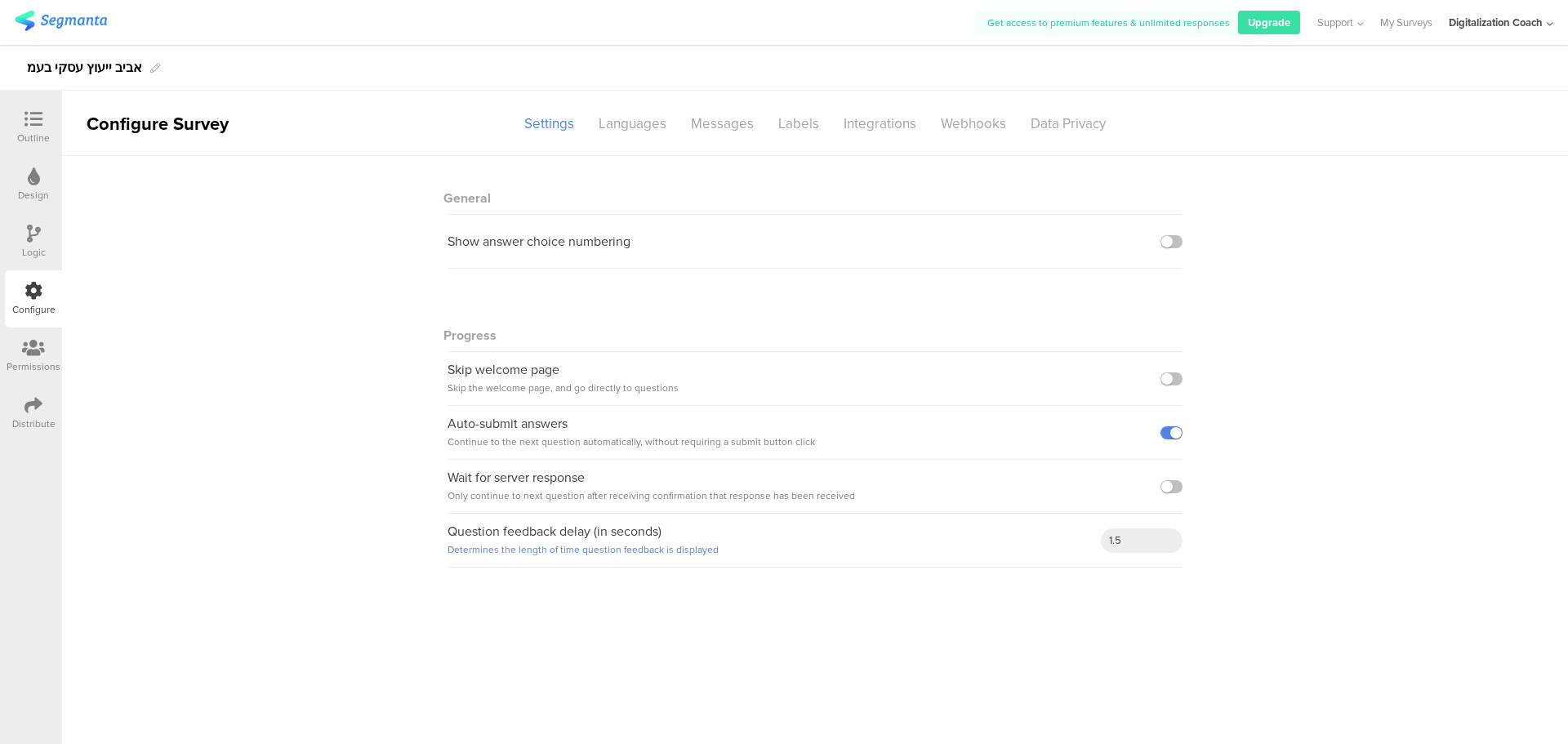
click at [25, 347] on icon at bounding box center [33, 347] width 23 height 18
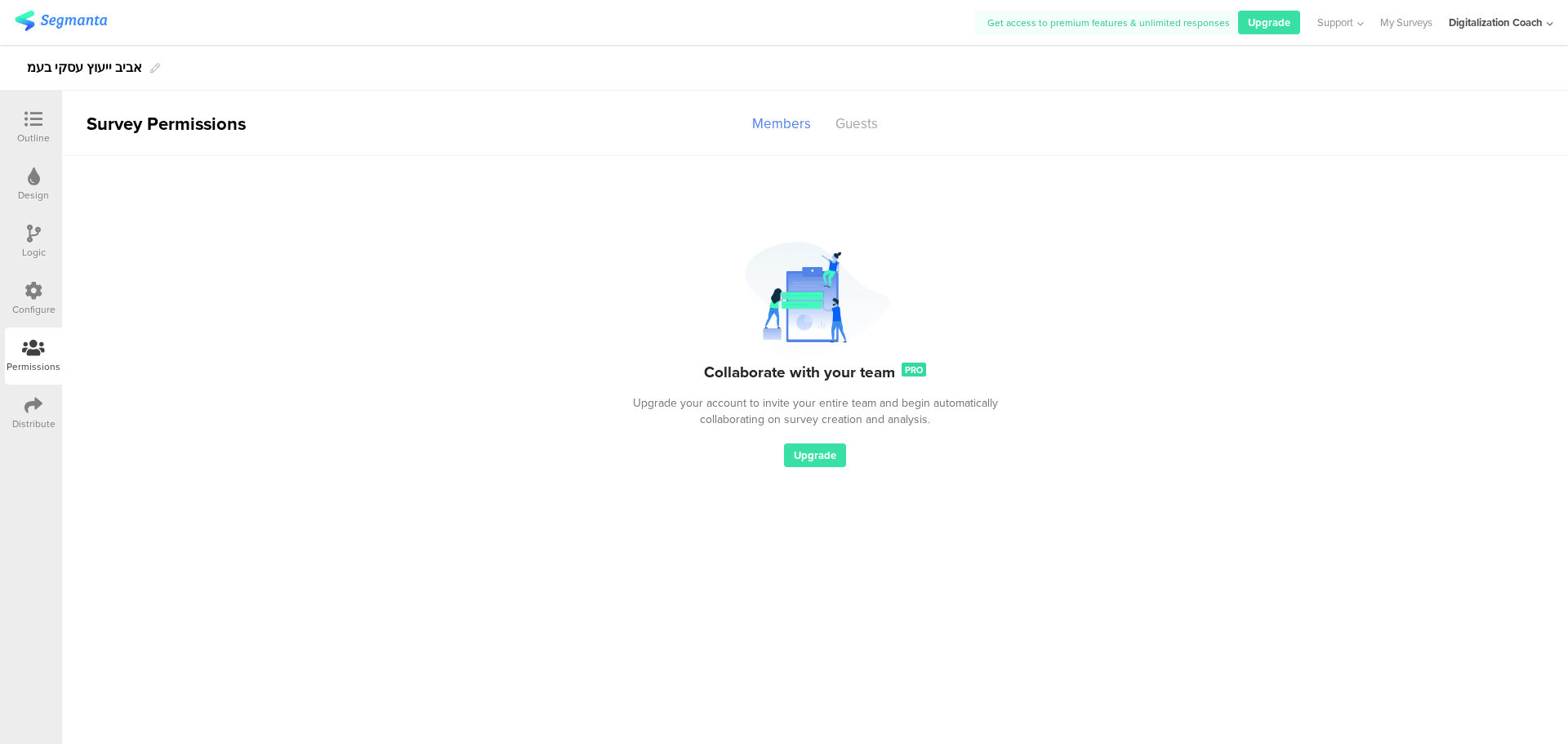
click at [29, 417] on div "Distribute" at bounding box center [34, 424] width 43 height 15
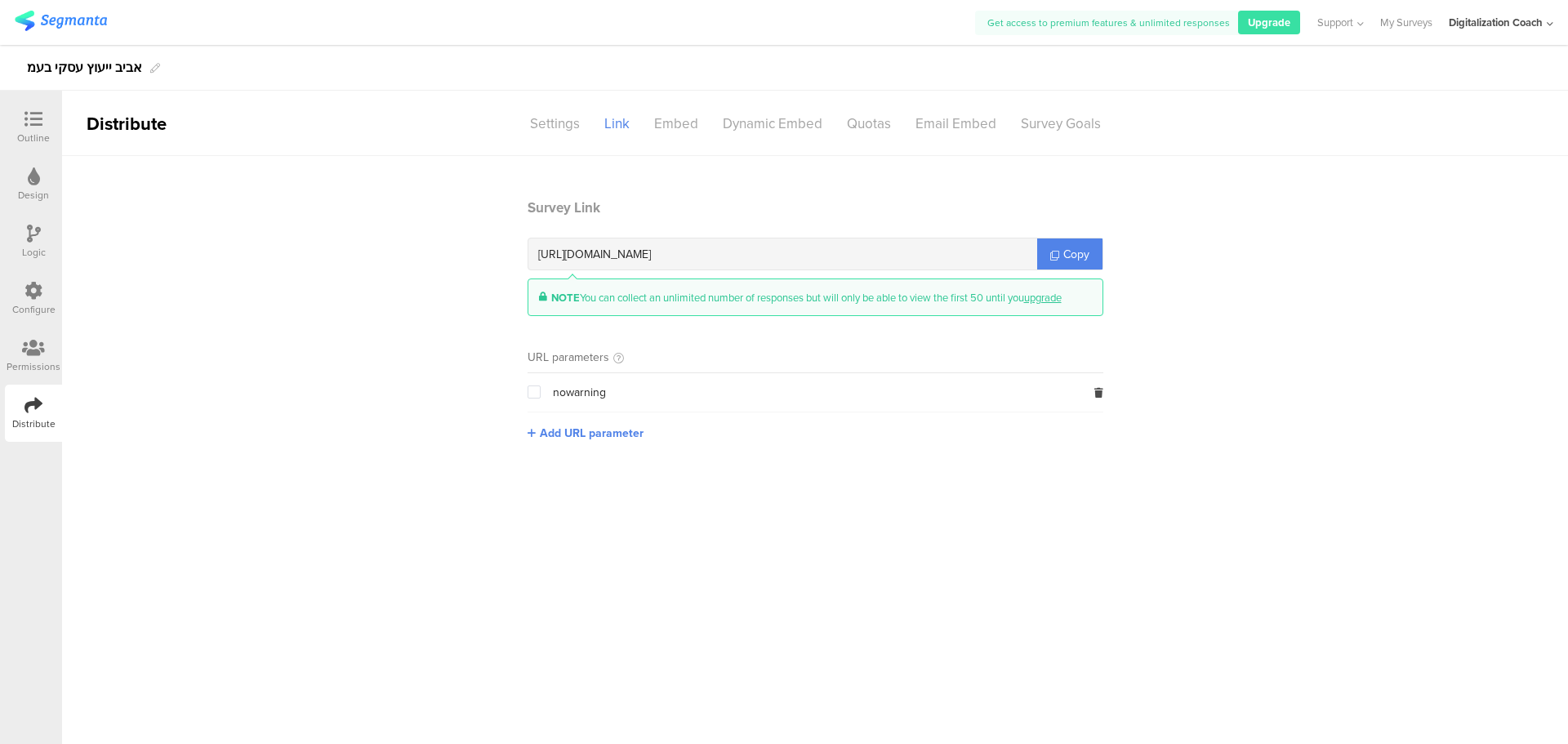
click at [530, 398] on span at bounding box center [533, 393] width 13 height 16
click at [540, 385] on input "checkbox" at bounding box center [540, 385] width 0 height 0
click at [530, 398] on span at bounding box center [533, 393] width 13 height 16
click at [540, 385] on input "checkbox" at bounding box center [540, 385] width 0 height 0
click at [1070, 257] on span "Copy" at bounding box center [1076, 255] width 26 height 17
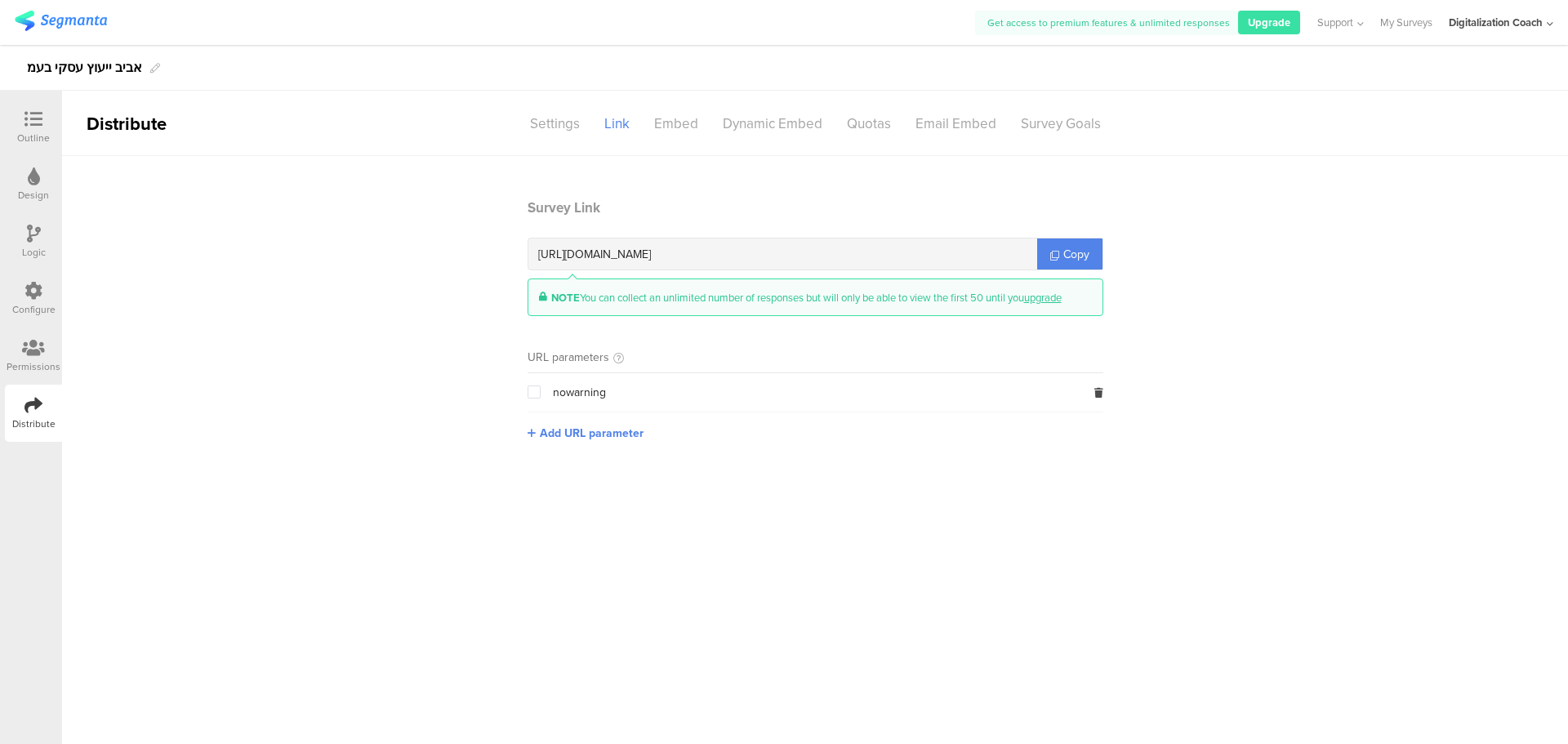
click at [34, 114] on icon at bounding box center [33, 119] width 18 height 18
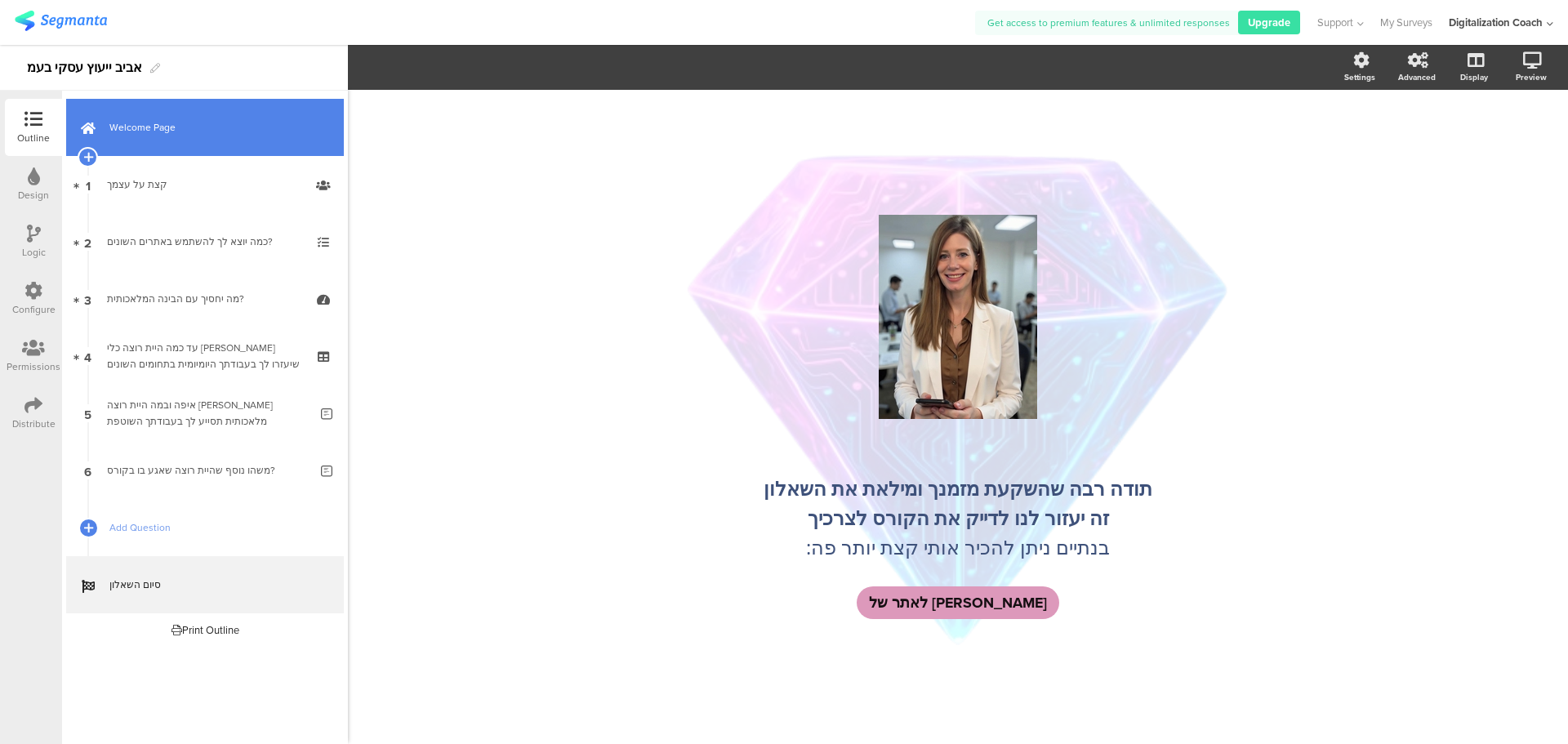
click at [153, 123] on span "Welcome Page" at bounding box center [213, 127] width 209 height 16
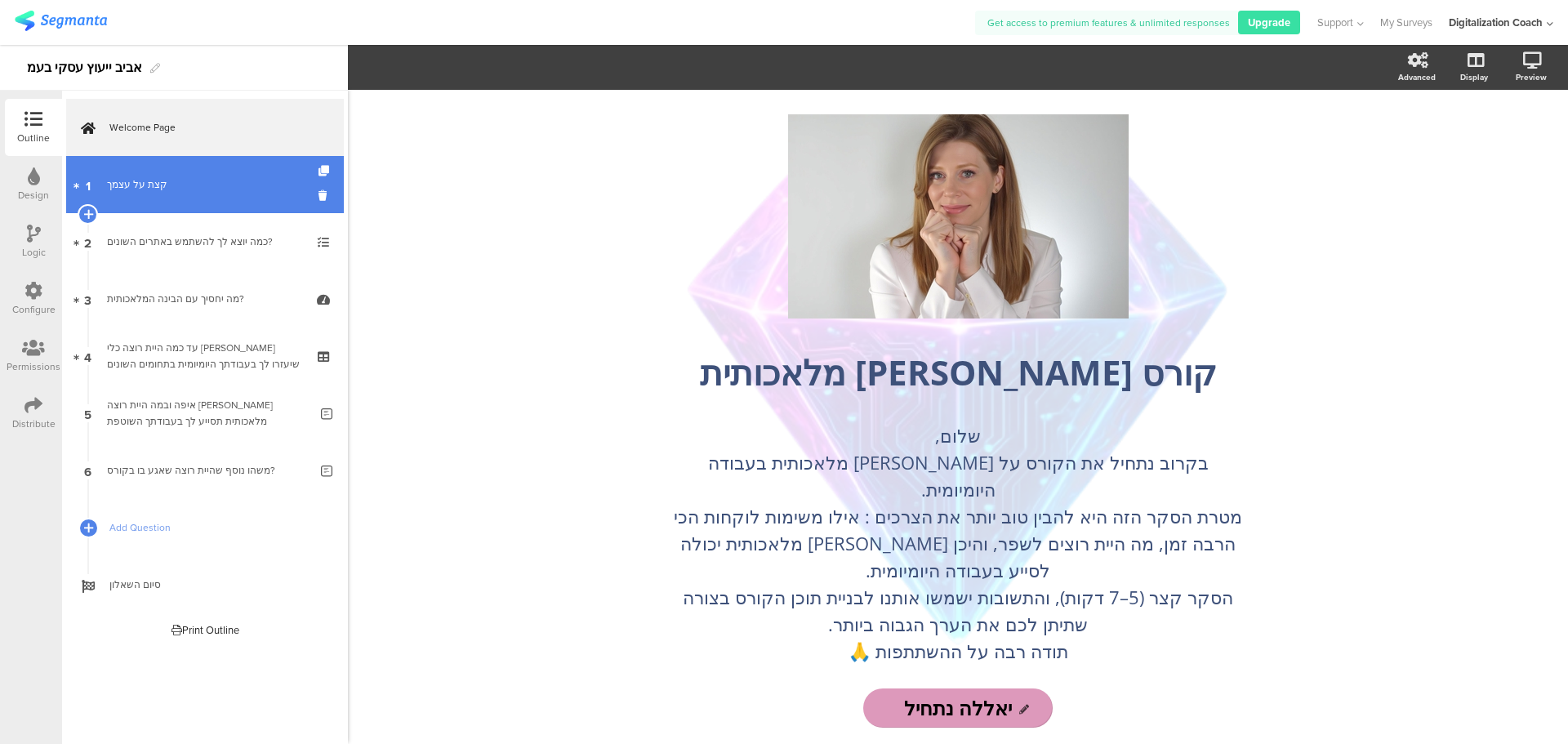
click at [207, 185] on div "קצת על עצמך" at bounding box center [204, 184] width 195 height 16
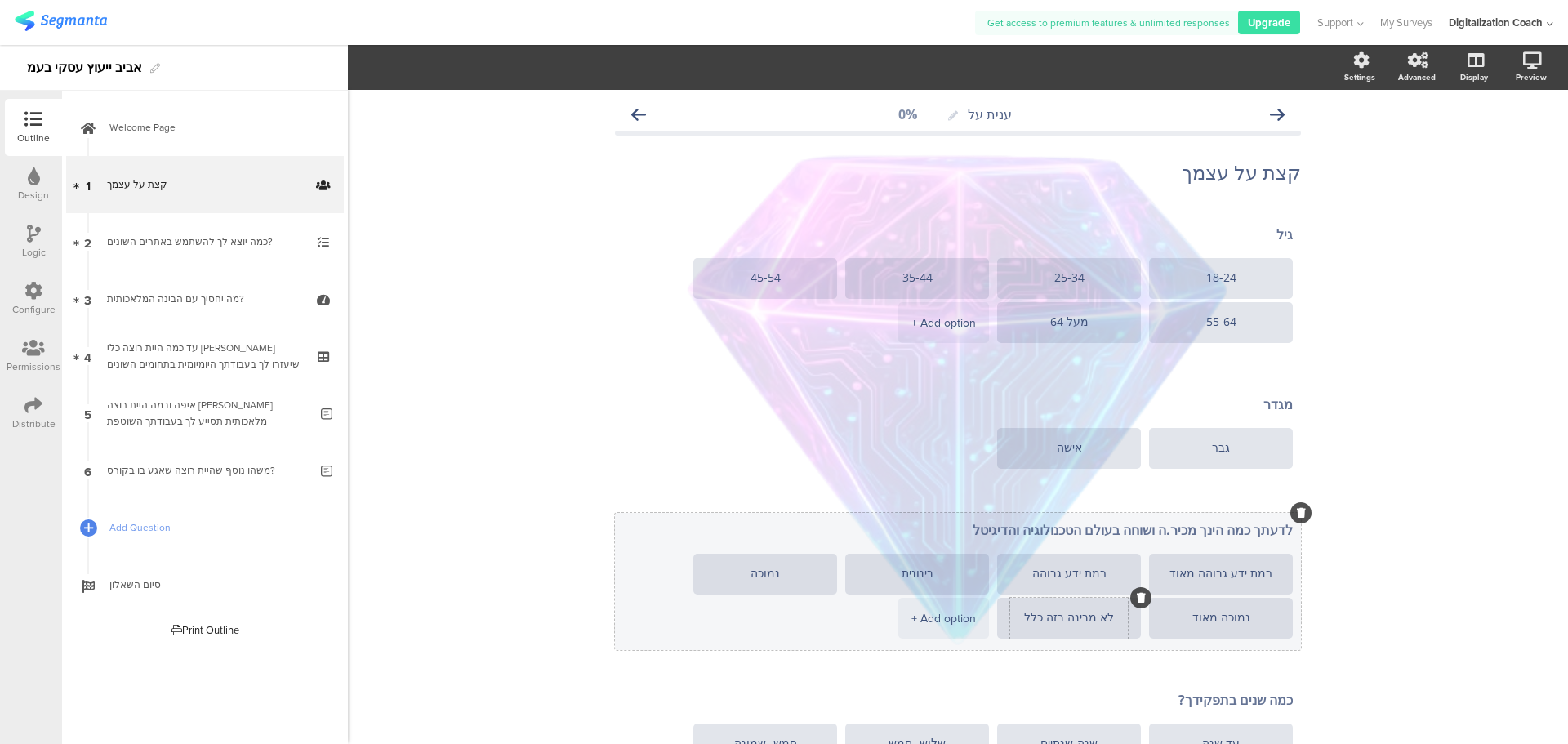
click at [1051, 617] on textarea "לא מבינה בזה כלל" at bounding box center [1069, 618] width 118 height 13
click at [1093, 616] on textarea "לא מבינה בזה כלל" at bounding box center [1069, 618] width 118 height 13
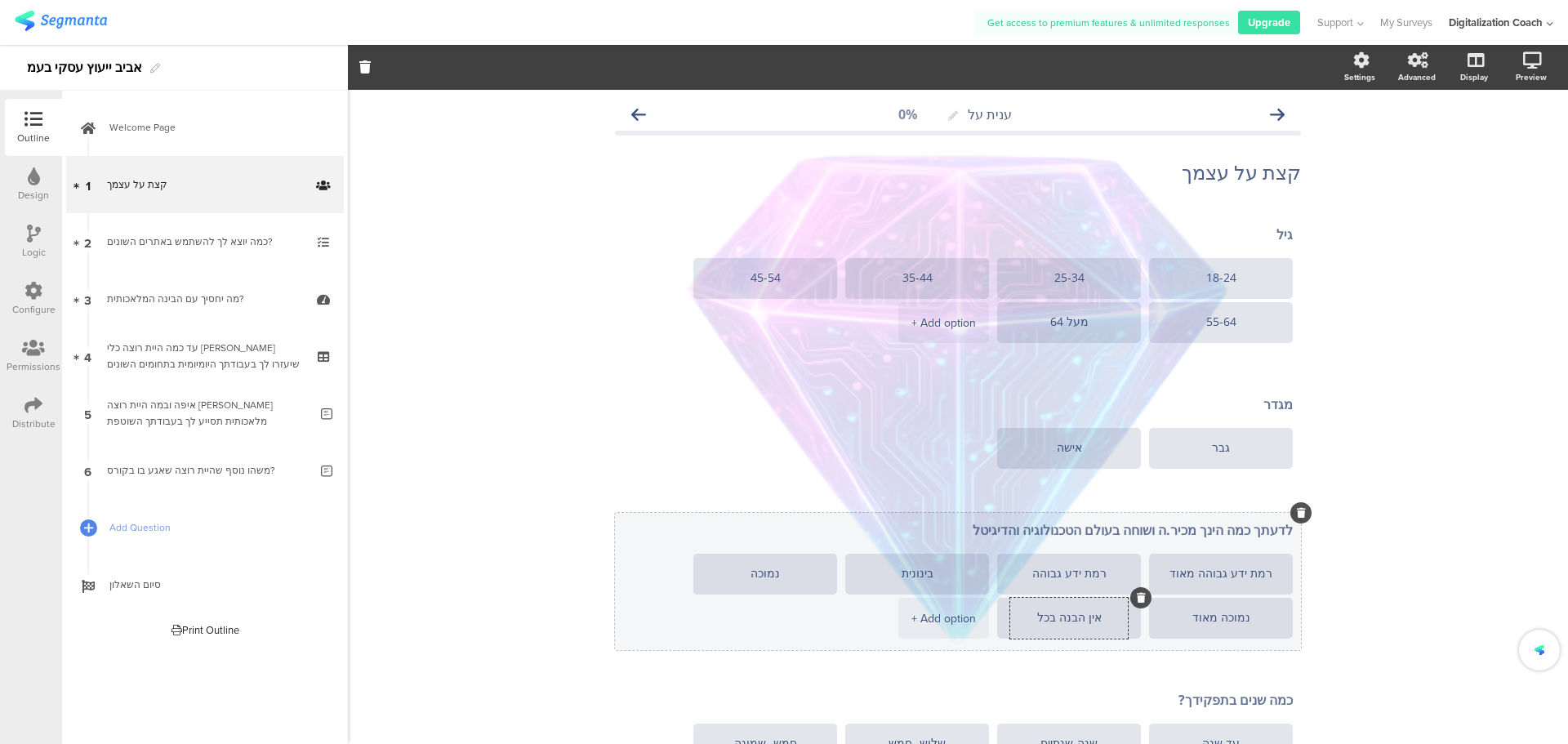
type textarea "אין הבנה בכלל"
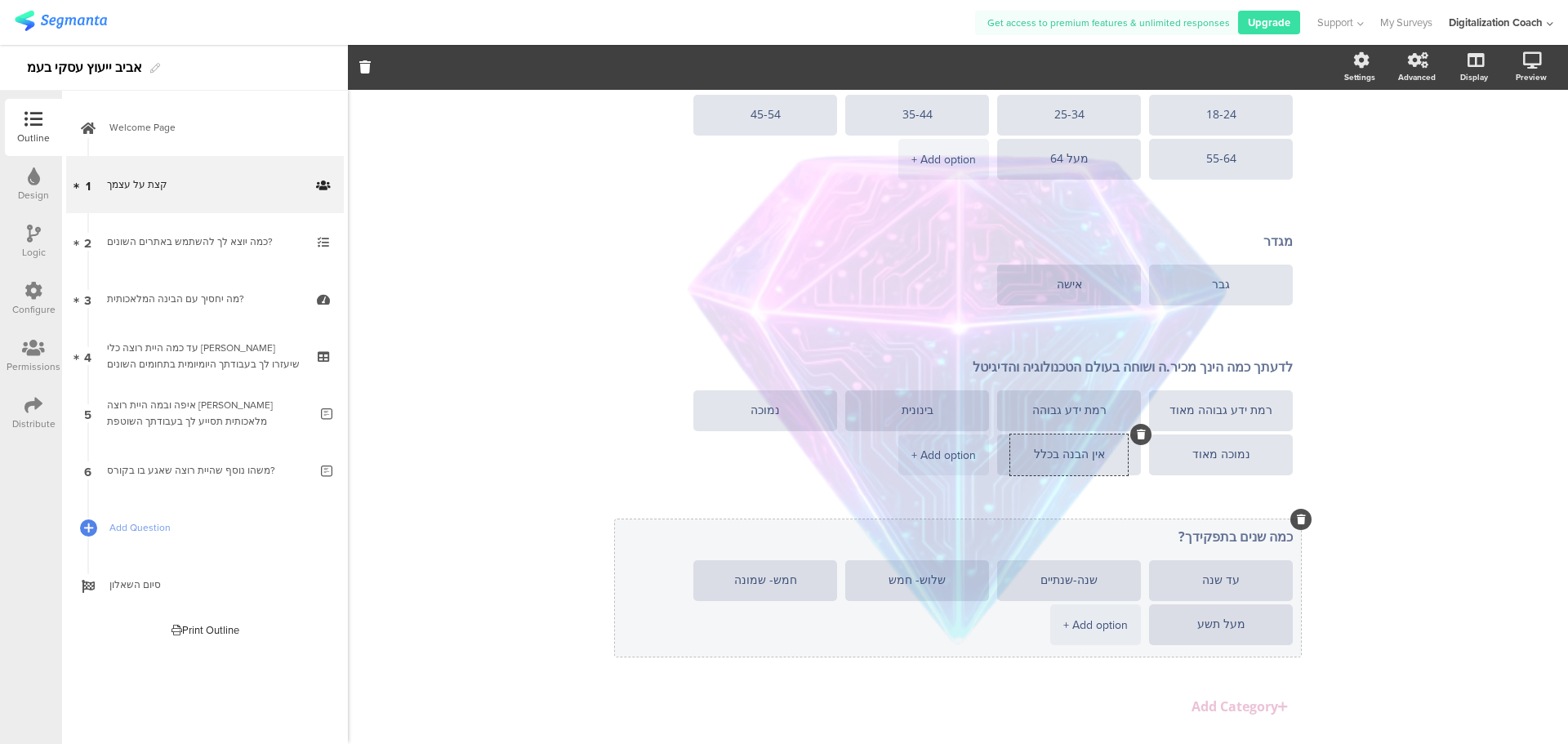
scroll to position [208, 0]
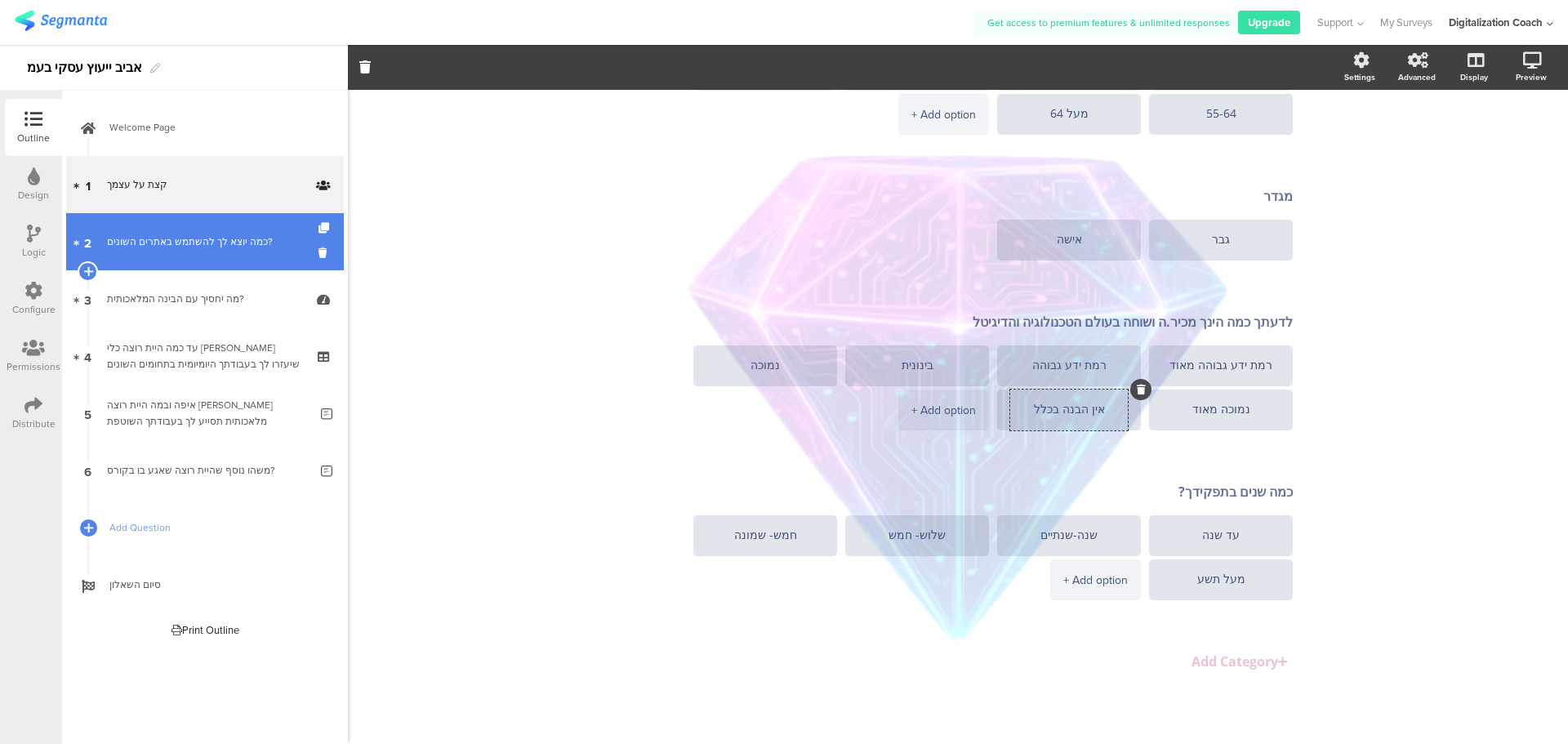
click at [178, 228] on link "2 כמה יוצא לך להשתמש באתרים השונים?" at bounding box center [204, 242] width 278 height 57
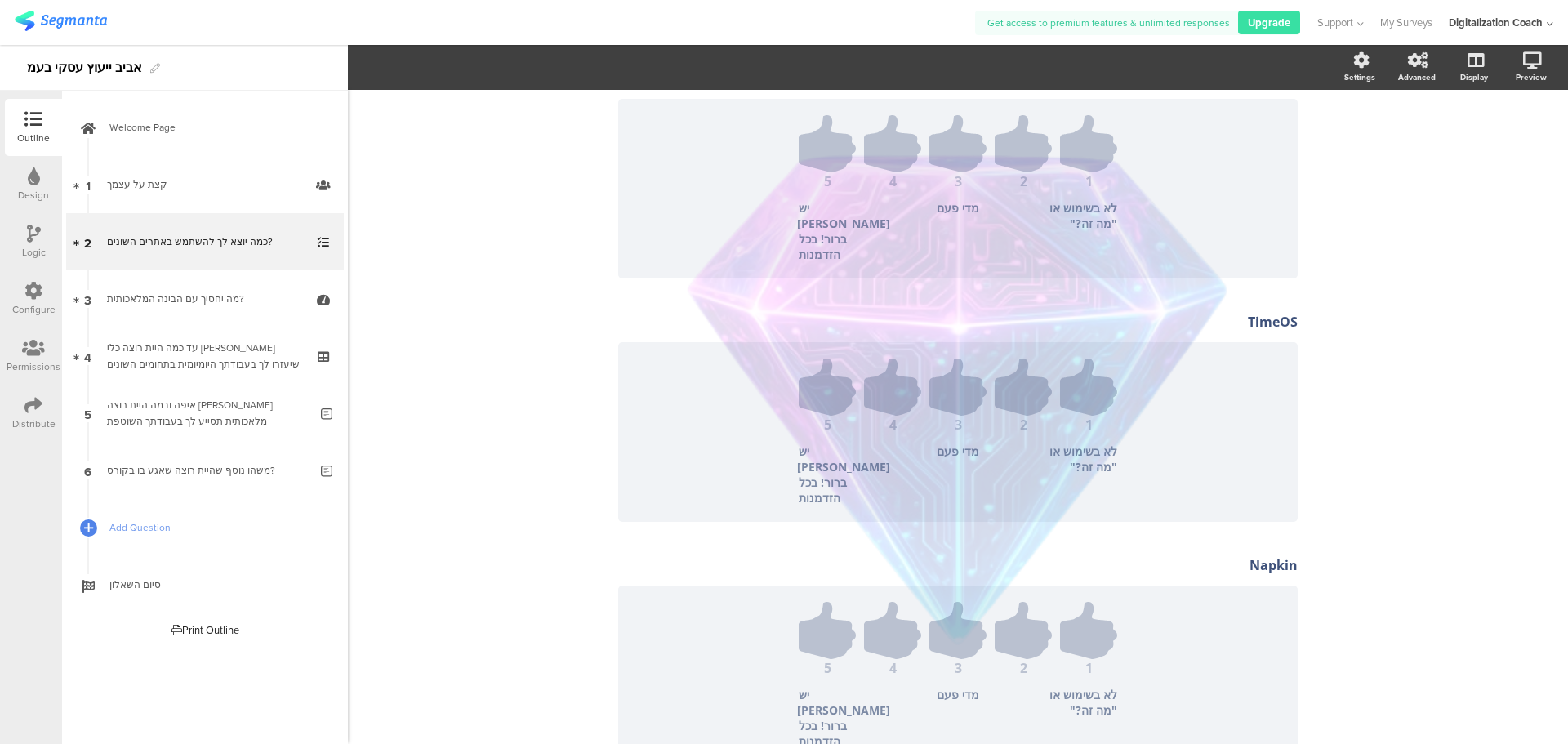
scroll to position [2136, 0]
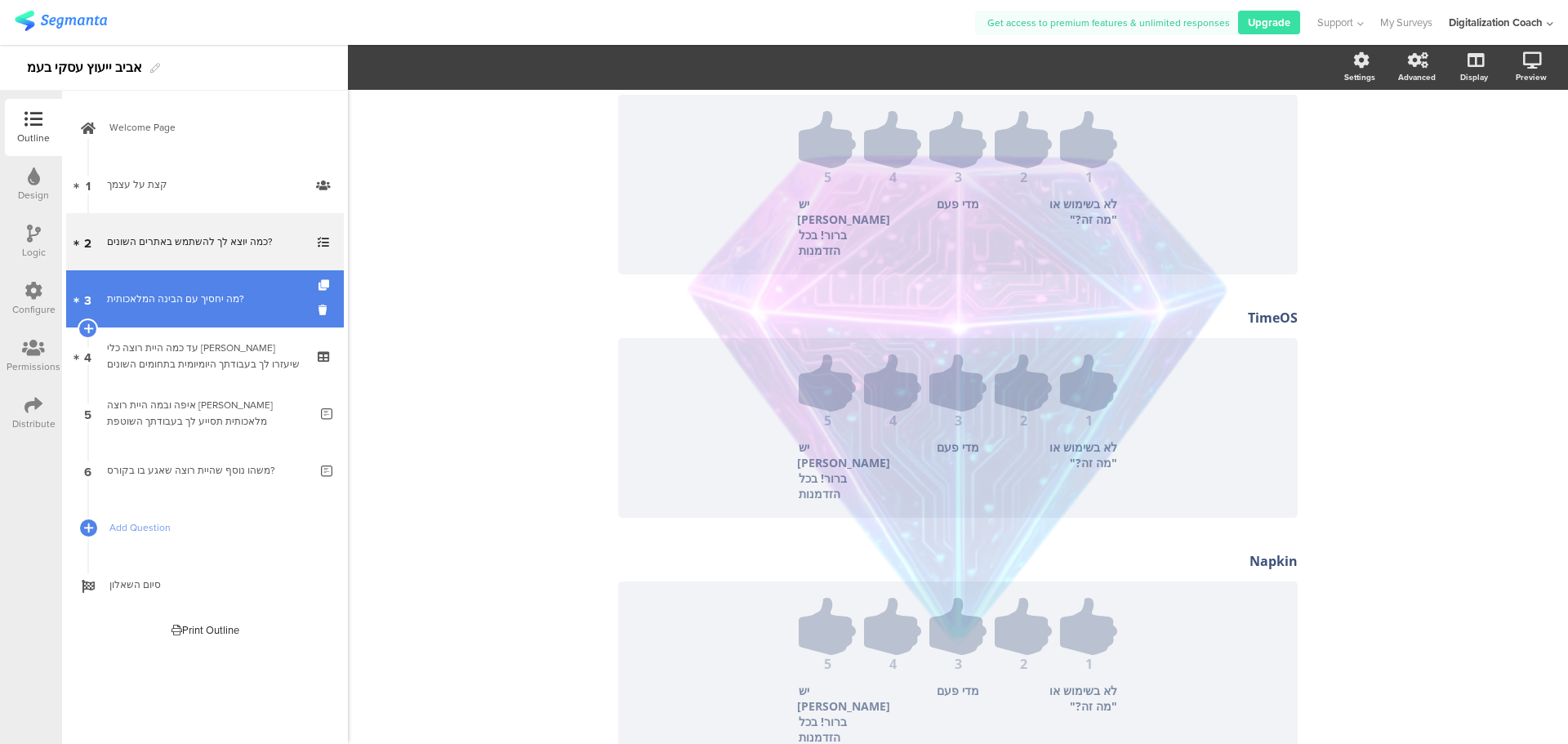
click at [241, 320] on link "3 מה יחסיך עם הבינה המלאכותית?" at bounding box center [204, 299] width 278 height 57
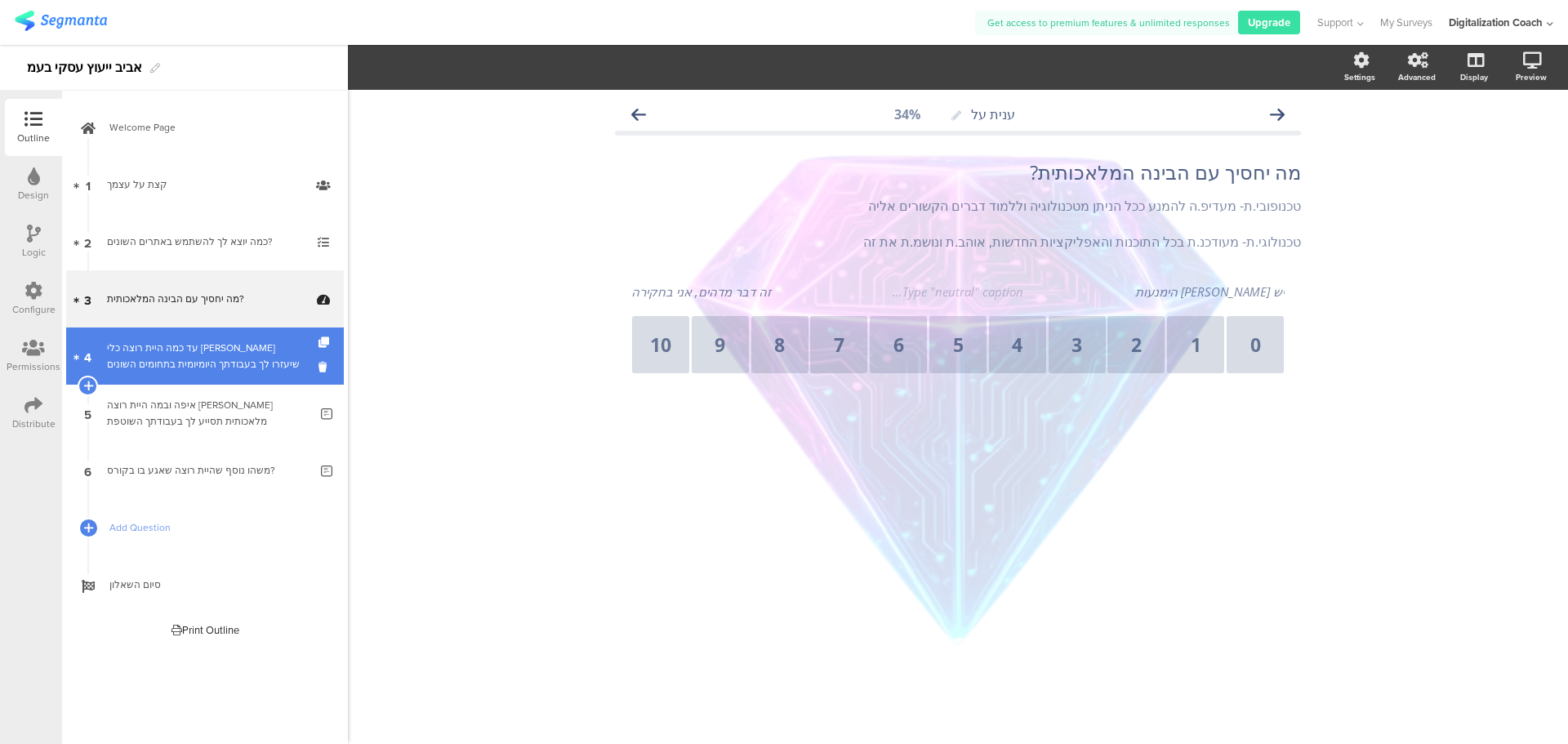
click at [205, 367] on div "עד כמה היית רוצה כלי בינה שיעזרו לך בעבודתך היומיומית בתחומים השונים" at bounding box center [204, 356] width 195 height 33
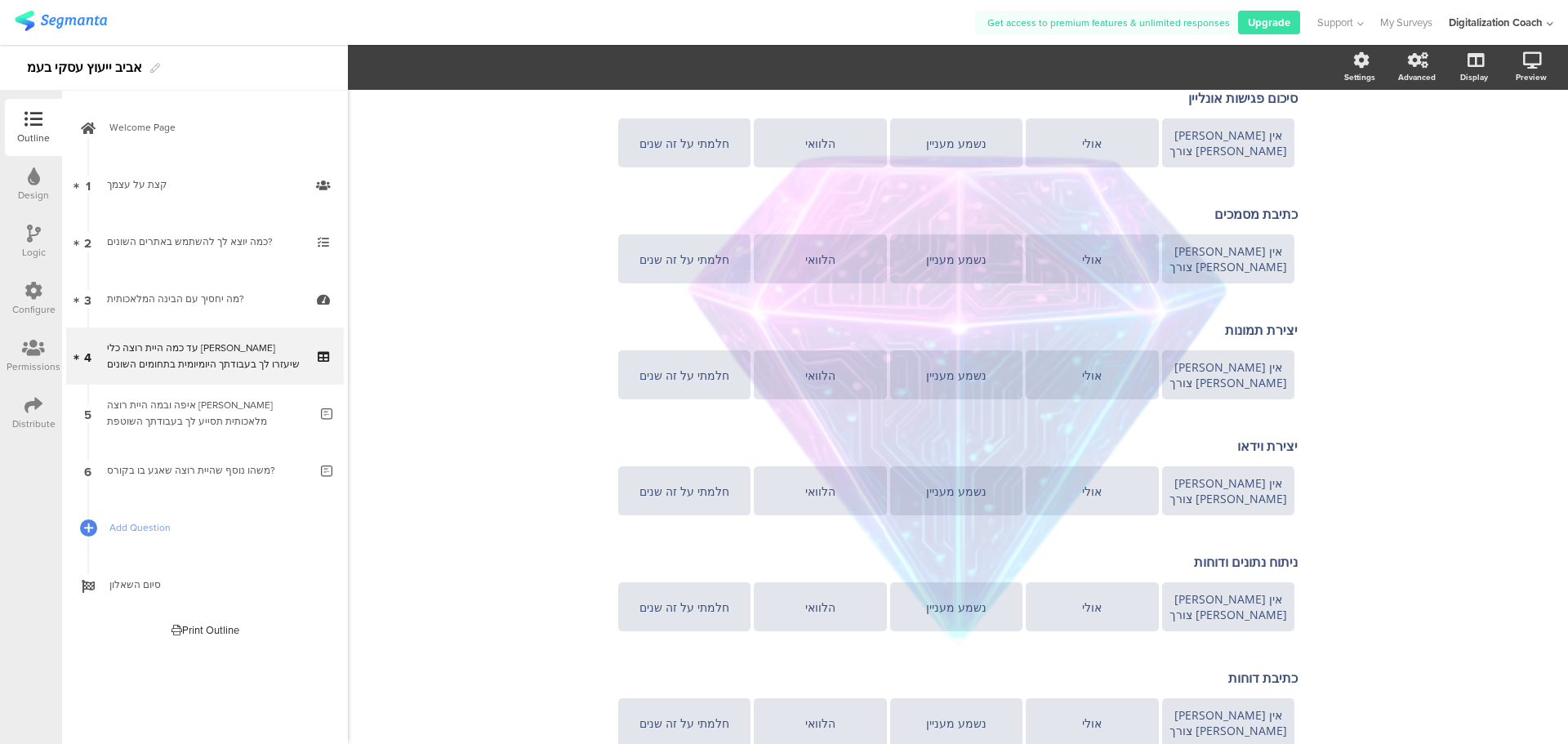
scroll to position [1212, 0]
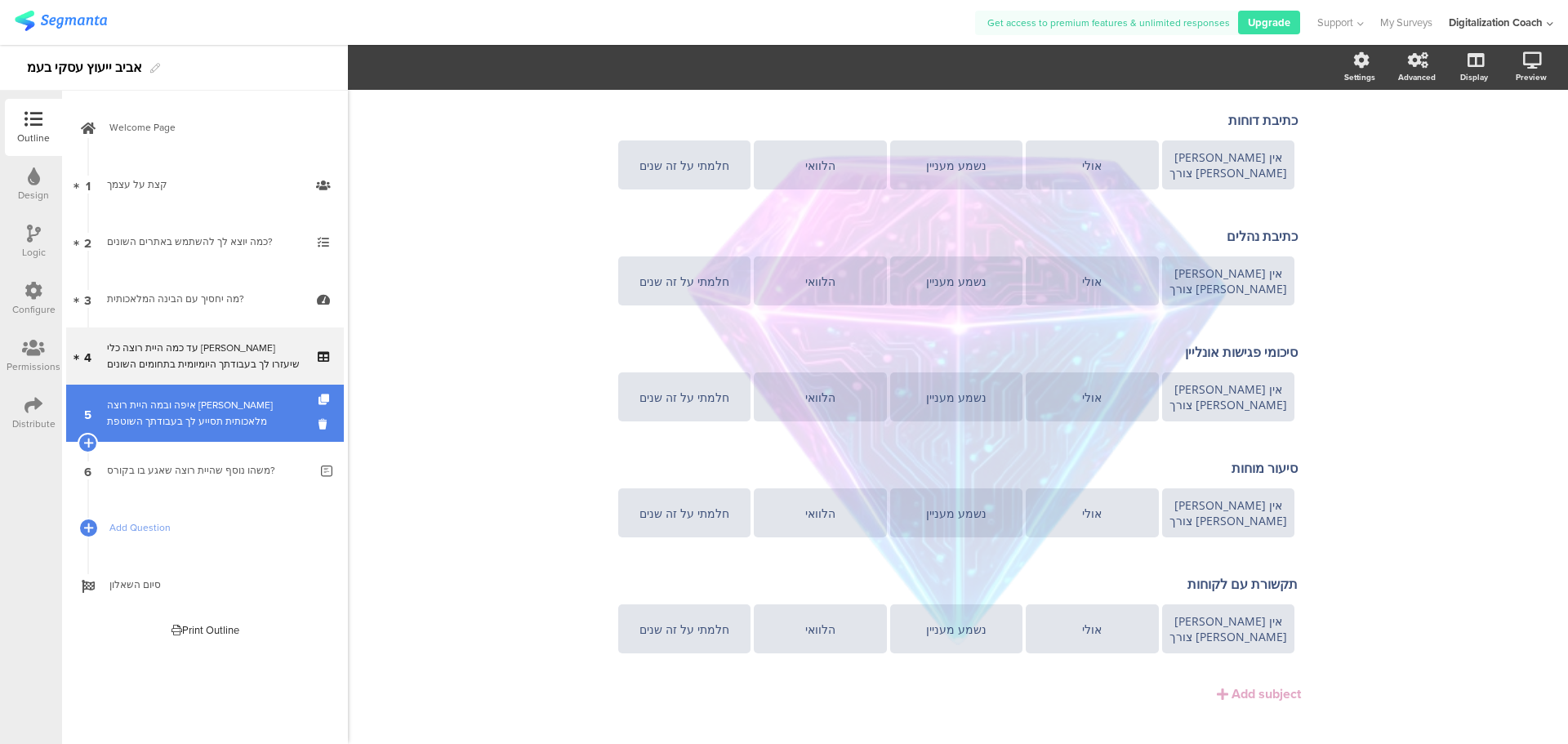
click at [233, 415] on div "איפה ובמה היית רוצה שבינה מלאכותית תסייע לך בעבודתך השוטפת" at bounding box center [208, 413] width 202 height 33
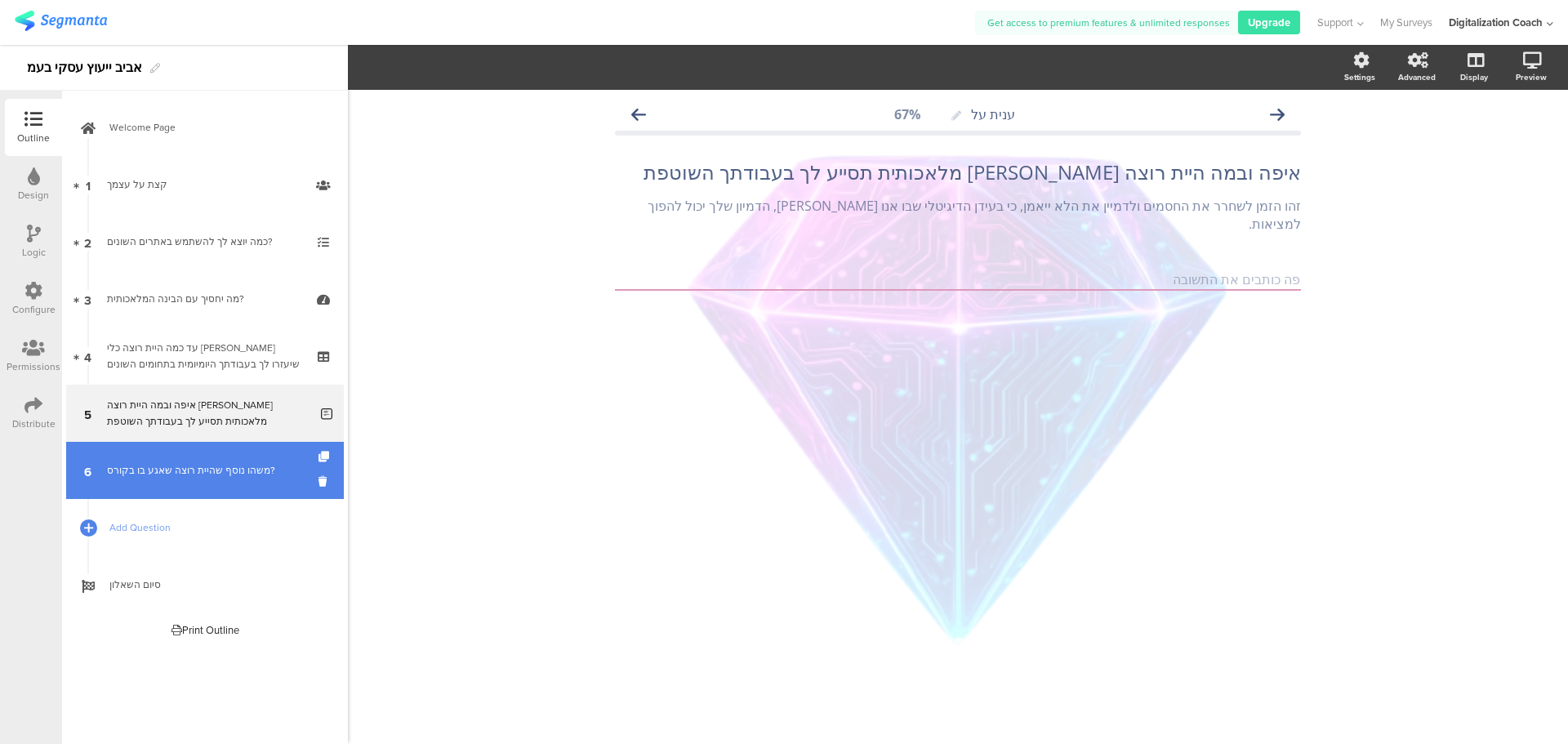
click at [190, 483] on link "6 משהו נוסף שהיית רוצה שאגע בו בקורס?" at bounding box center [204, 470] width 278 height 57
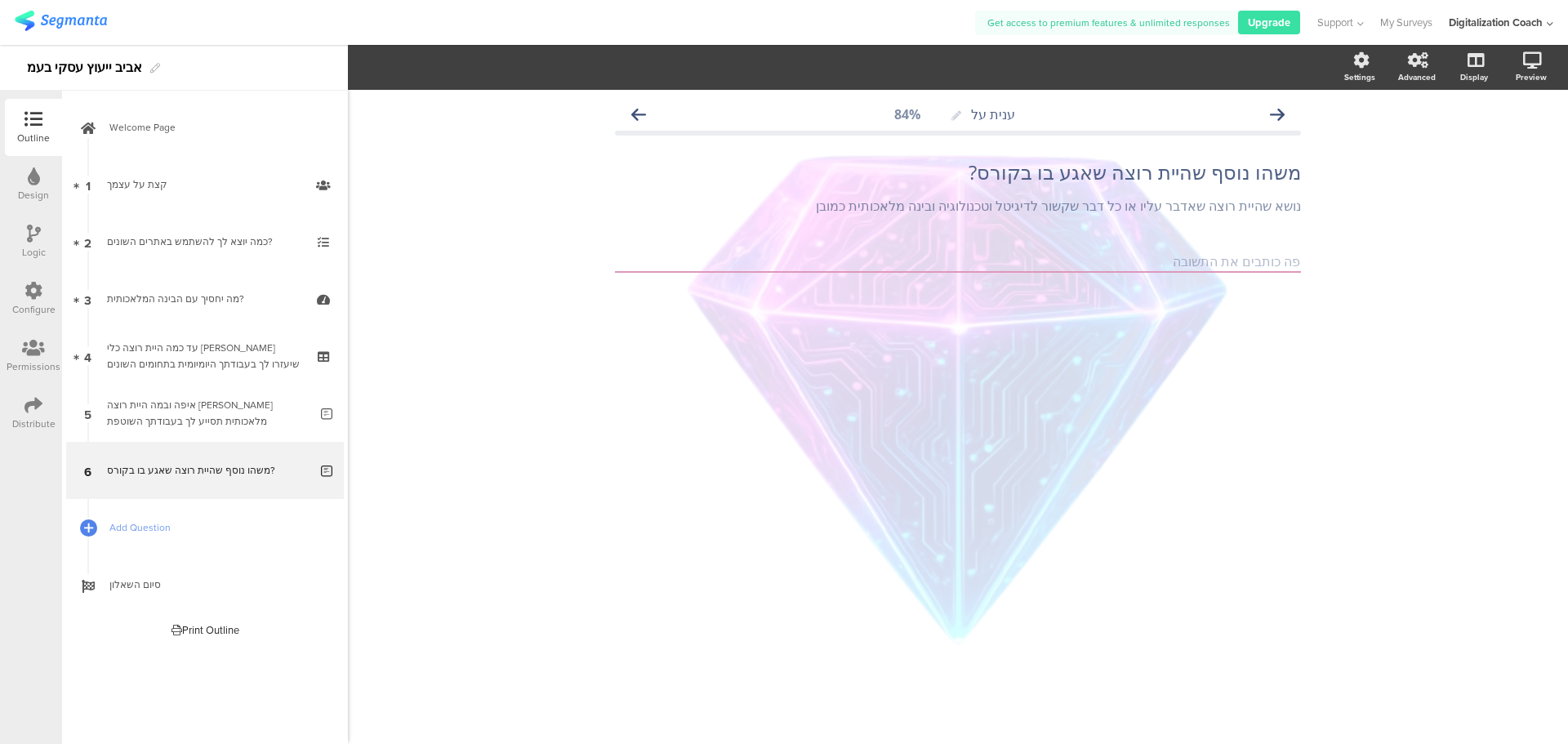
click at [37, 183] on icon at bounding box center [34, 176] width 12 height 18
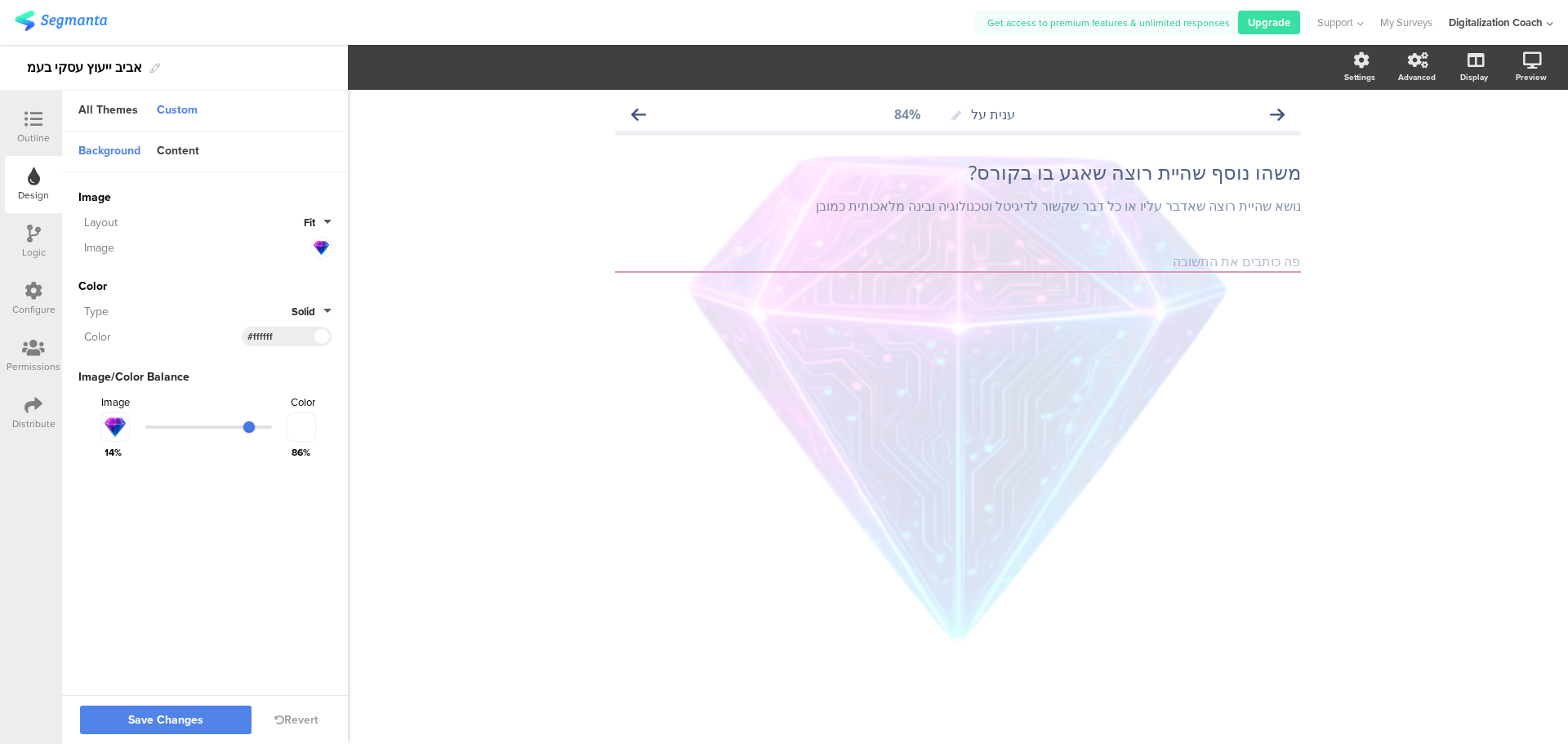
click at [251, 427] on input "range" at bounding box center [209, 427] width 126 height 3
click at [1415, 66] on icon at bounding box center [1418, 60] width 21 height 16
click at [22, 435] on div "Distribute" at bounding box center [34, 413] width 57 height 57
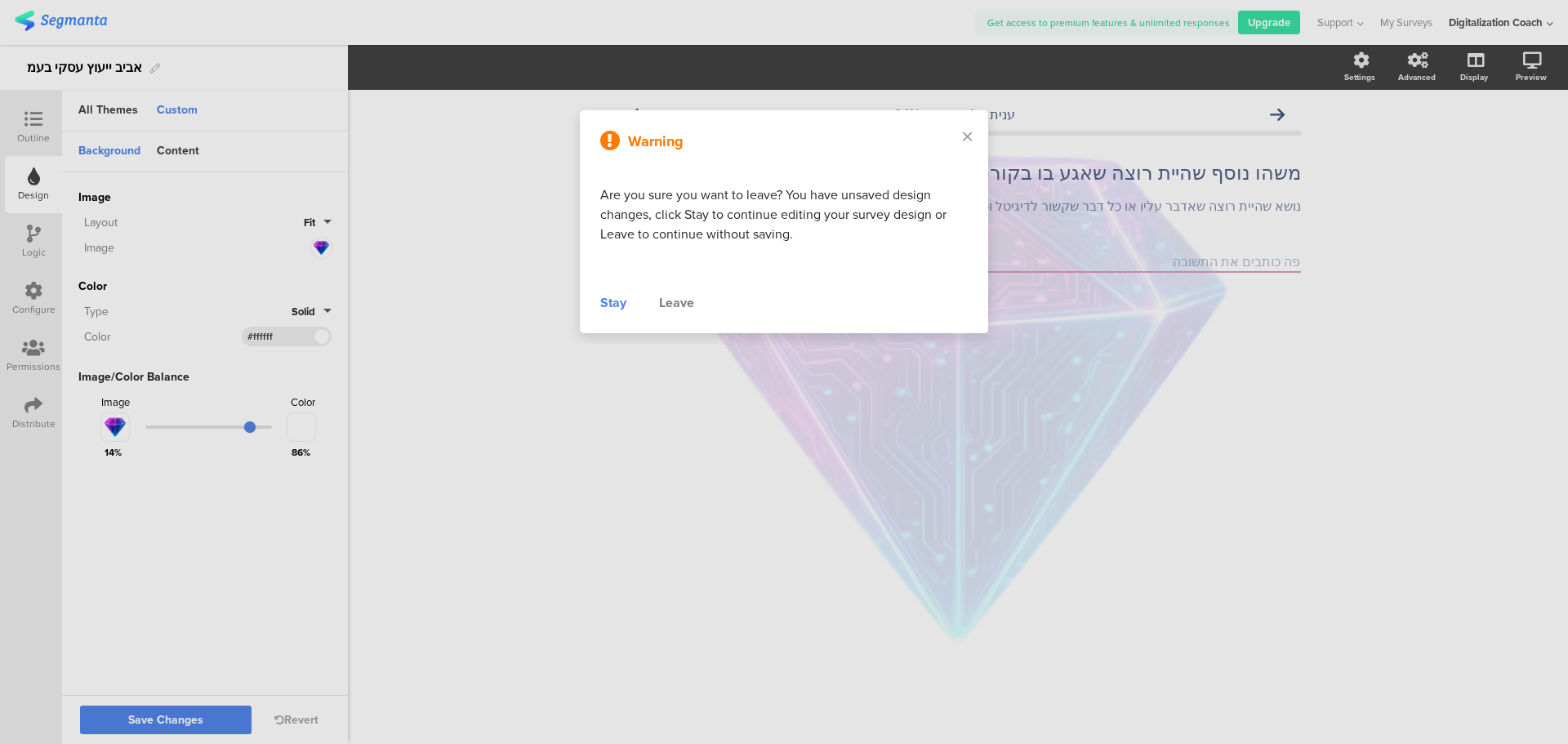
click at [610, 303] on div "Stay" at bounding box center [613, 303] width 26 height 20
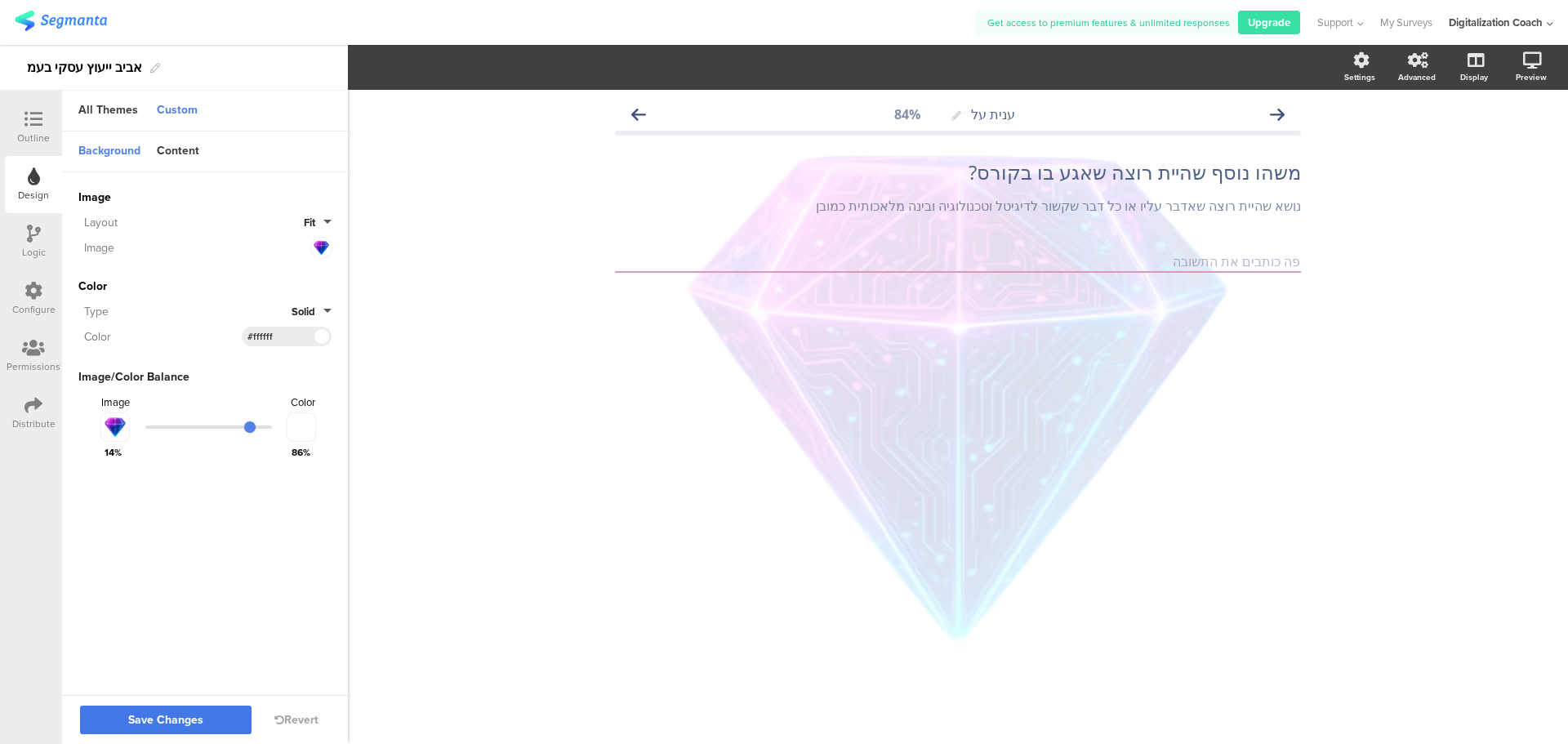
click at [179, 721] on span "Save Changes" at bounding box center [165, 721] width 75 height 0
click at [37, 414] on div at bounding box center [33, 406] width 18 height 21
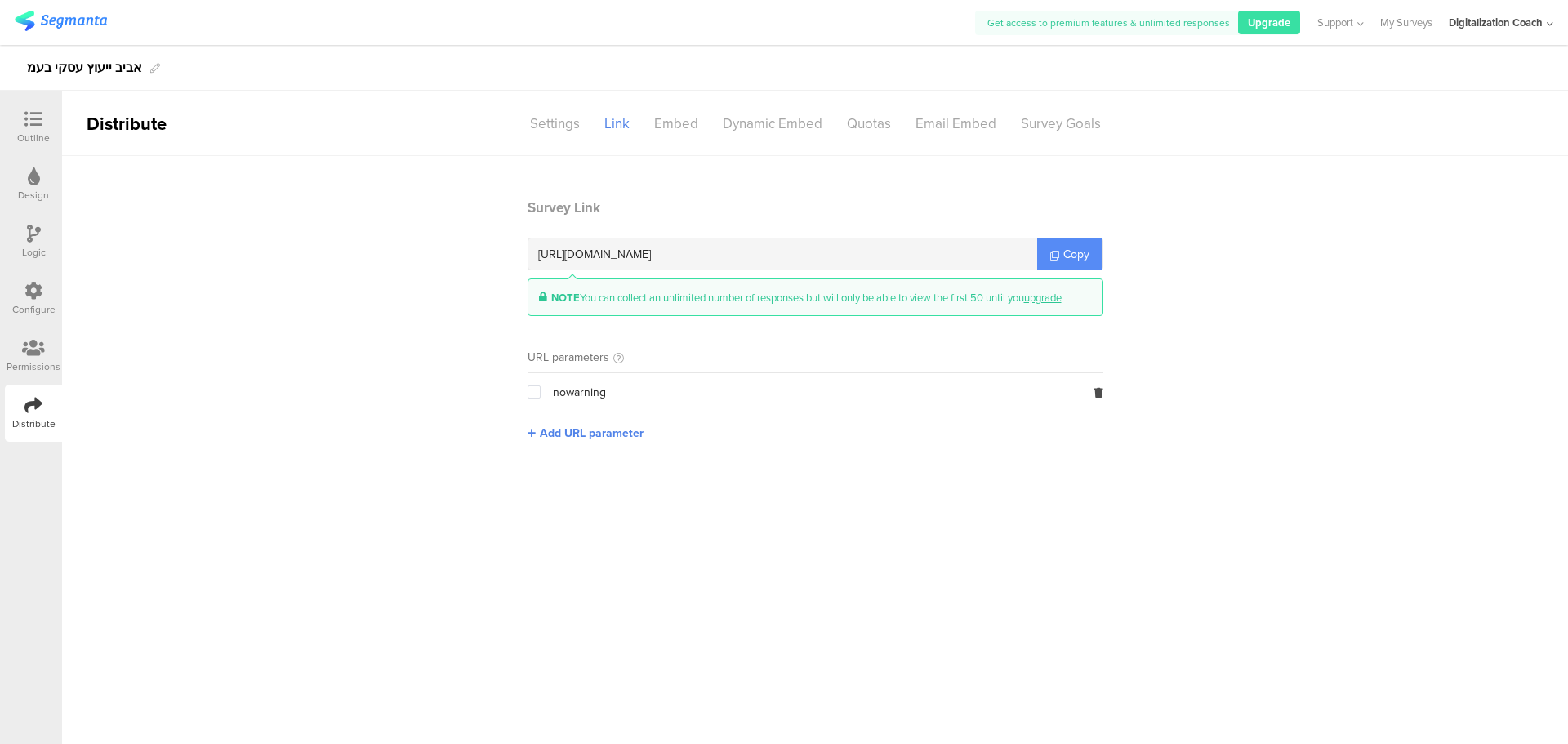
click at [1070, 256] on span "Copy" at bounding box center [1076, 255] width 26 height 17
